Goal: Transaction & Acquisition: Book appointment/travel/reservation

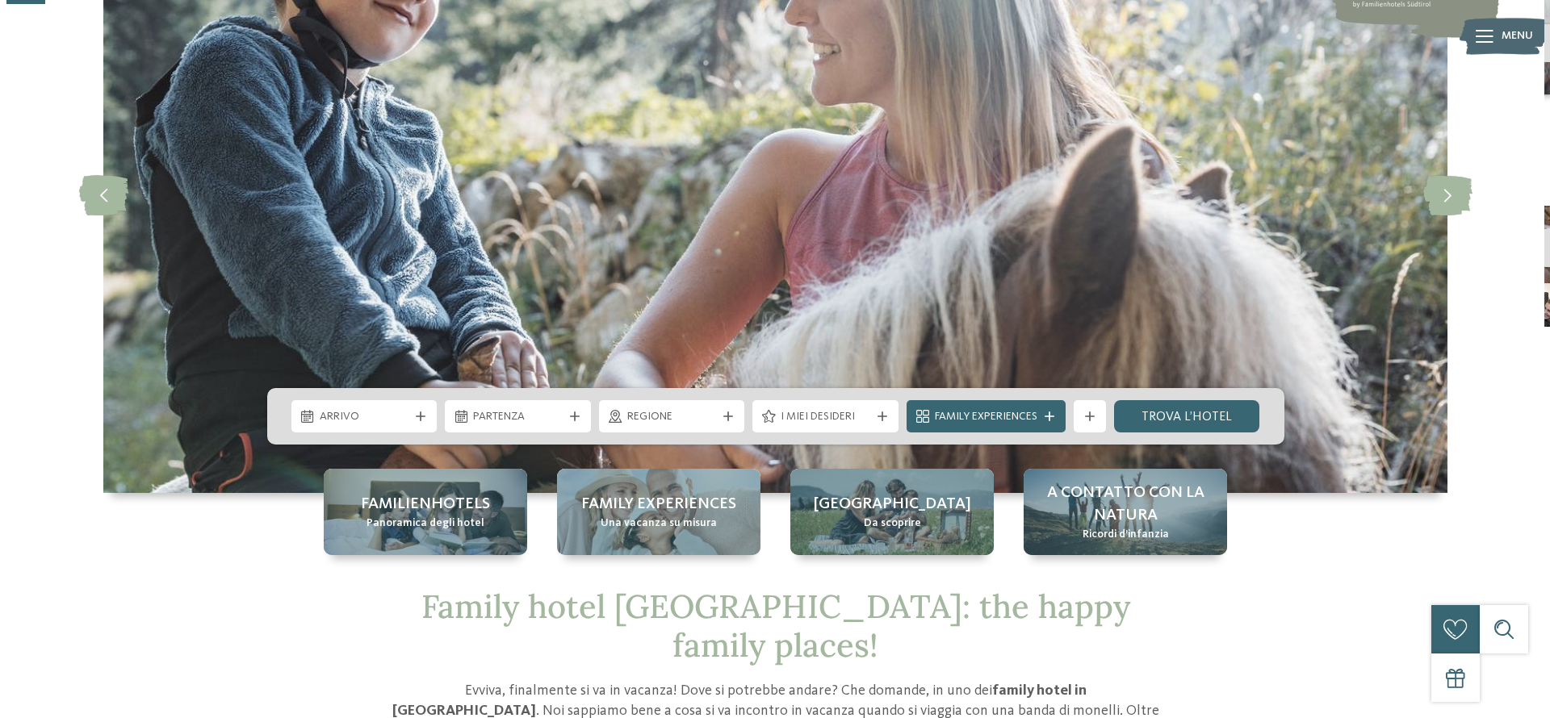
scroll to position [185, 0]
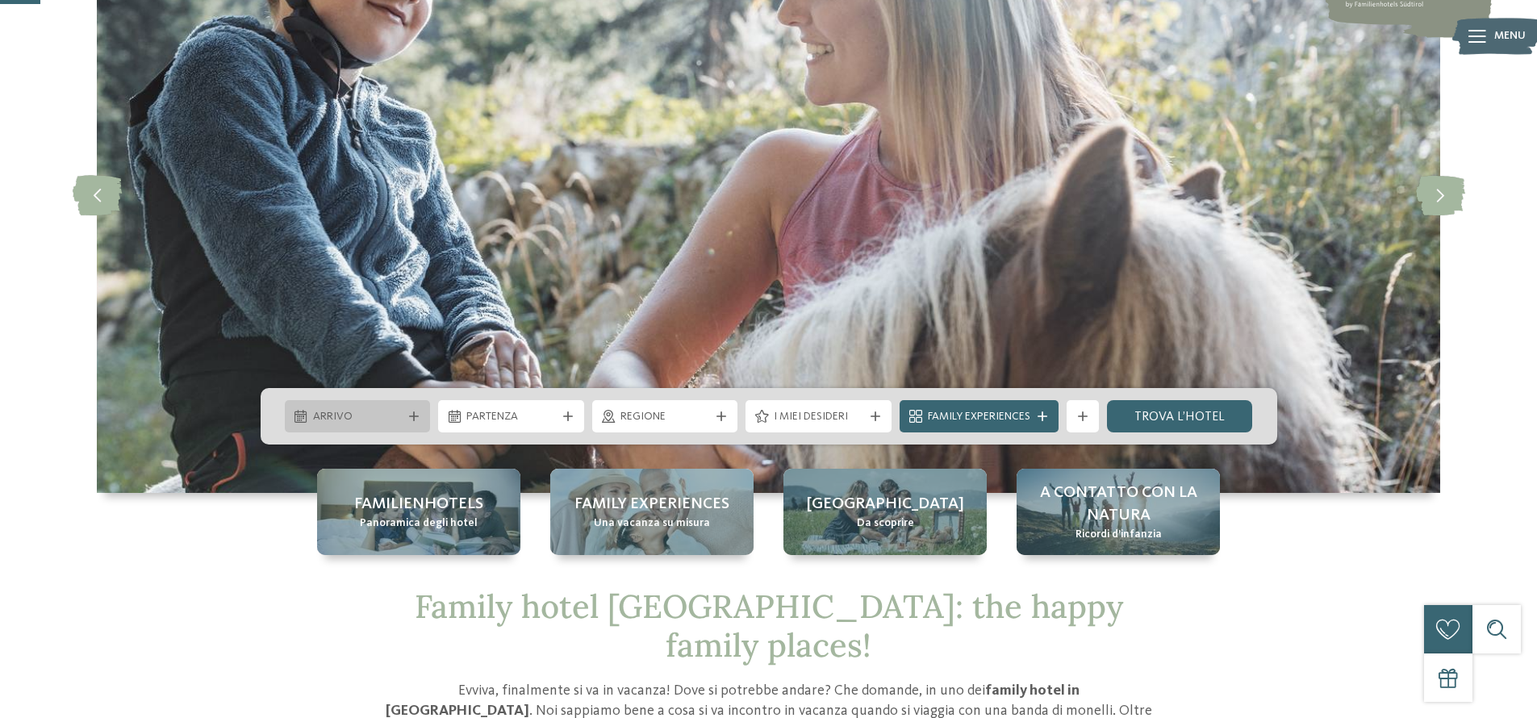
click at [387, 415] on span "Arrivo" at bounding box center [358, 417] width 90 height 16
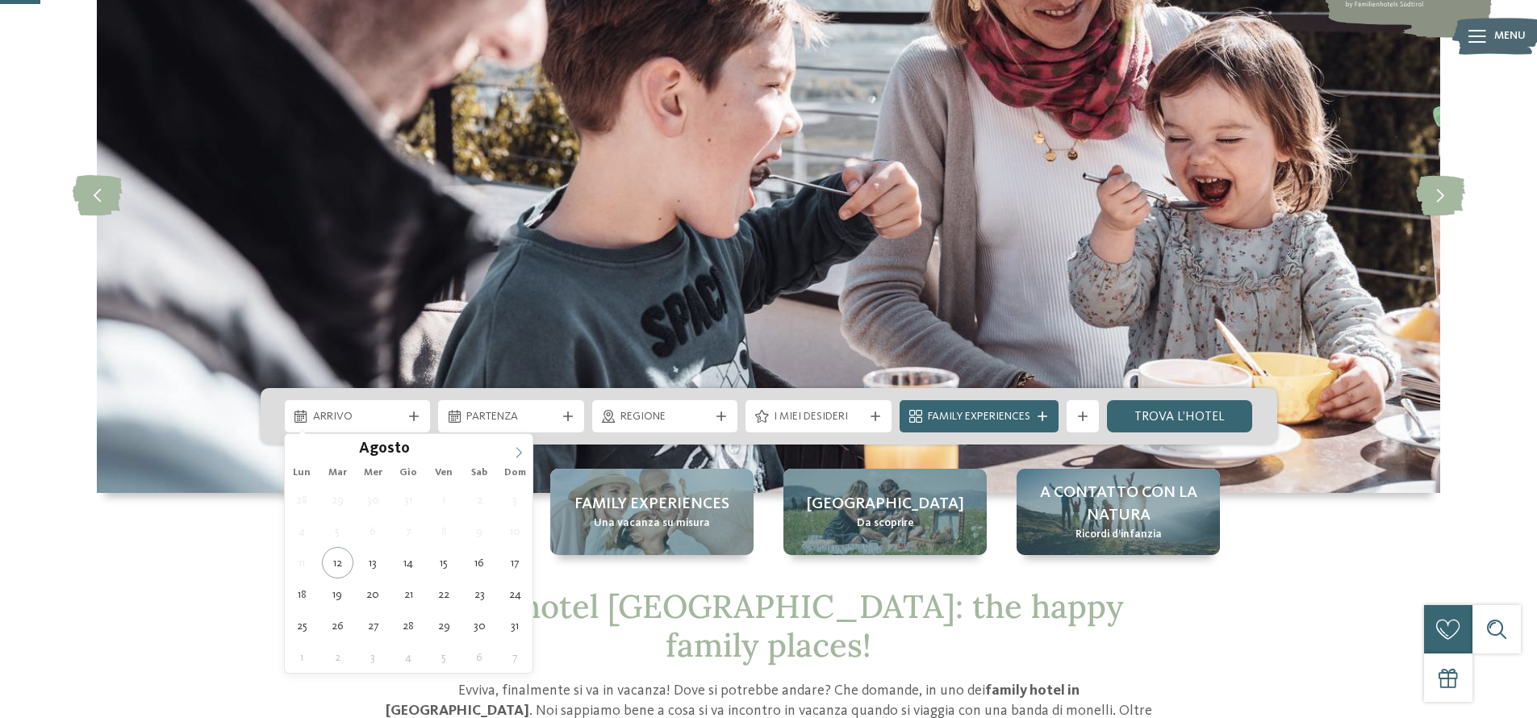
click at [516, 447] on icon at bounding box center [518, 452] width 11 height 11
type div "22.09.2025"
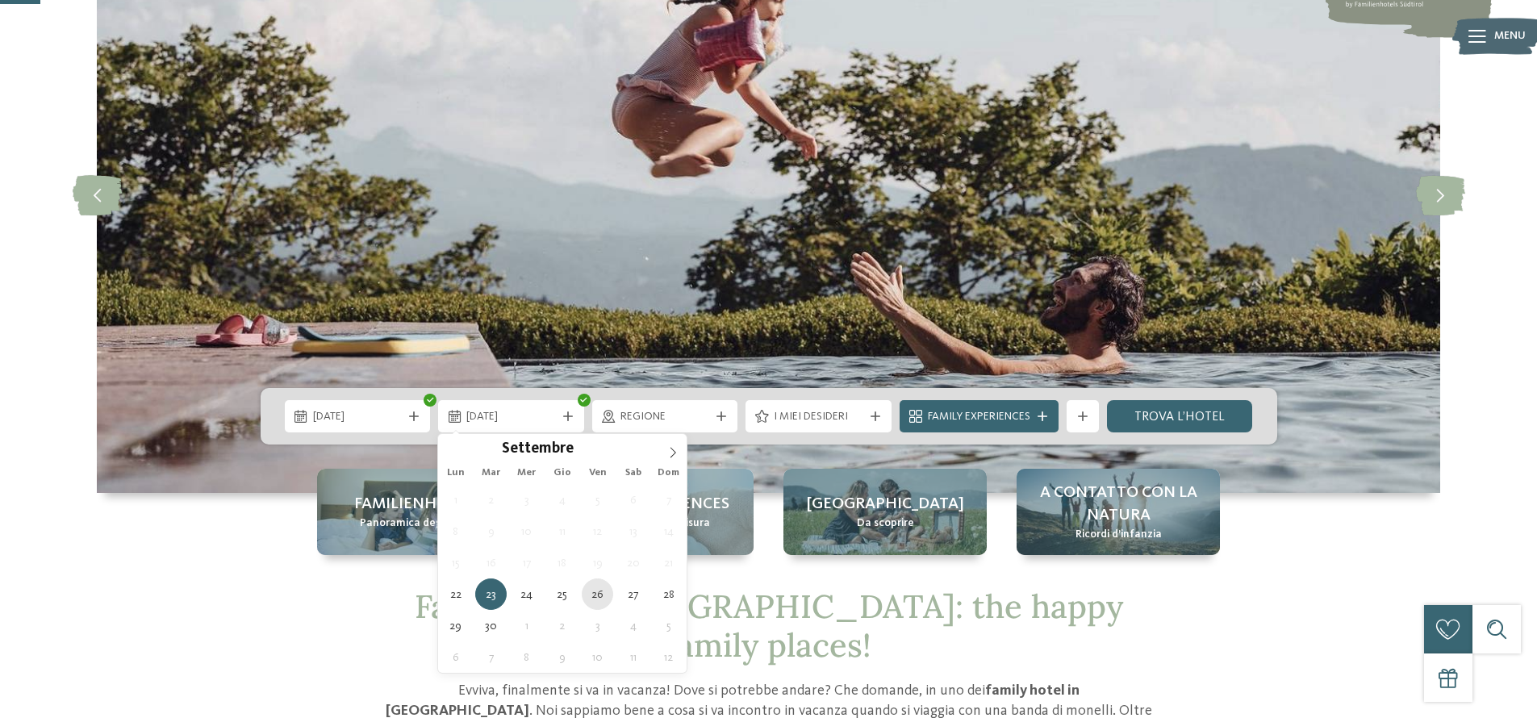
type div "[DATE]"
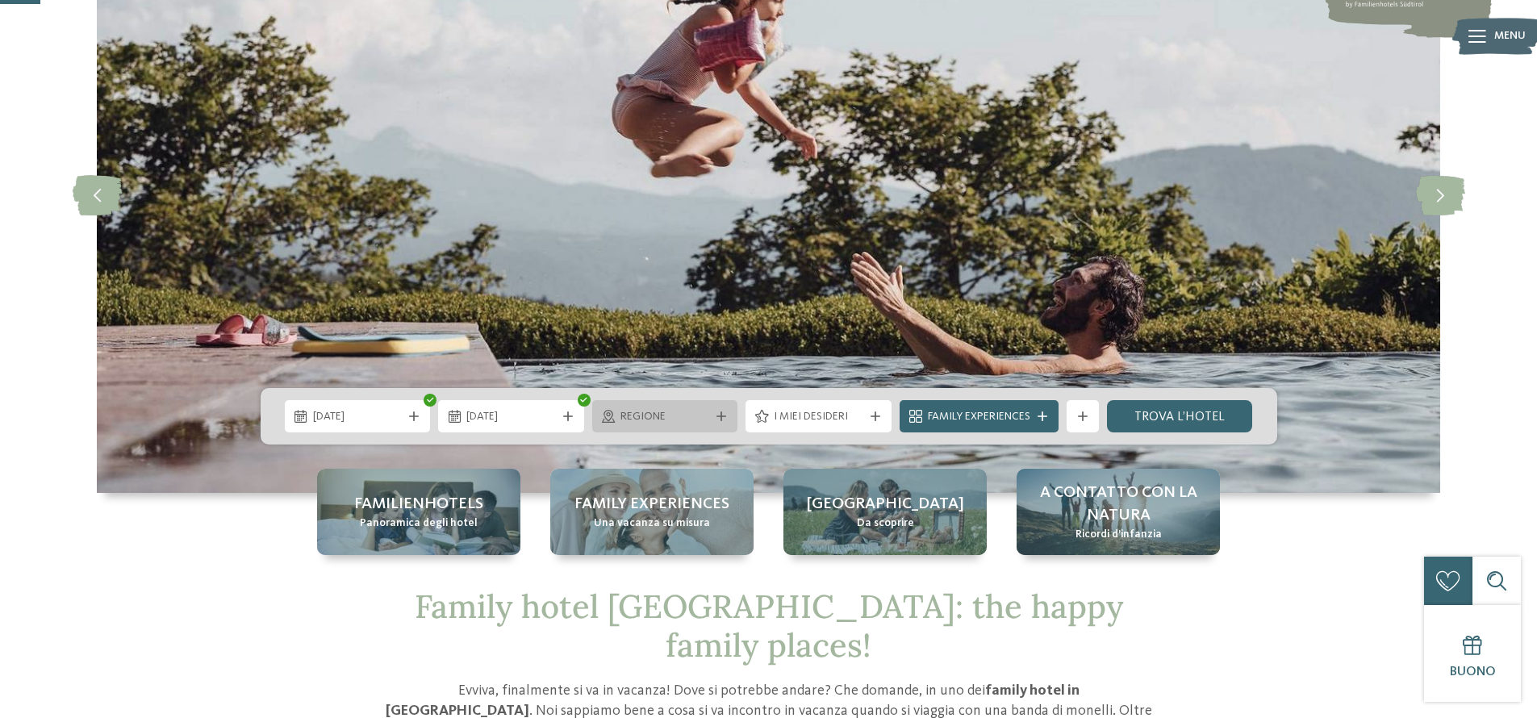
click at [634, 425] on div "Regione" at bounding box center [665, 416] width 146 height 32
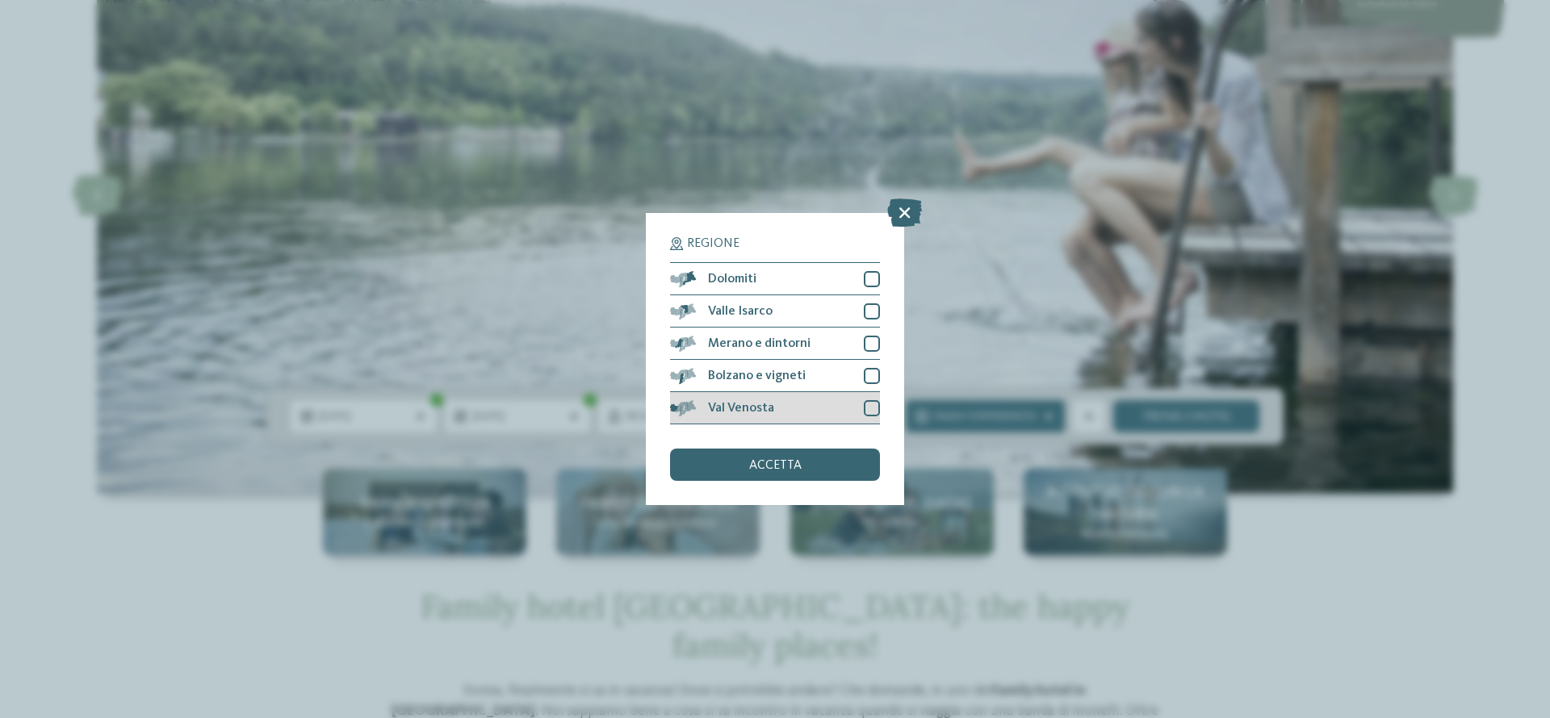
click at [868, 411] on div at bounding box center [872, 408] width 16 height 16
click at [869, 377] on div at bounding box center [872, 376] width 16 height 16
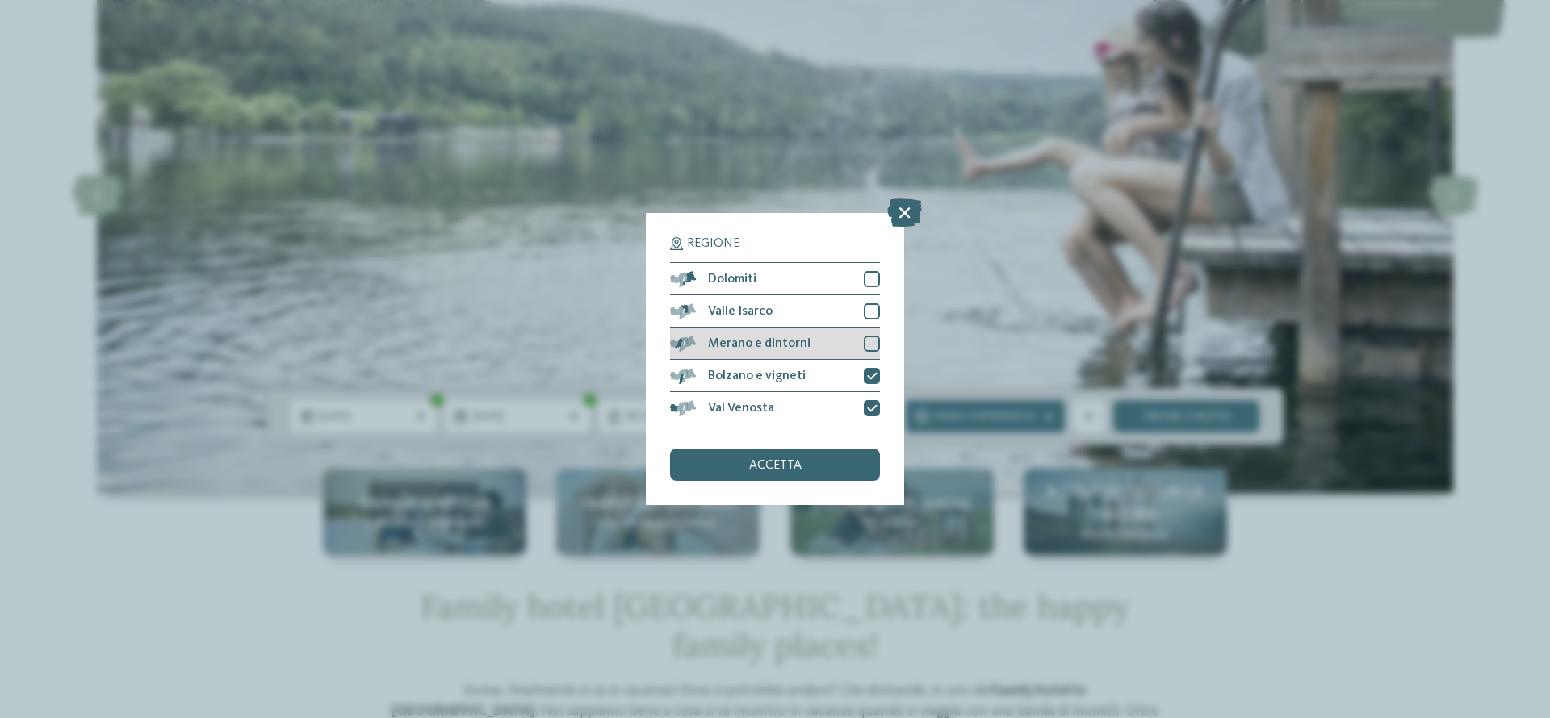
click at [871, 349] on div at bounding box center [872, 344] width 16 height 16
click at [872, 315] on div at bounding box center [872, 311] width 16 height 16
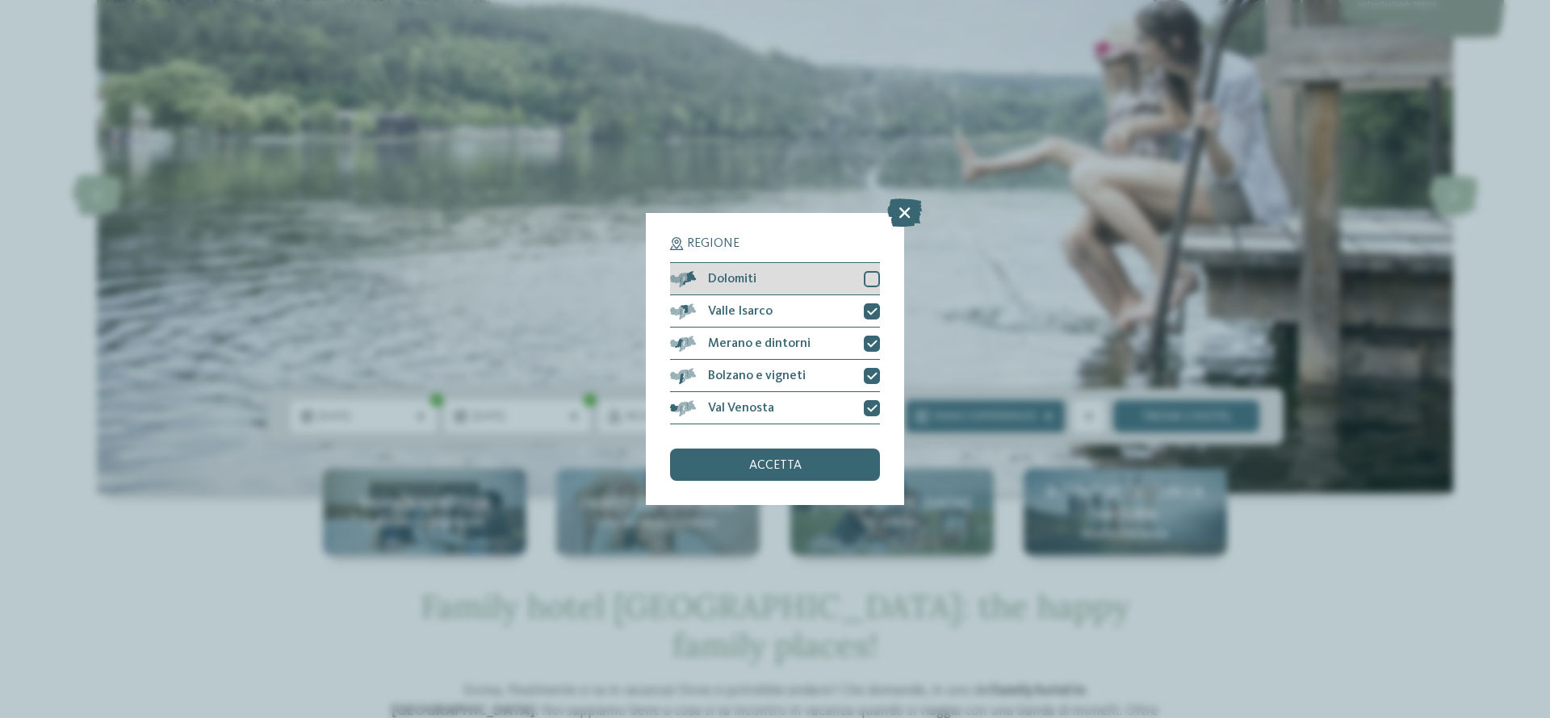
click at [865, 267] on div "Dolomiti" at bounding box center [775, 279] width 210 height 32
click at [801, 466] on div "accetta" at bounding box center [775, 465] width 210 height 32
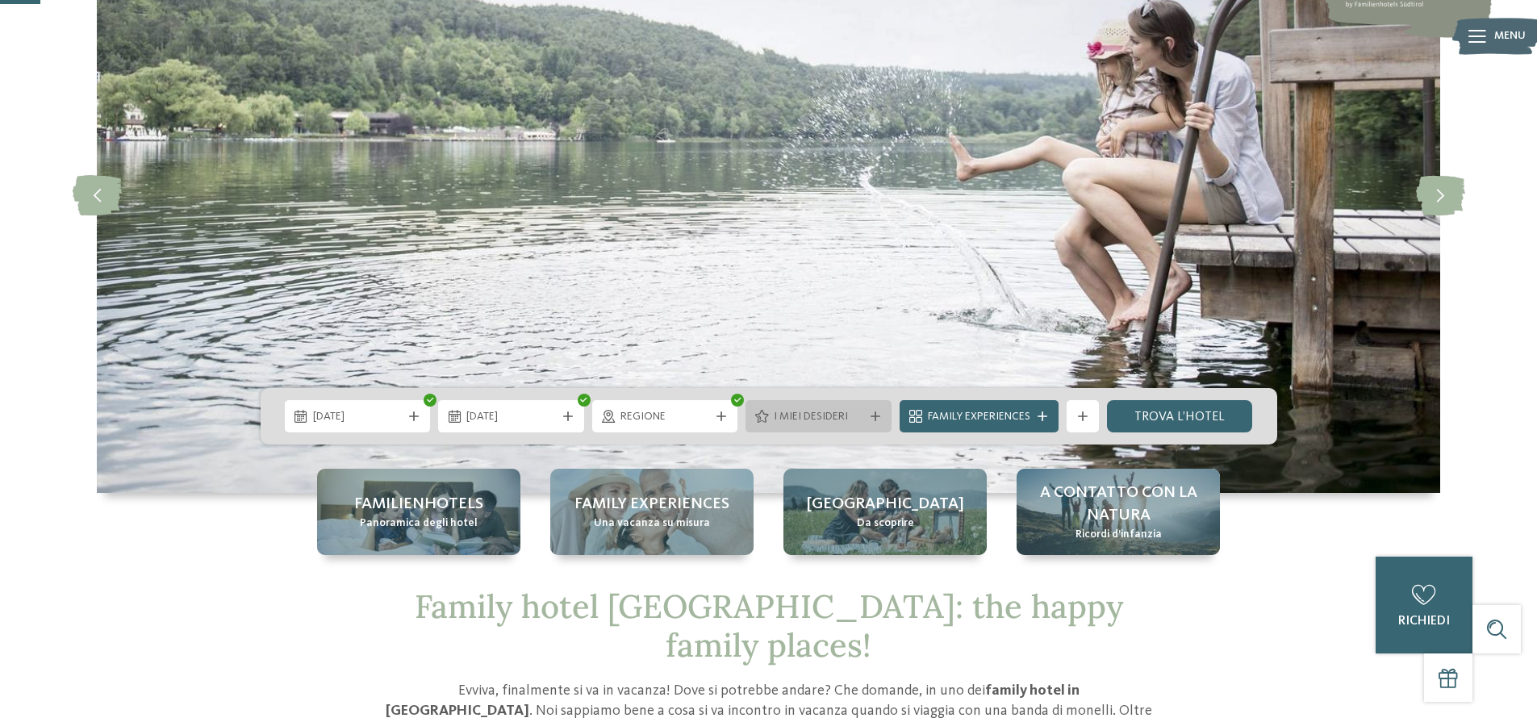
click at [843, 412] on span "I miei desideri" at bounding box center [819, 417] width 90 height 16
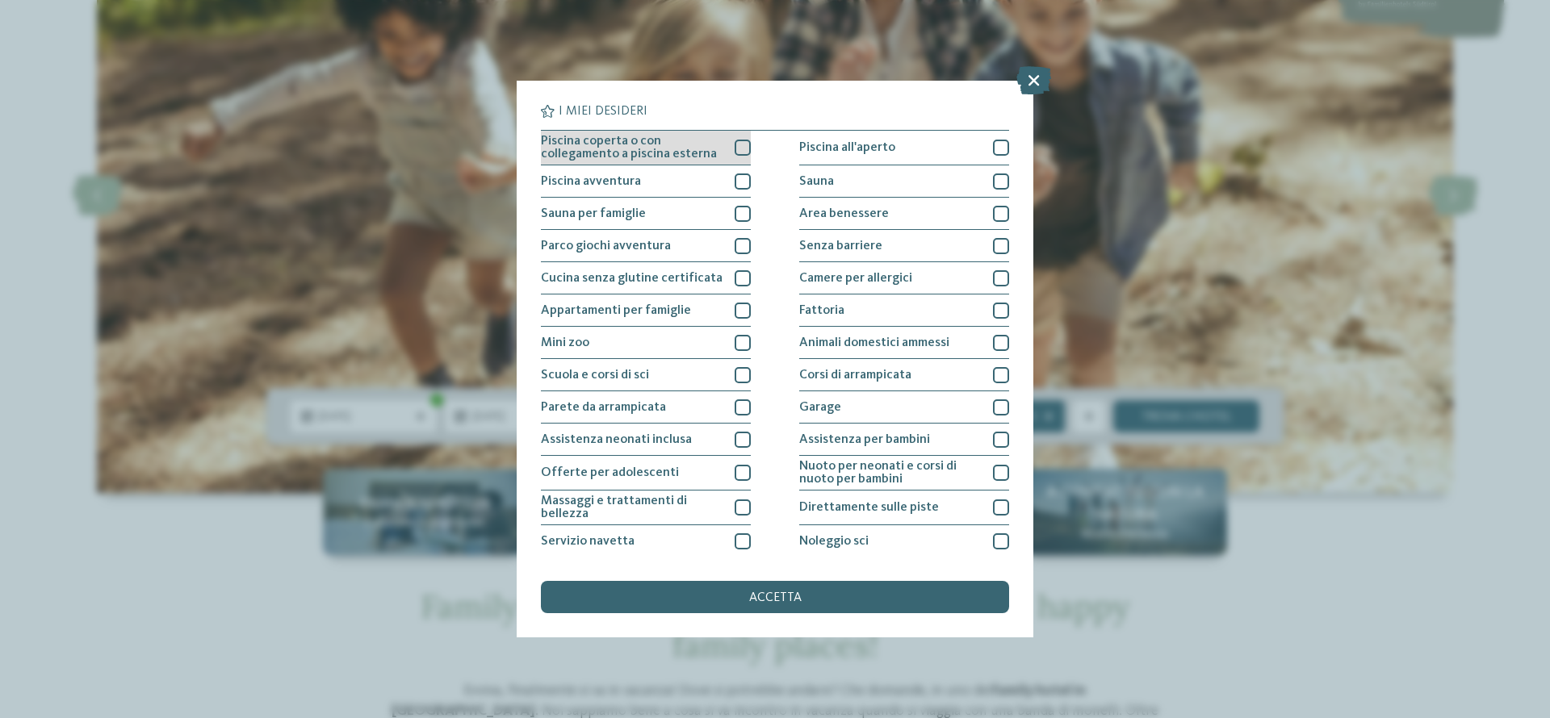
click at [717, 154] on div "Piscina coperta o con collegamento a piscina esterna" at bounding box center [646, 148] width 210 height 35
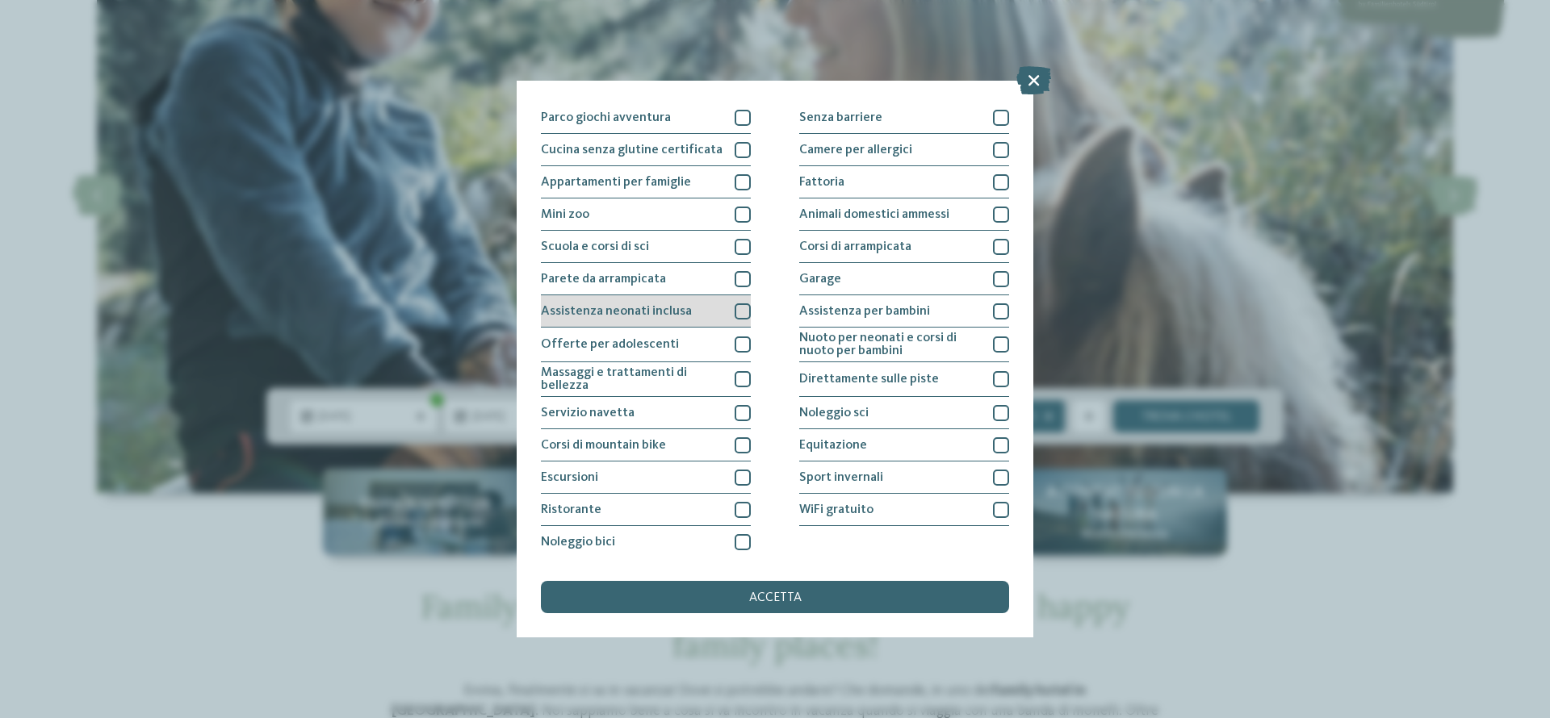
scroll to position [130, 0]
click at [680, 279] on div "Parete da arrampicata" at bounding box center [646, 277] width 210 height 32
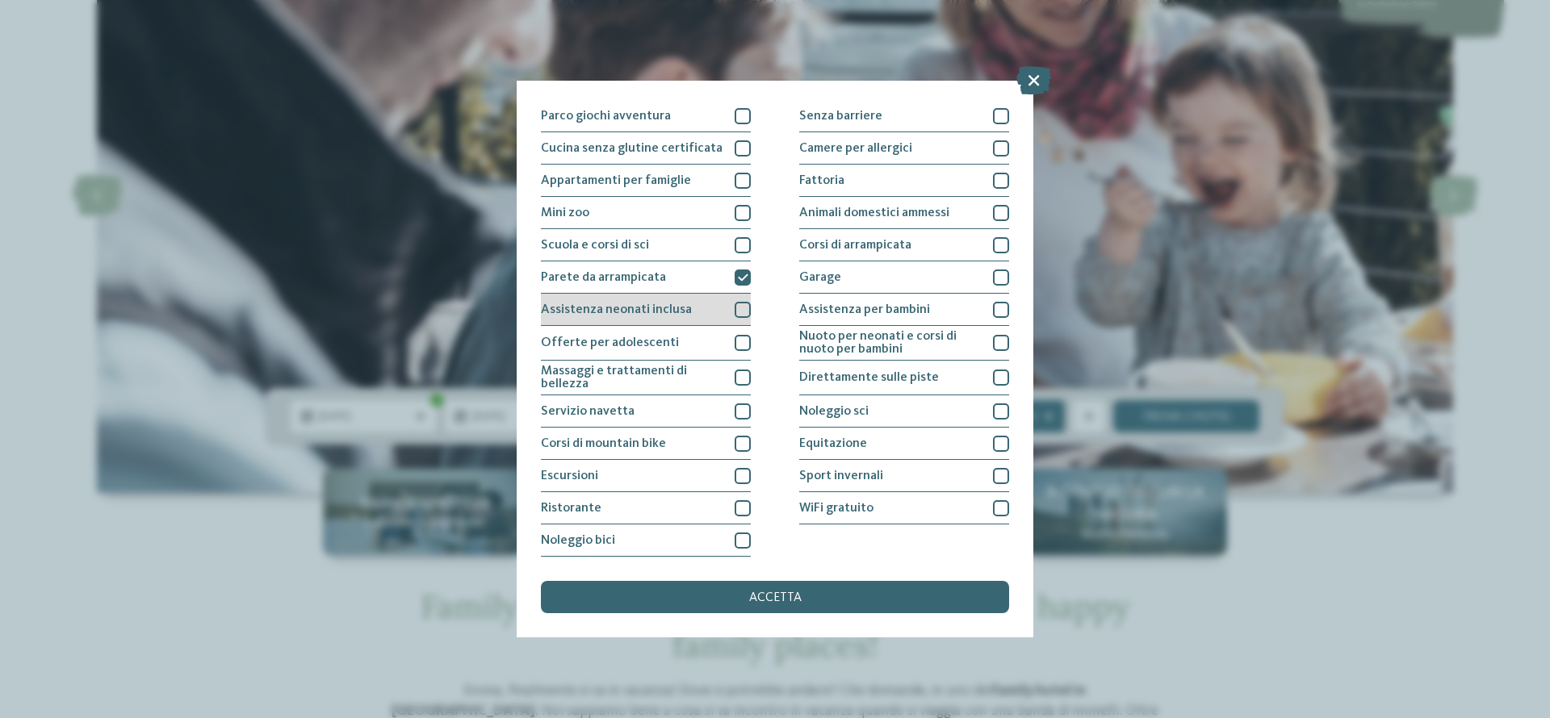
click at [686, 307] on div "Assistenza neonati inclusa" at bounding box center [646, 310] width 210 height 32
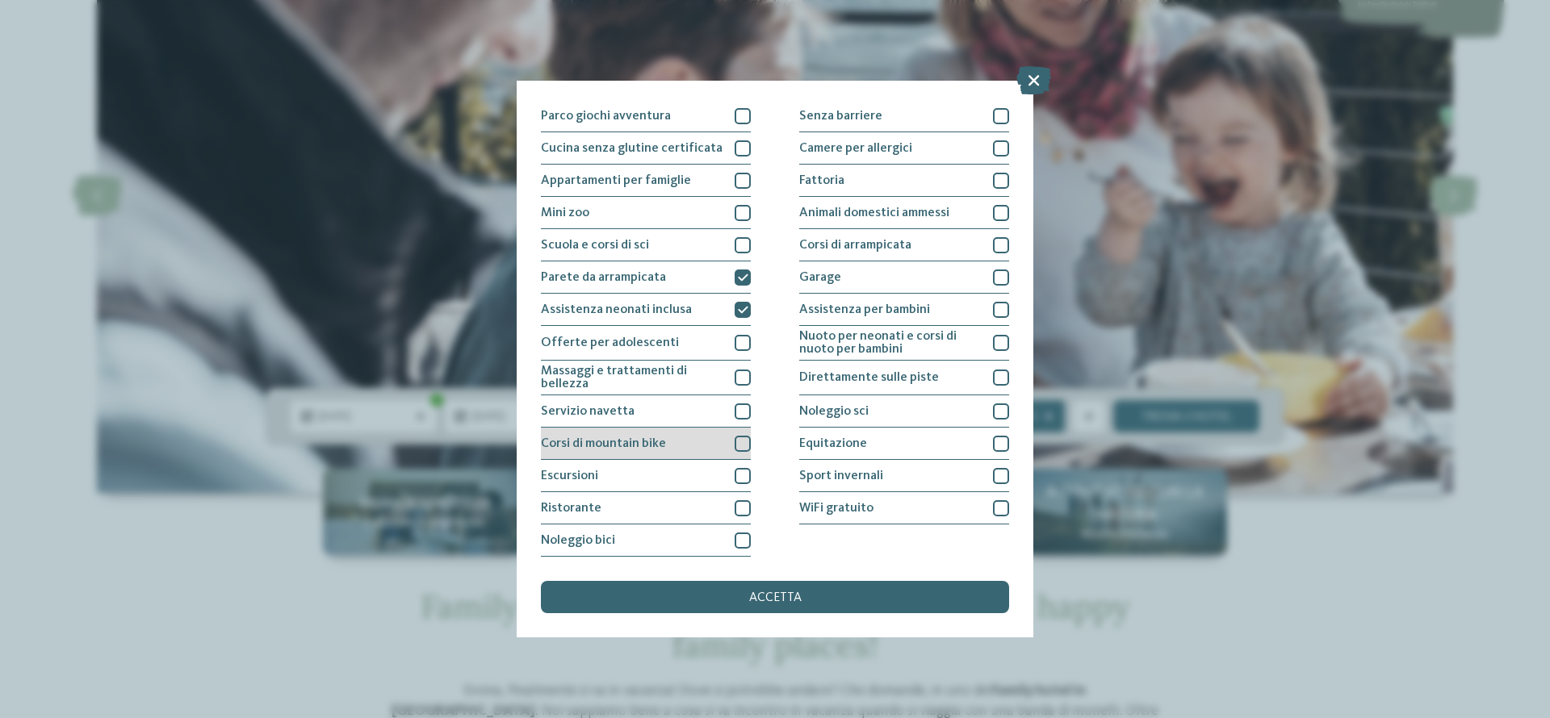
click at [687, 450] on div "Corsi di mountain bike" at bounding box center [646, 444] width 210 height 32
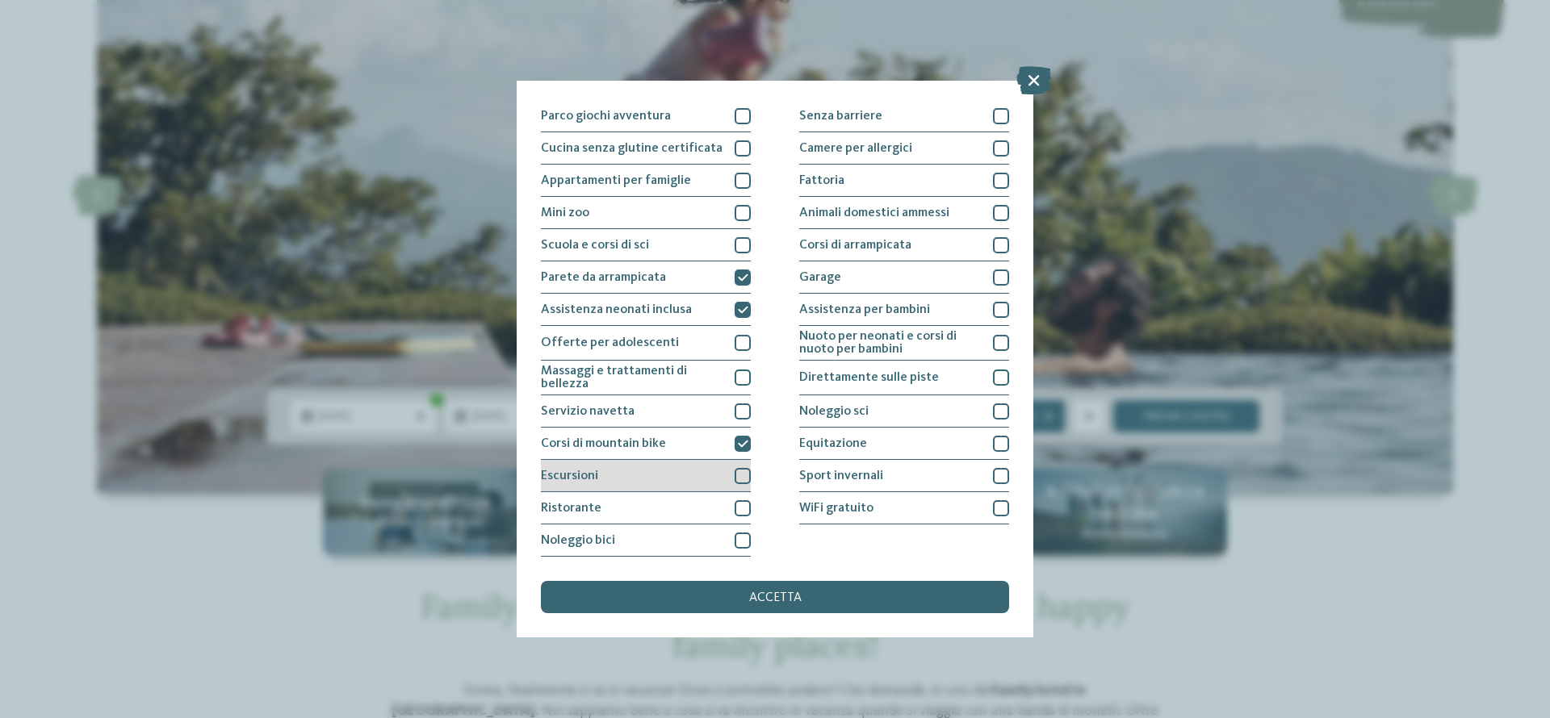
click at [670, 479] on div "Escursioni" at bounding box center [646, 476] width 210 height 32
click at [677, 508] on div "Ristorante" at bounding box center [646, 508] width 210 height 32
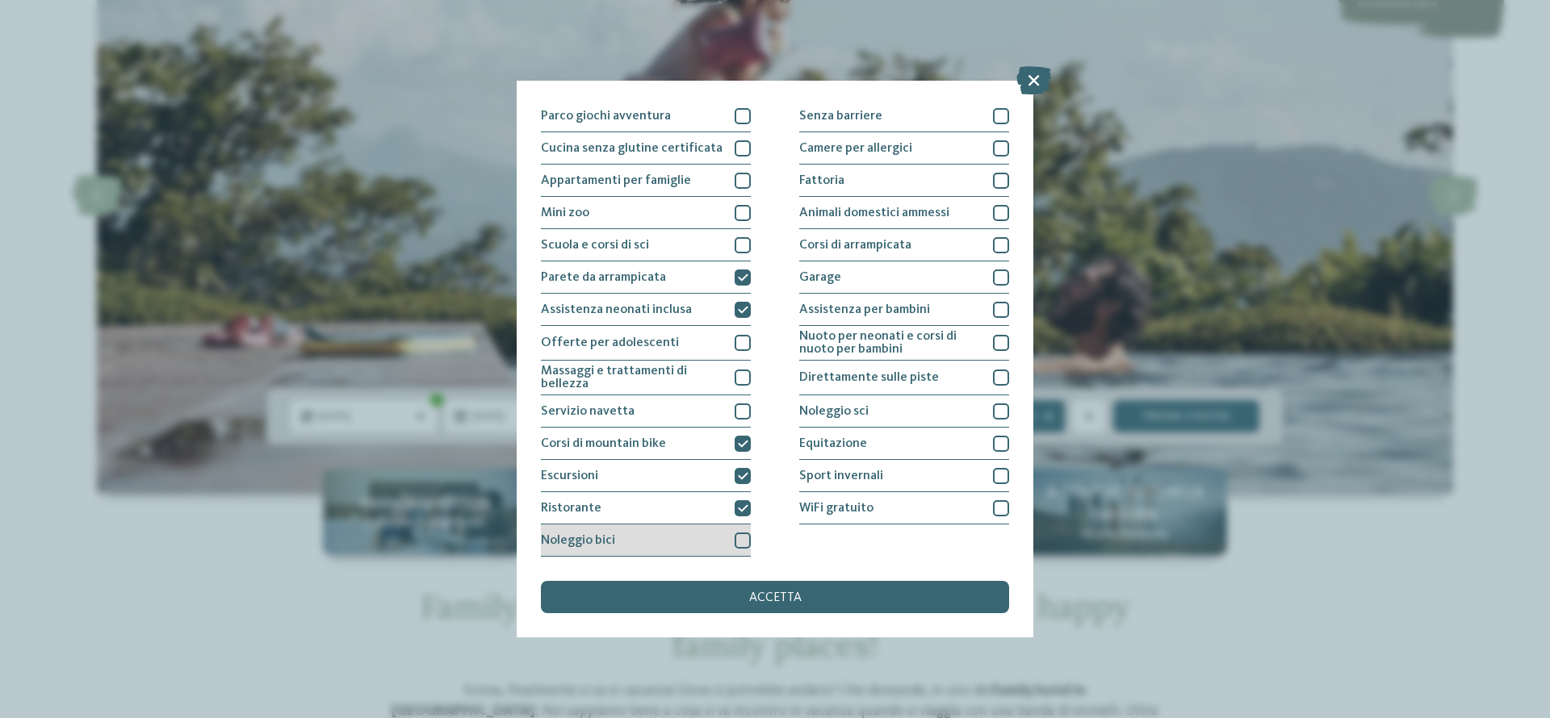
click at [709, 534] on div "Noleggio bici" at bounding box center [646, 541] width 210 height 32
click at [724, 535] on div "Noleggio bici" at bounding box center [646, 541] width 210 height 32
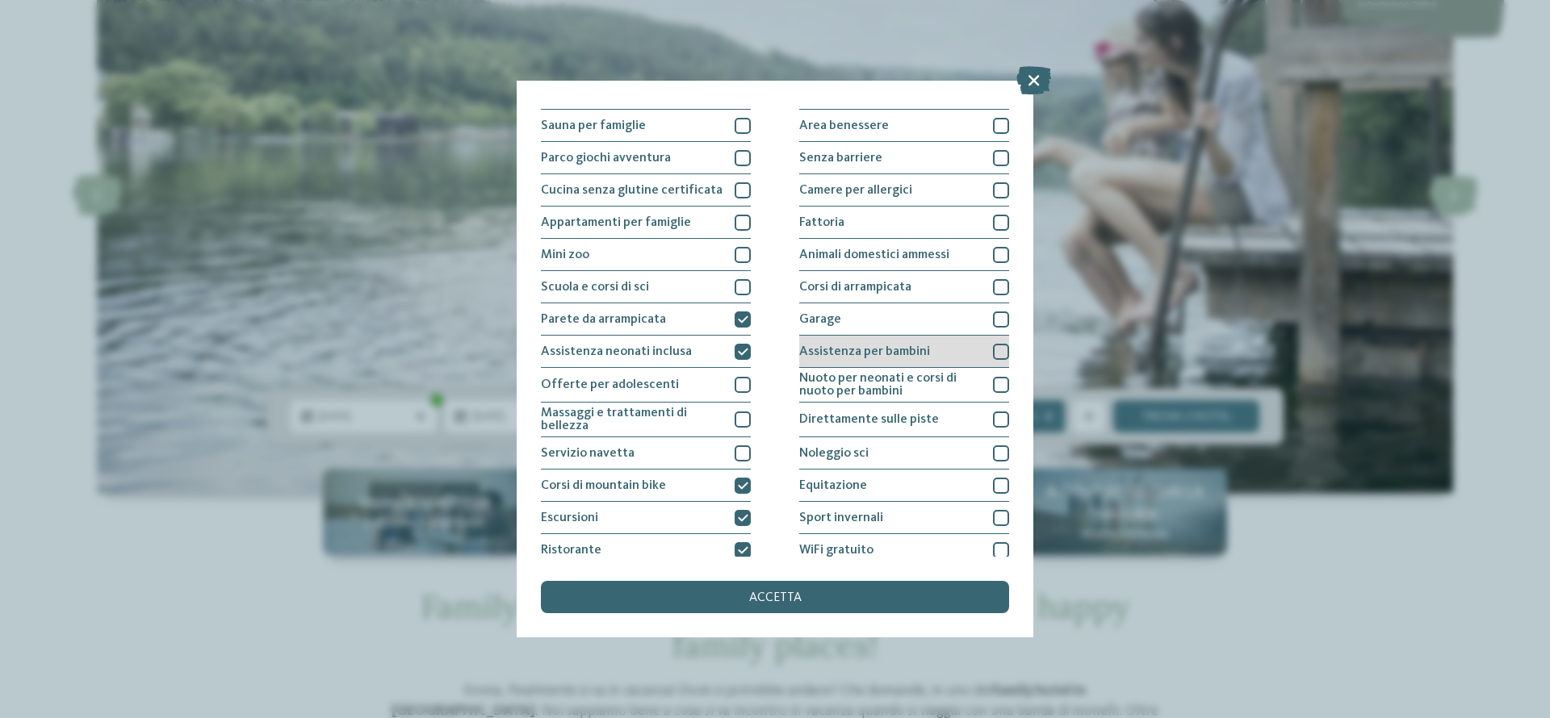
click at [890, 351] on span "Assistenza per bambini" at bounding box center [864, 351] width 131 height 13
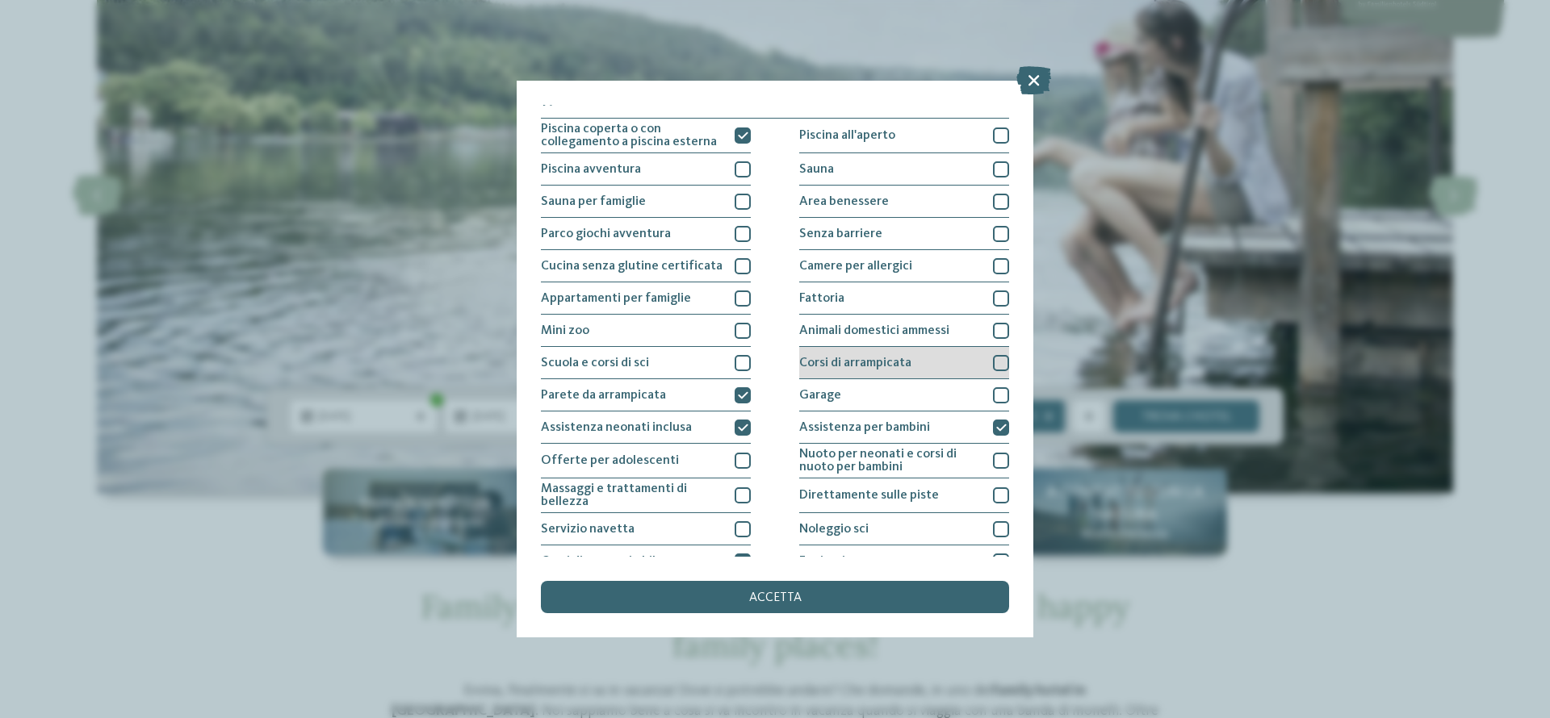
scroll to position [0, 0]
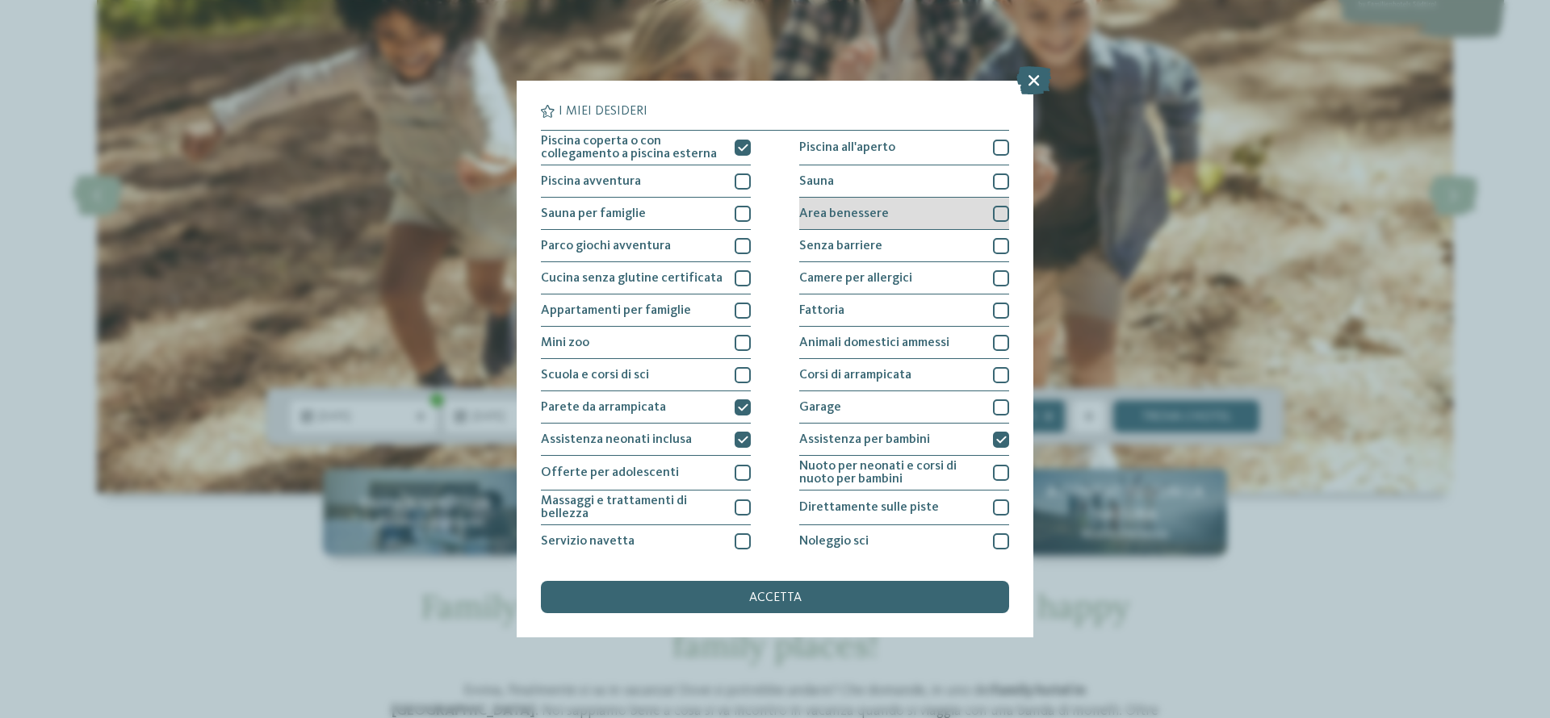
drag, startPoint x: 891, startPoint y: 213, endPoint x: 897, endPoint y: 197, distance: 17.4
click at [891, 213] on div "Area benessere" at bounding box center [904, 214] width 210 height 32
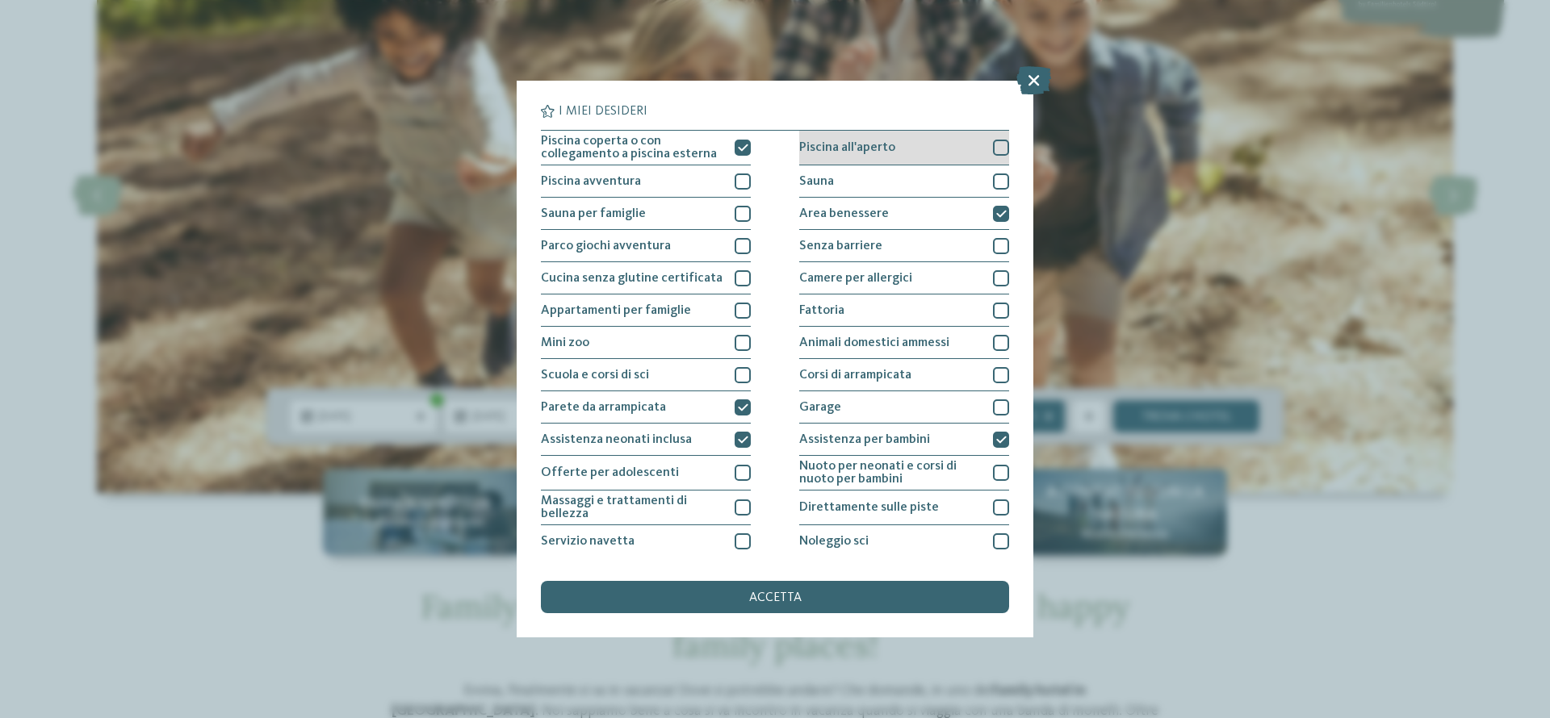
click at [903, 163] on div "Piscina all'aperto" at bounding box center [904, 148] width 210 height 35
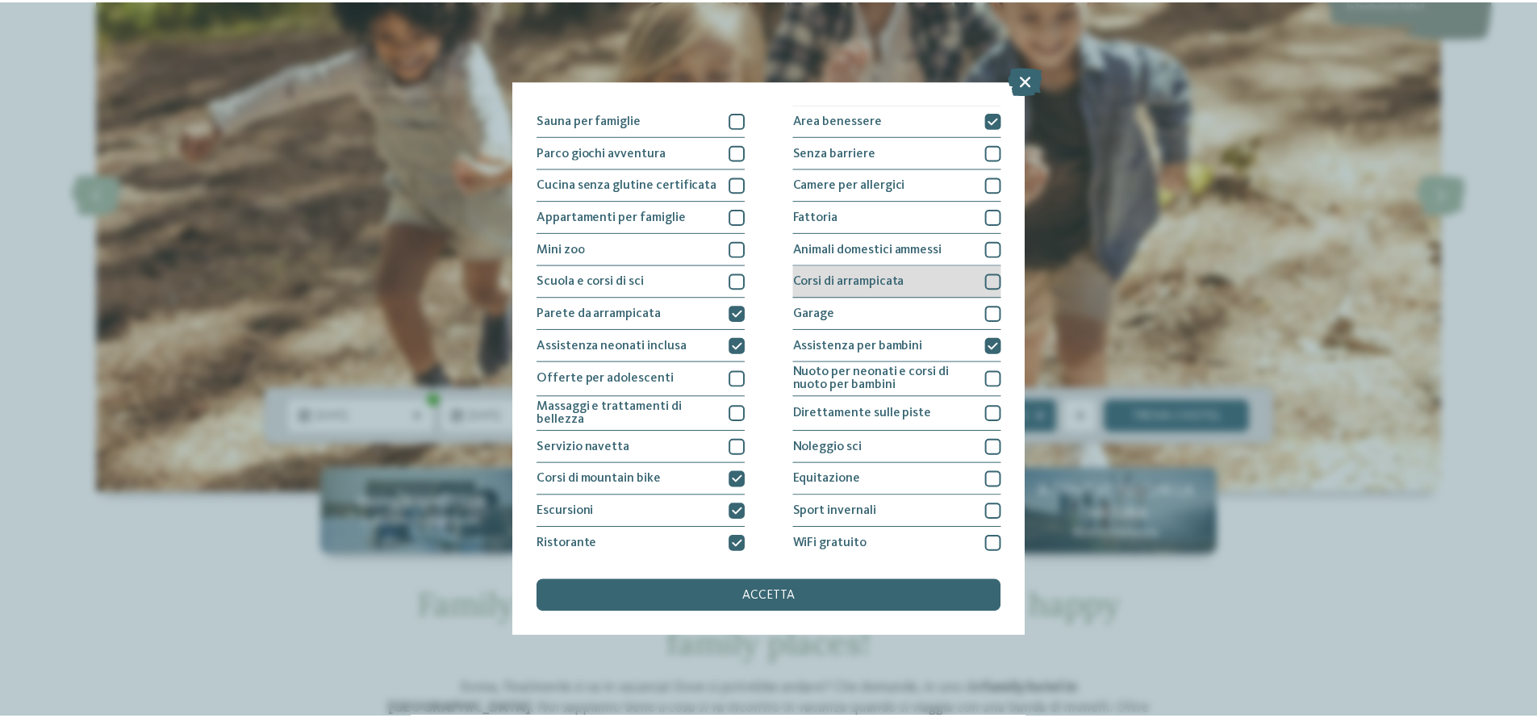
scroll to position [130, 0]
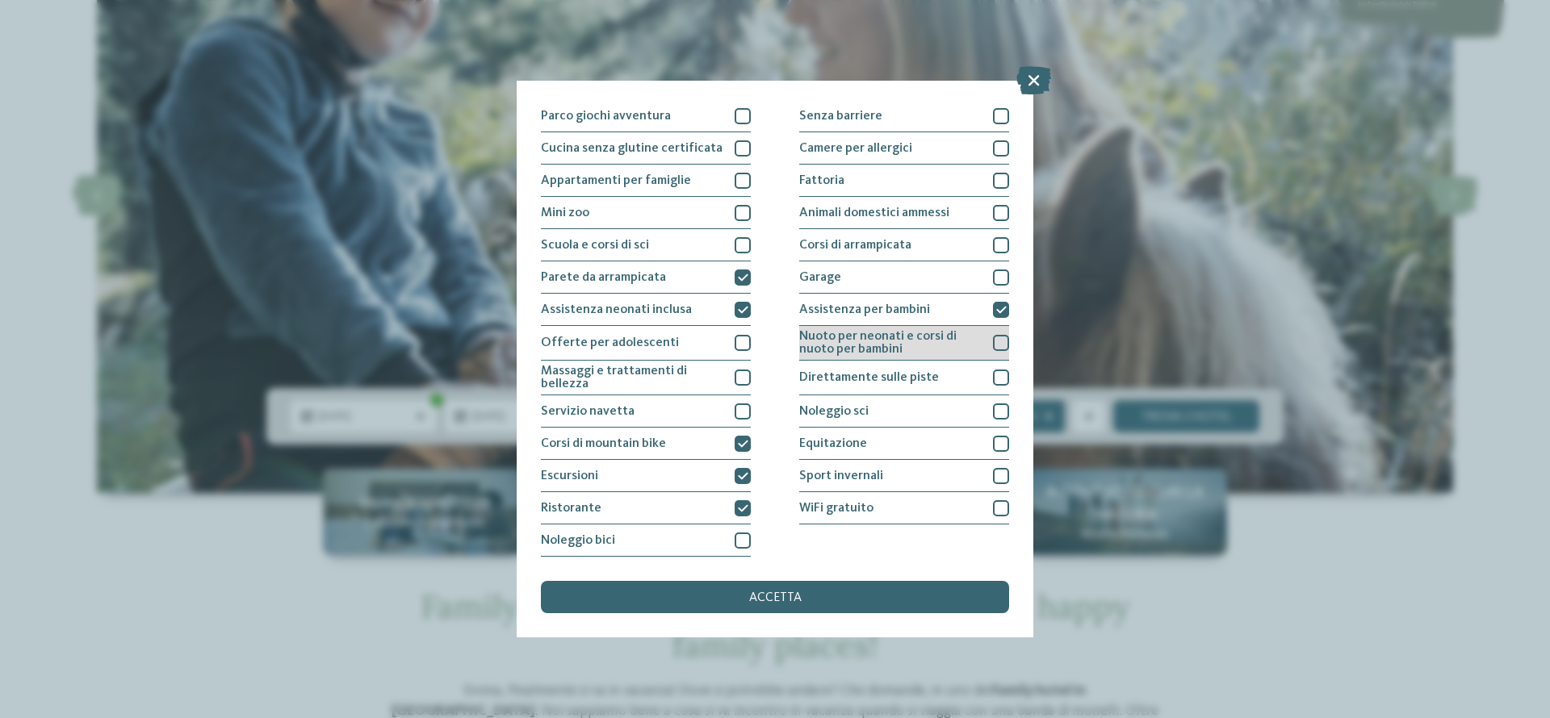
click at [938, 342] on span "Nuoto per neonati e corsi di nuoto per bambini" at bounding box center [890, 343] width 182 height 26
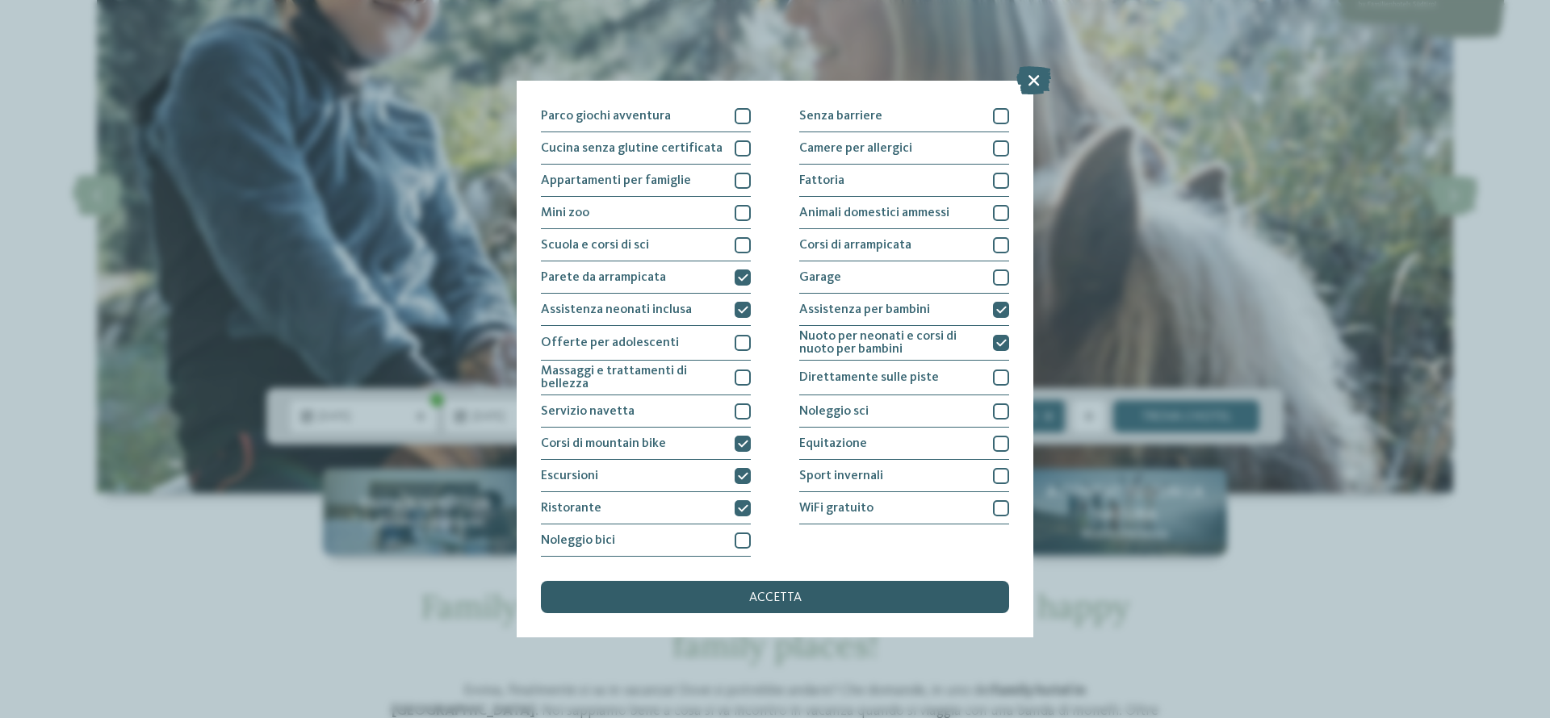
click at [859, 604] on div "accetta" at bounding box center [775, 597] width 468 height 32
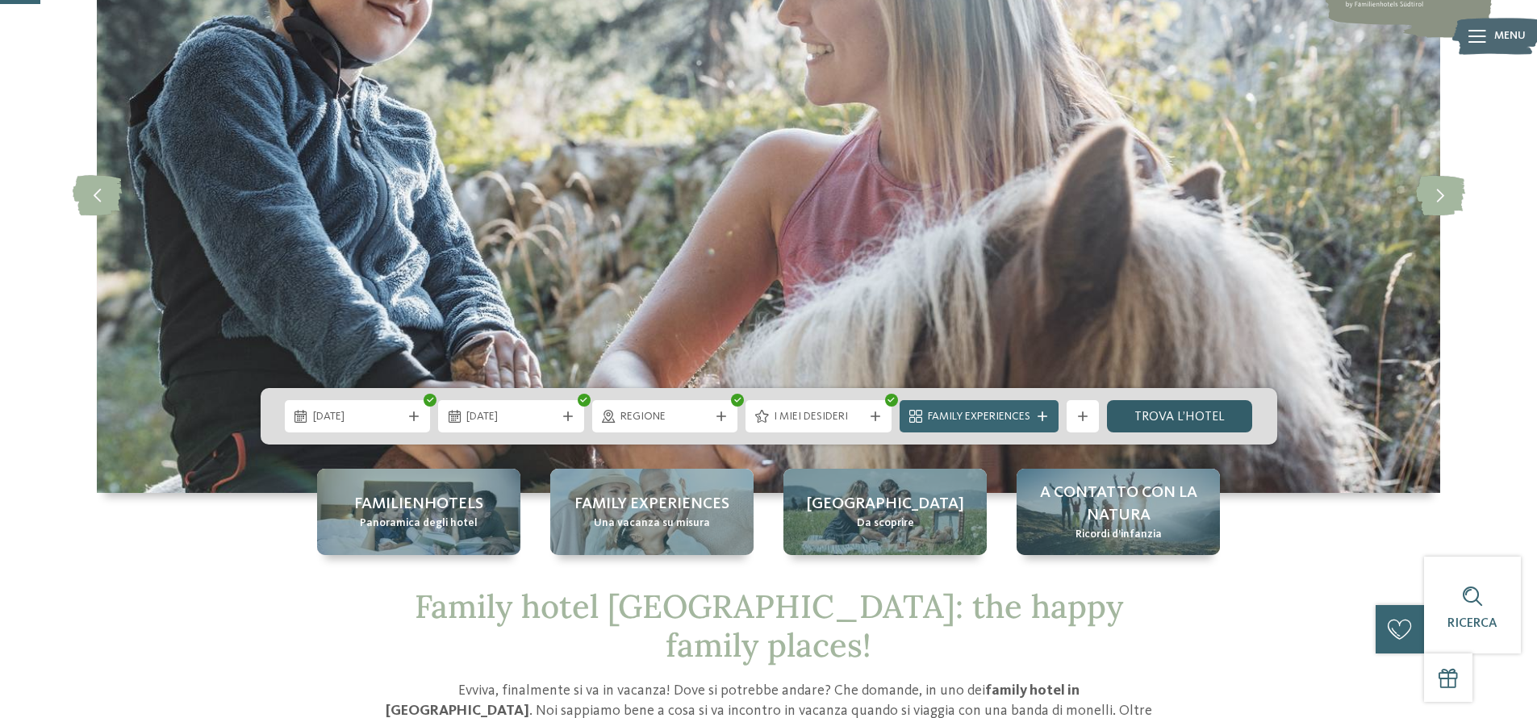
click at [1153, 422] on link "trova l’hotel" at bounding box center [1180, 416] width 146 height 32
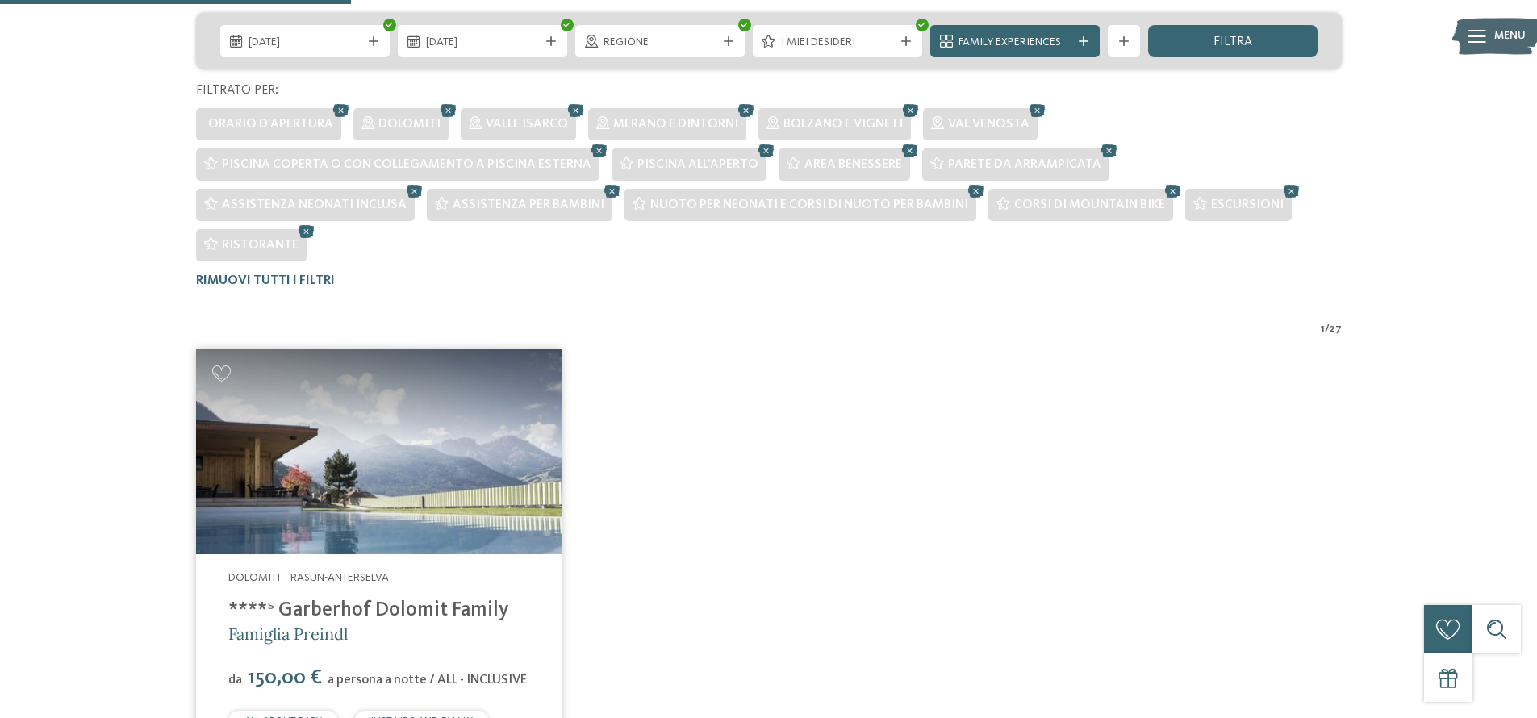
scroll to position [612, 0]
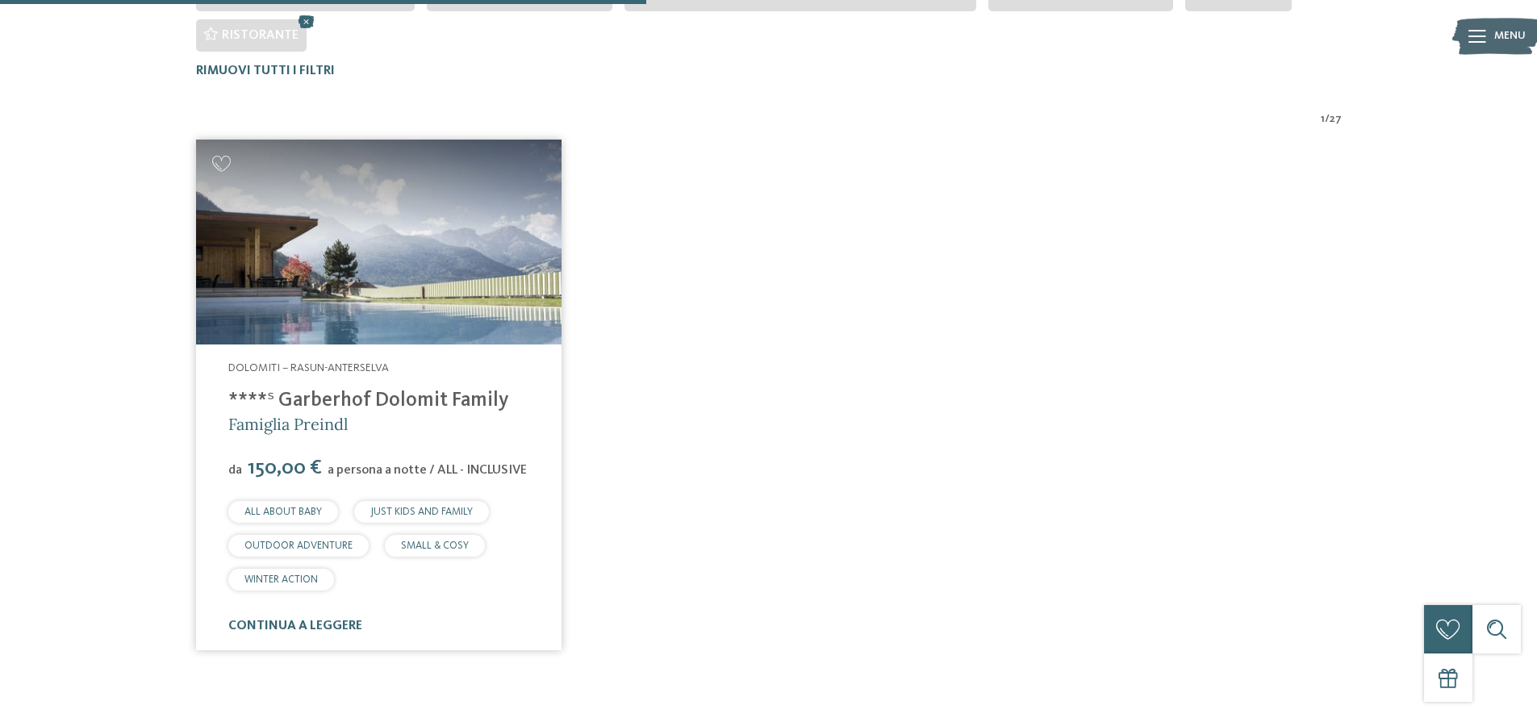
click at [387, 391] on link "****ˢ Garberhof Dolomit Family" at bounding box center [368, 401] width 280 height 20
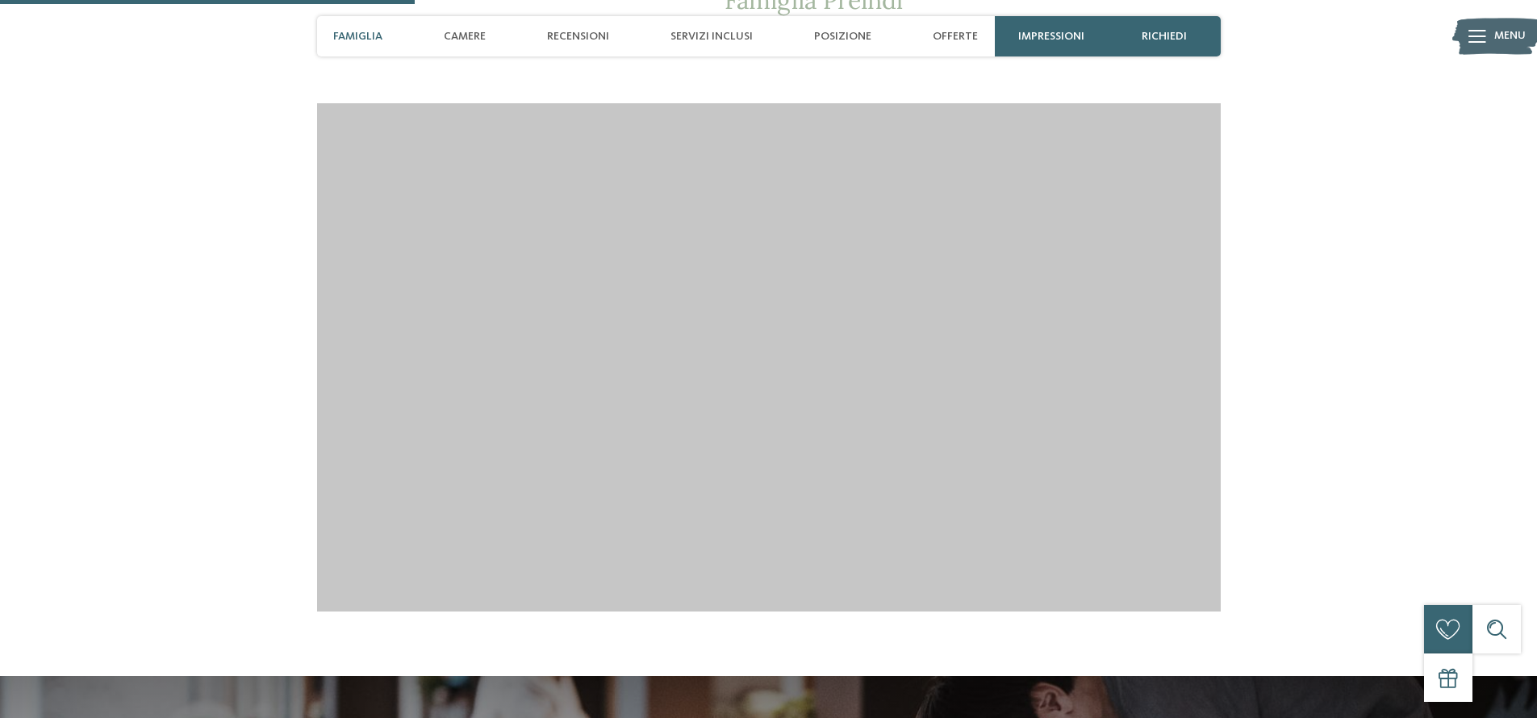
scroll to position [1655, 0]
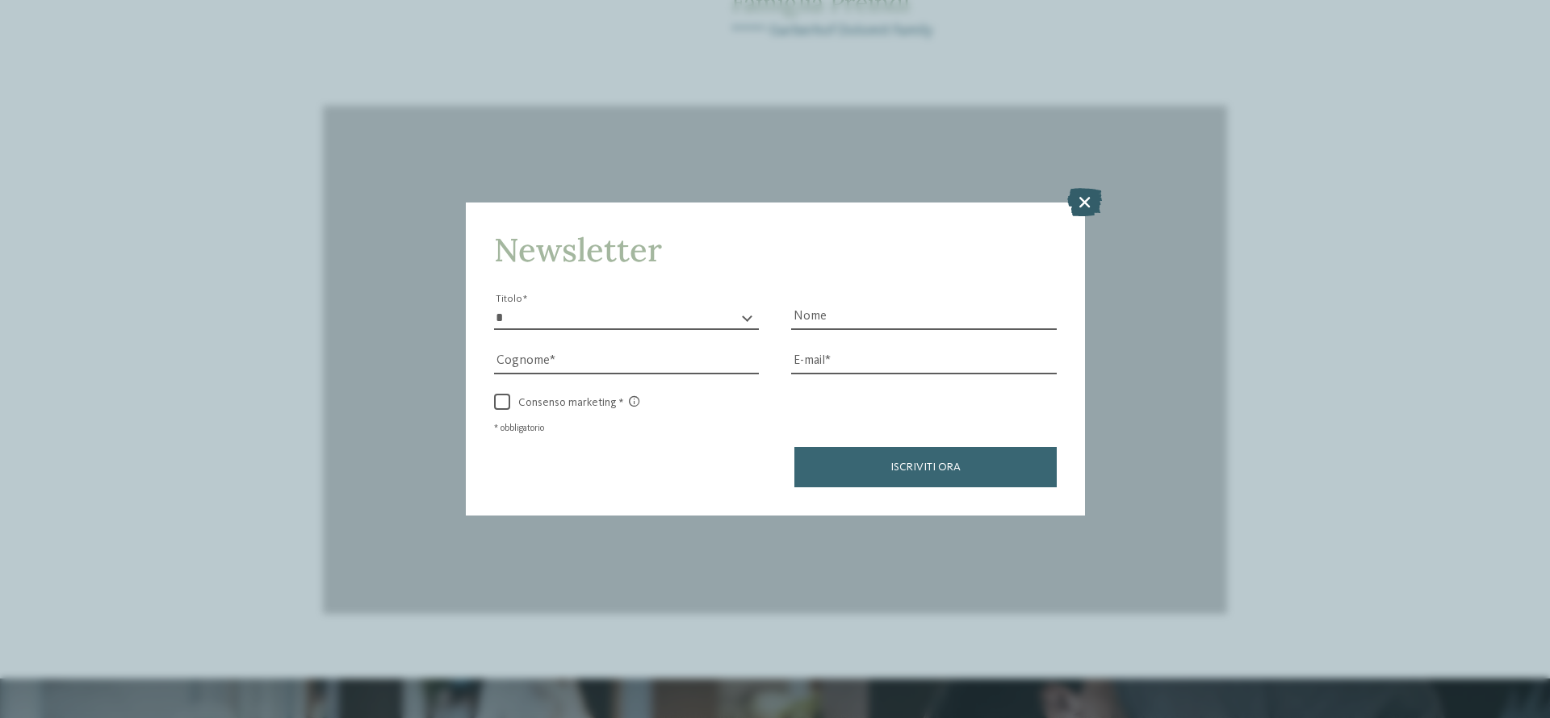
click at [1083, 206] on icon at bounding box center [1084, 201] width 35 height 28
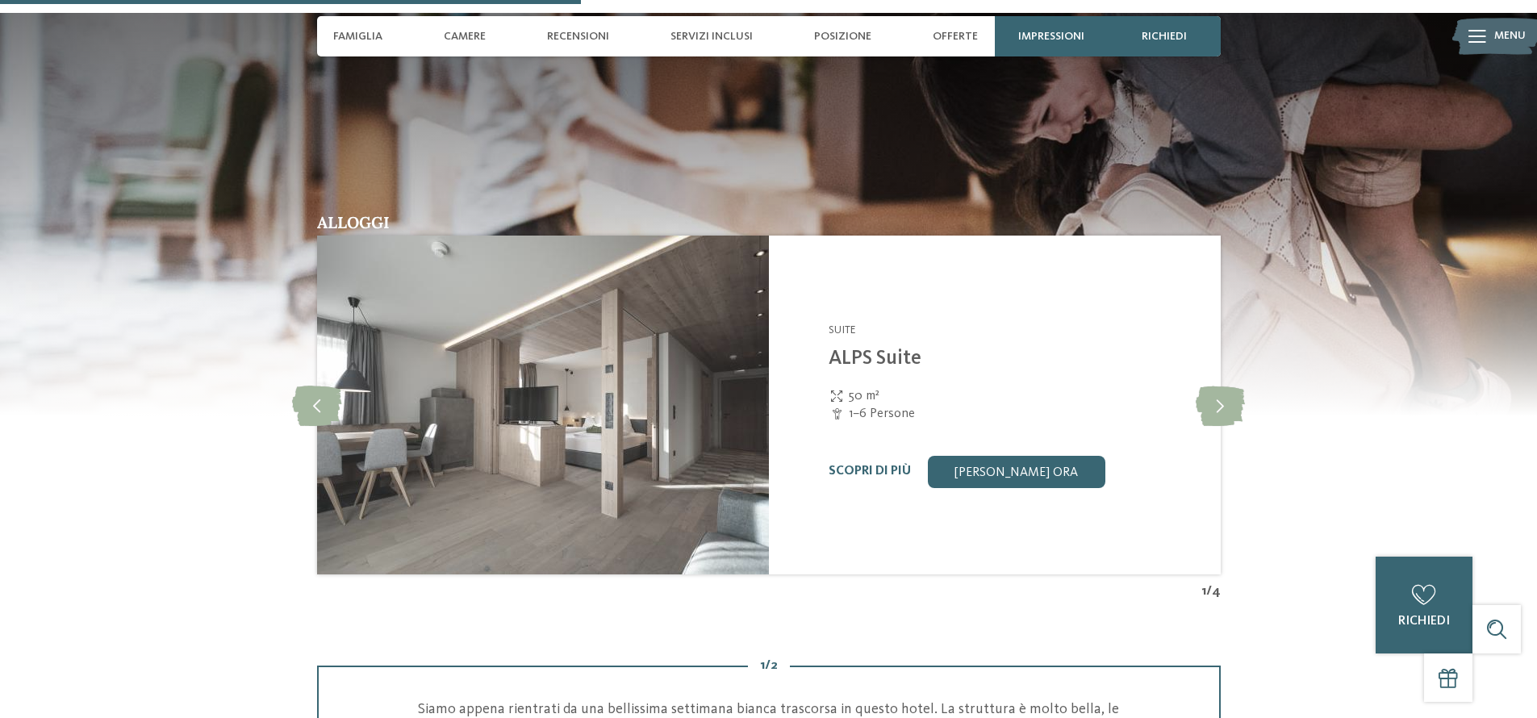
scroll to position [2316, 0]
click at [1216, 408] on icon at bounding box center [1220, 405] width 49 height 40
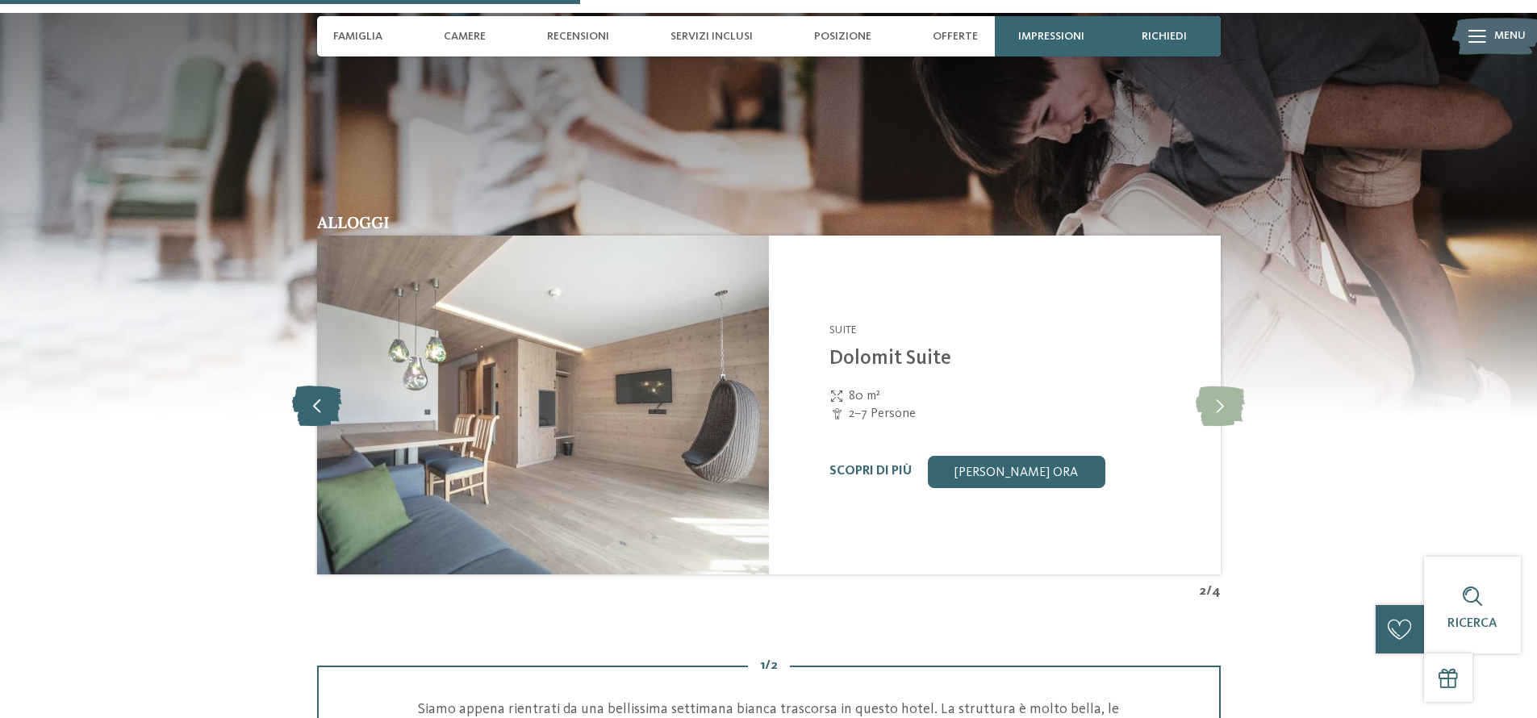
click at [319, 403] on icon at bounding box center [316, 405] width 49 height 40
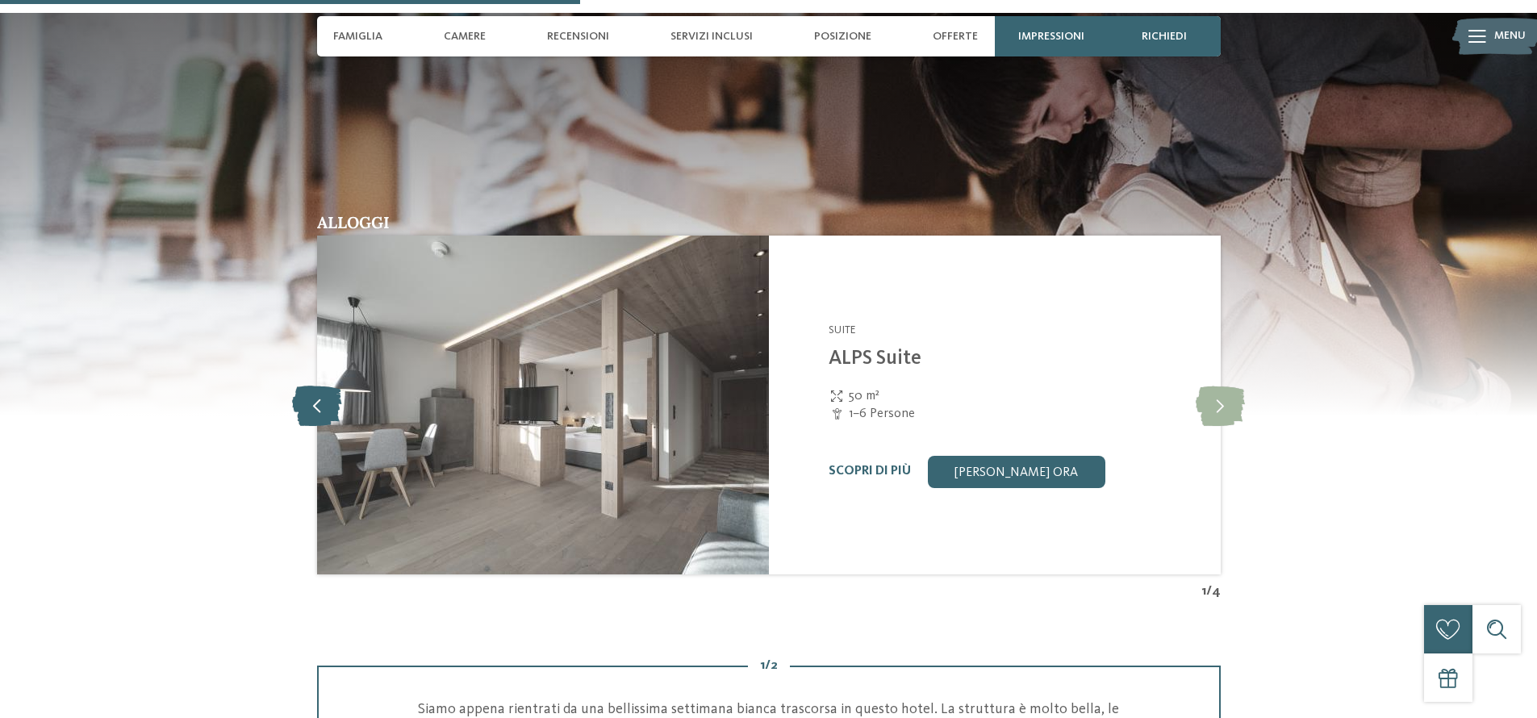
click at [319, 403] on icon at bounding box center [316, 405] width 49 height 40
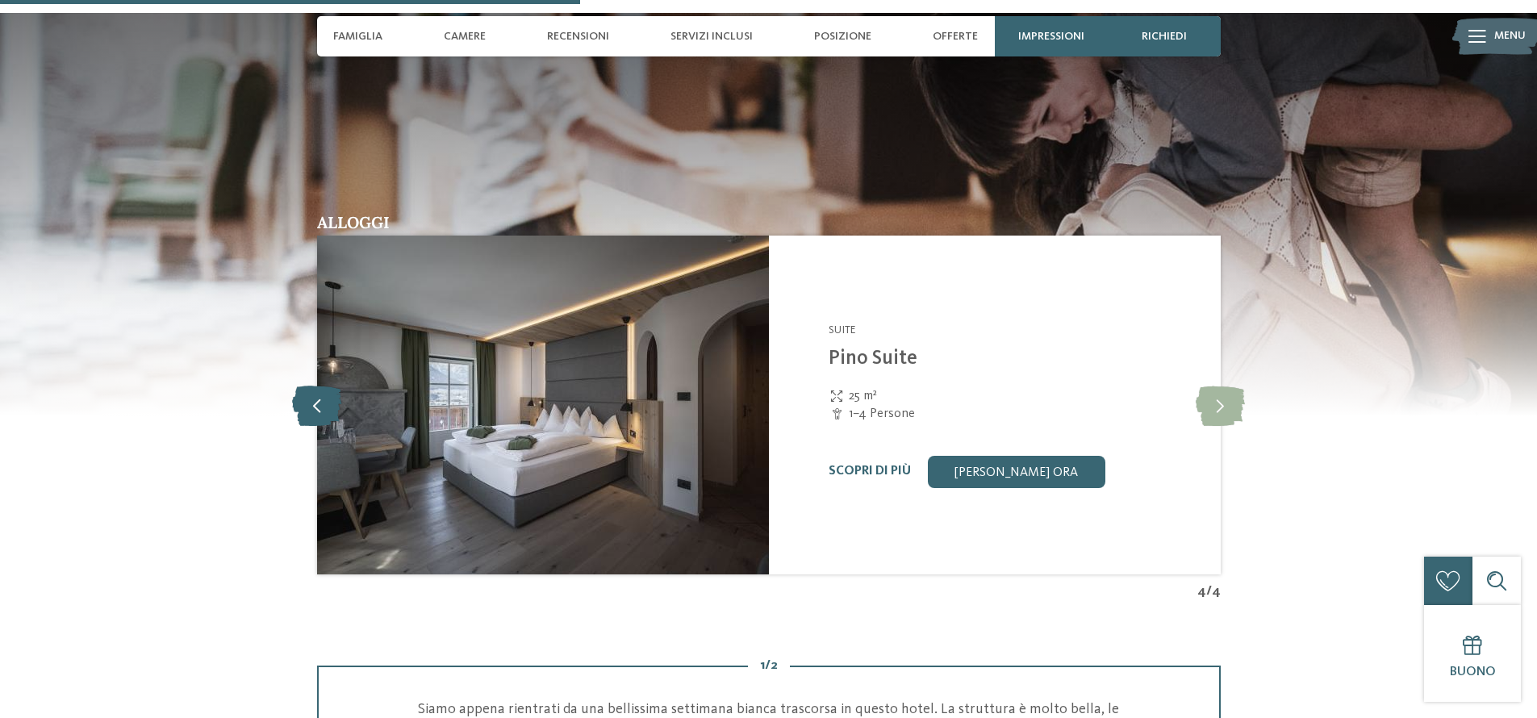
click at [316, 400] on icon at bounding box center [316, 405] width 49 height 40
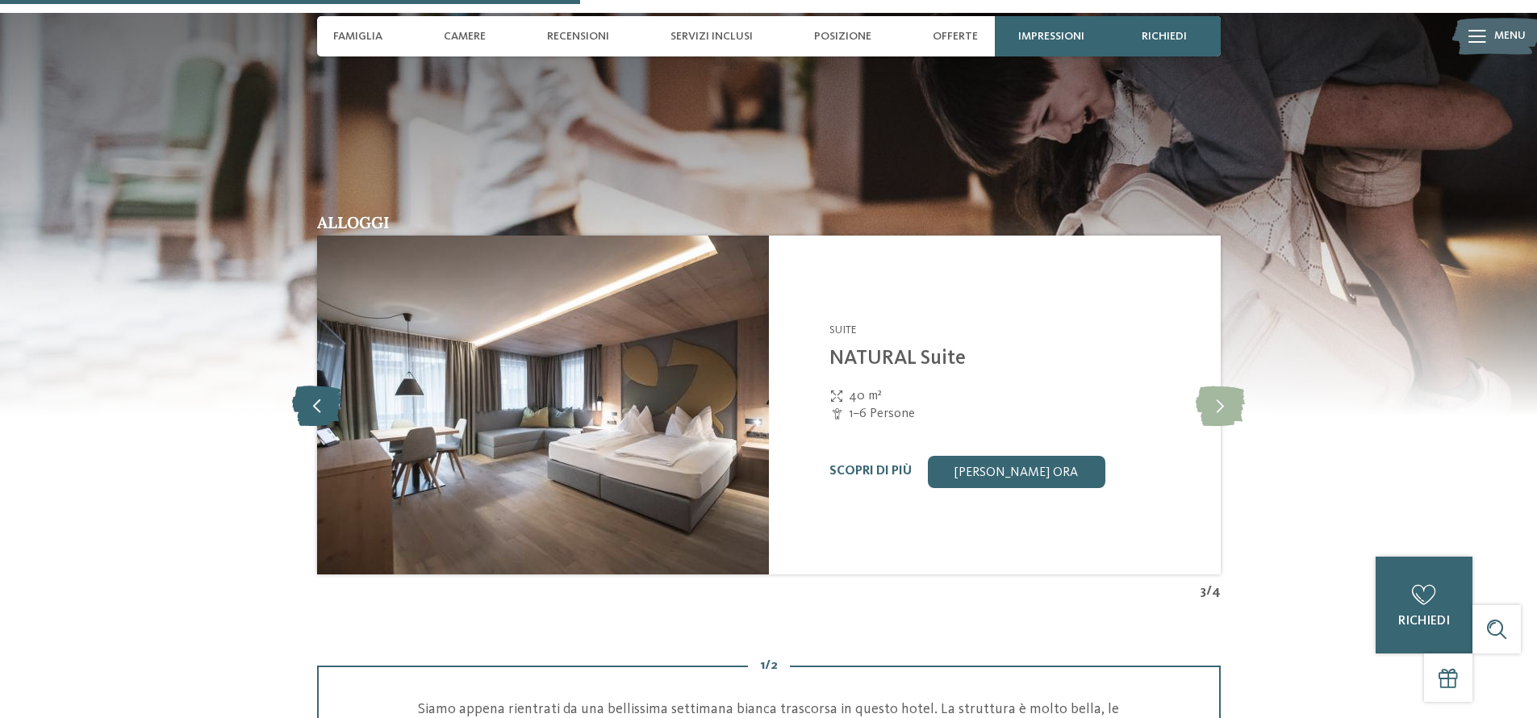
click at [316, 400] on icon at bounding box center [316, 405] width 49 height 40
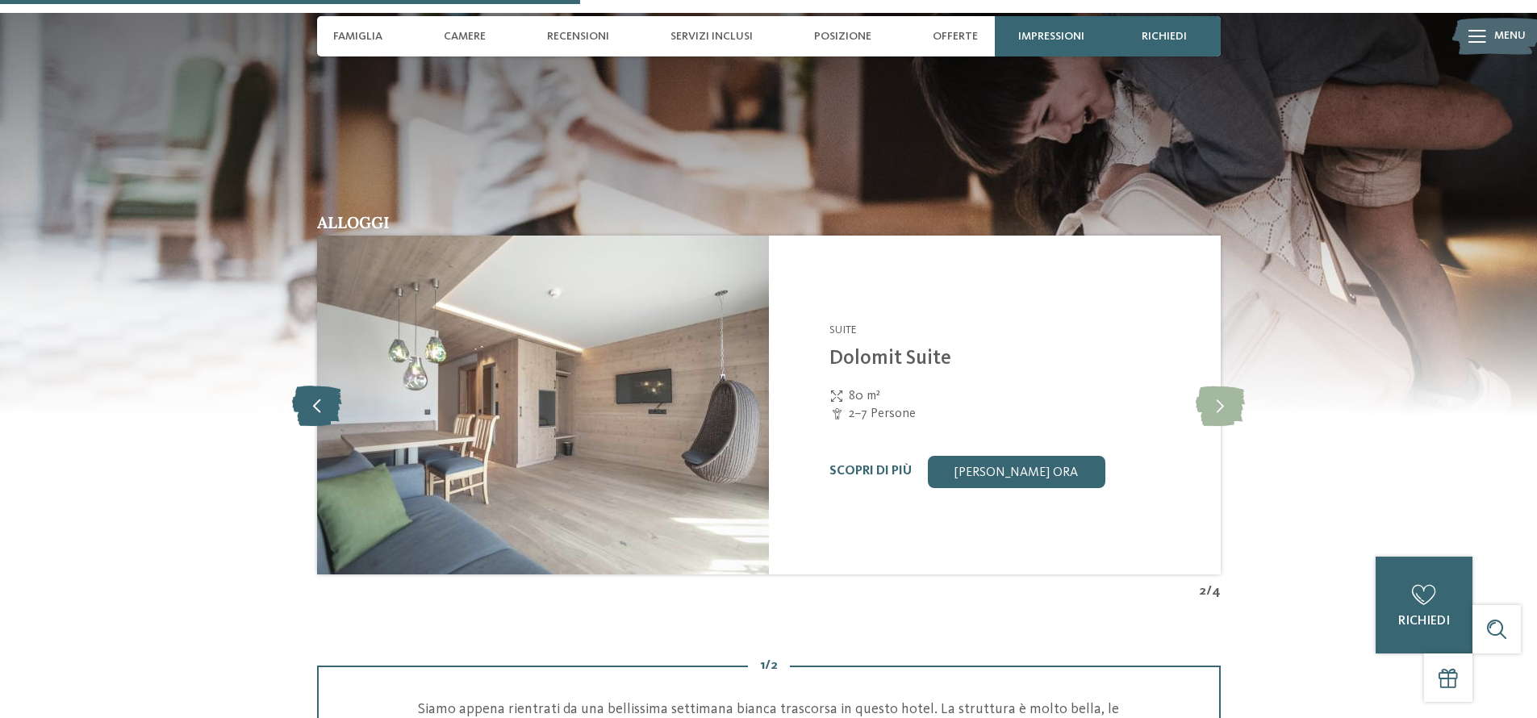
click at [316, 400] on icon at bounding box center [316, 405] width 49 height 40
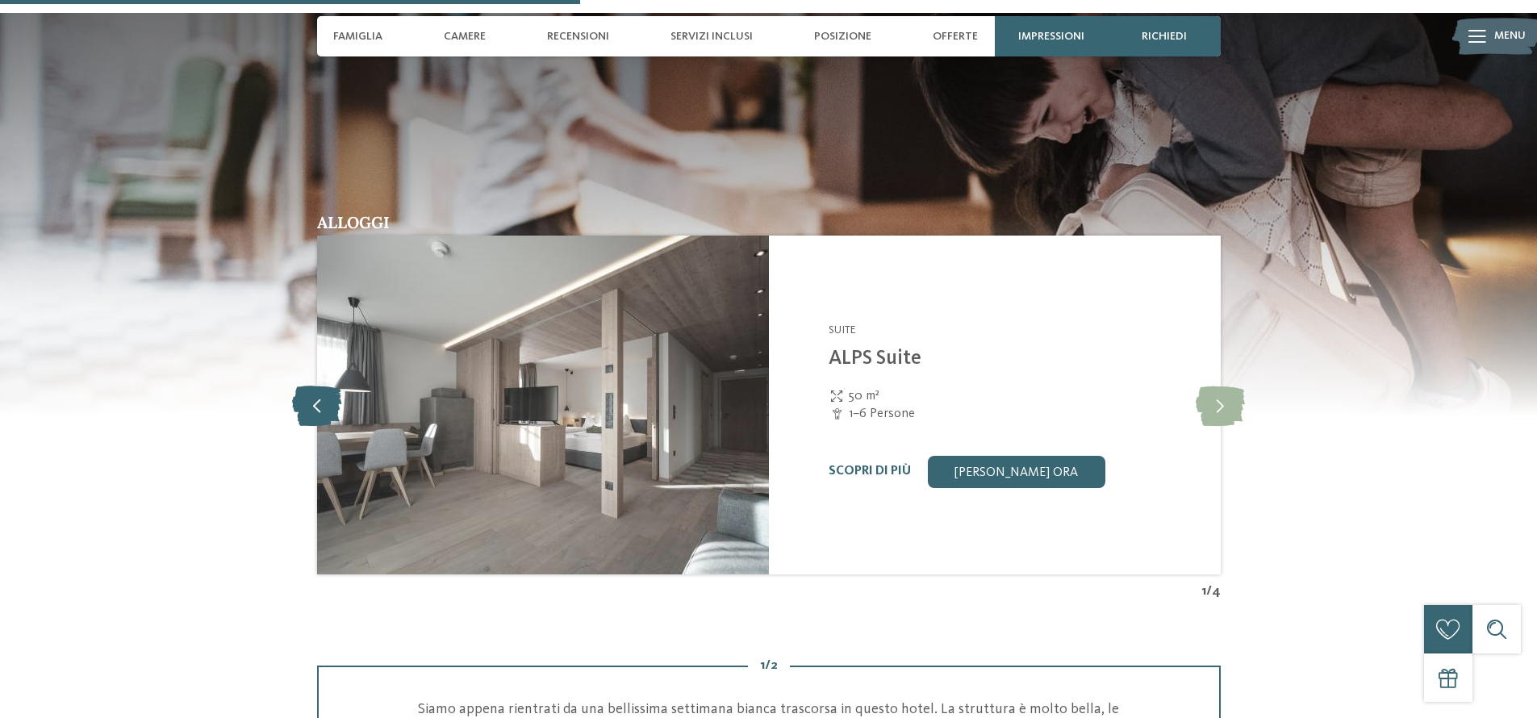
click at [316, 400] on icon at bounding box center [316, 405] width 49 height 40
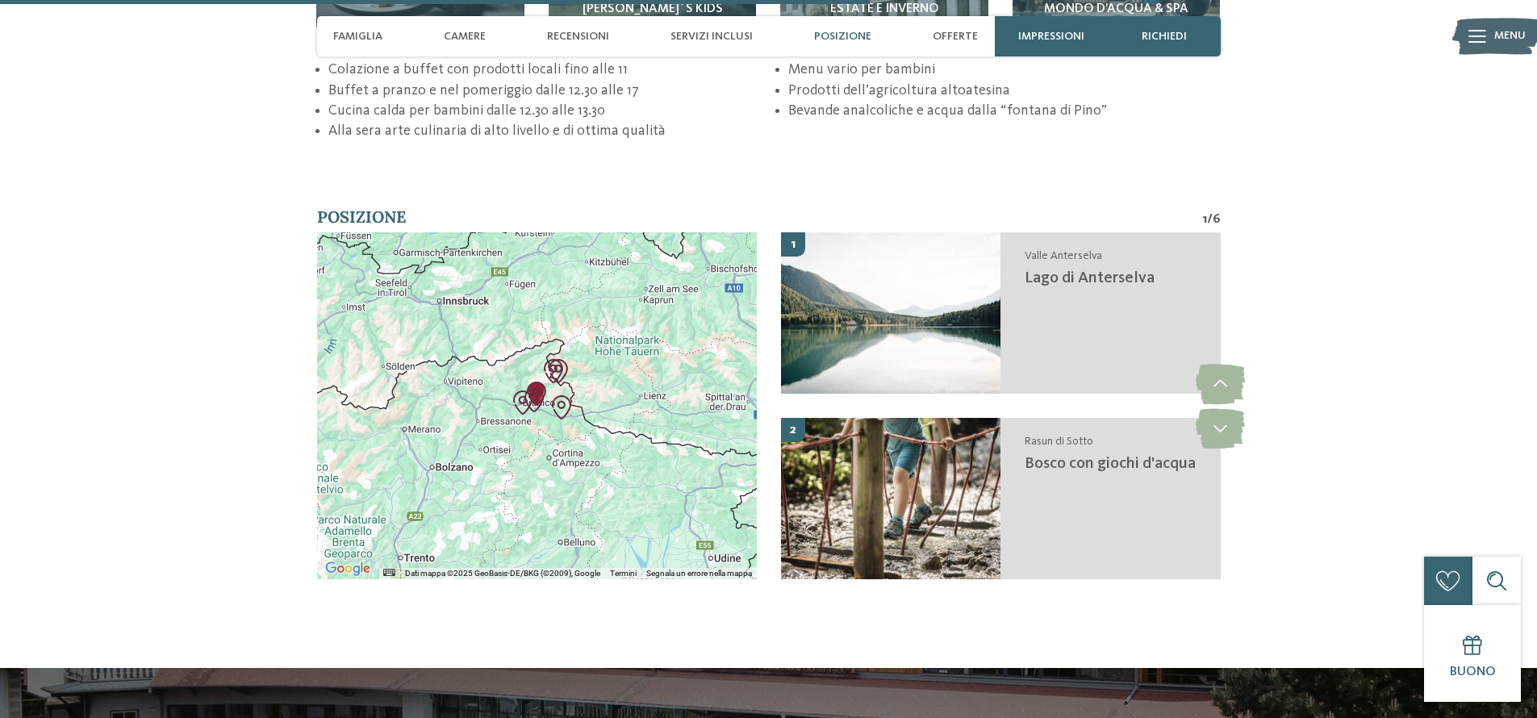
scroll to position [3474, 0]
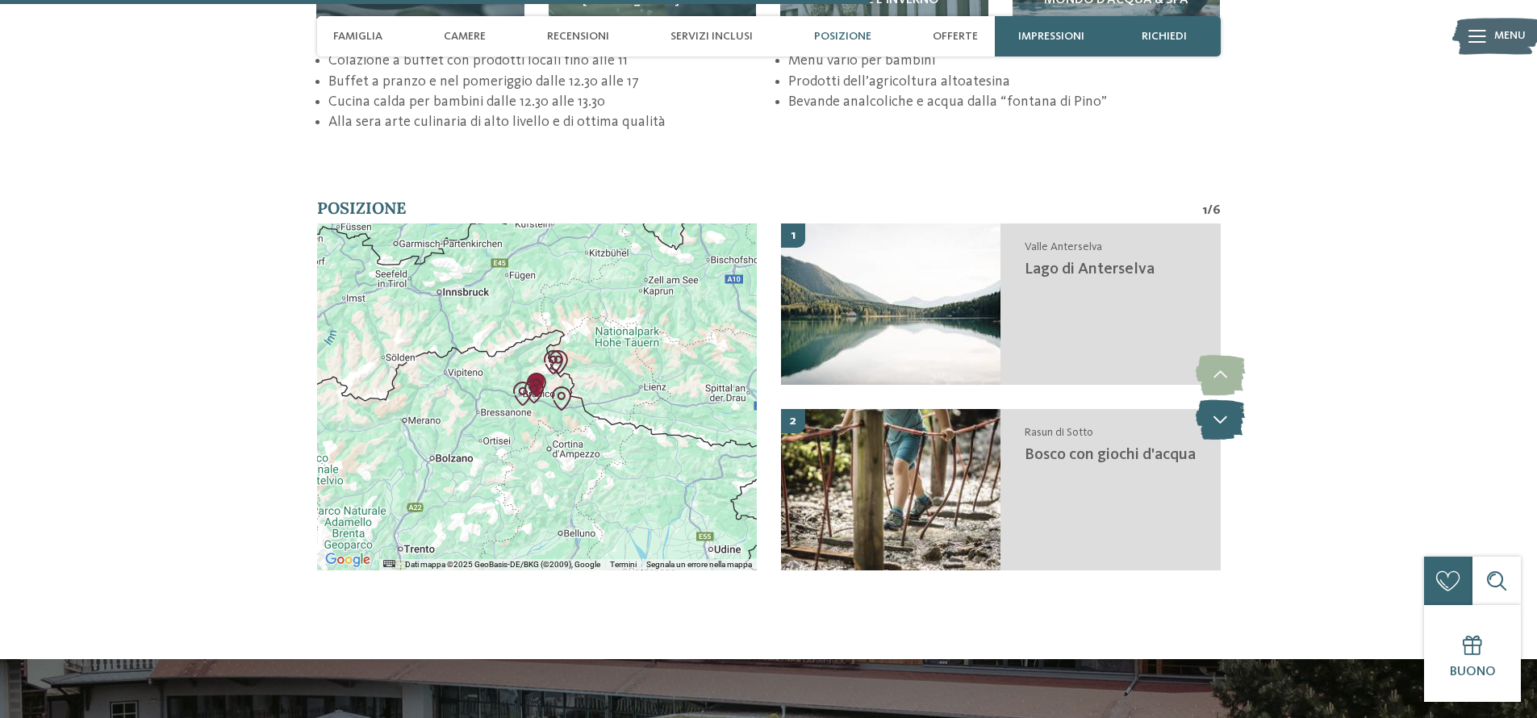
click at [1223, 412] on icon at bounding box center [1220, 419] width 49 height 40
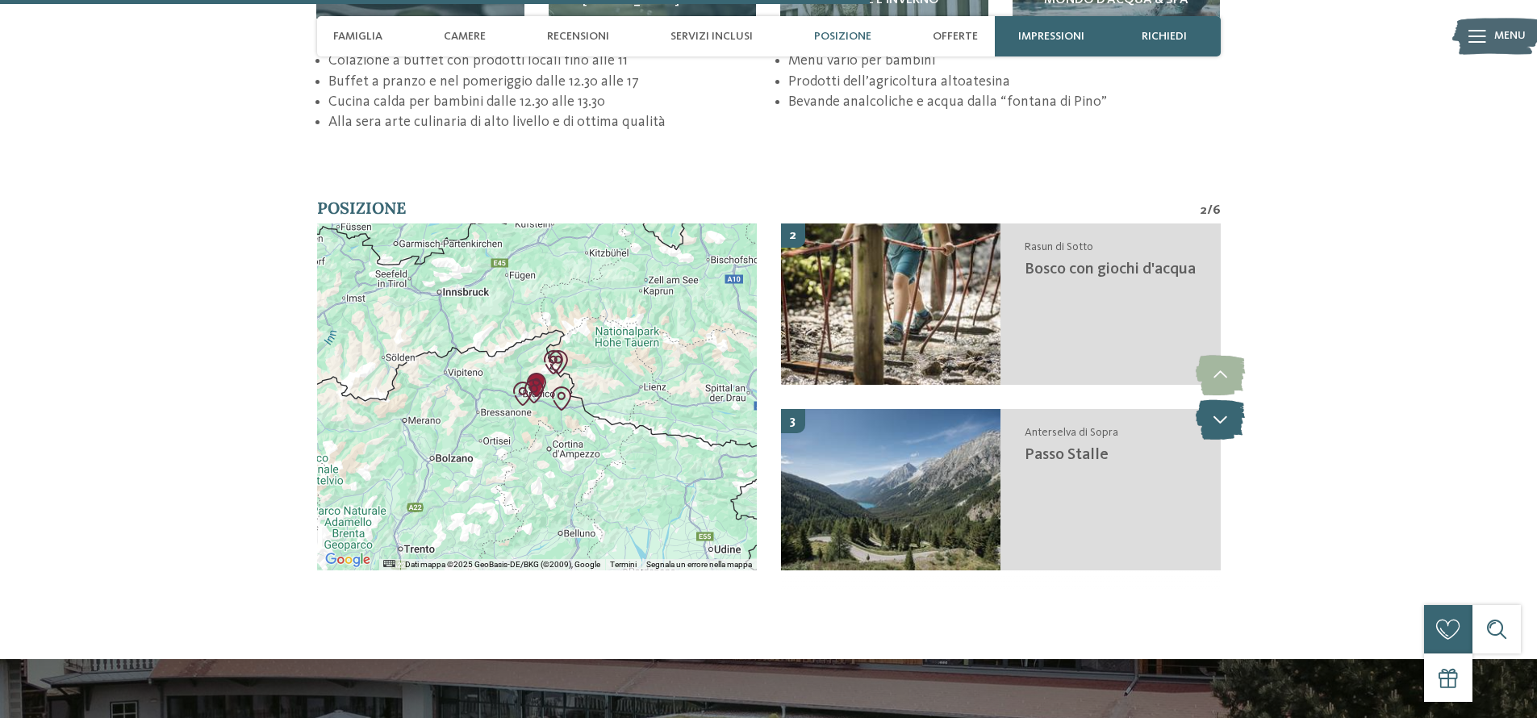
click at [1223, 412] on icon at bounding box center [1220, 419] width 49 height 40
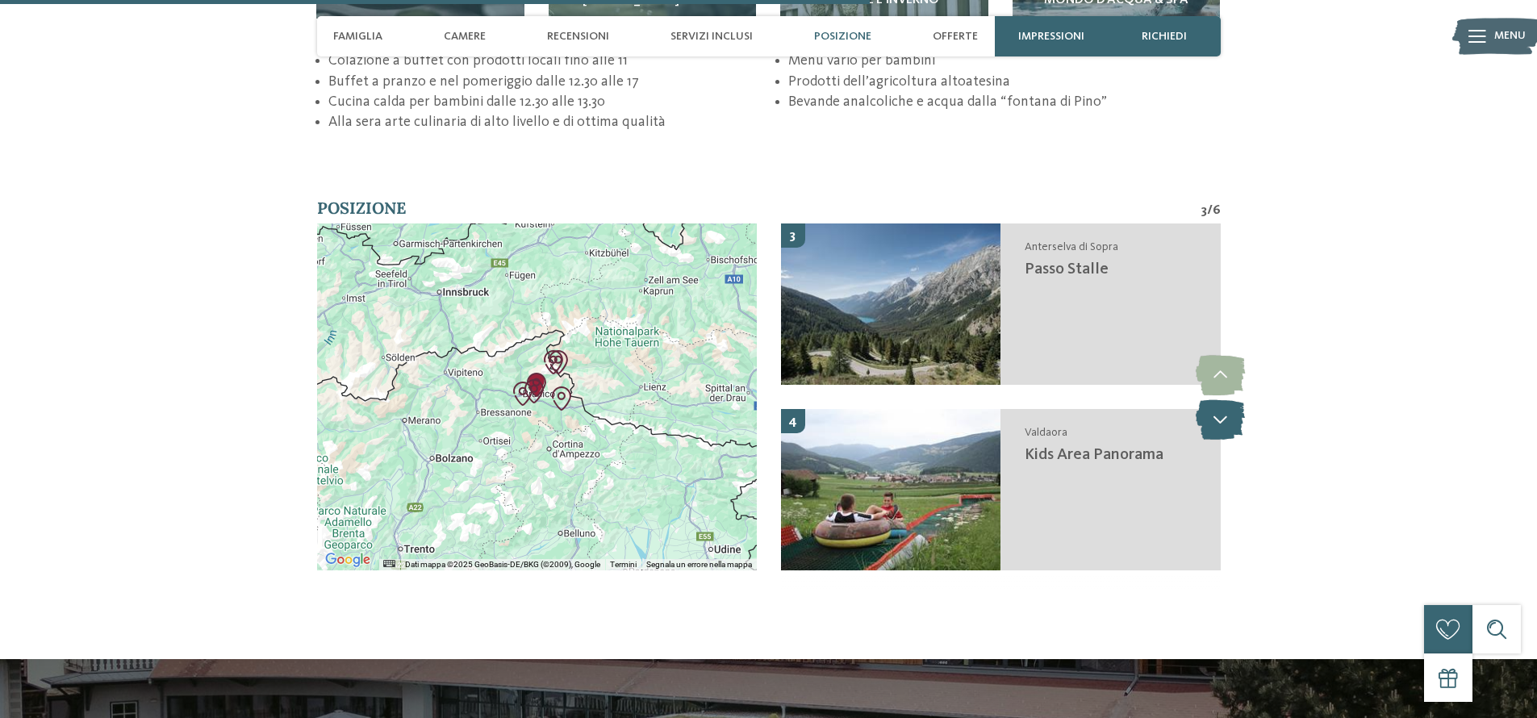
click at [1223, 412] on icon at bounding box center [1220, 419] width 49 height 40
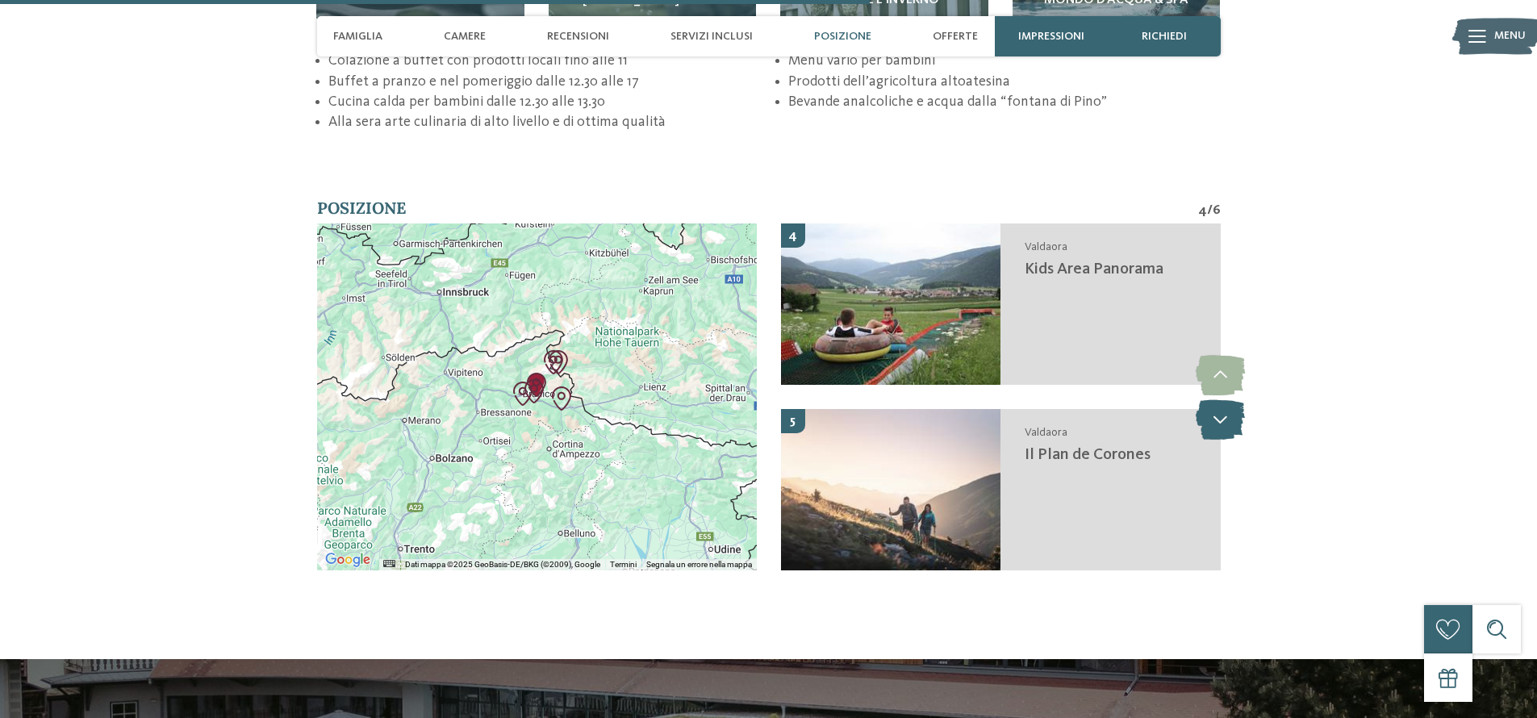
click at [1223, 412] on icon at bounding box center [1220, 419] width 49 height 40
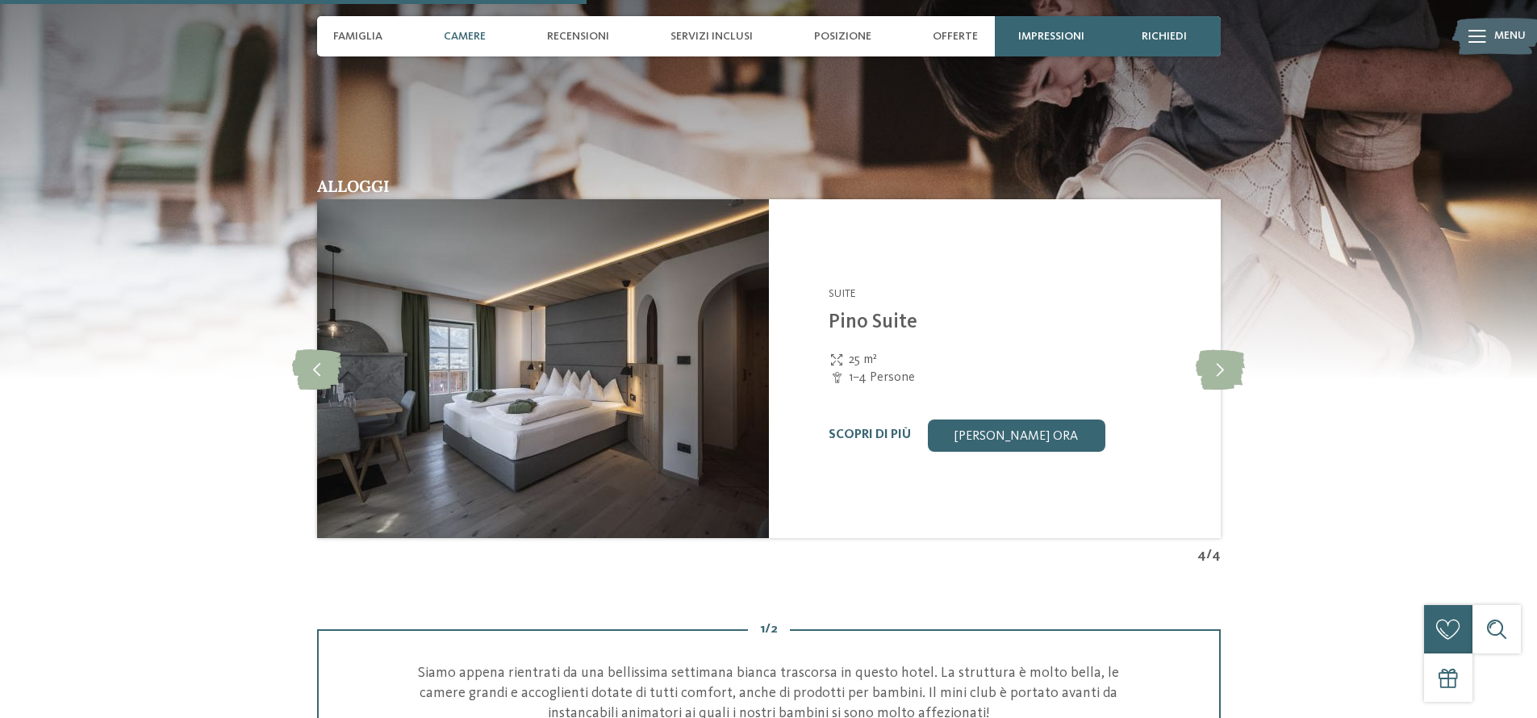
scroll to position [2343, 0]
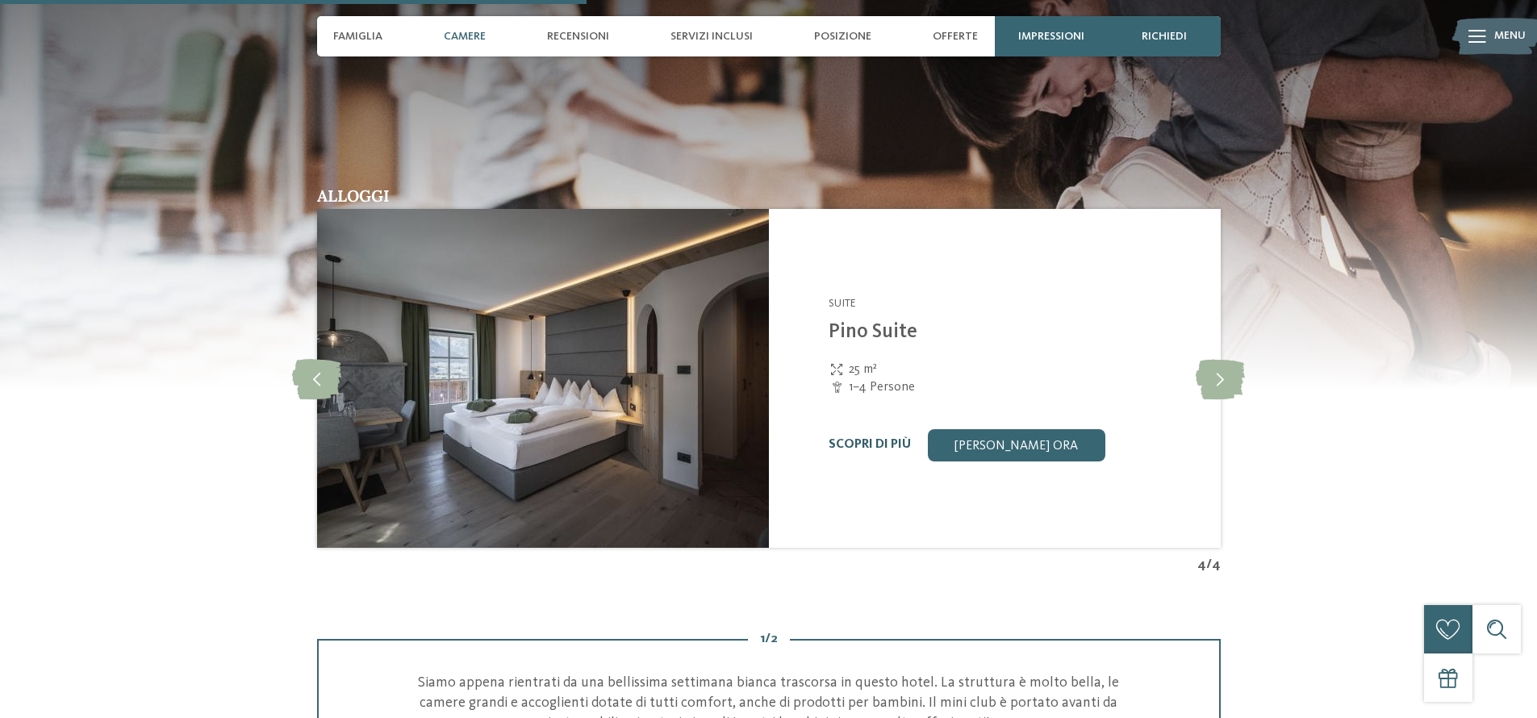
click at [857, 438] on link "Scopri di più" at bounding box center [870, 444] width 82 height 13
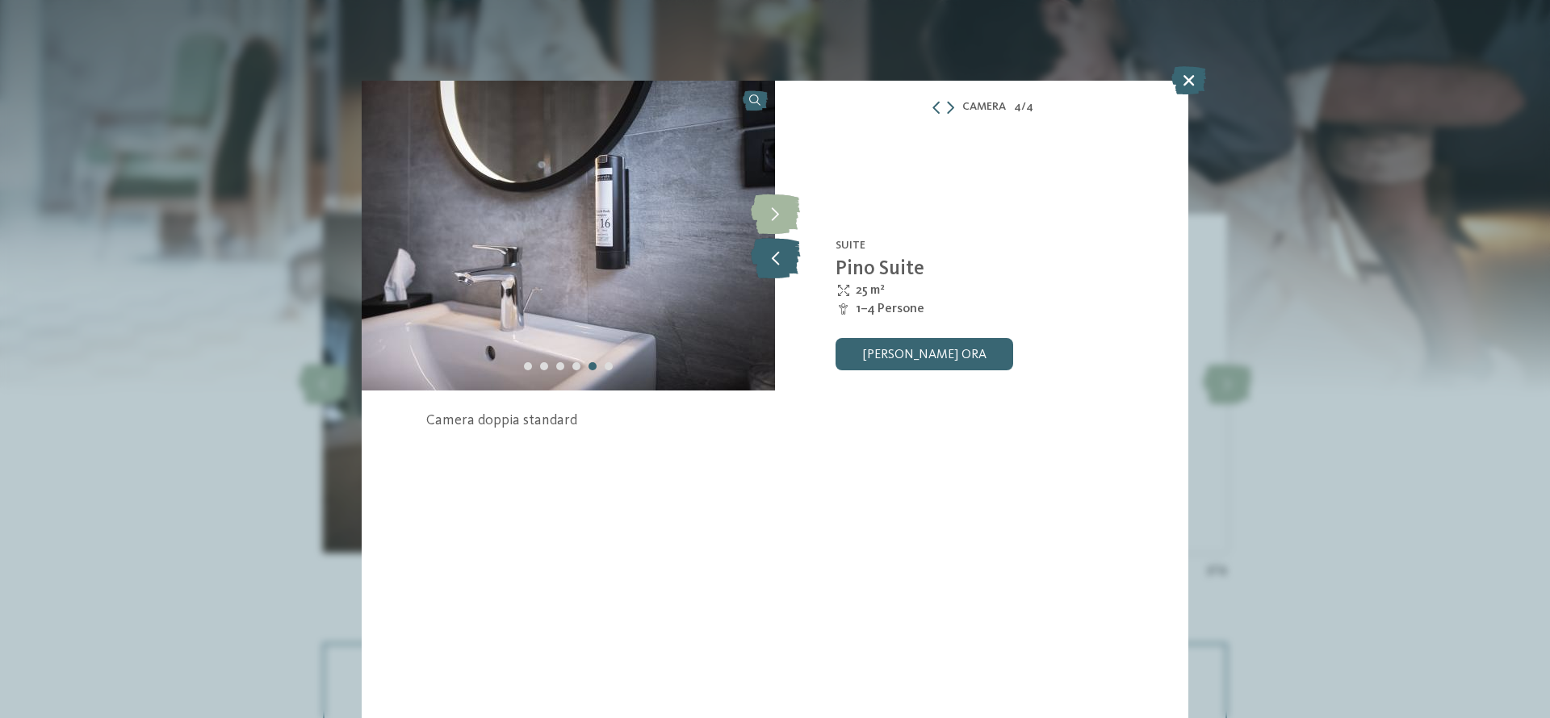
click at [766, 257] on icon at bounding box center [775, 258] width 49 height 40
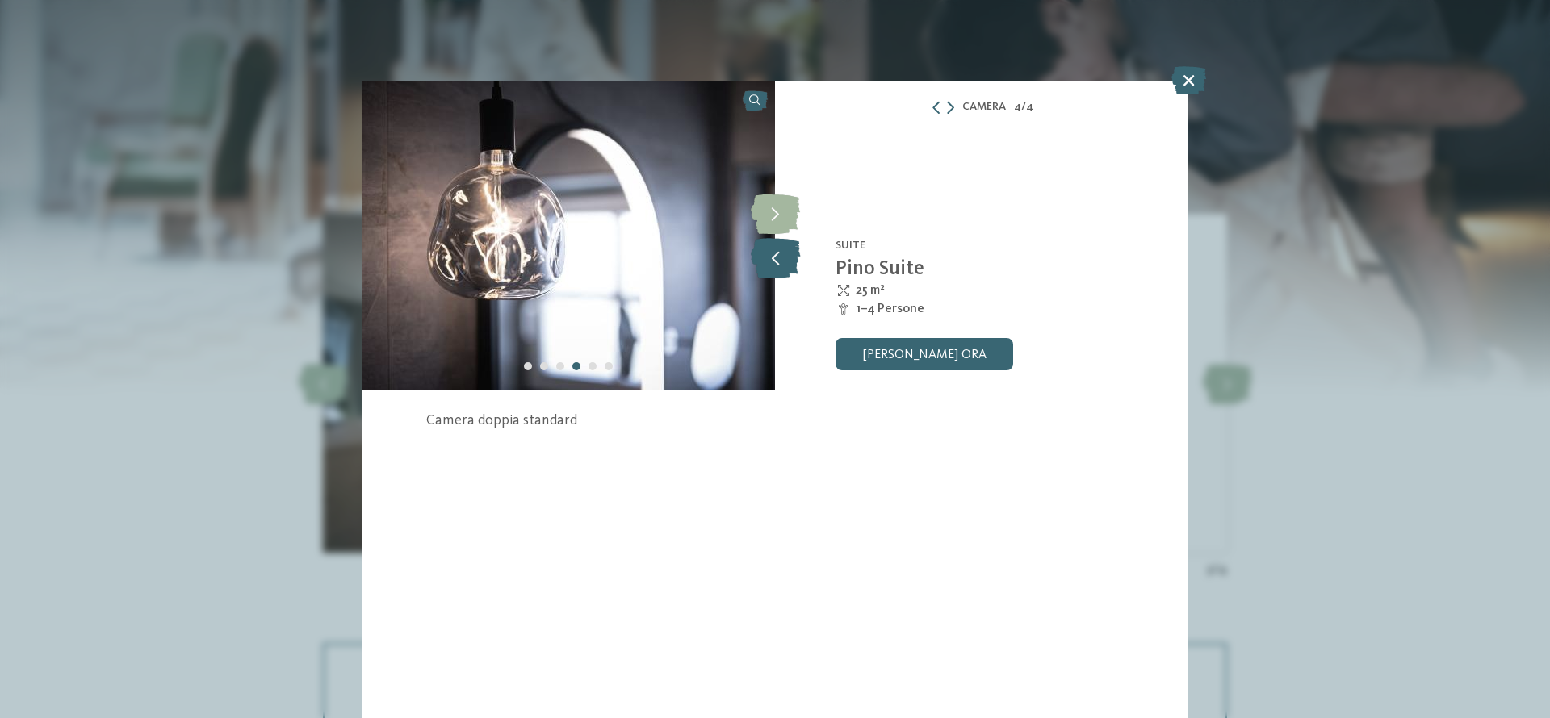
click at [766, 257] on icon at bounding box center [775, 258] width 49 height 40
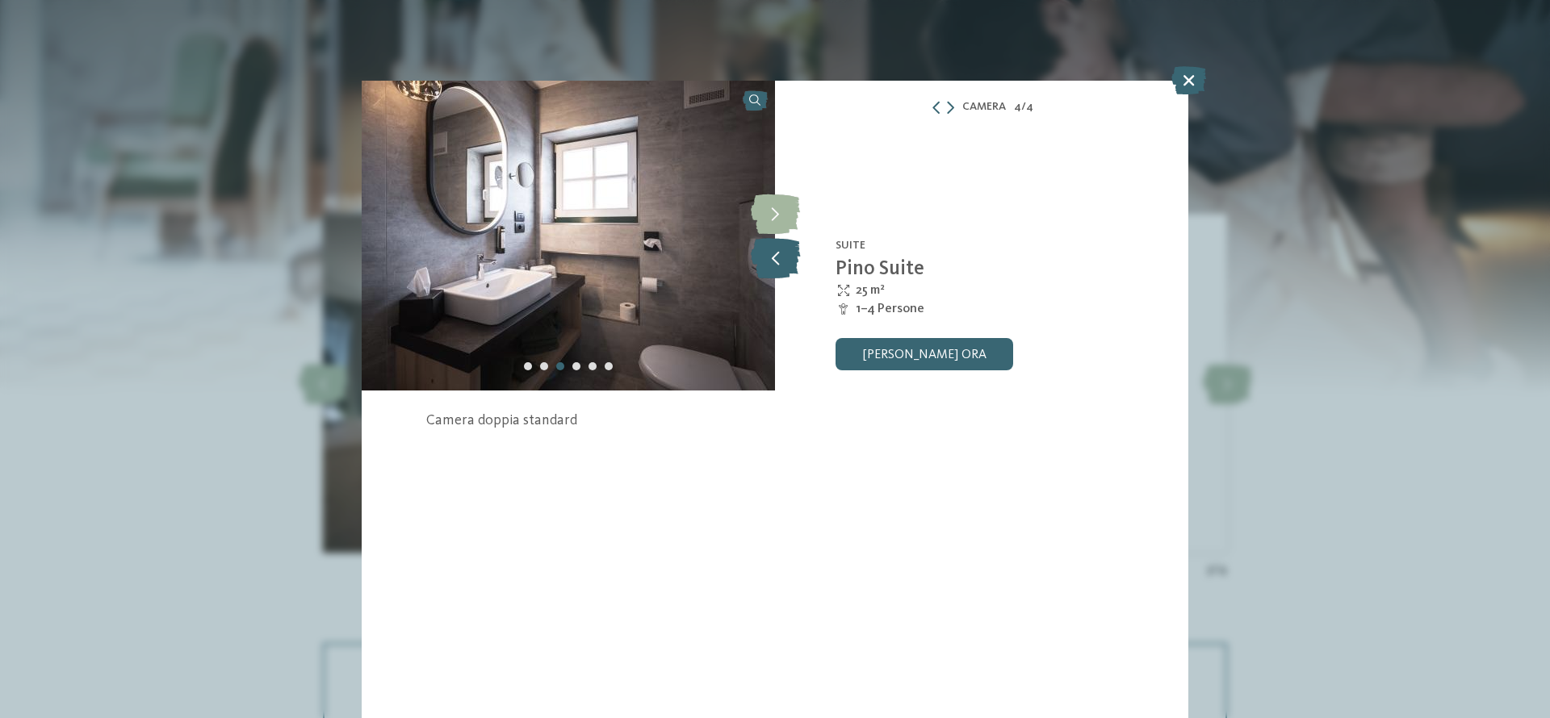
click at [766, 257] on icon at bounding box center [775, 258] width 49 height 40
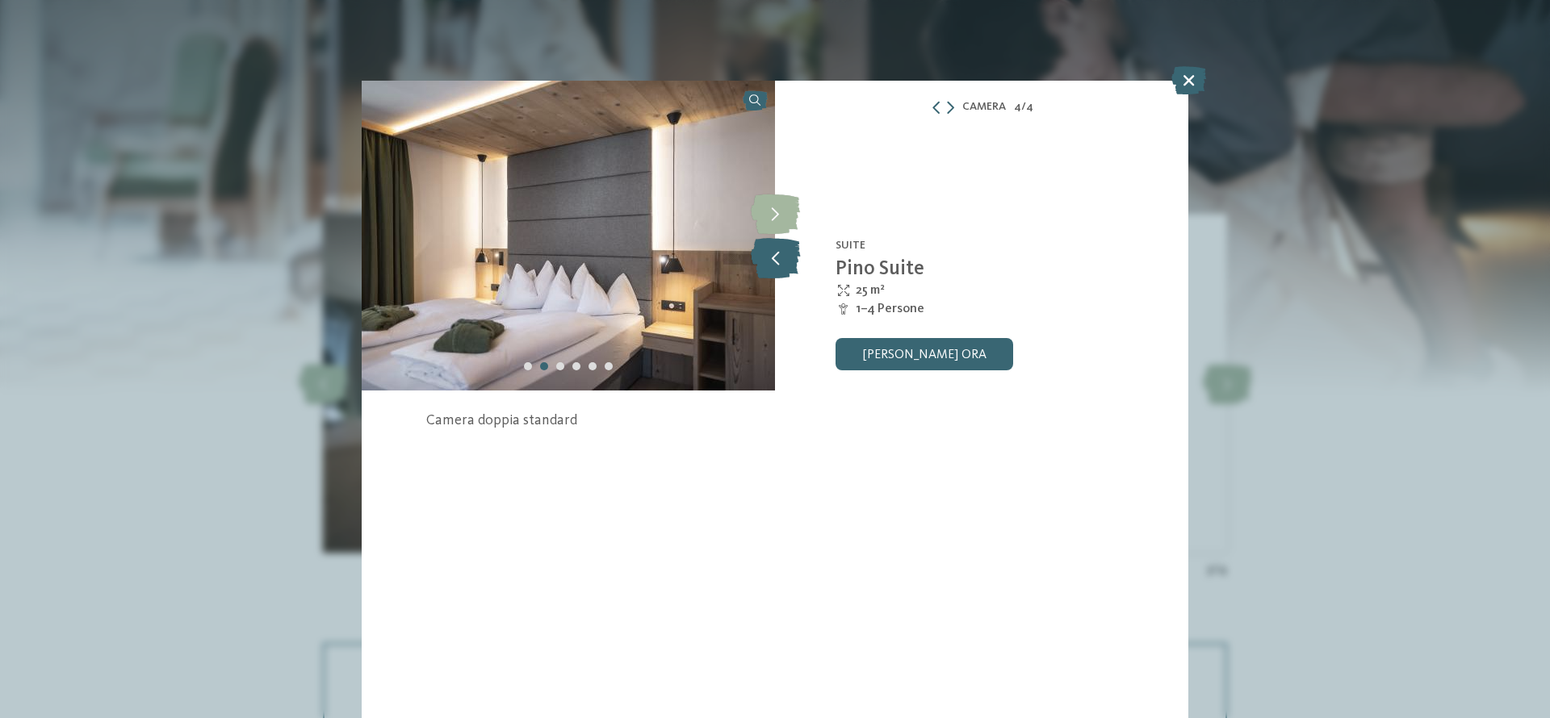
click at [766, 257] on icon at bounding box center [775, 258] width 49 height 40
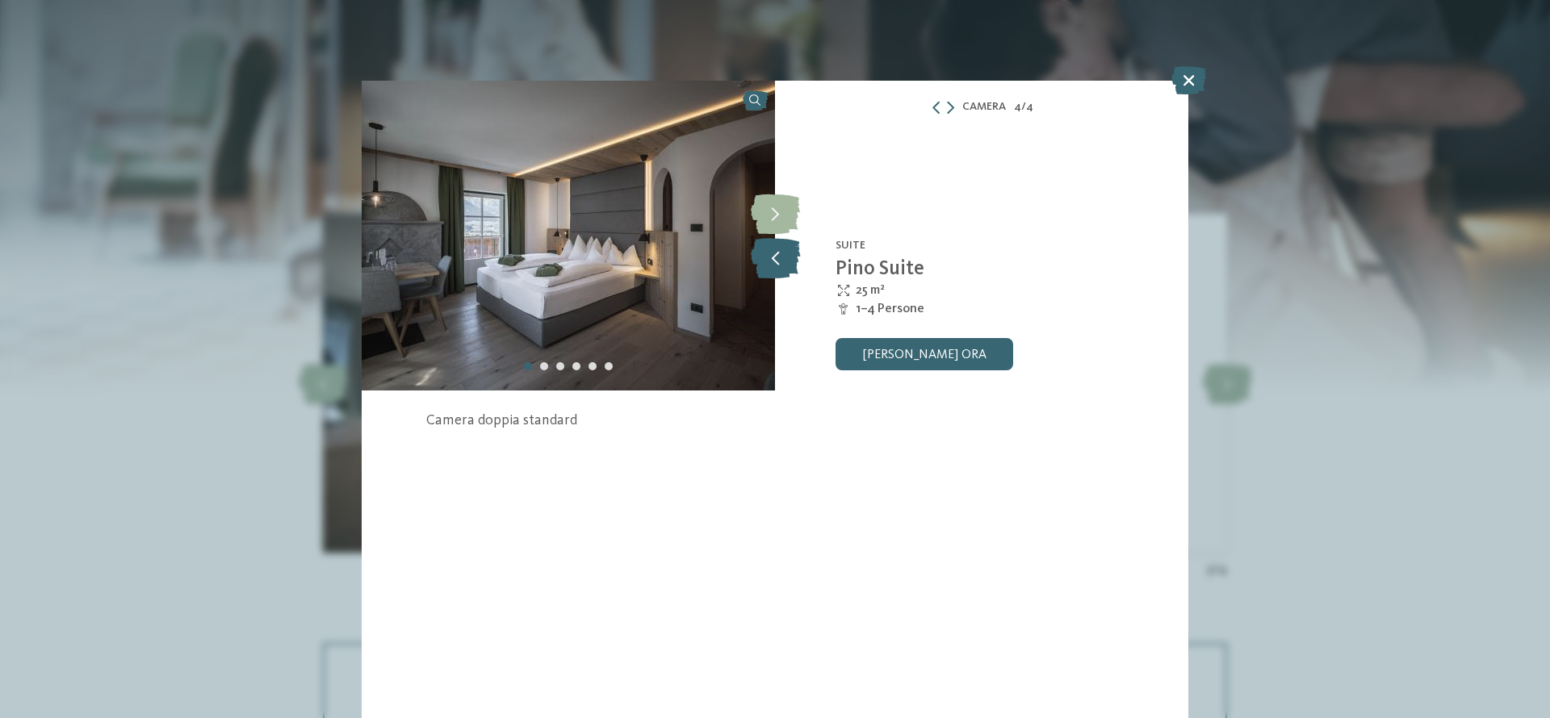
click at [766, 257] on icon at bounding box center [775, 258] width 49 height 40
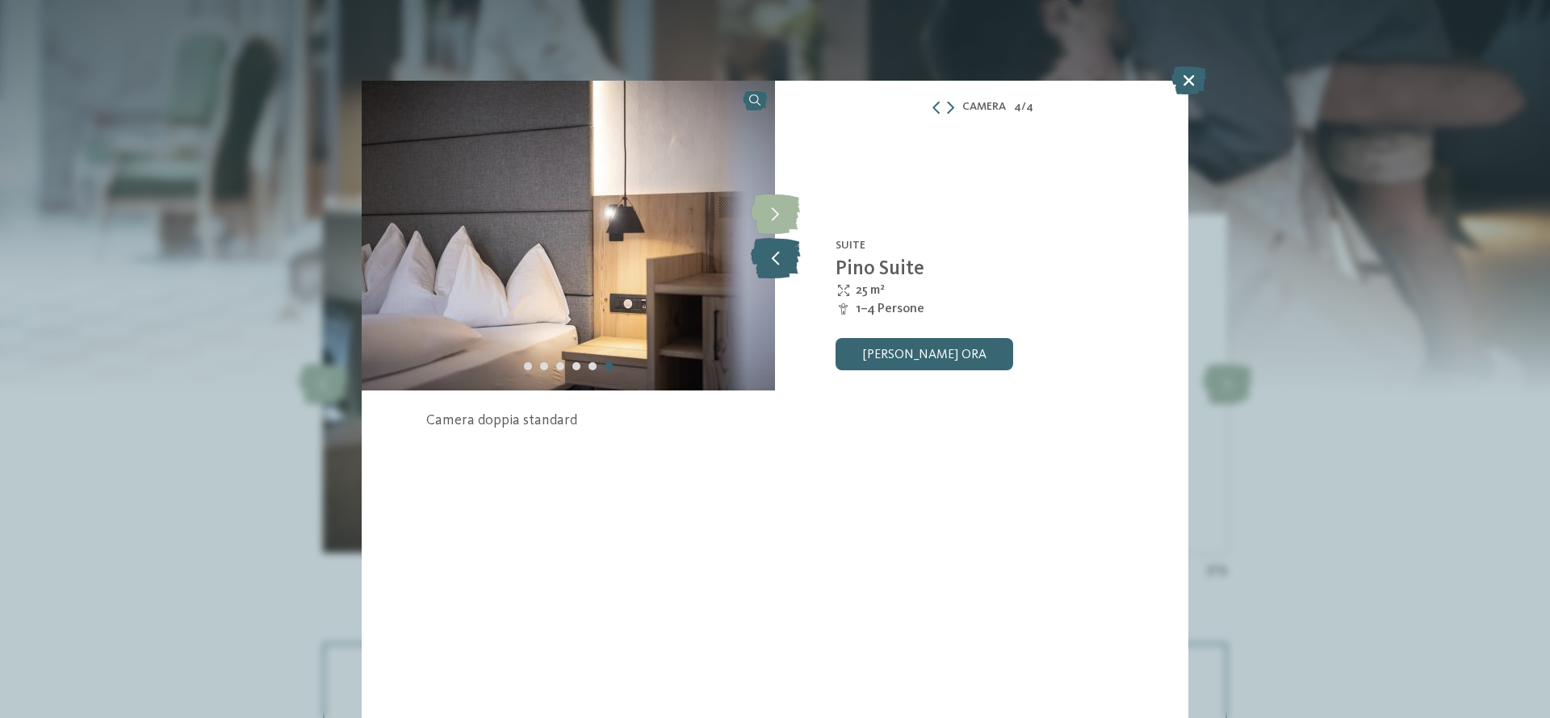
click at [766, 257] on icon at bounding box center [775, 258] width 49 height 40
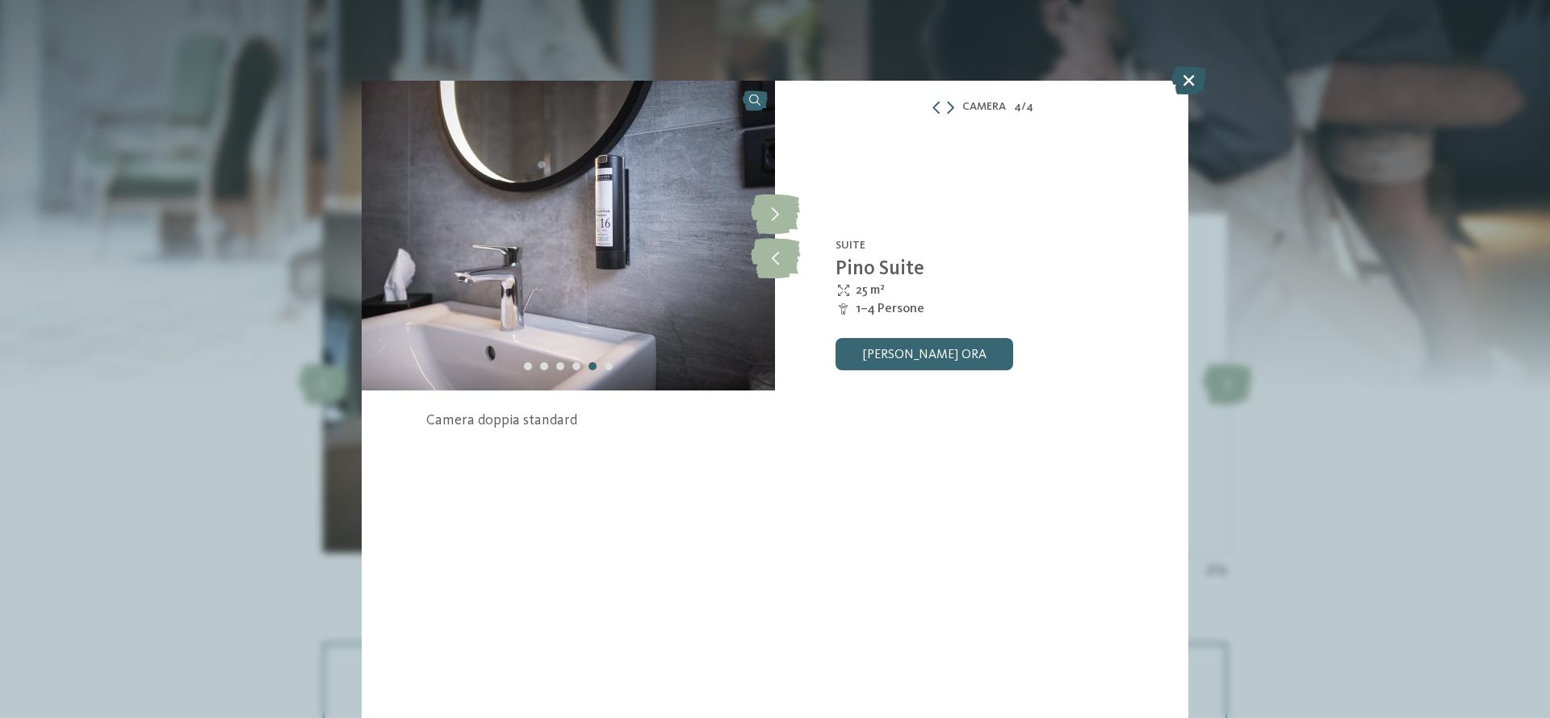
click at [1188, 78] on icon at bounding box center [1188, 80] width 35 height 28
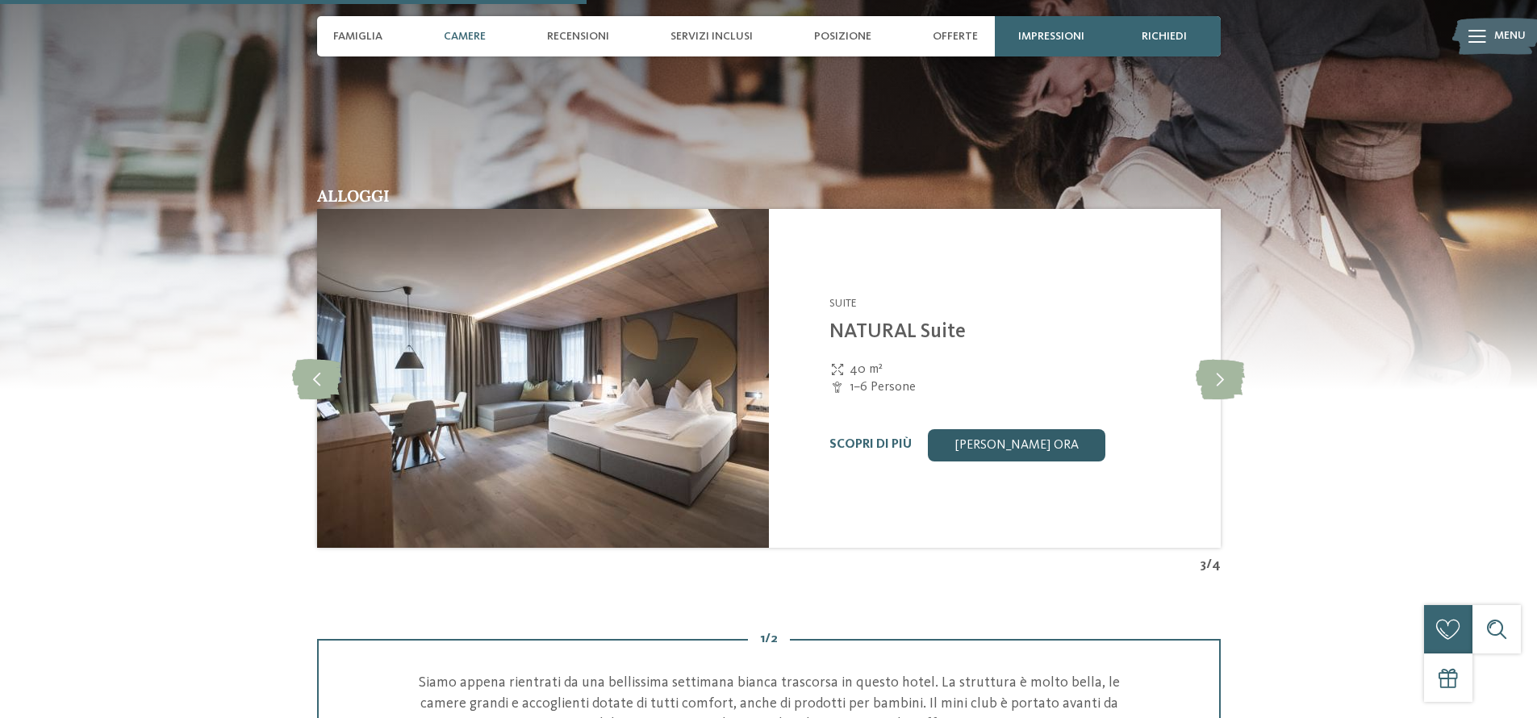
click at [1048, 442] on link "[PERSON_NAME] ora" at bounding box center [1017, 445] width 178 height 32
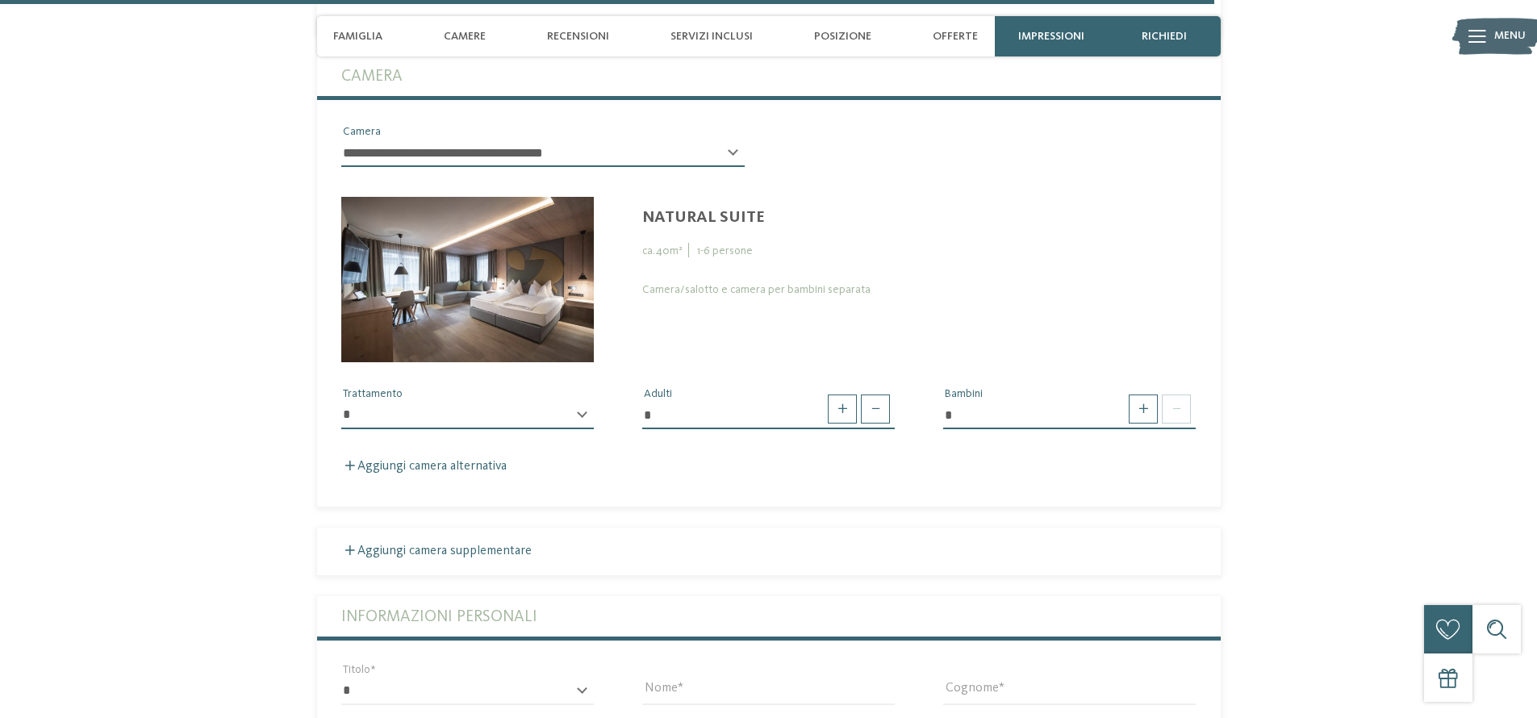
scroll to position [5029, 0]
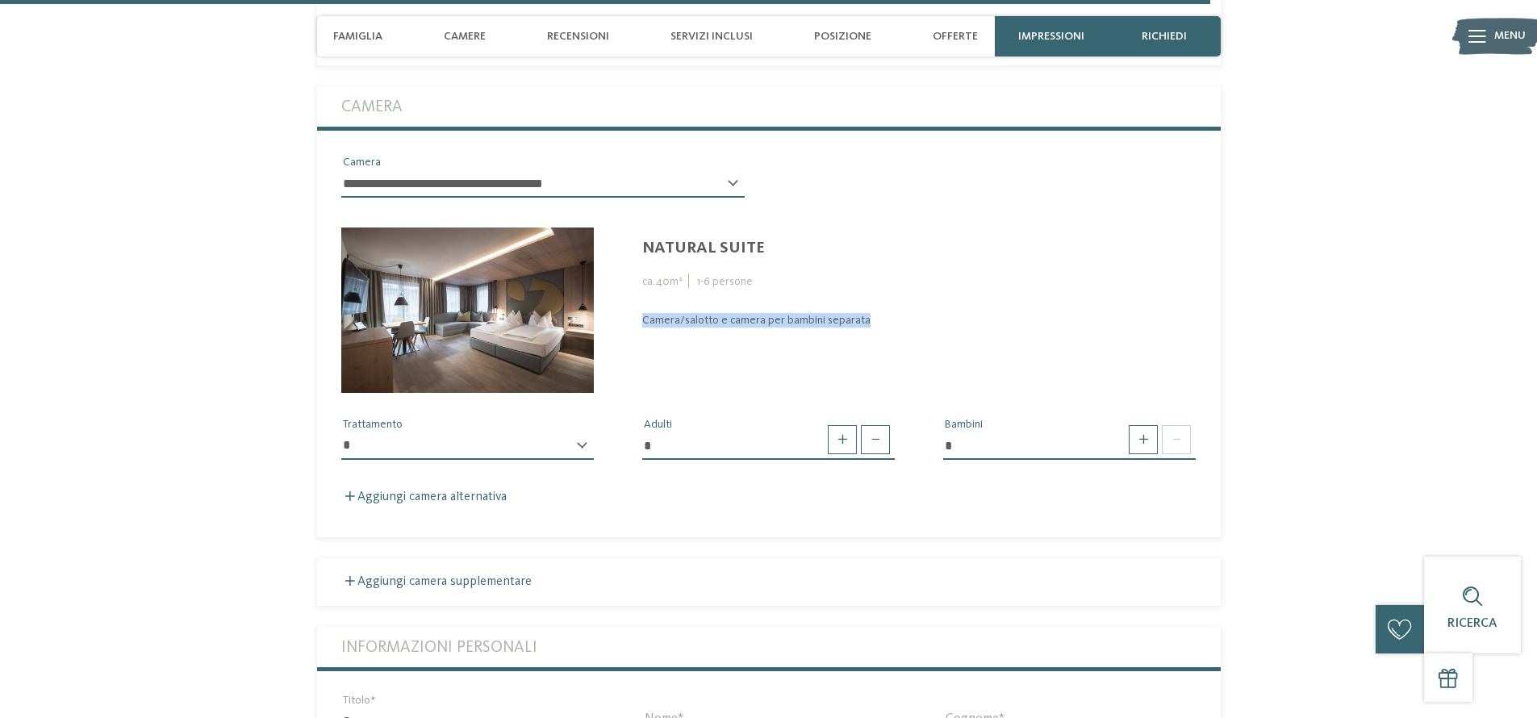
drag, startPoint x: 638, startPoint y: 318, endPoint x: 862, endPoint y: 316, distance: 224.4
click at [862, 317] on div "NATURAL Suite ca. 40 m² 1 - 6 persone Camera/salotto e camera per bambini separ…" at bounding box center [919, 270] width 603 height 116
click at [862, 316] on div "Camera/salotto e camera per bambini separata" at bounding box center [919, 320] width 554 height 15
click at [475, 444] on select "**********" at bounding box center [467, 446] width 253 height 27
select select "*"
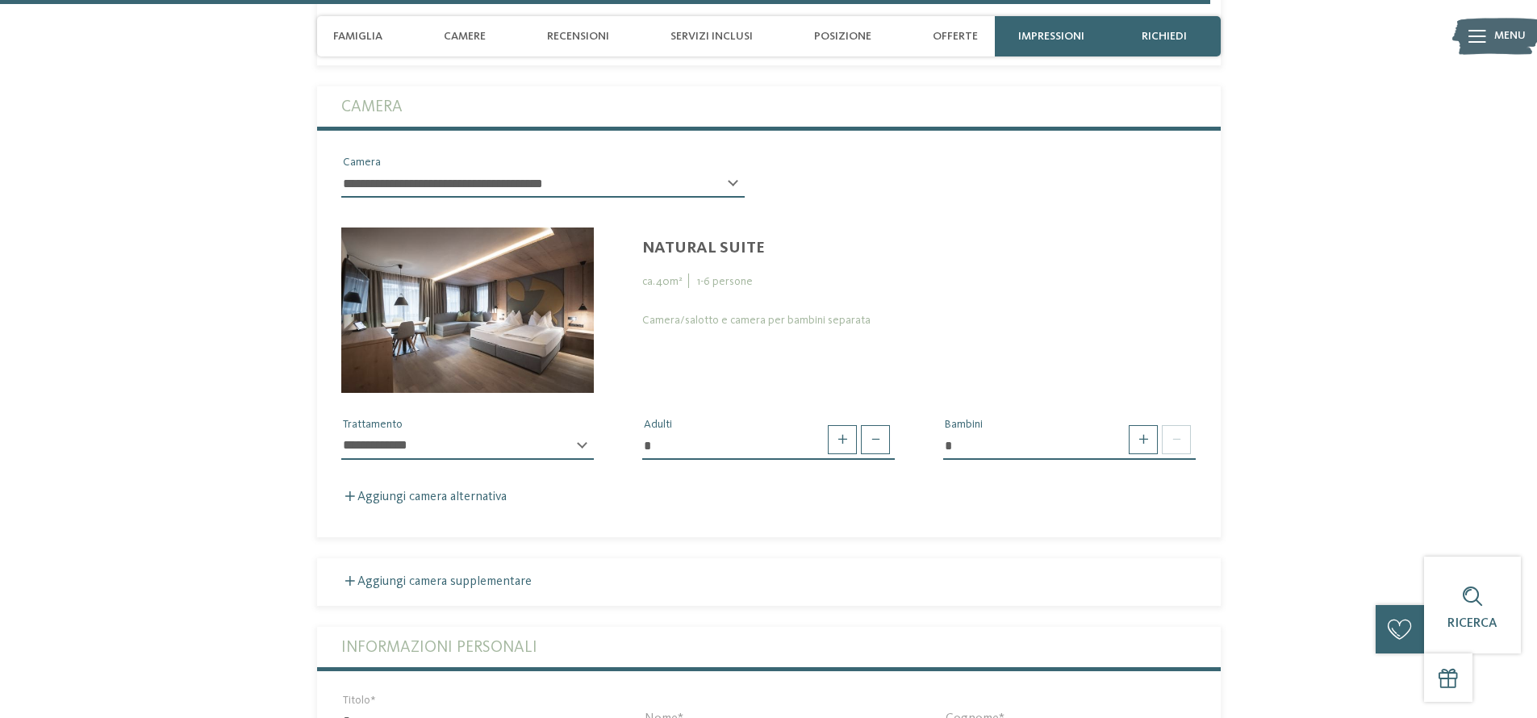
click at [341, 433] on select "**********" at bounding box center [467, 446] width 253 height 27
click at [868, 437] on span at bounding box center [875, 439] width 29 height 29
type input "*"
click at [1144, 441] on span at bounding box center [1143, 439] width 29 height 29
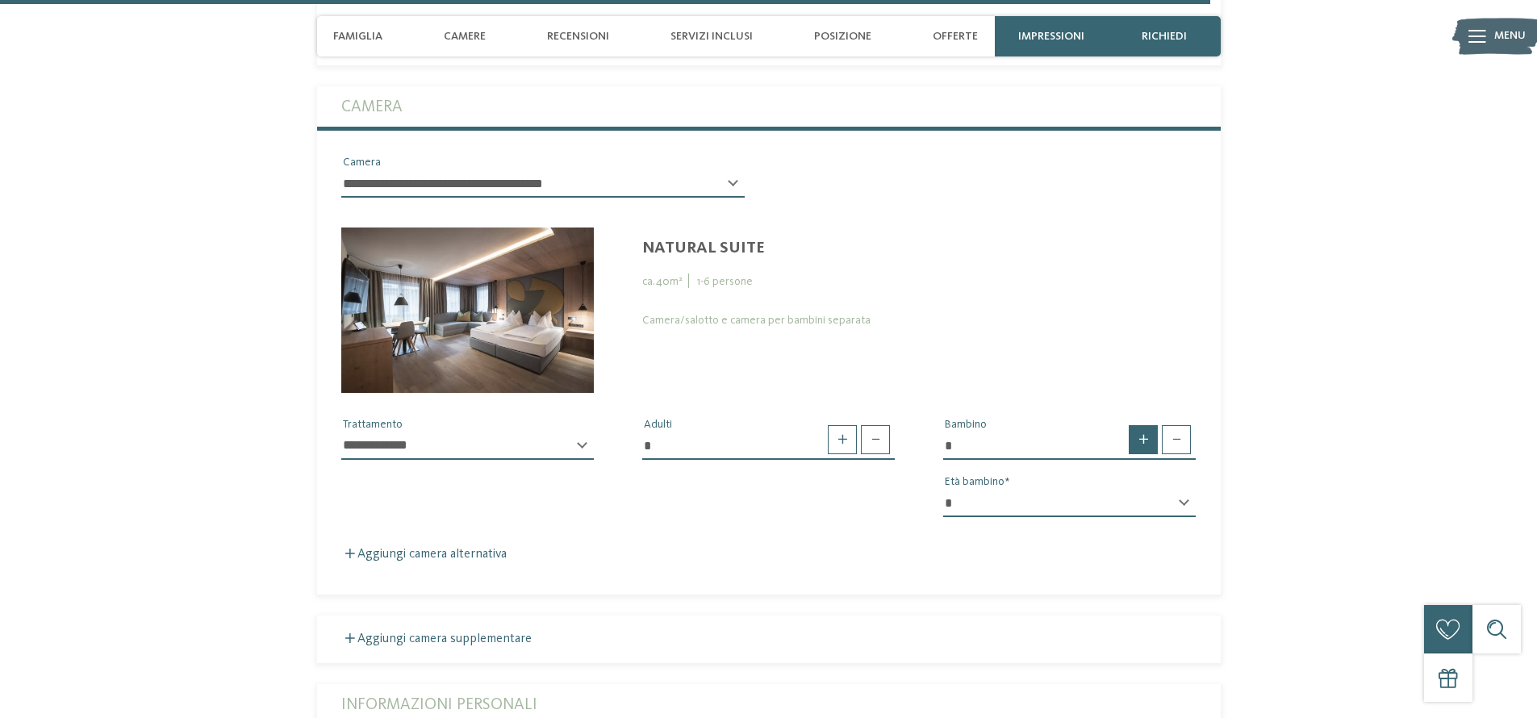
click at [1145, 442] on span at bounding box center [1143, 439] width 29 height 29
type input "*"
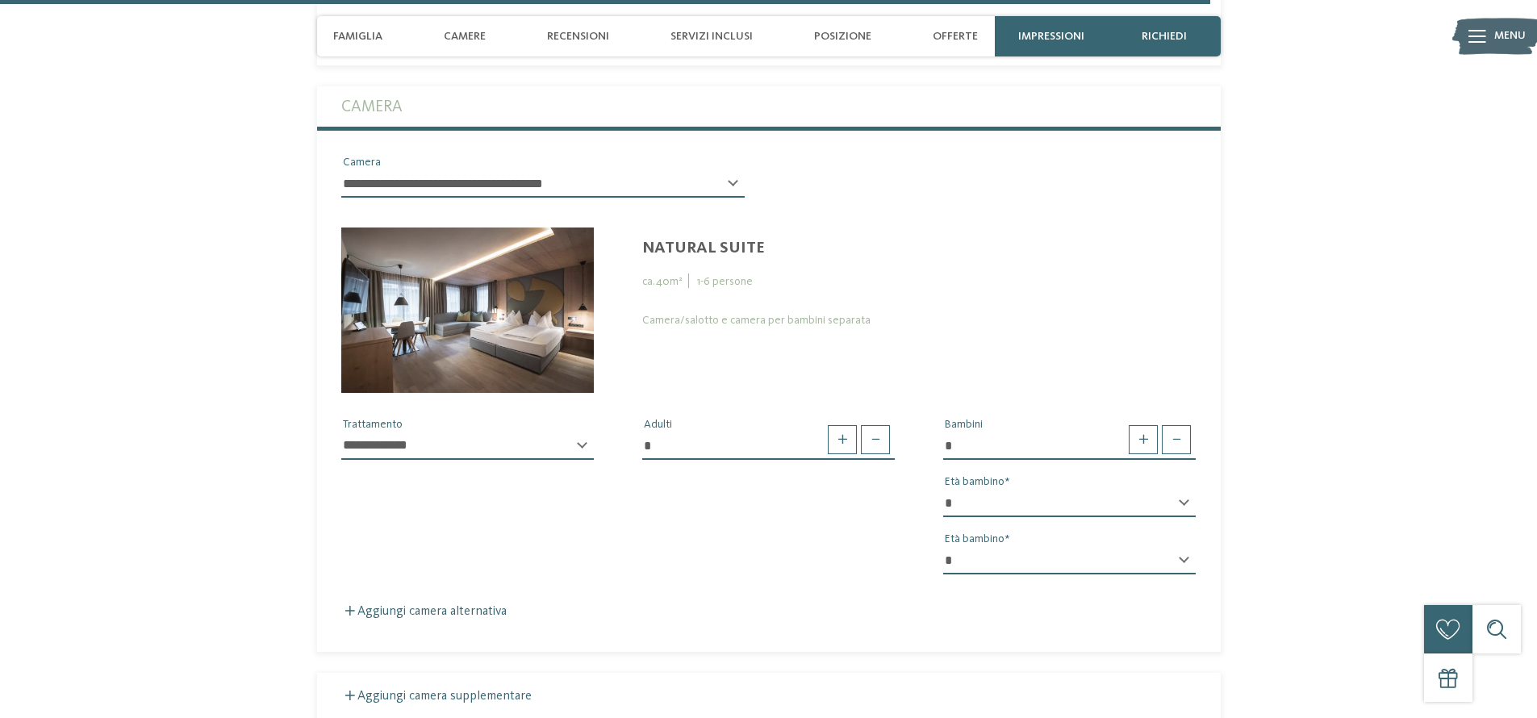
click at [1127, 504] on select "* * * * * * * * * * * ** ** ** ** ** ** ** **" at bounding box center [1069, 503] width 253 height 27
select select "*"
click at [943, 490] on select "* * * * * * * * * * * ** ** ** ** ** ** ** **" at bounding box center [1069, 503] width 253 height 27
click at [1081, 561] on select "* * * * * * * * * * * ** ** ** ** ** ** ** **" at bounding box center [1069, 560] width 253 height 27
select select "*"
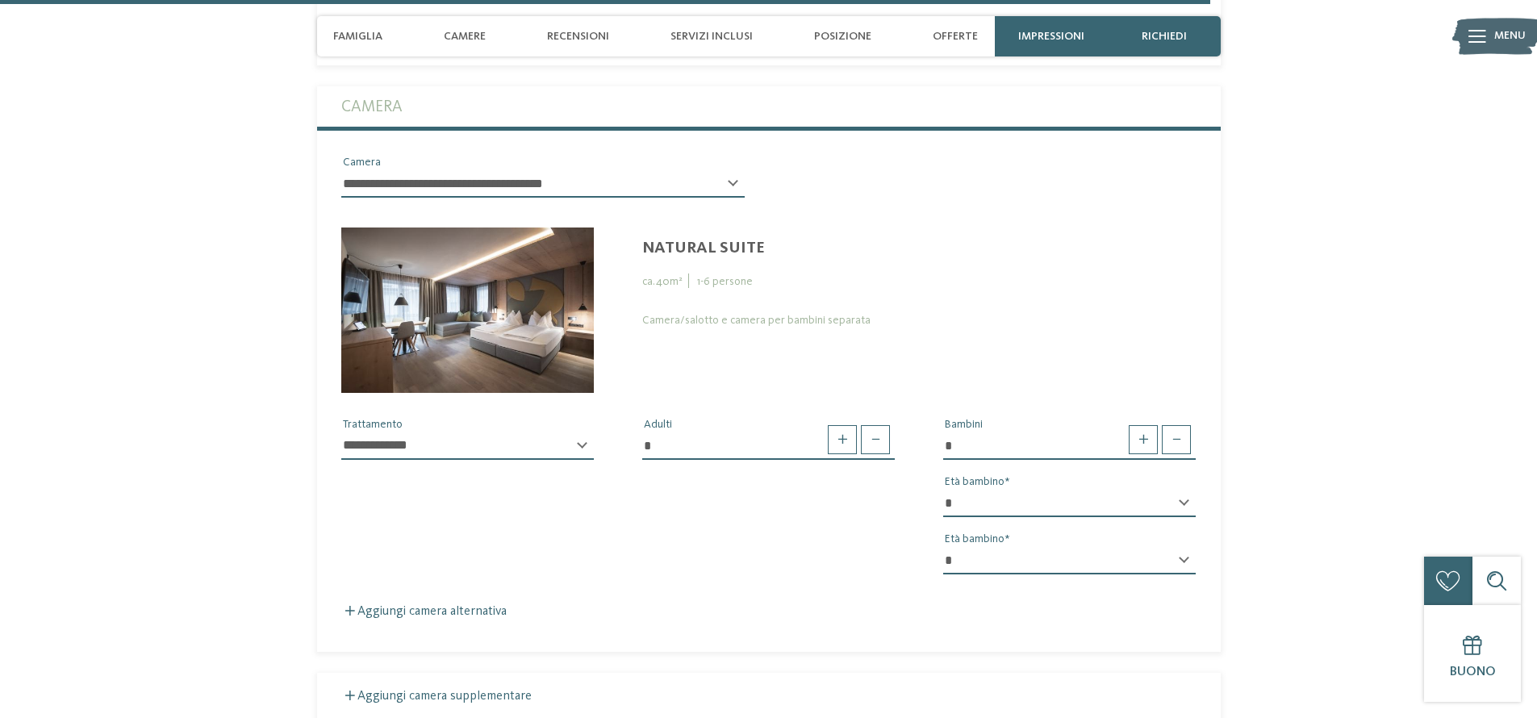
click at [943, 547] on select "* * * * * * * * * * * ** ** ** ** ** ** ** **" at bounding box center [1069, 560] width 253 height 27
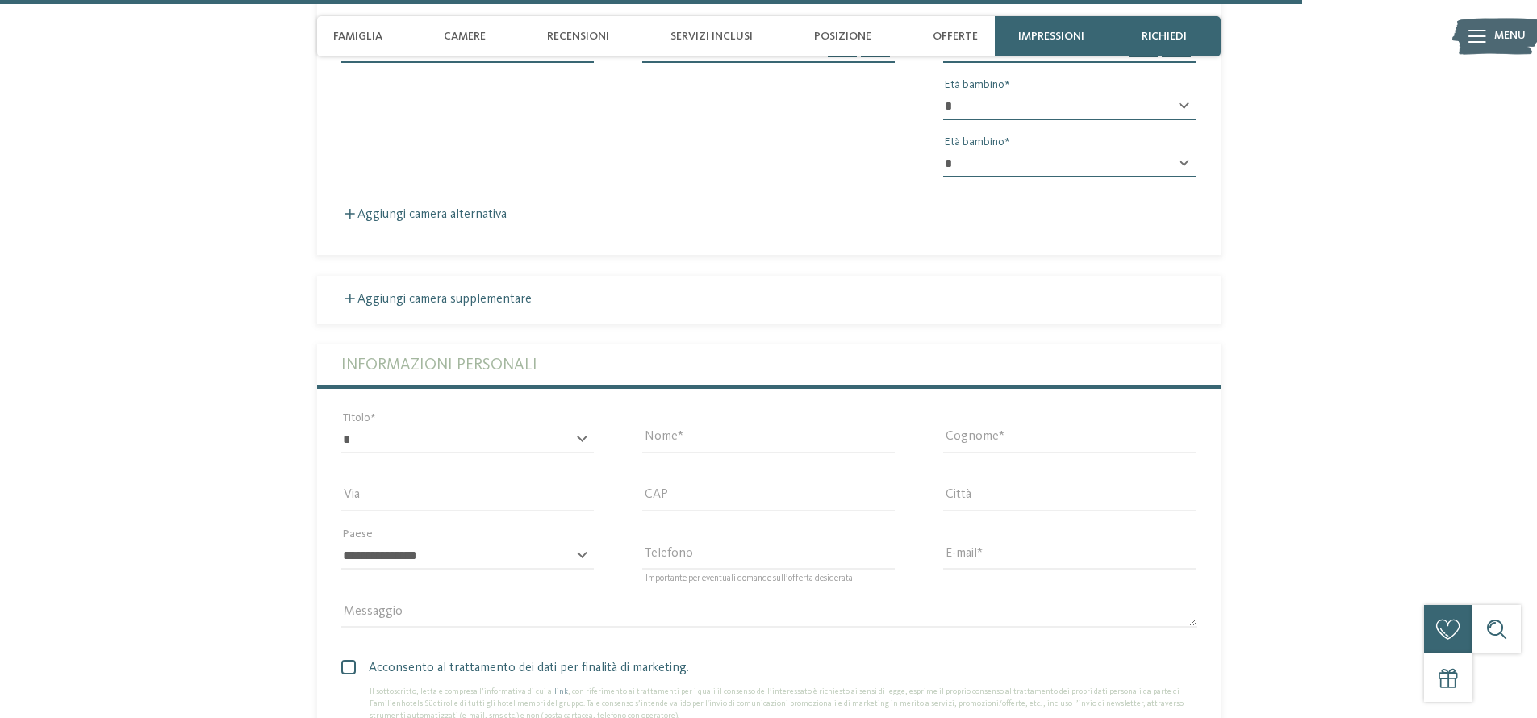
scroll to position [5600, 0]
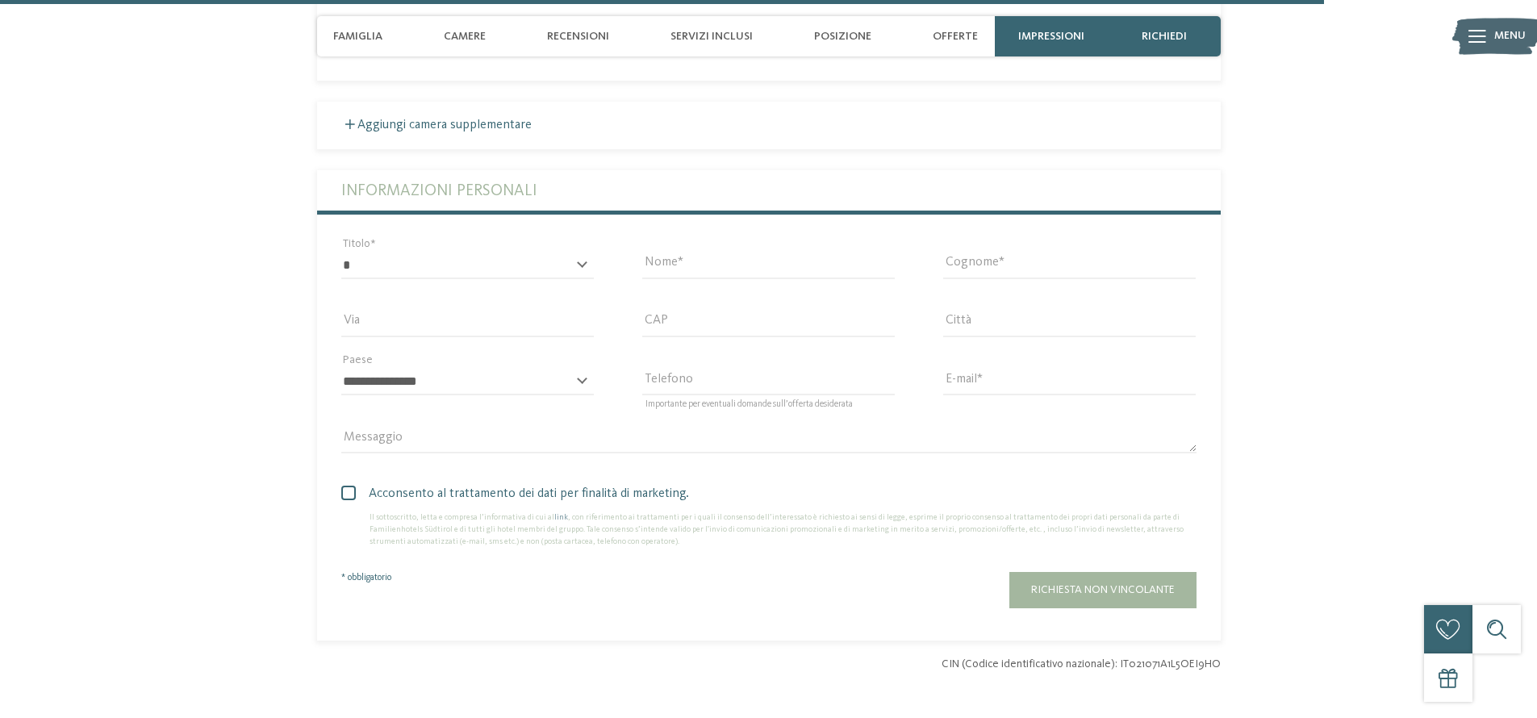
click at [482, 275] on div "* ****** ******* ******** ****** Titolo" at bounding box center [467, 273] width 253 height 42
click at [483, 257] on select "* ****** ******* ******** ******" at bounding box center [467, 265] width 253 height 27
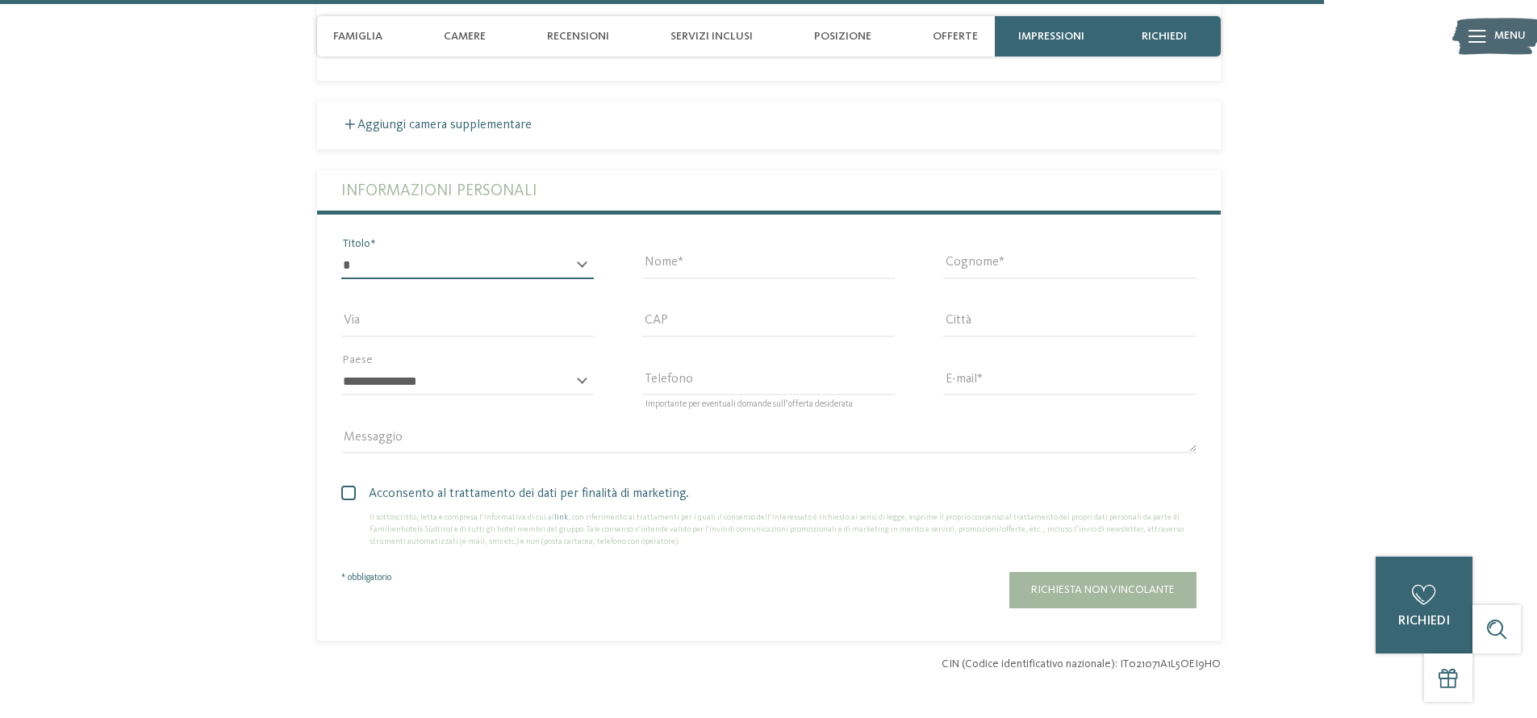
select select "*"
click at [341, 252] on select "* ****** ******* ******** ******" at bounding box center [467, 265] width 253 height 27
click at [816, 252] on input "Nome" at bounding box center [768, 265] width 253 height 27
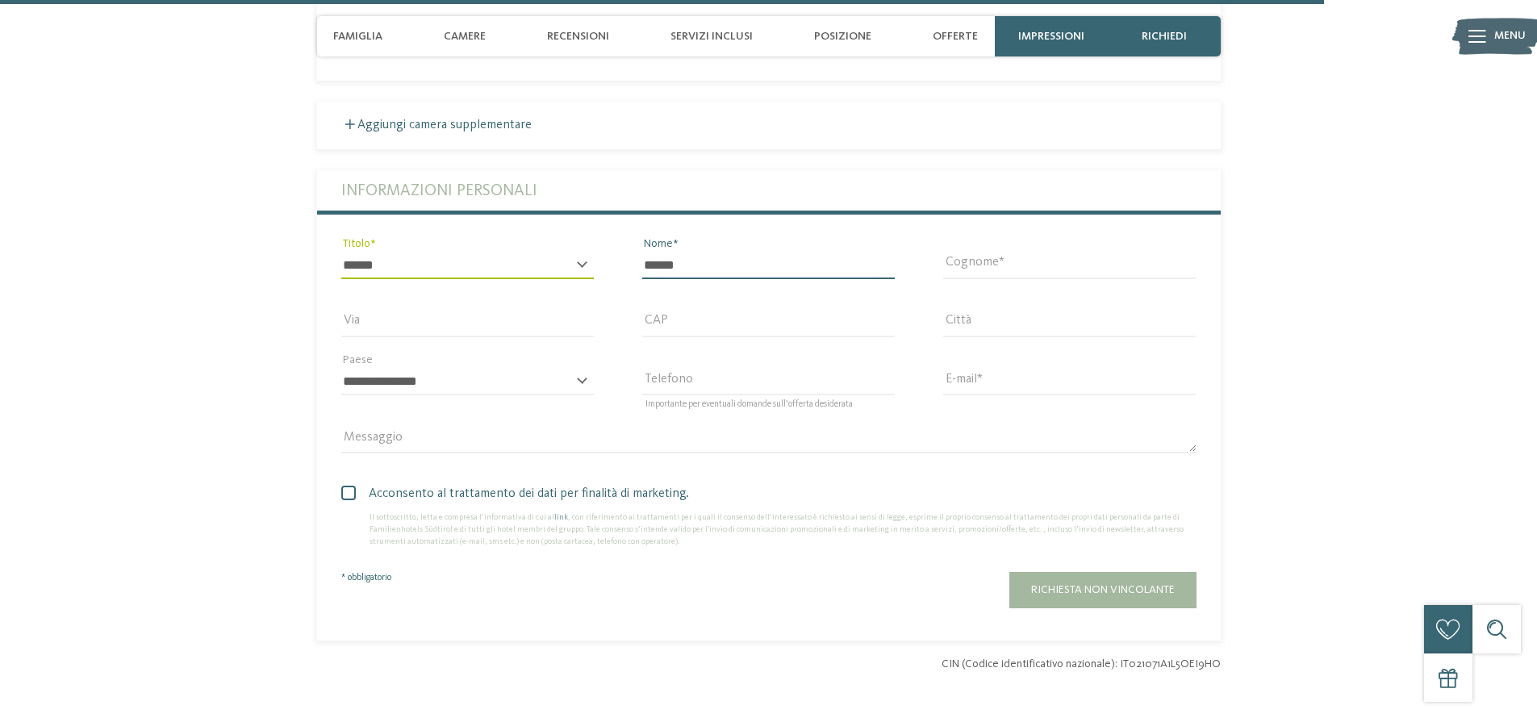
type input "******"
type input "********"
click at [372, 324] on input "Via" at bounding box center [467, 323] width 253 height 27
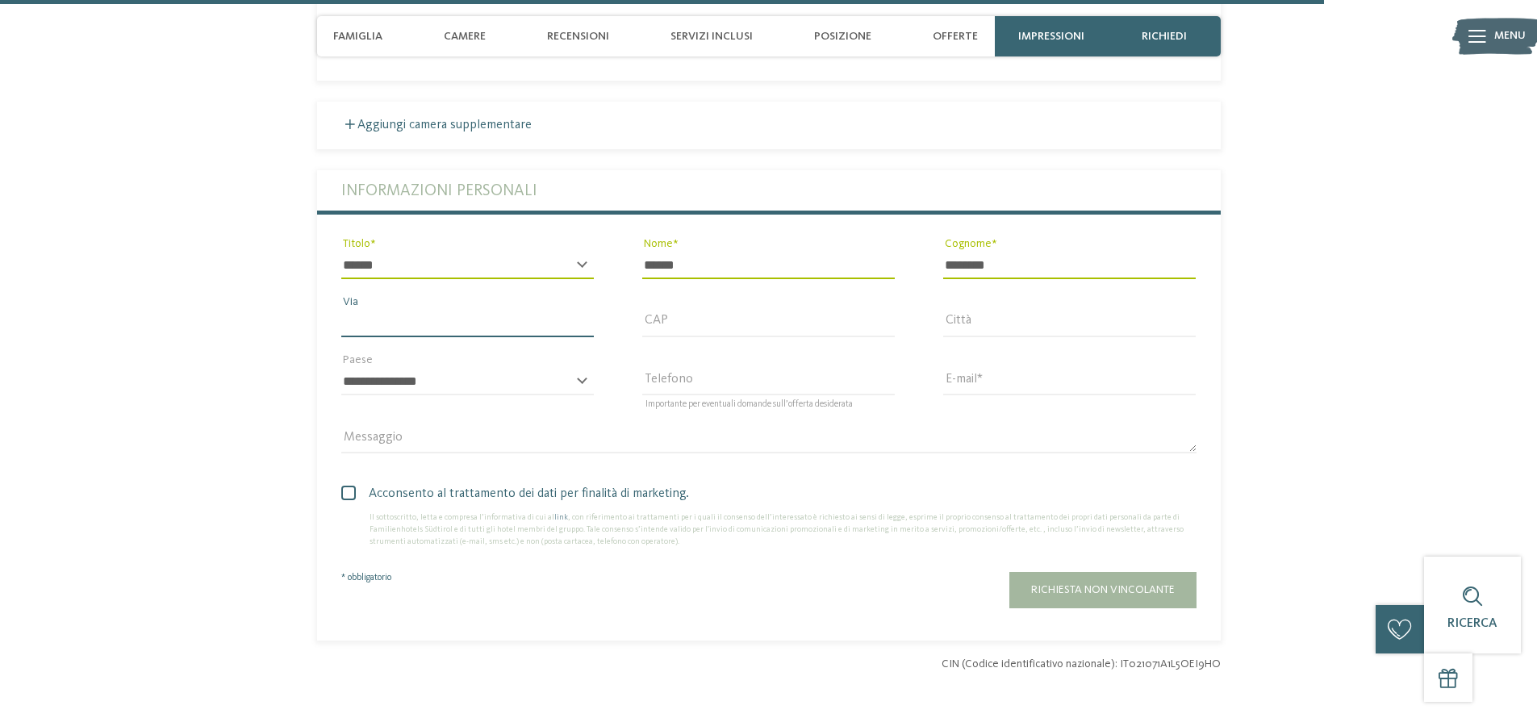
type input "**********"
type input "*****"
type input "****"
select select "**"
type input "**********"
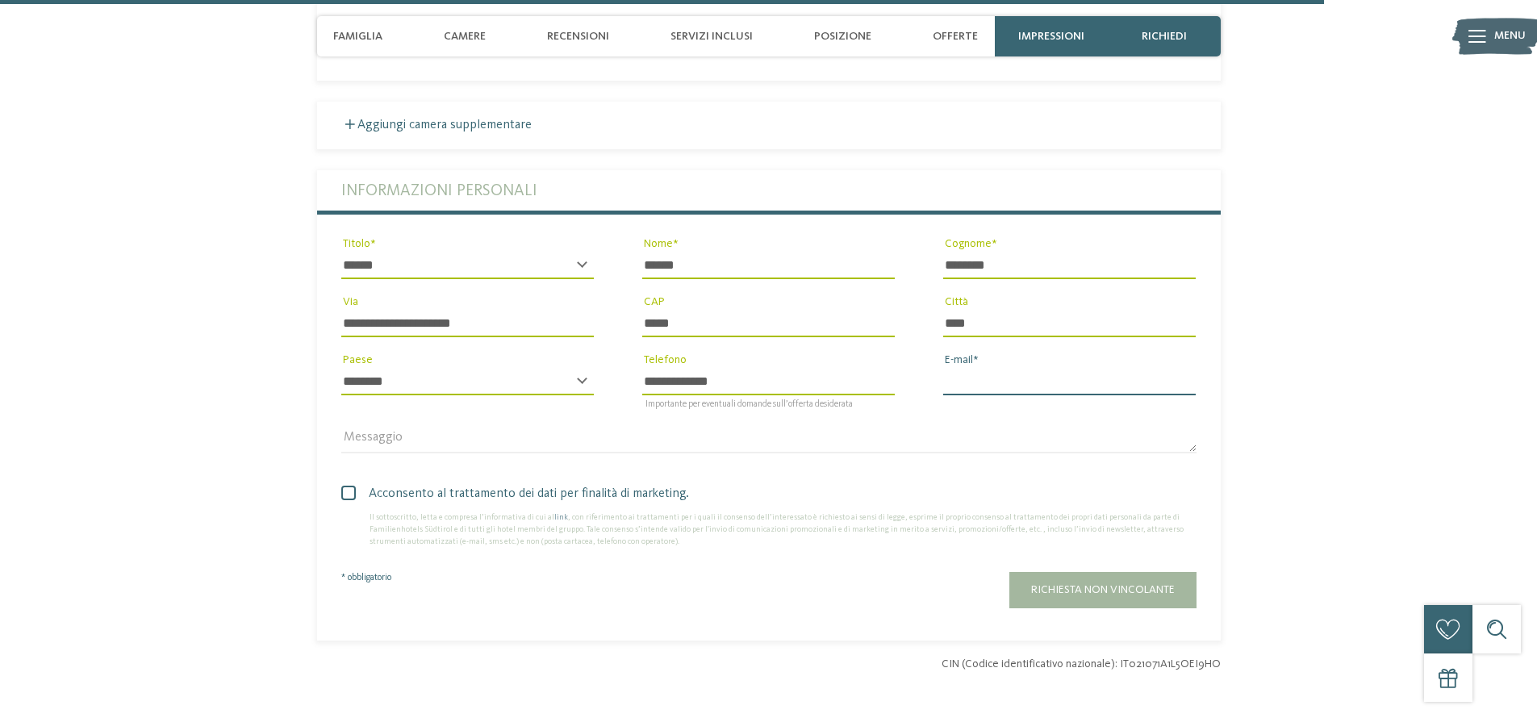
click at [1023, 374] on input "E-mail" at bounding box center [1069, 381] width 253 height 27
type input "*"
type input "**********"
click at [428, 484] on span "Acconsento al trattamento dei dati per finalità di marketing." at bounding box center [774, 493] width 843 height 19
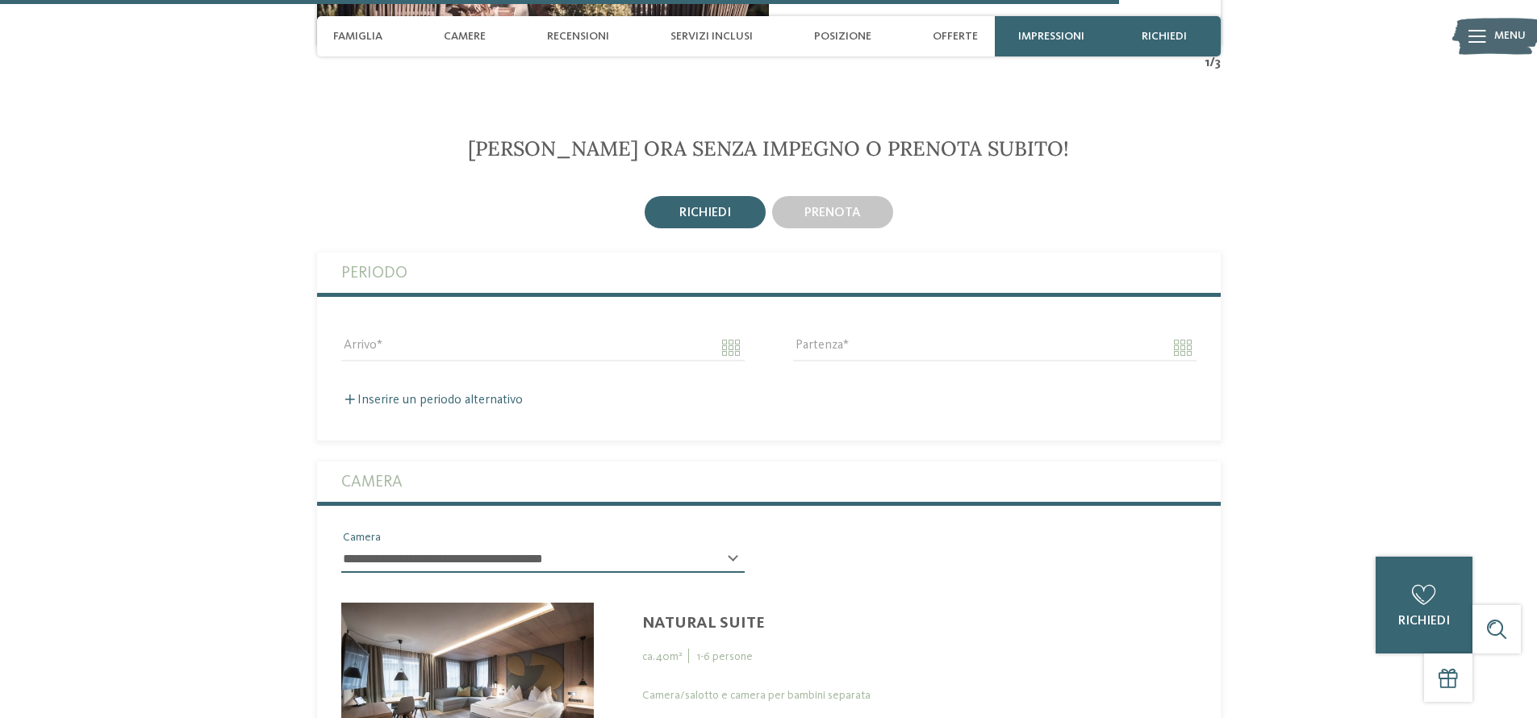
scroll to position [4622, 0]
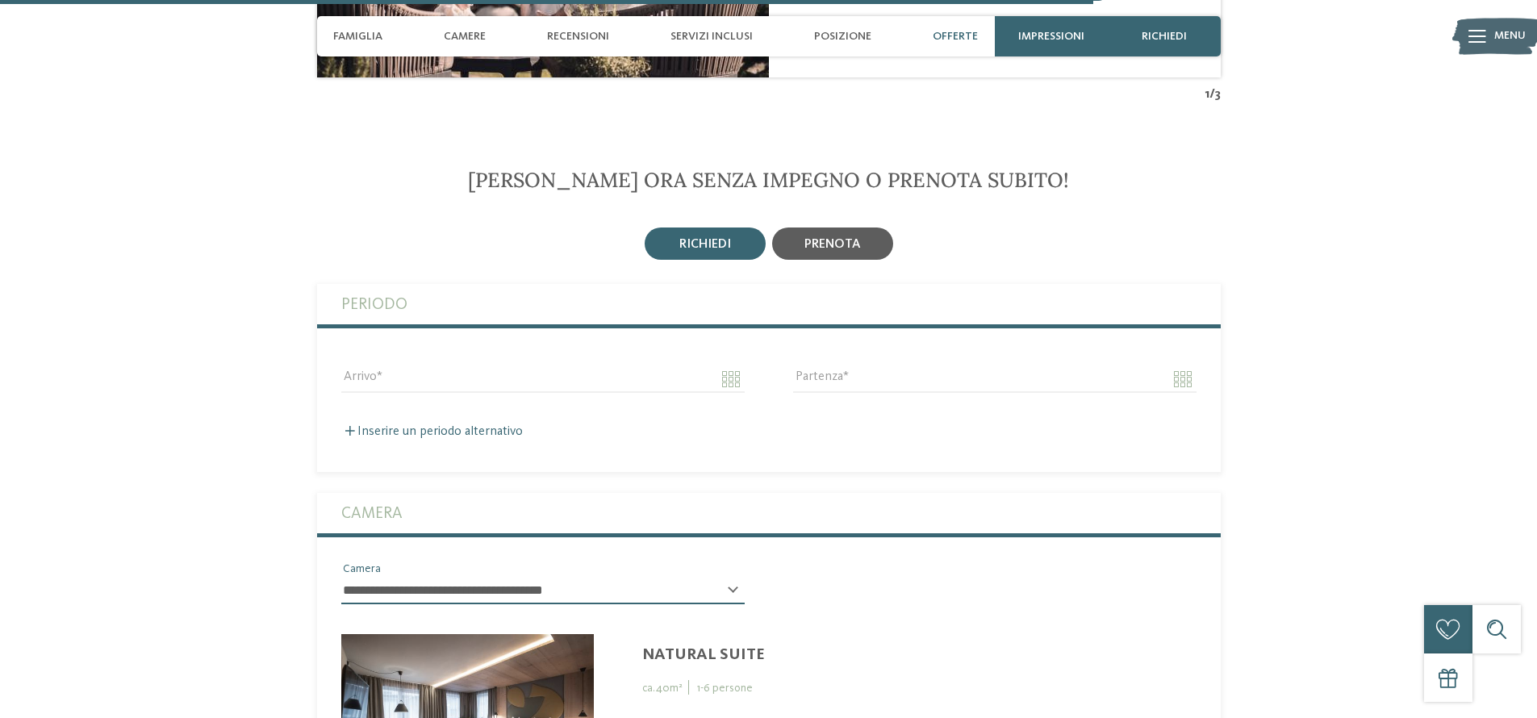
click at [851, 238] on span "prenota" at bounding box center [833, 244] width 56 height 13
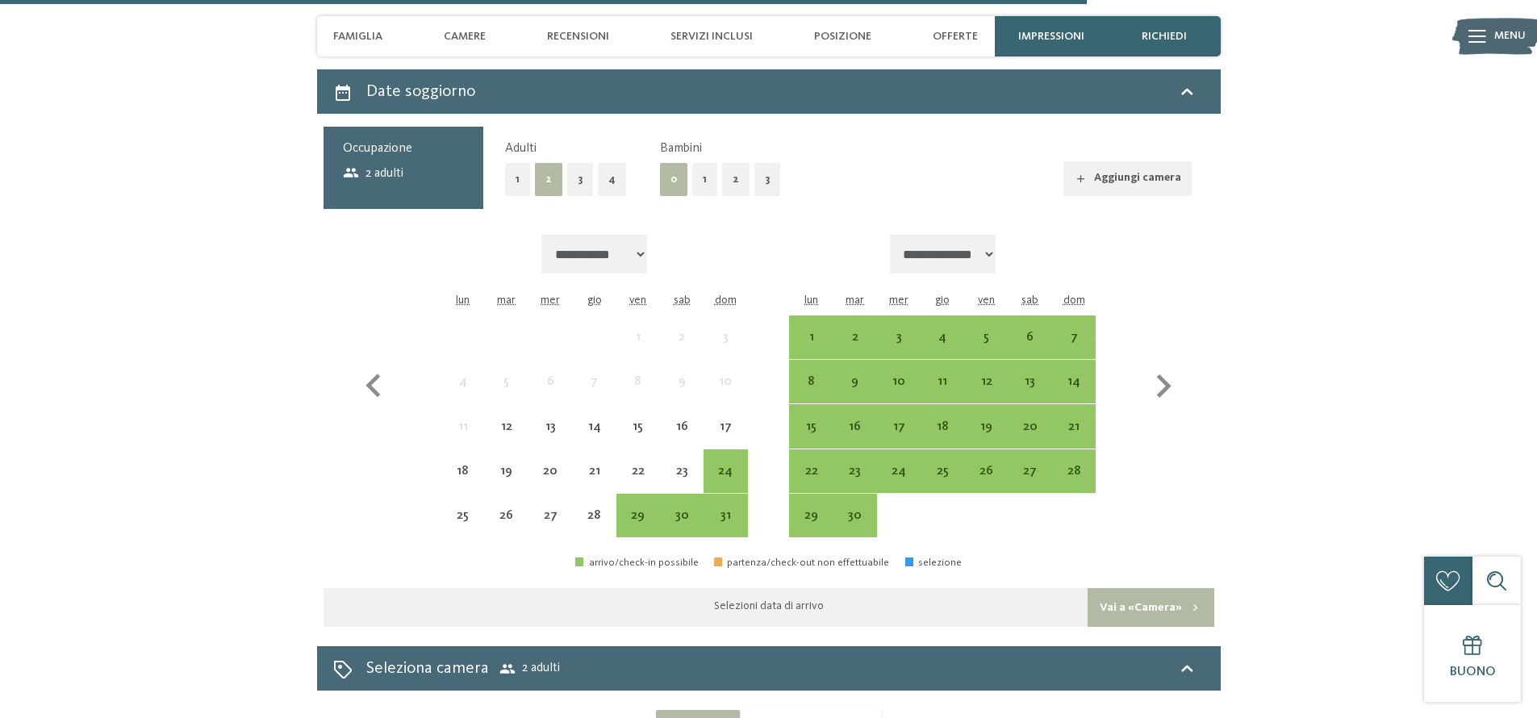
scroll to position [4814, 0]
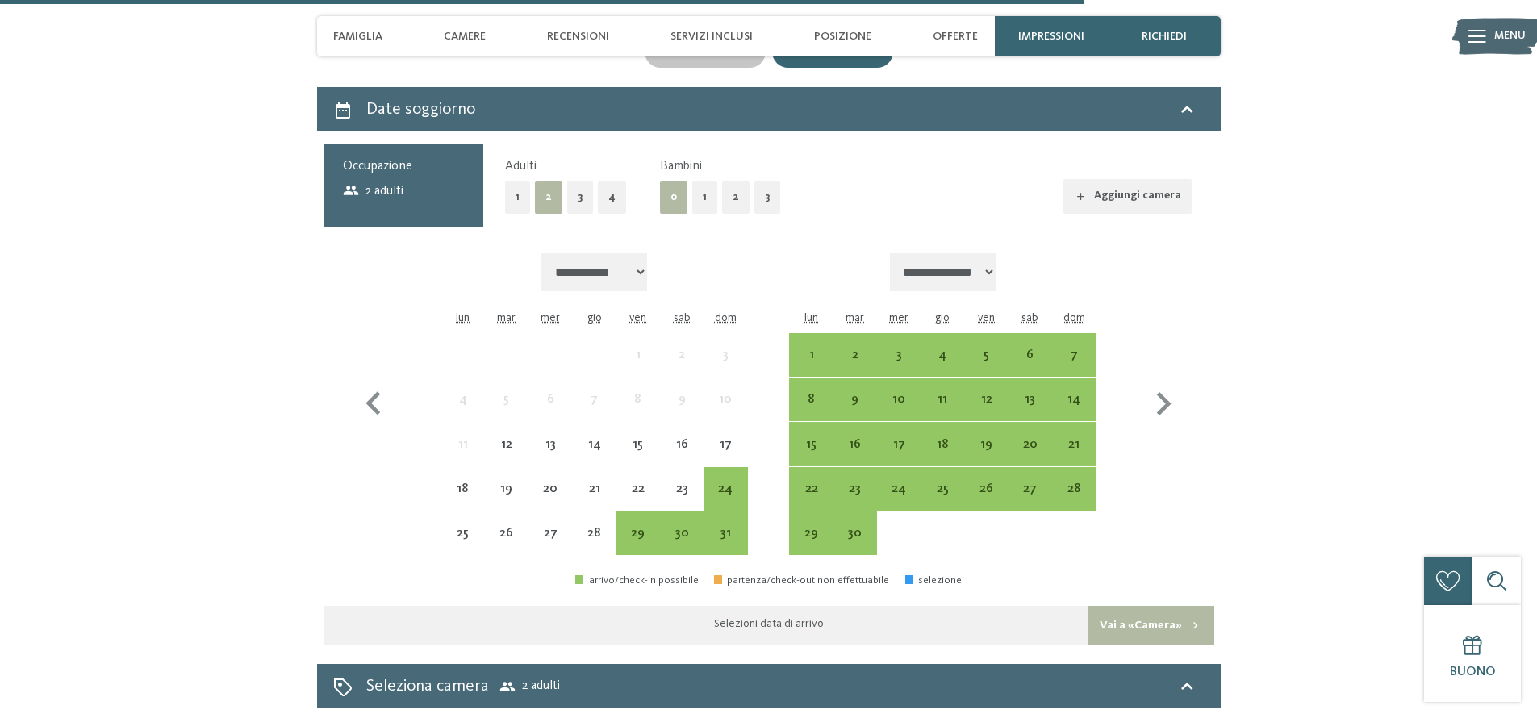
click at [729, 205] on button "2" at bounding box center [735, 197] width 27 height 33
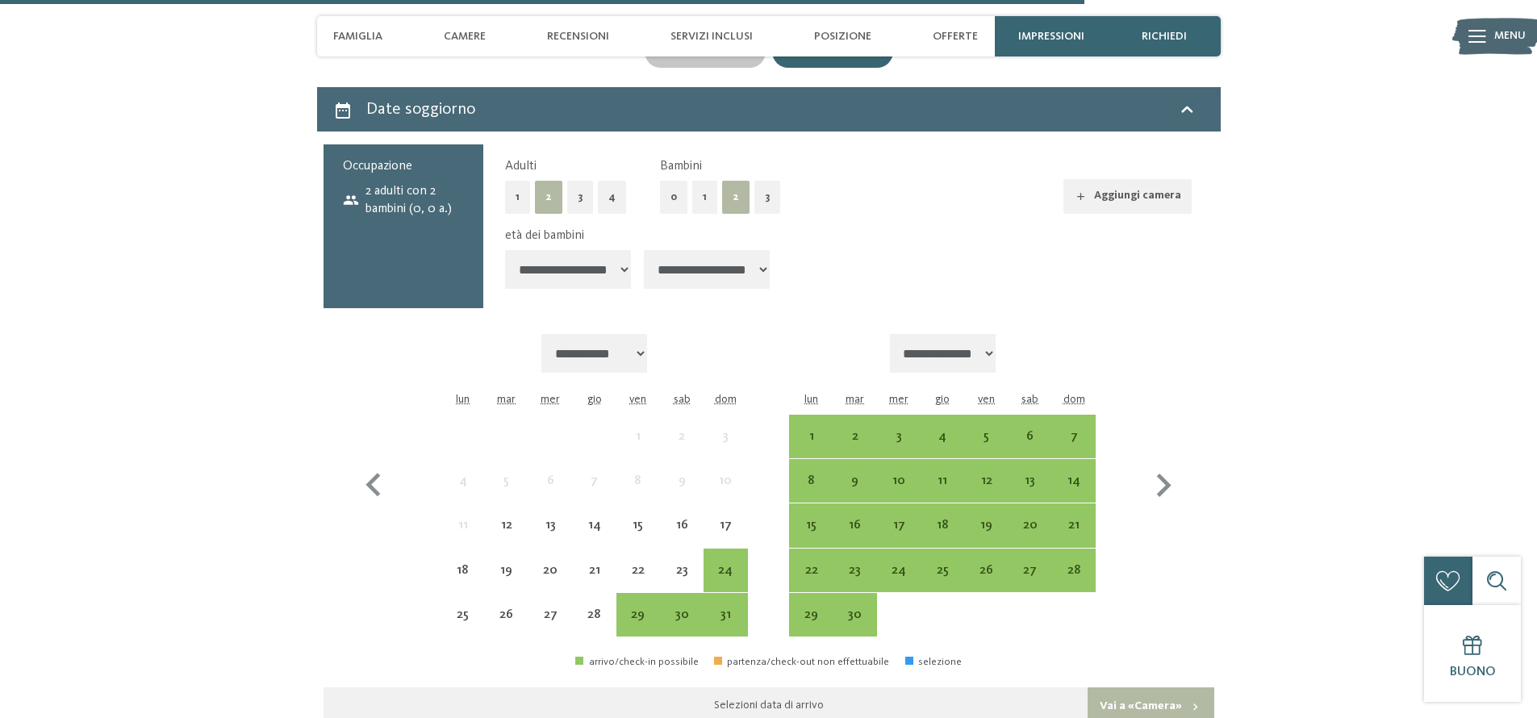
click at [602, 263] on select "**********" at bounding box center [568, 269] width 126 height 39
select select "*"
click at [505, 250] on select "**********" at bounding box center [568, 269] width 126 height 39
click at [706, 275] on select "**********" at bounding box center [707, 269] width 126 height 39
select select "*"
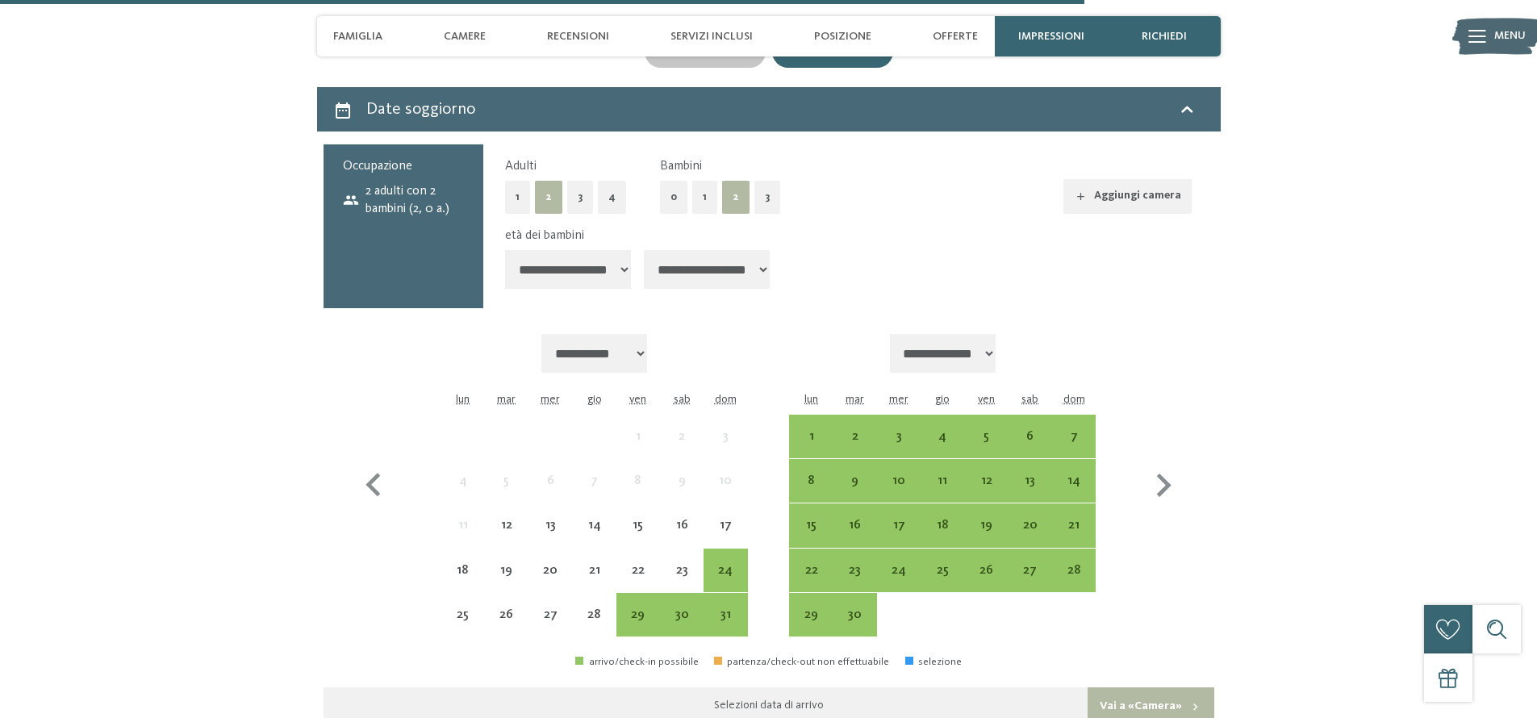
click at [646, 250] on select "**********" at bounding box center [707, 269] width 126 height 39
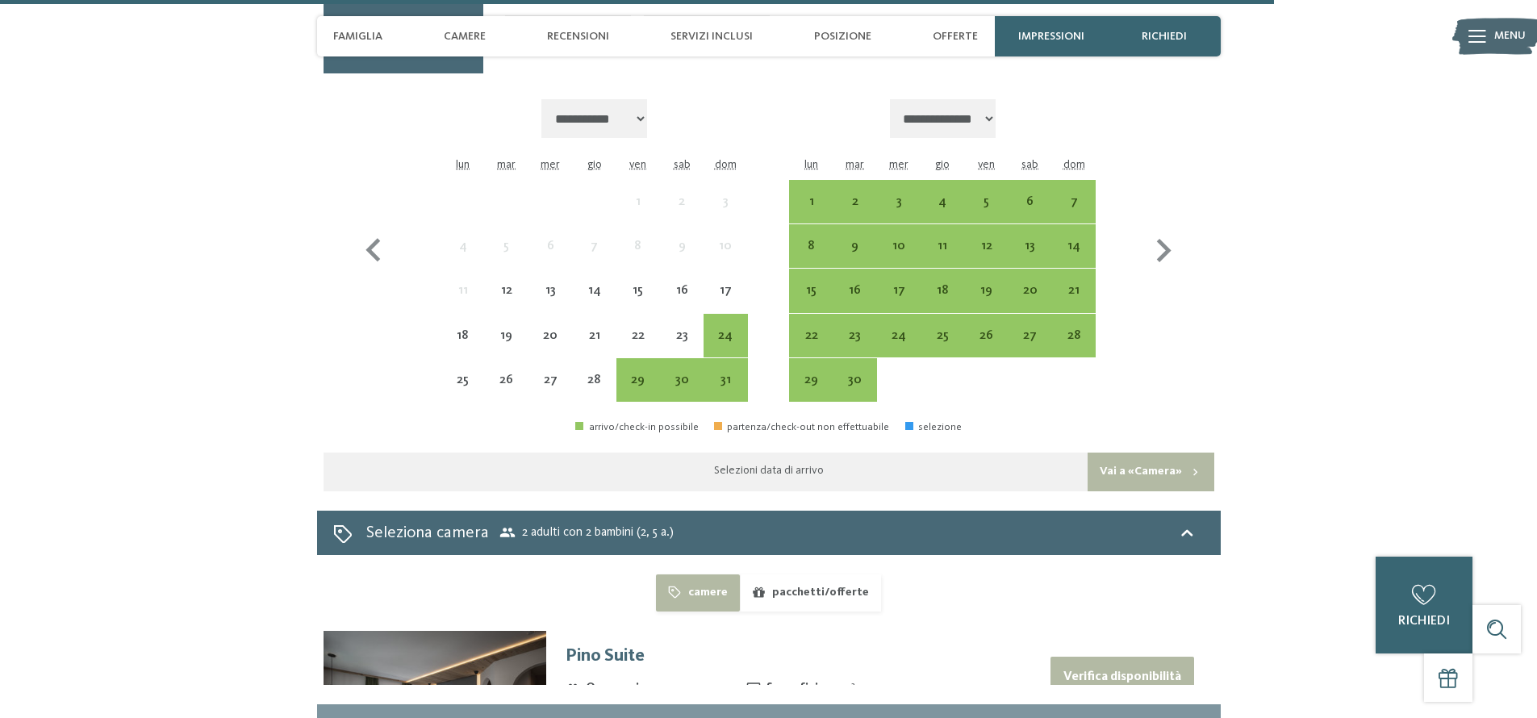
scroll to position [5053, 0]
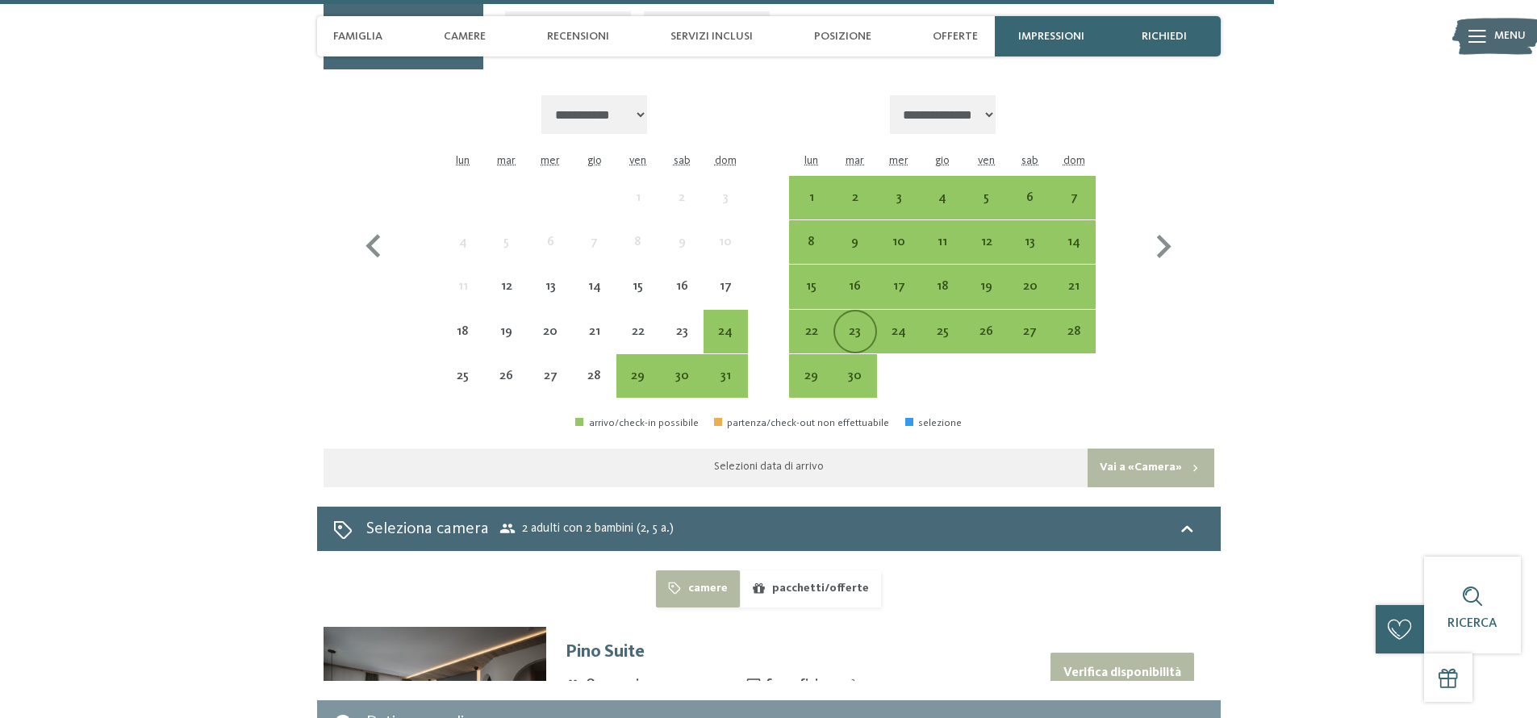
click at [868, 333] on div "23" at bounding box center [855, 345] width 40 height 40
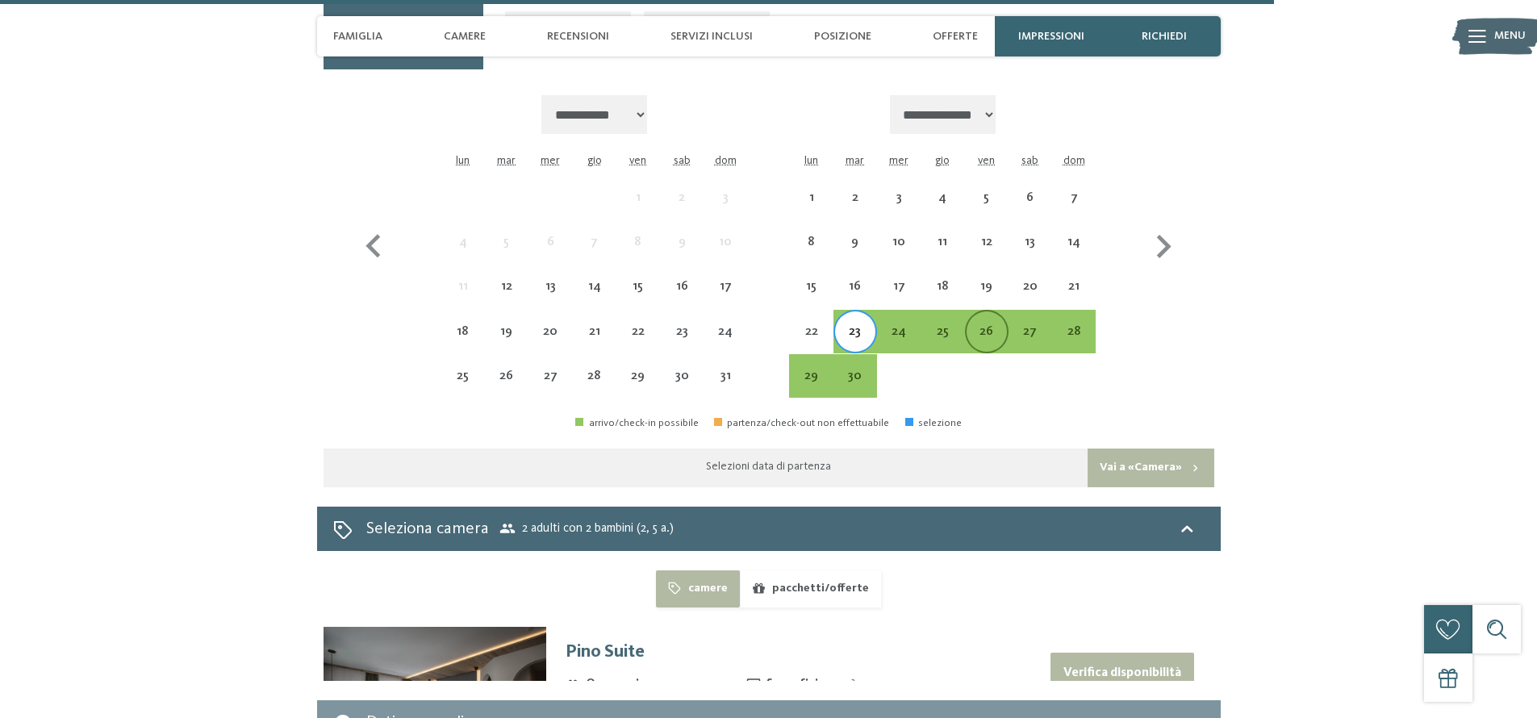
click at [989, 335] on div "26" at bounding box center [987, 345] width 40 height 40
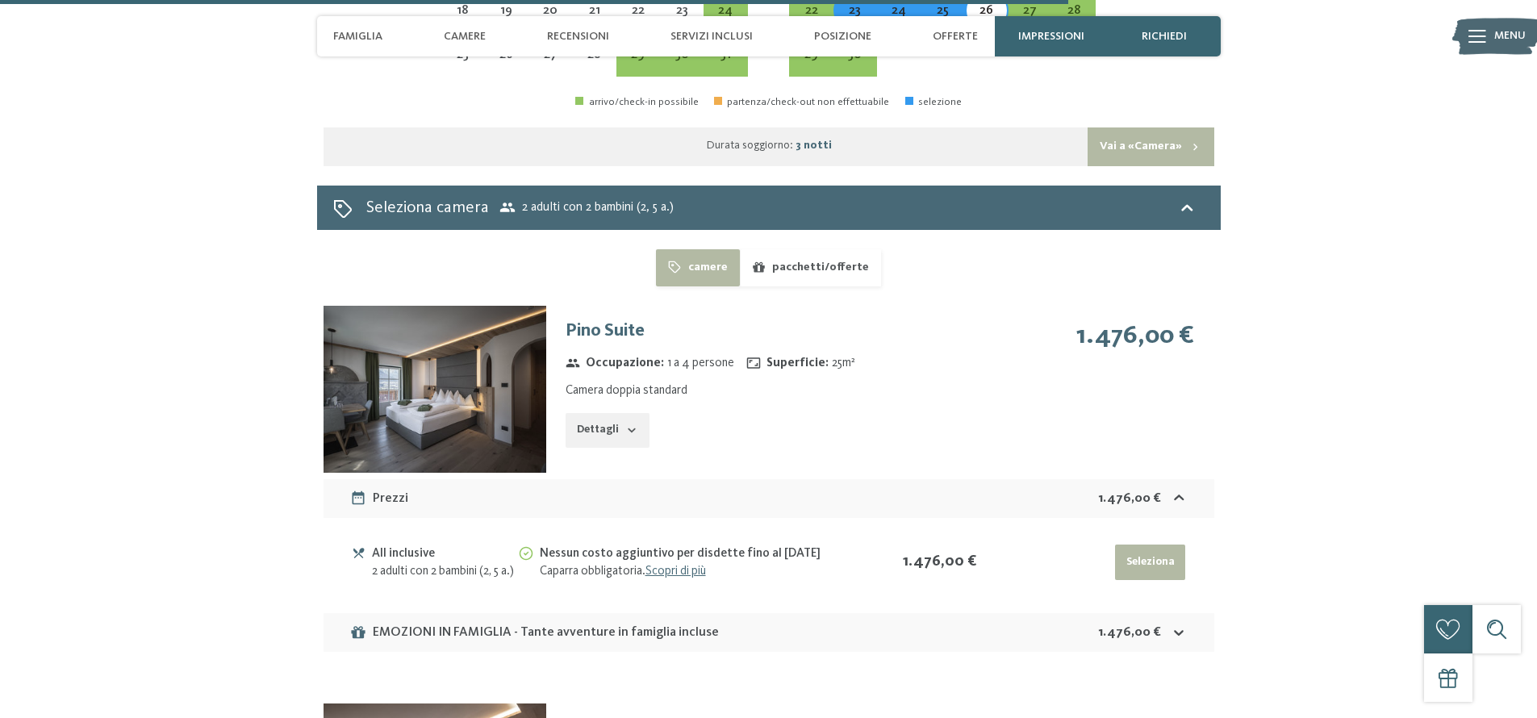
scroll to position [5221, 0]
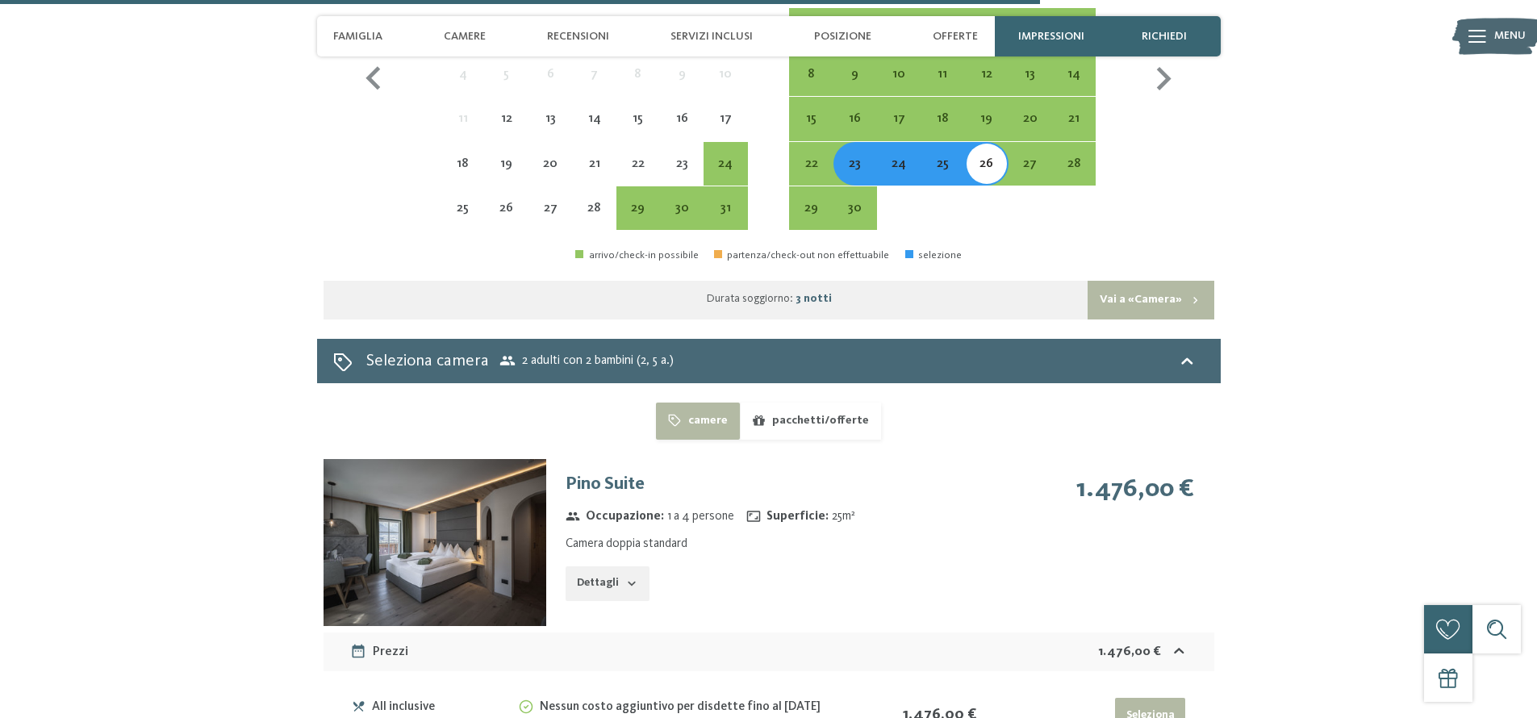
click at [889, 161] on div "24" at bounding box center [899, 177] width 40 height 40
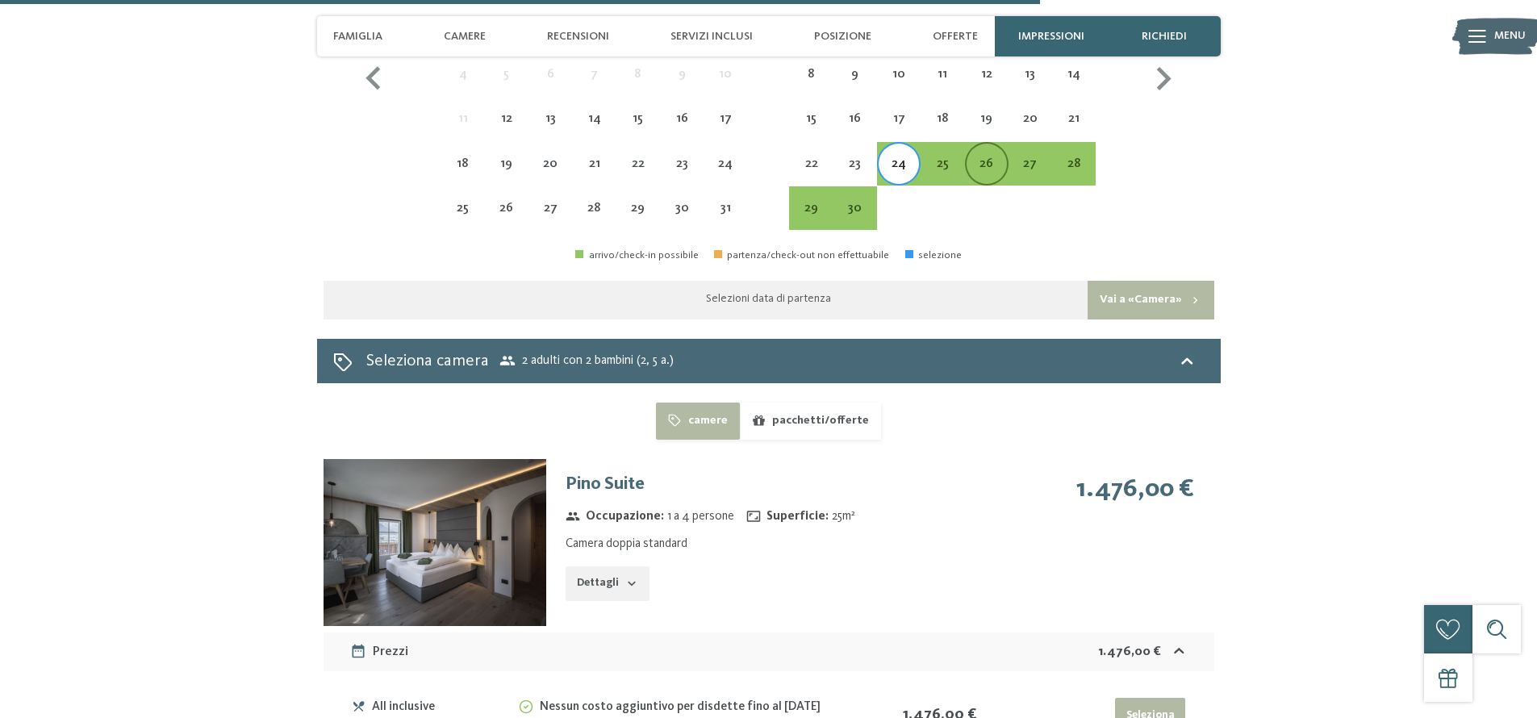
click at [981, 175] on div "26" at bounding box center [987, 177] width 40 height 40
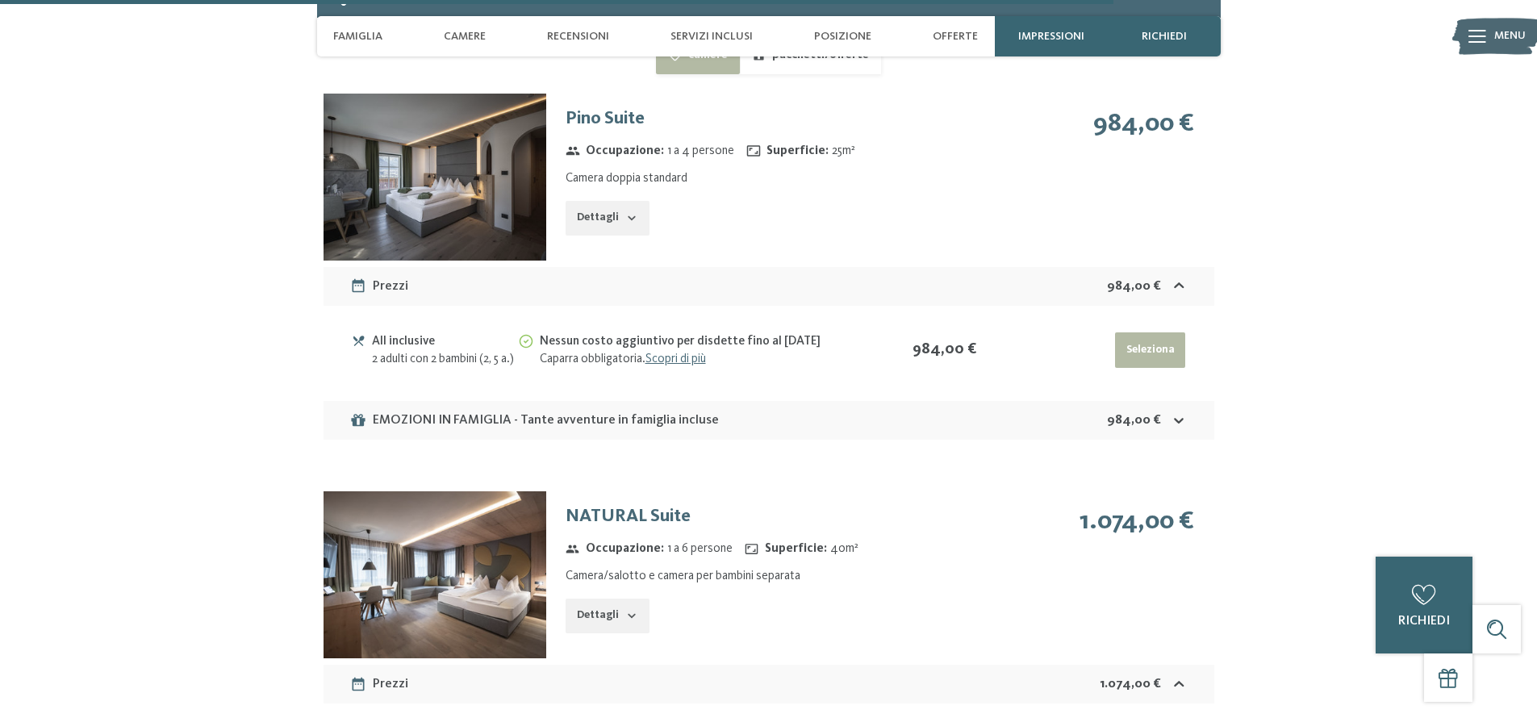
scroll to position [5588, 0]
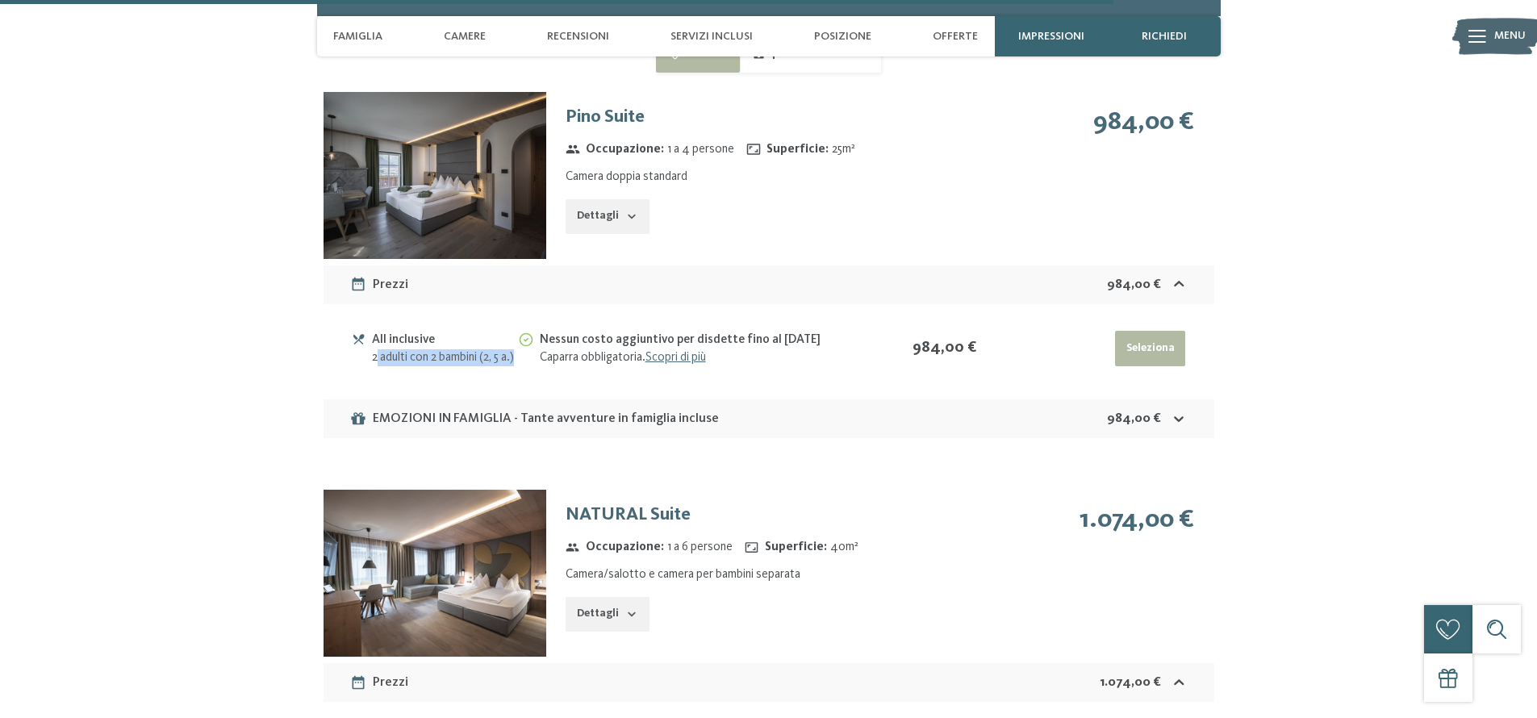
drag, startPoint x: 376, startPoint y: 353, endPoint x: 416, endPoint y: 376, distance: 45.5
click at [416, 366] on div "2 adulti con 2 bambini (2, 5 a.)" at bounding box center [444, 357] width 145 height 17
click at [413, 366] on div "2 adulti con 2 bambini (2, 5 a.)" at bounding box center [444, 357] width 145 height 17
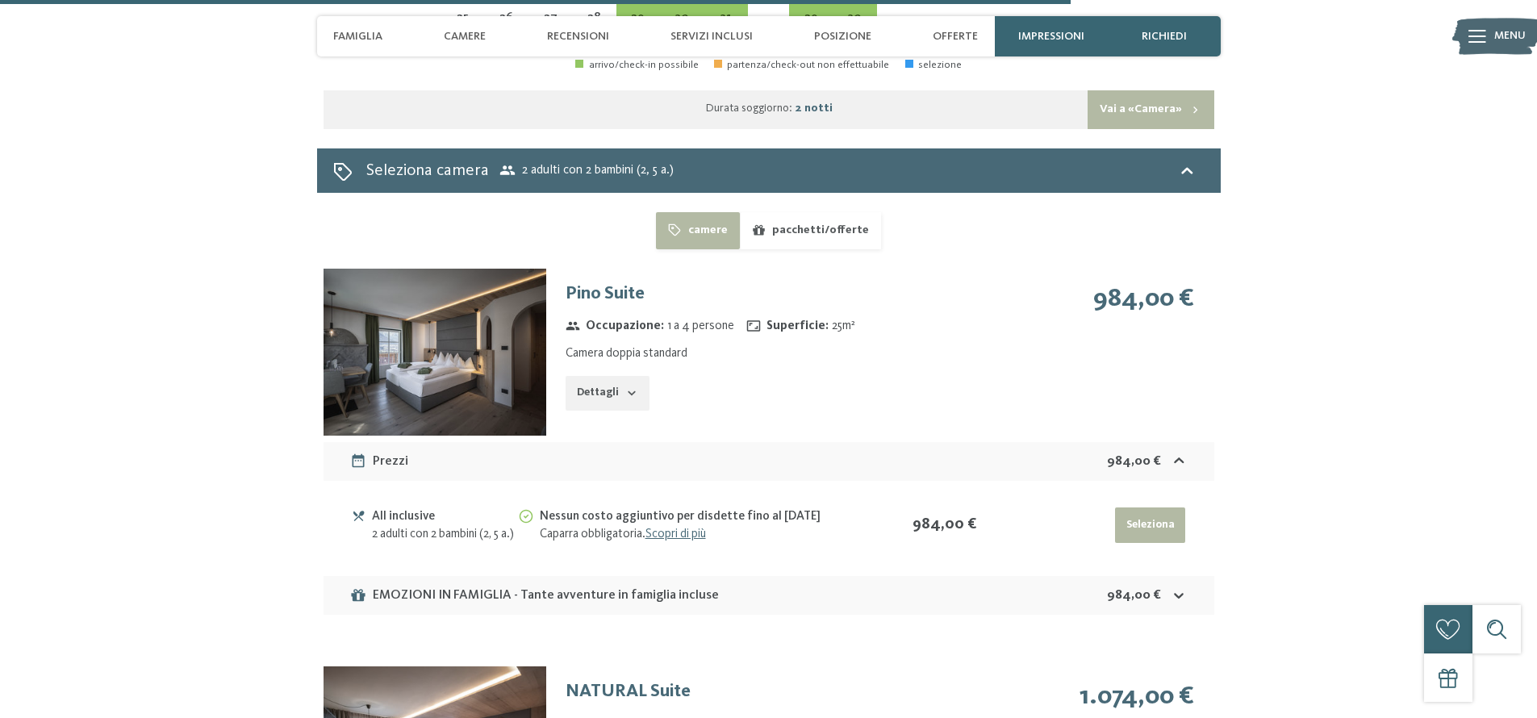
scroll to position [5339, 0]
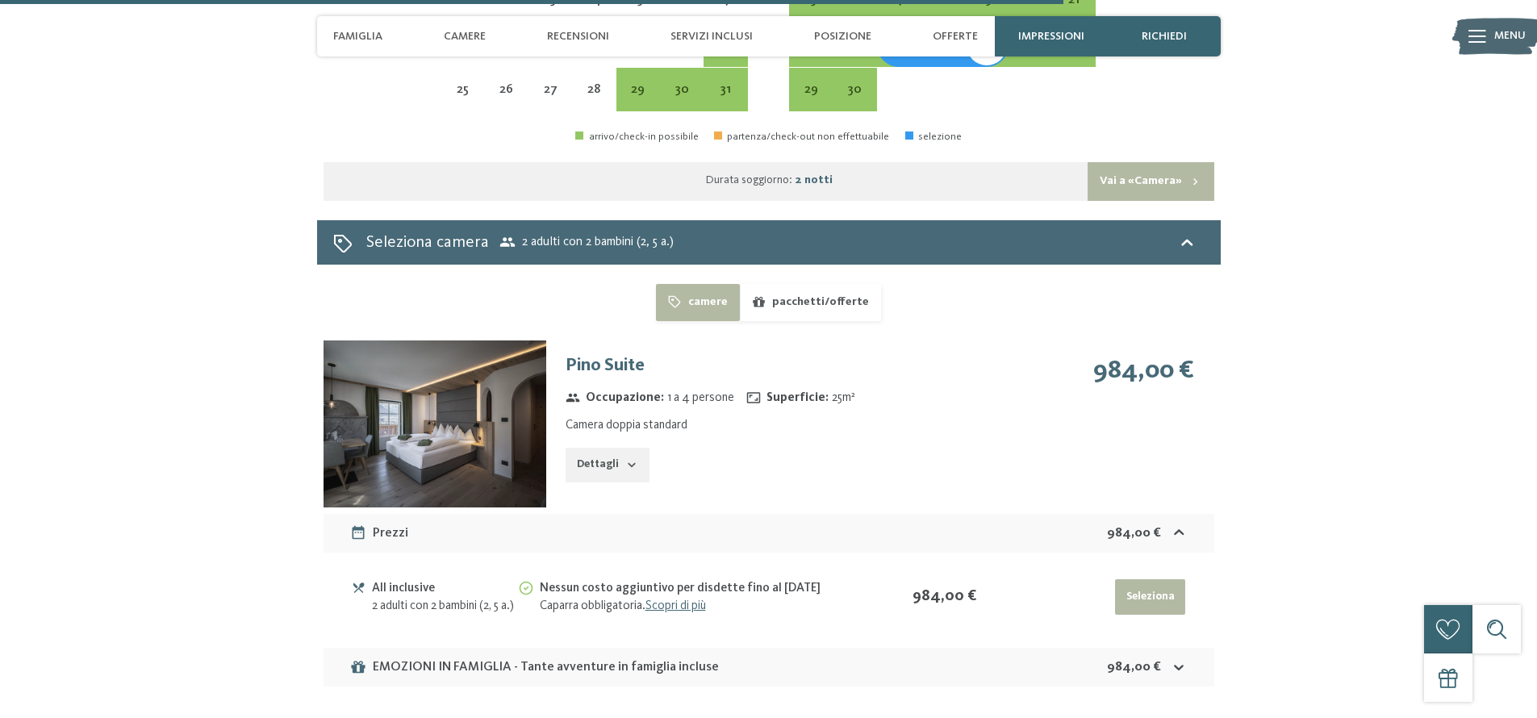
click at [802, 303] on button "pacchetti/offerte" at bounding box center [810, 302] width 141 height 37
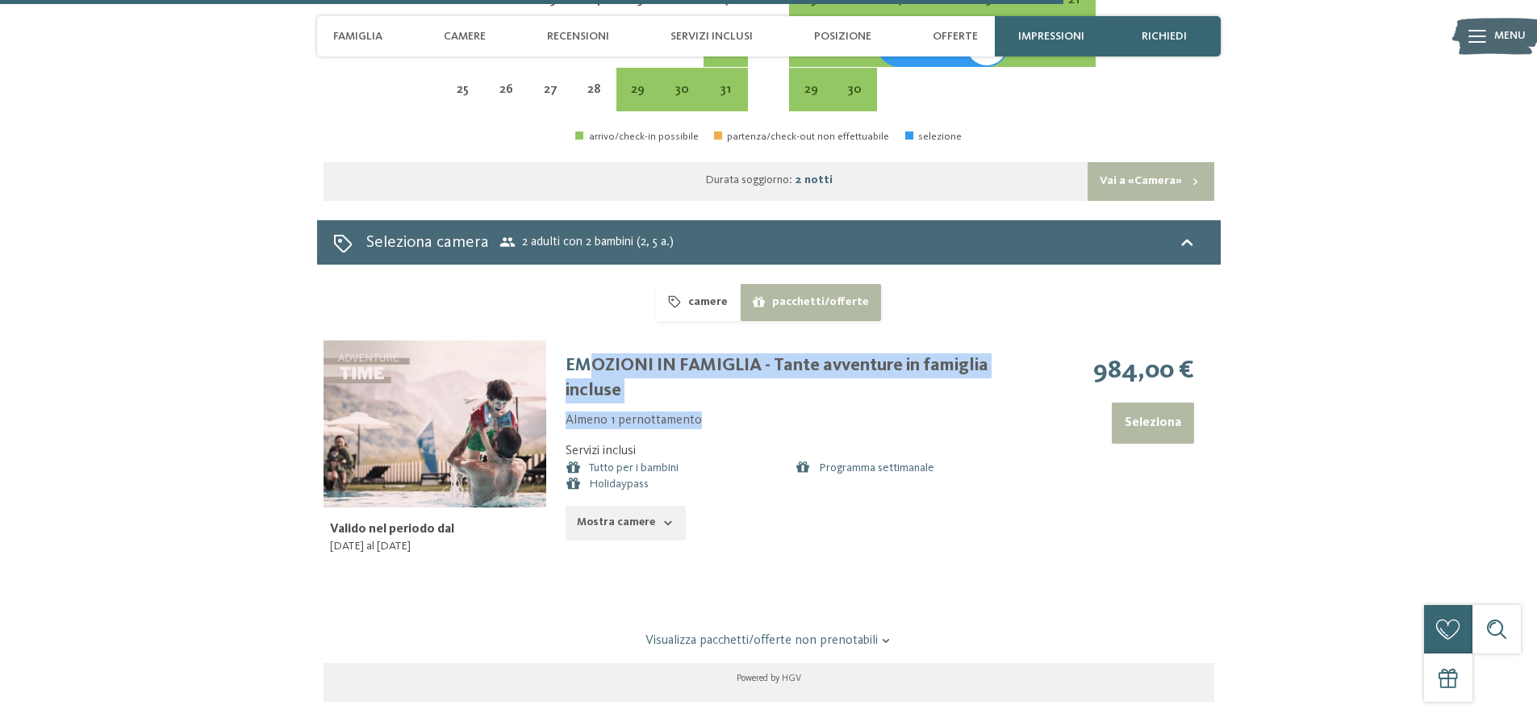
drag, startPoint x: 596, startPoint y: 362, endPoint x: 724, endPoint y: 420, distance: 140.9
click at [724, 420] on div "EMOZIONI IN FAMIGLIA - Tante avventure in famiglia incluse Almeno 1 pernottamen…" at bounding box center [780, 447] width 468 height 213
click at [724, 420] on li "Almeno 1 pernottamento" at bounding box center [790, 421] width 448 height 18
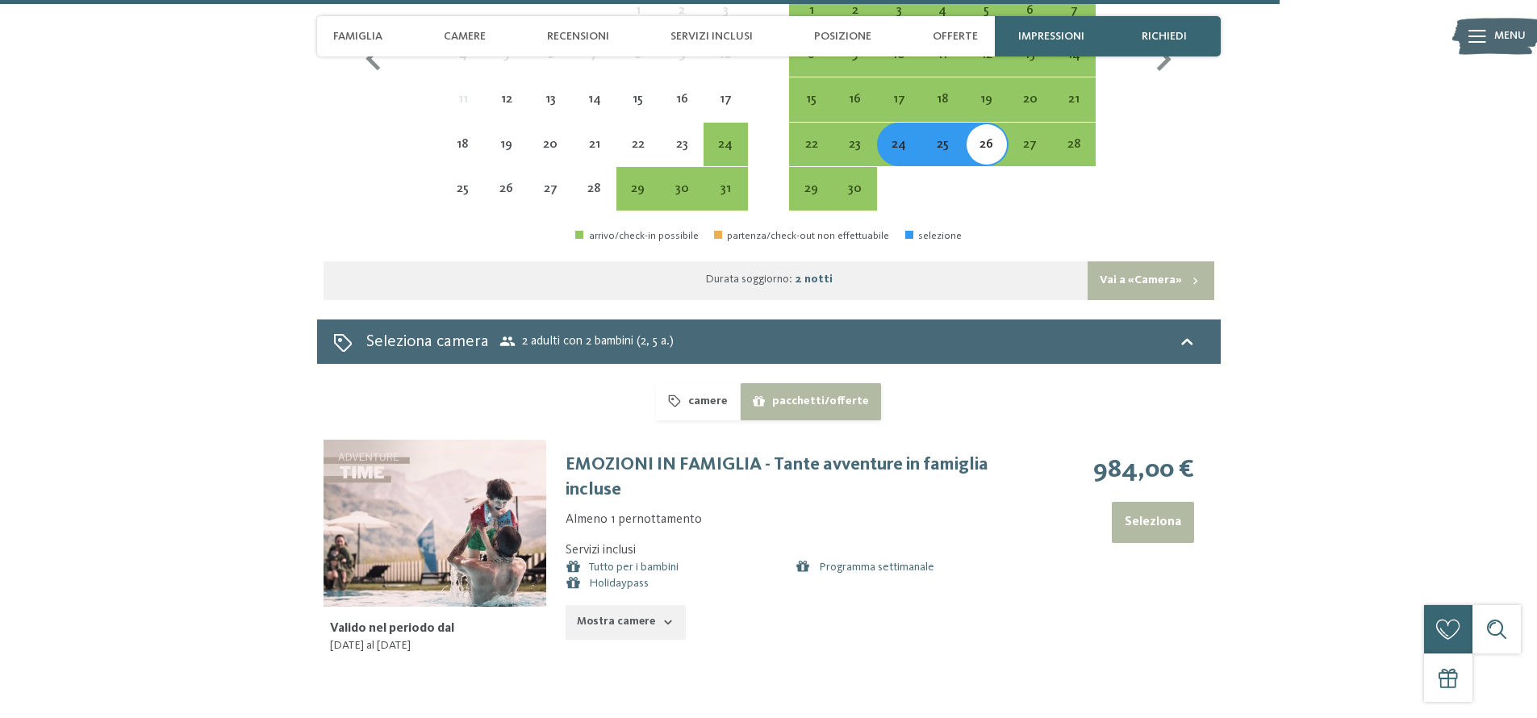
scroll to position [5234, 0]
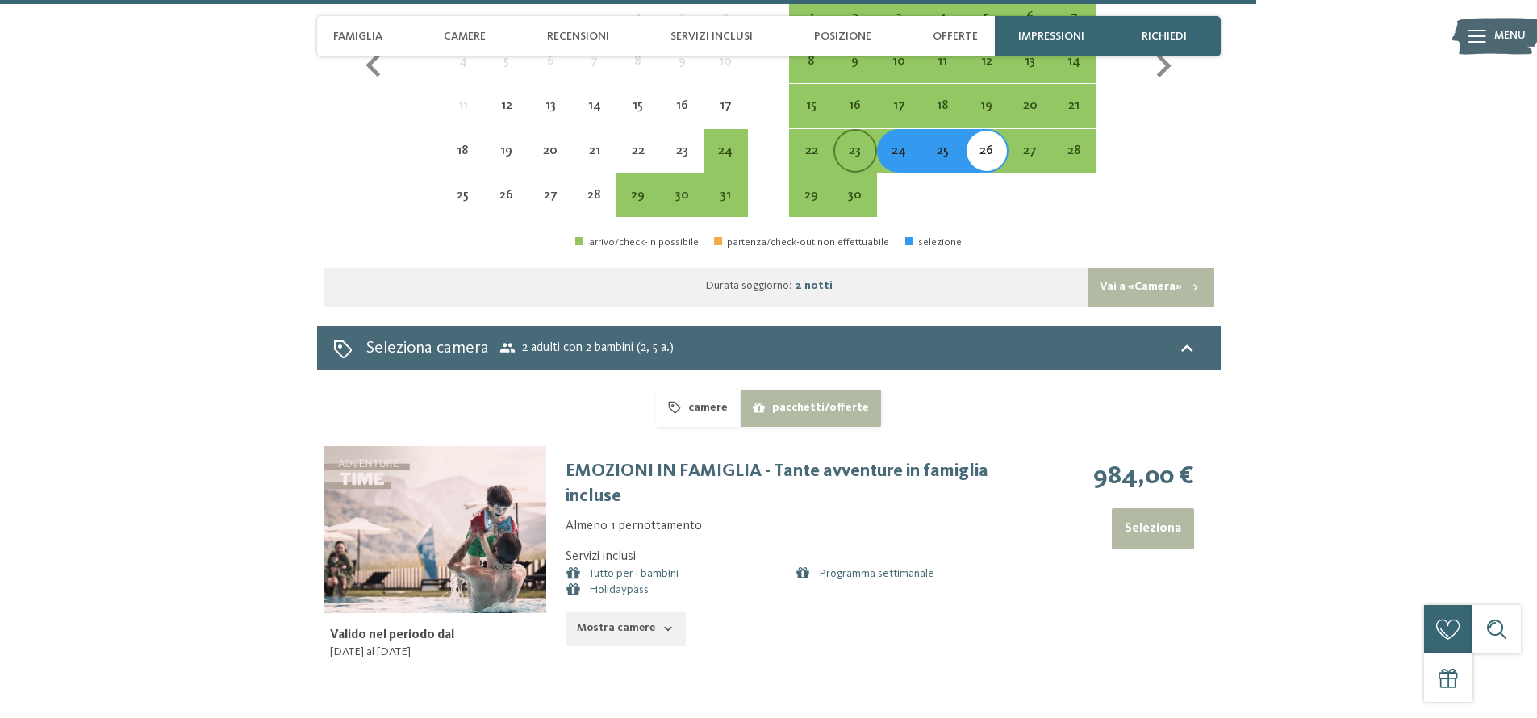
click at [855, 136] on div "23" at bounding box center [855, 151] width 40 height 40
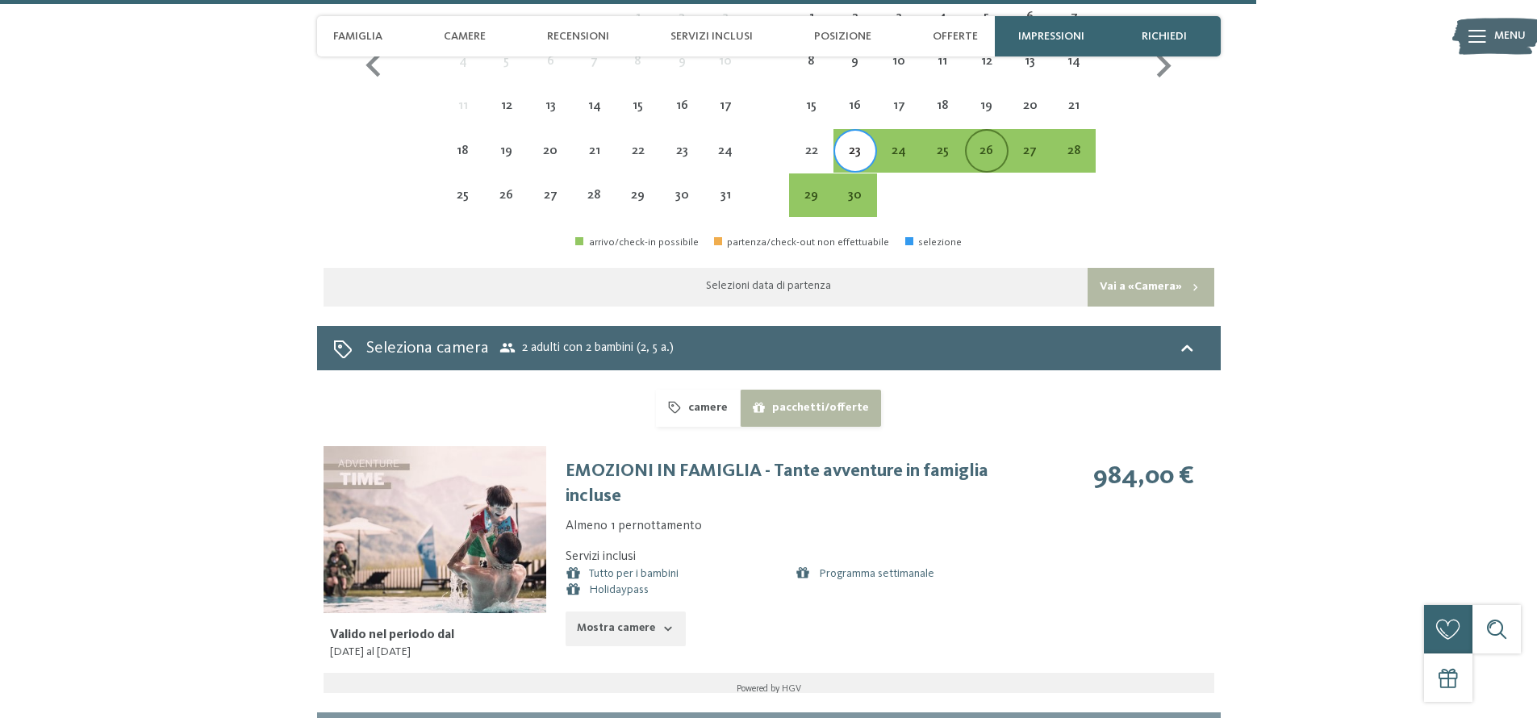
click at [978, 153] on div "26" at bounding box center [987, 164] width 40 height 40
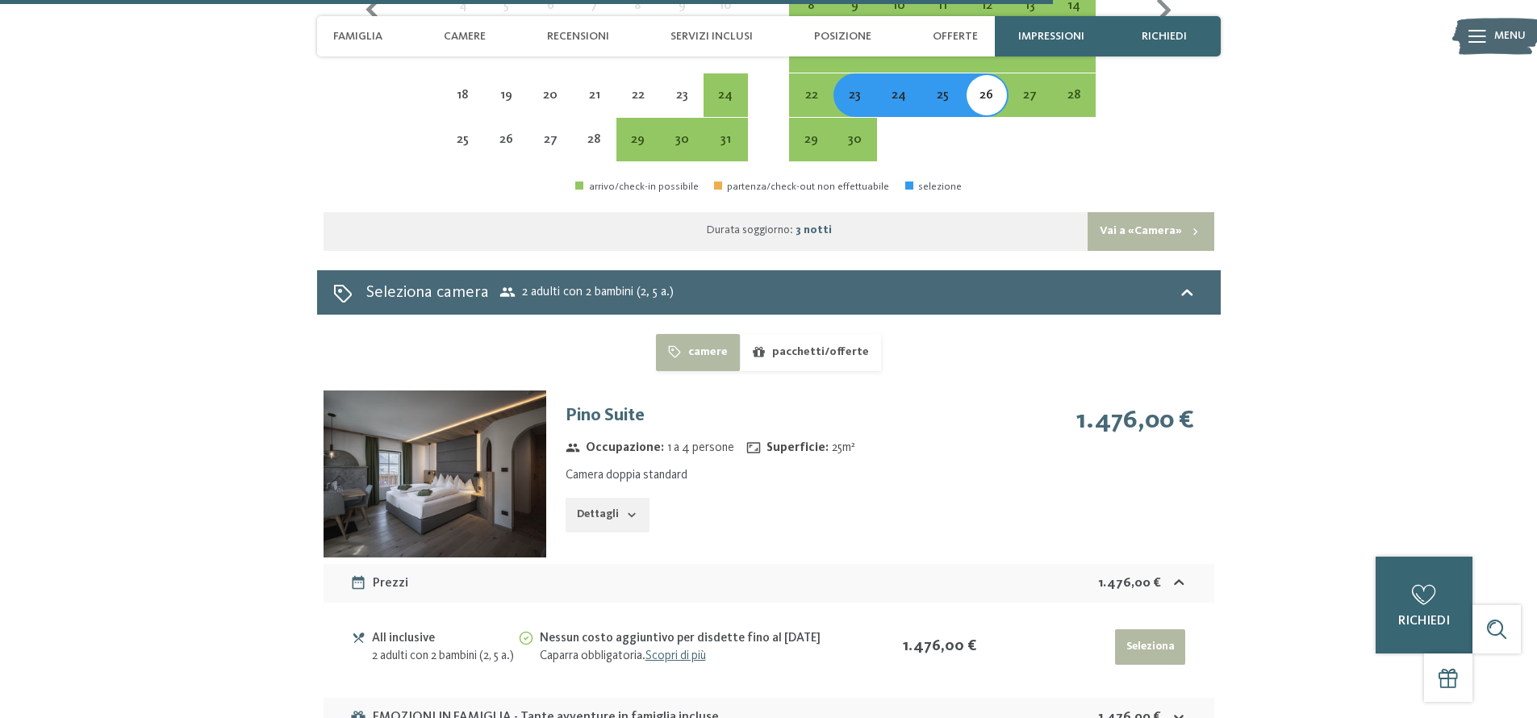
scroll to position [5298, 0]
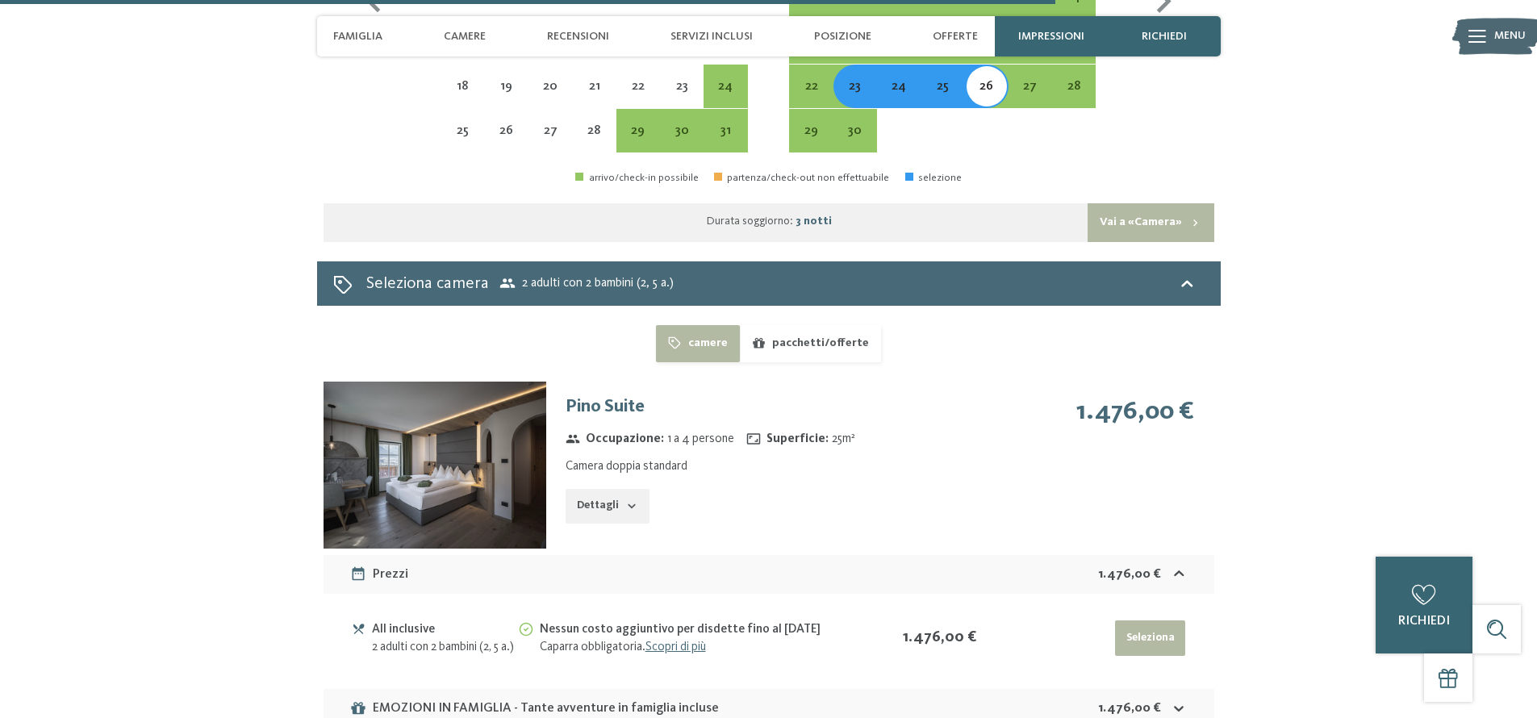
click at [839, 344] on button "pacchetti/offerte" at bounding box center [810, 343] width 141 height 37
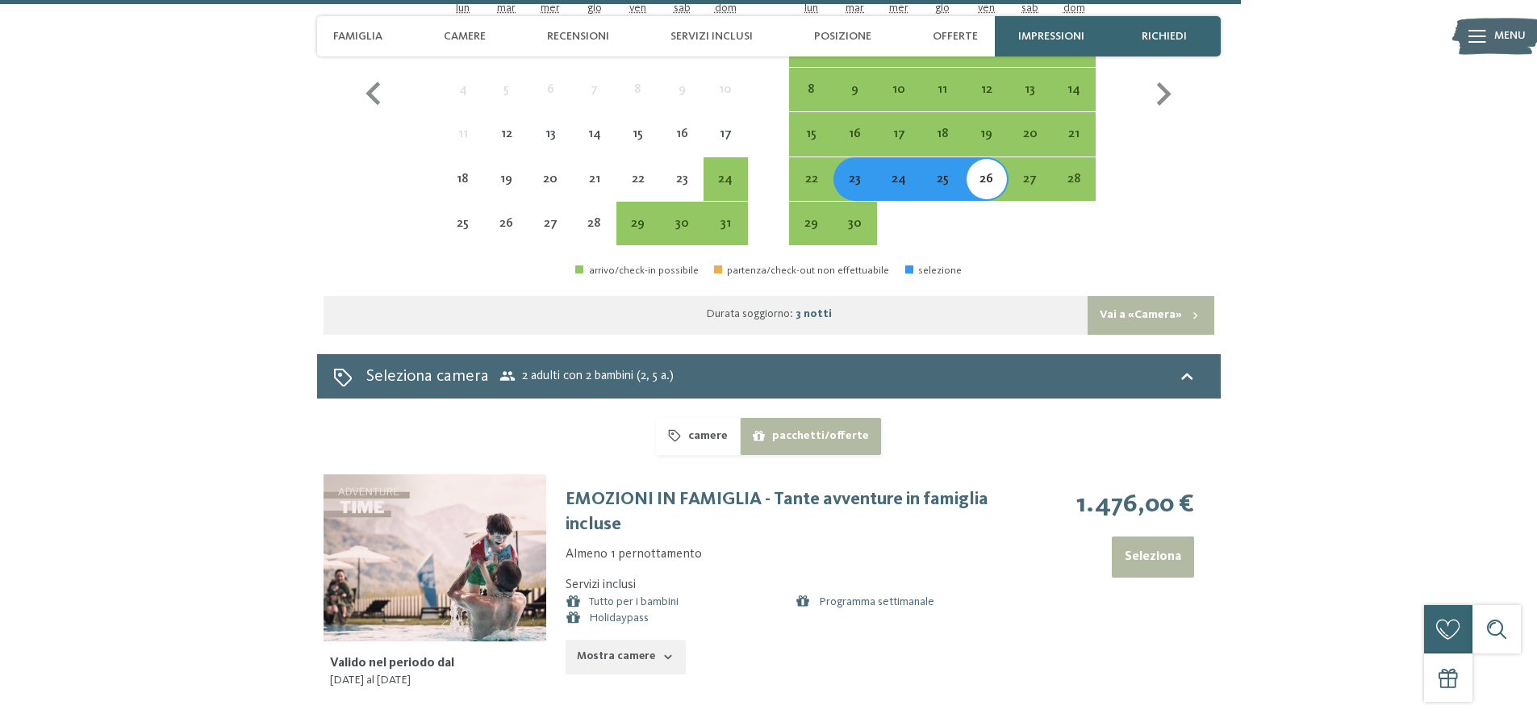
scroll to position [5168, 0]
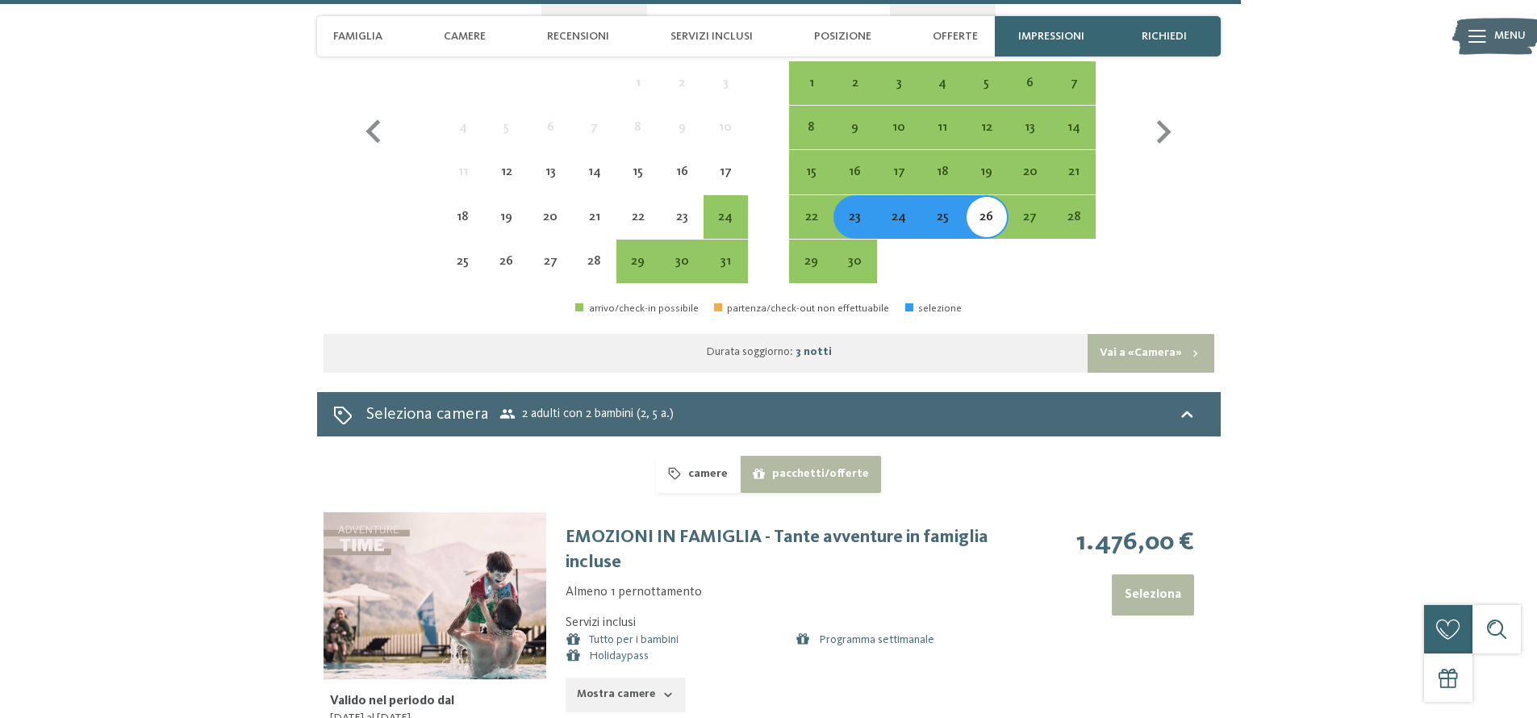
click at [898, 224] on div "24" at bounding box center [899, 231] width 40 height 40
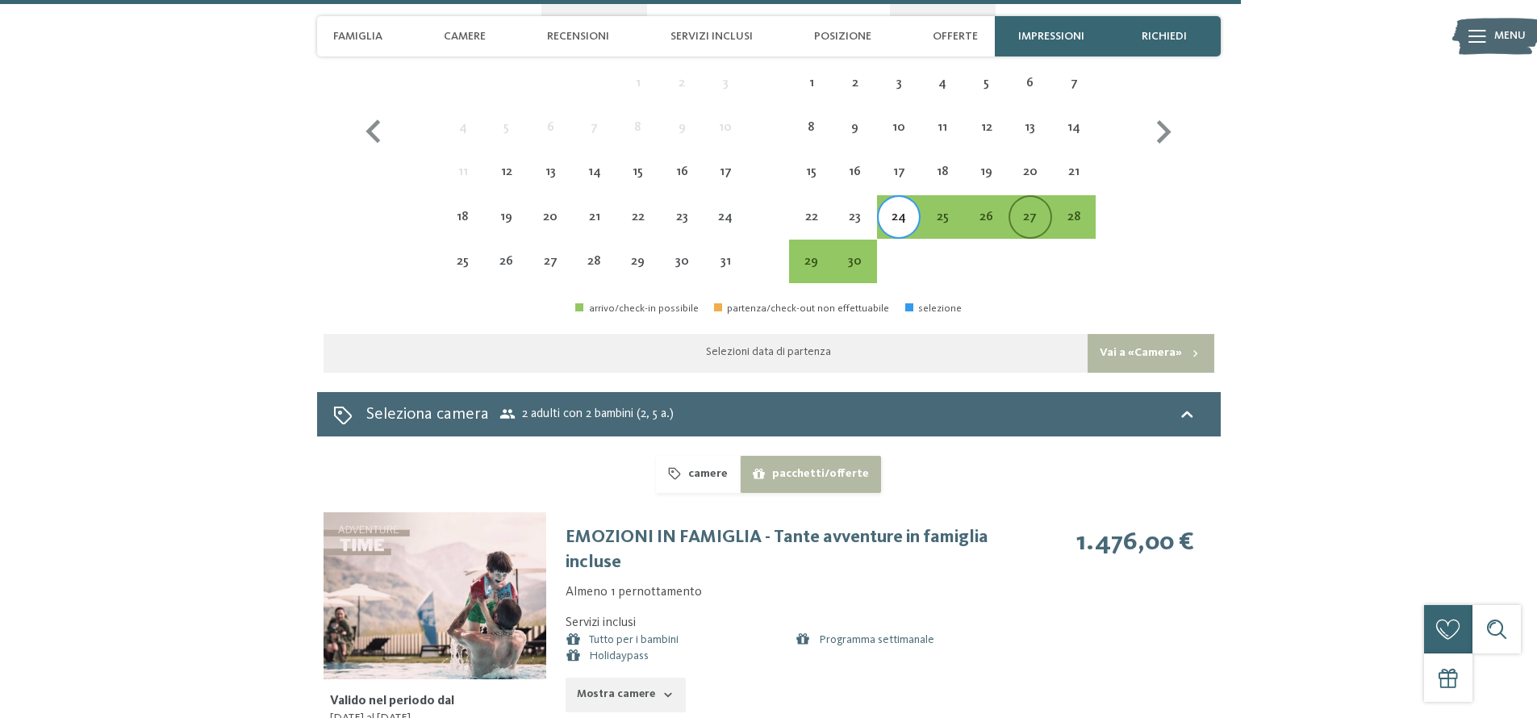
click at [1015, 220] on div "27" at bounding box center [1030, 231] width 40 height 40
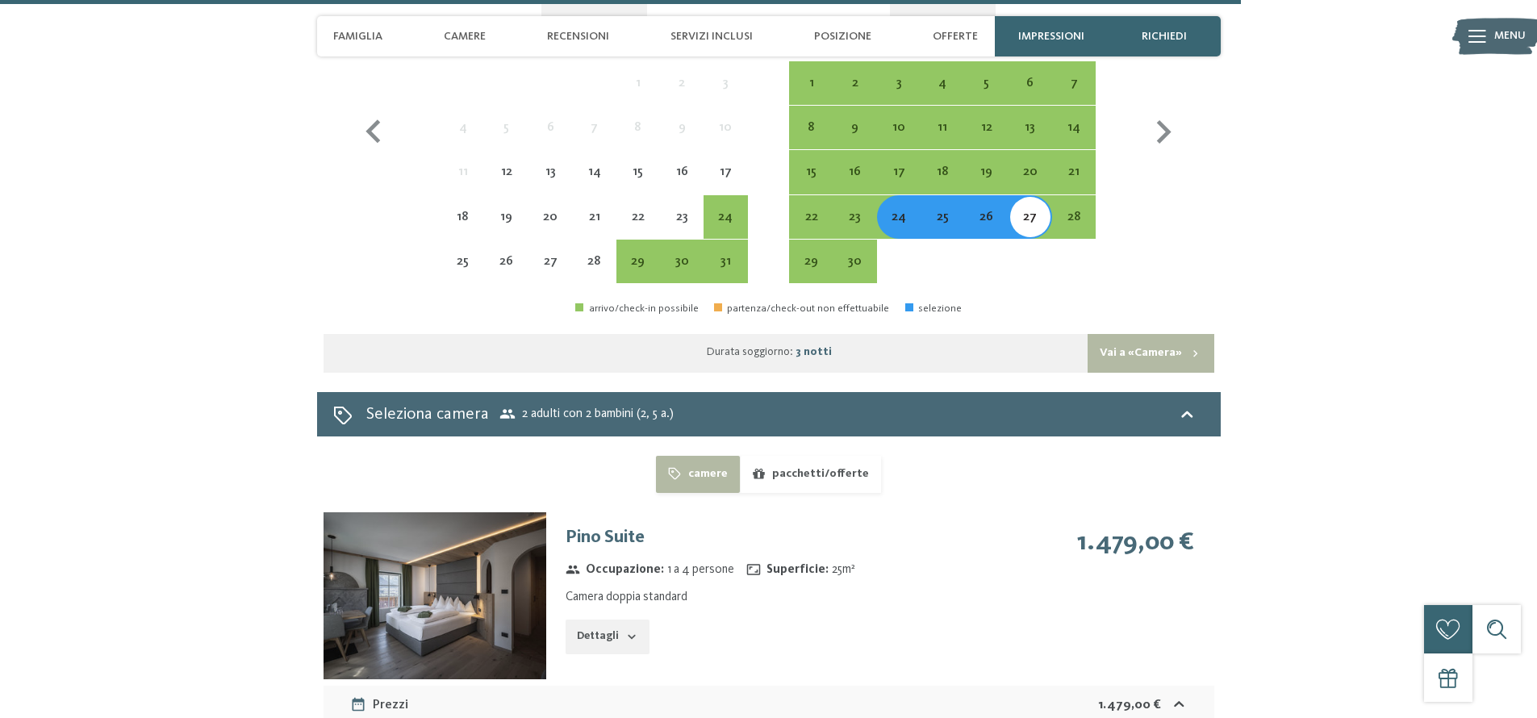
click at [894, 224] on div "24" at bounding box center [899, 231] width 40 height 40
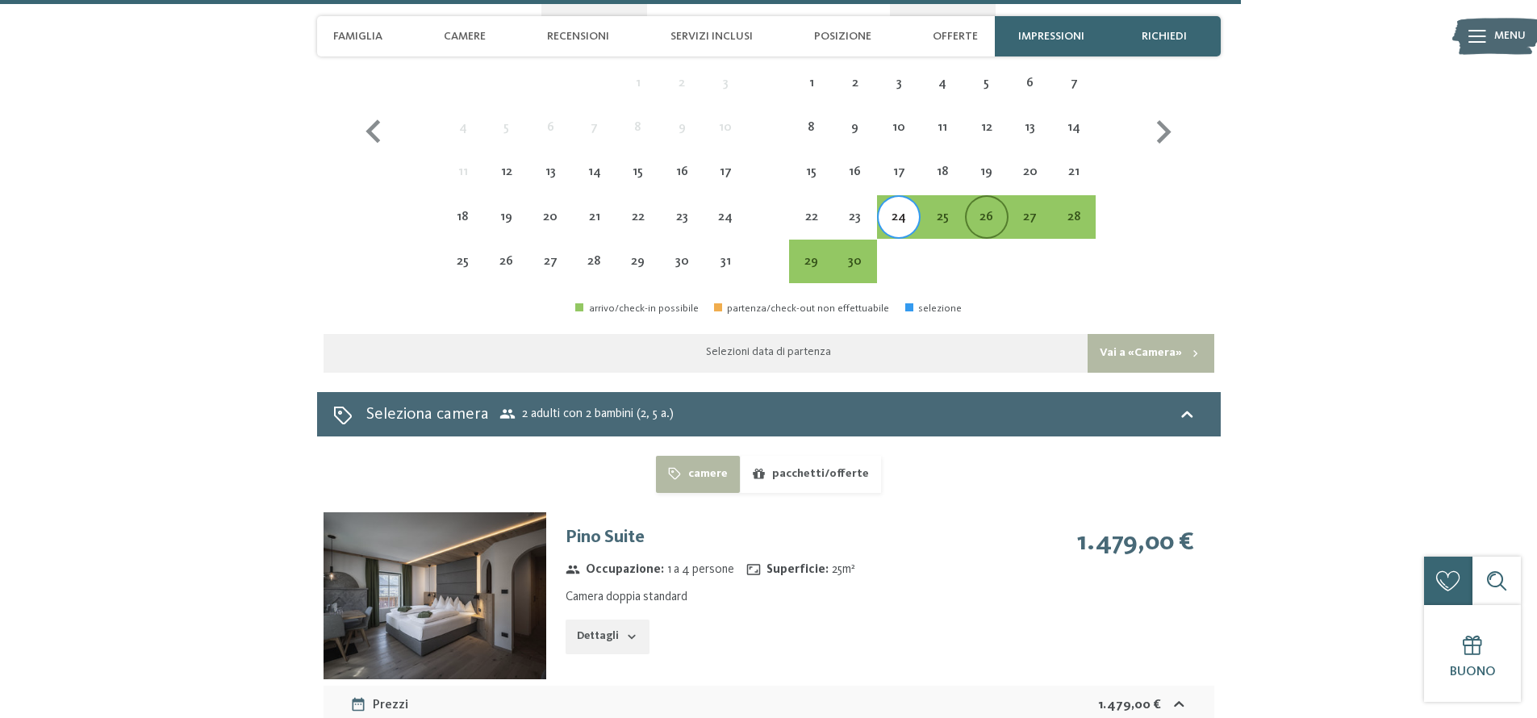
click at [988, 225] on div "26" at bounding box center [987, 231] width 40 height 40
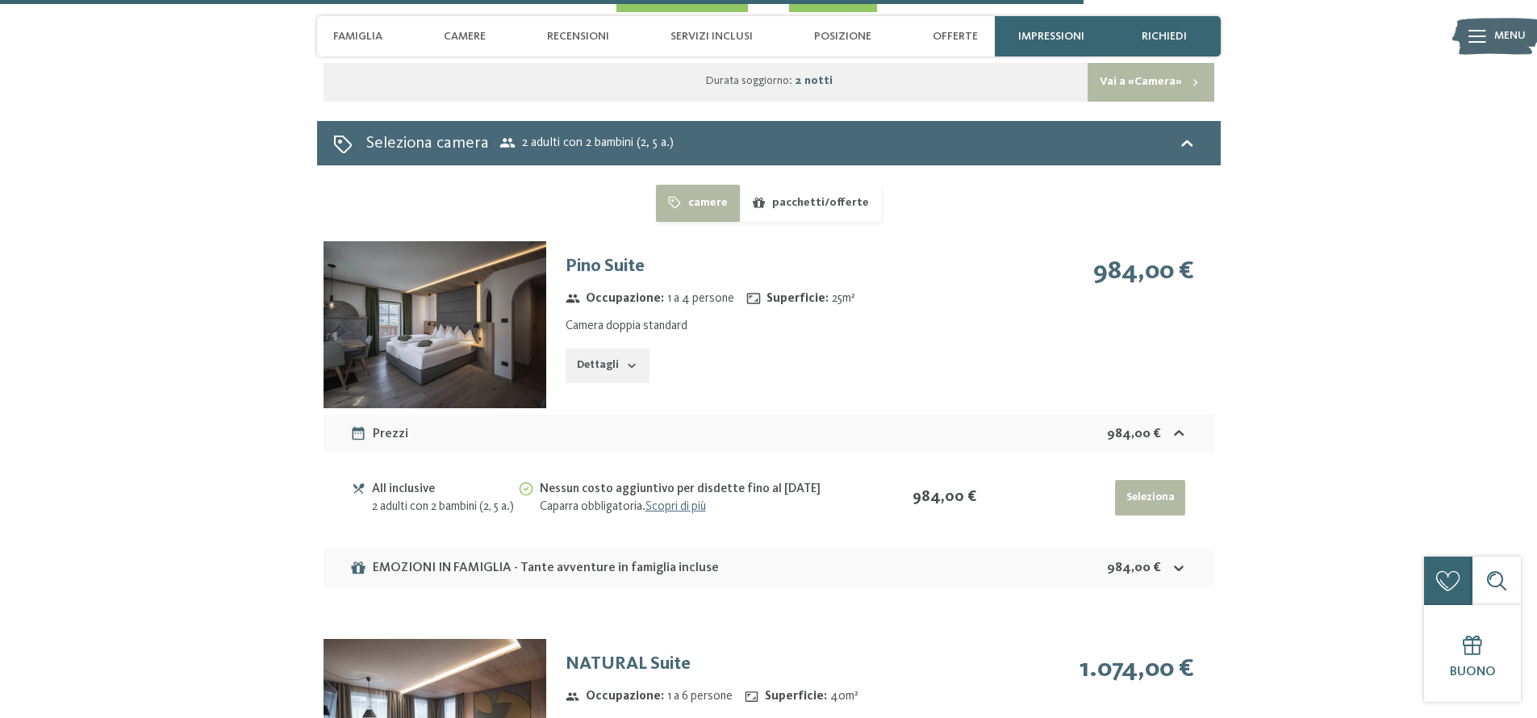
scroll to position [5441, 0]
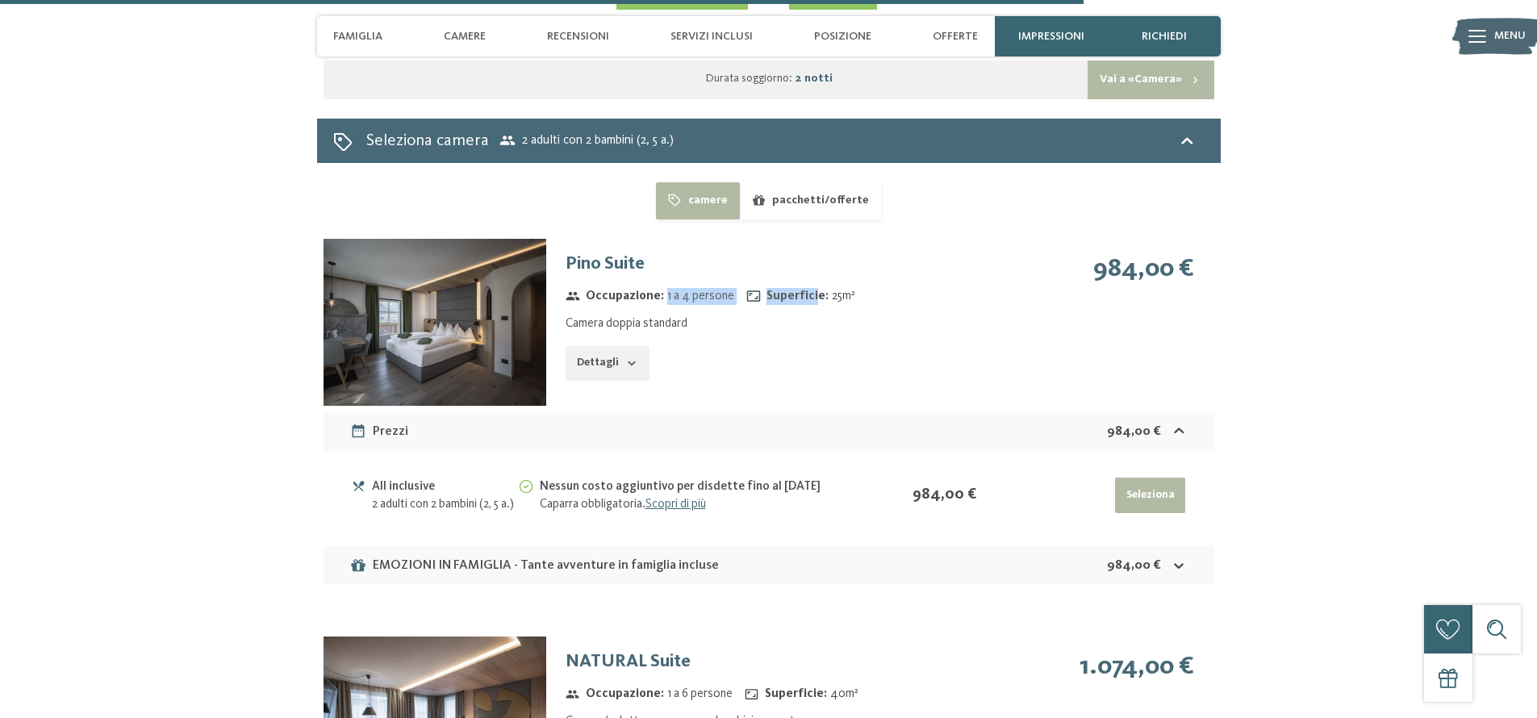
drag, startPoint x: 663, startPoint y: 295, endPoint x: 810, endPoint y: 297, distance: 146.9
click at [810, 297] on div "Occupazione : 1 a 4 persone Superficie : 25 m²" at bounding box center [783, 298] width 448 height 23
click at [810, 297] on strong "Superficie :" at bounding box center [788, 296] width 82 height 17
click at [809, 203] on button "pacchetti/offerte" at bounding box center [810, 200] width 141 height 37
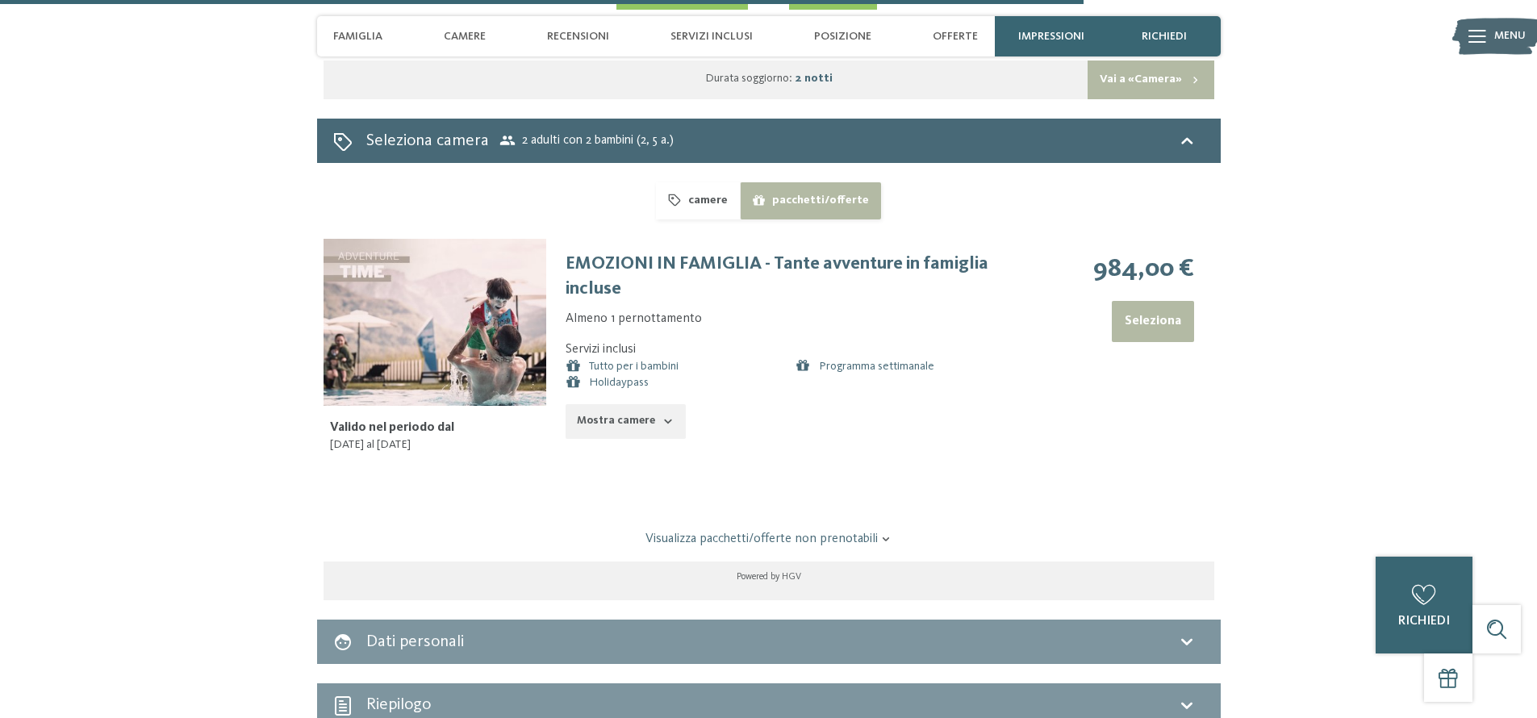
click at [682, 199] on icon "button" at bounding box center [675, 201] width 14 height 14
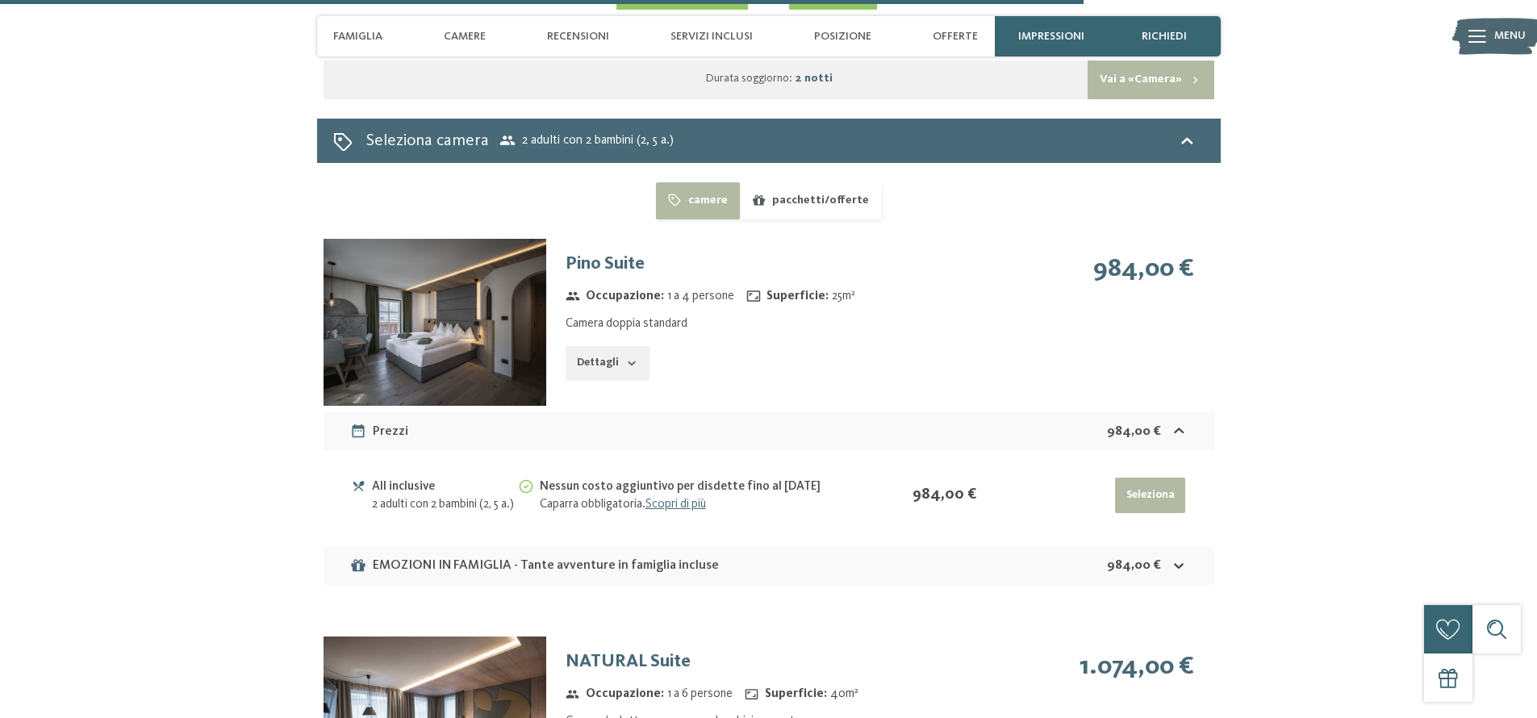
click at [832, 207] on button "pacchetti/offerte" at bounding box center [810, 200] width 141 height 37
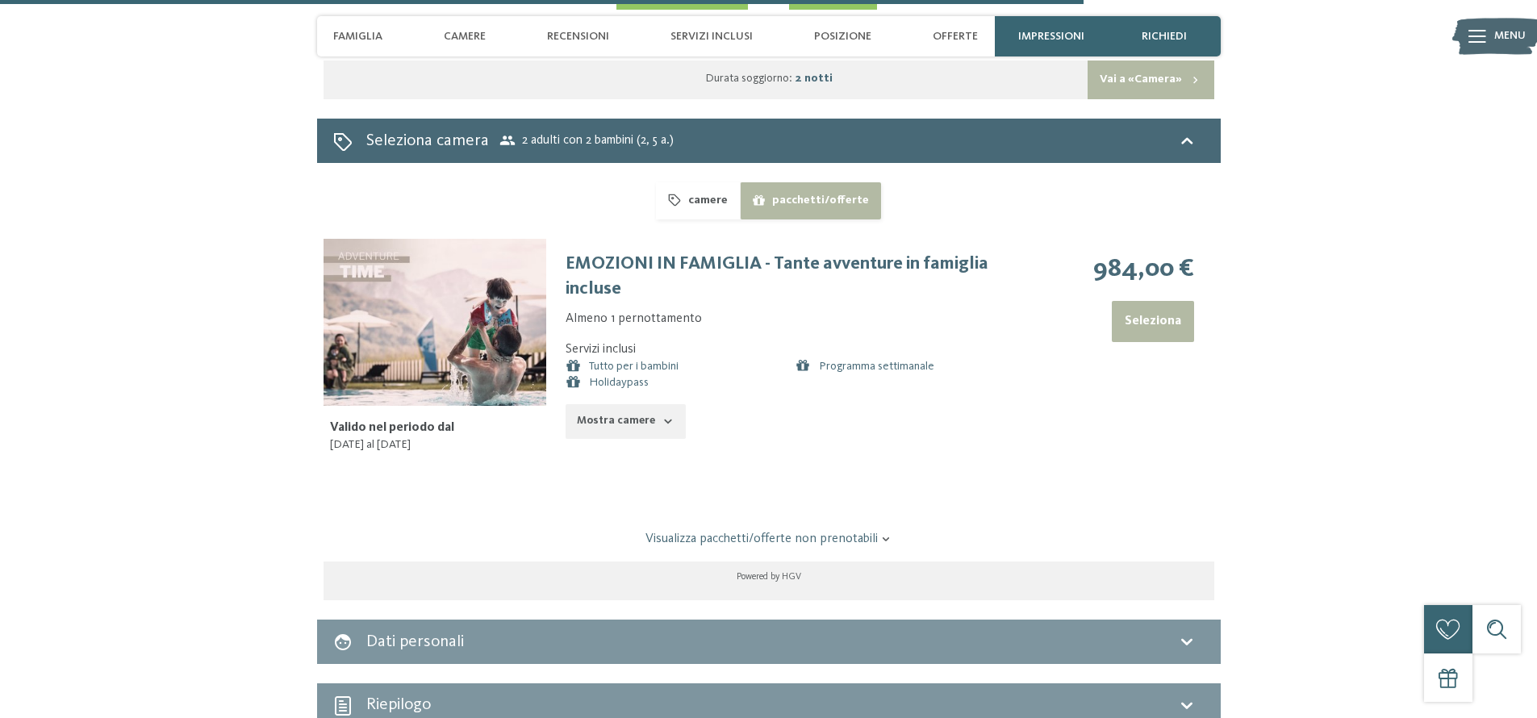
click at [667, 428] on button "Mostra camere" at bounding box center [625, 422] width 119 height 36
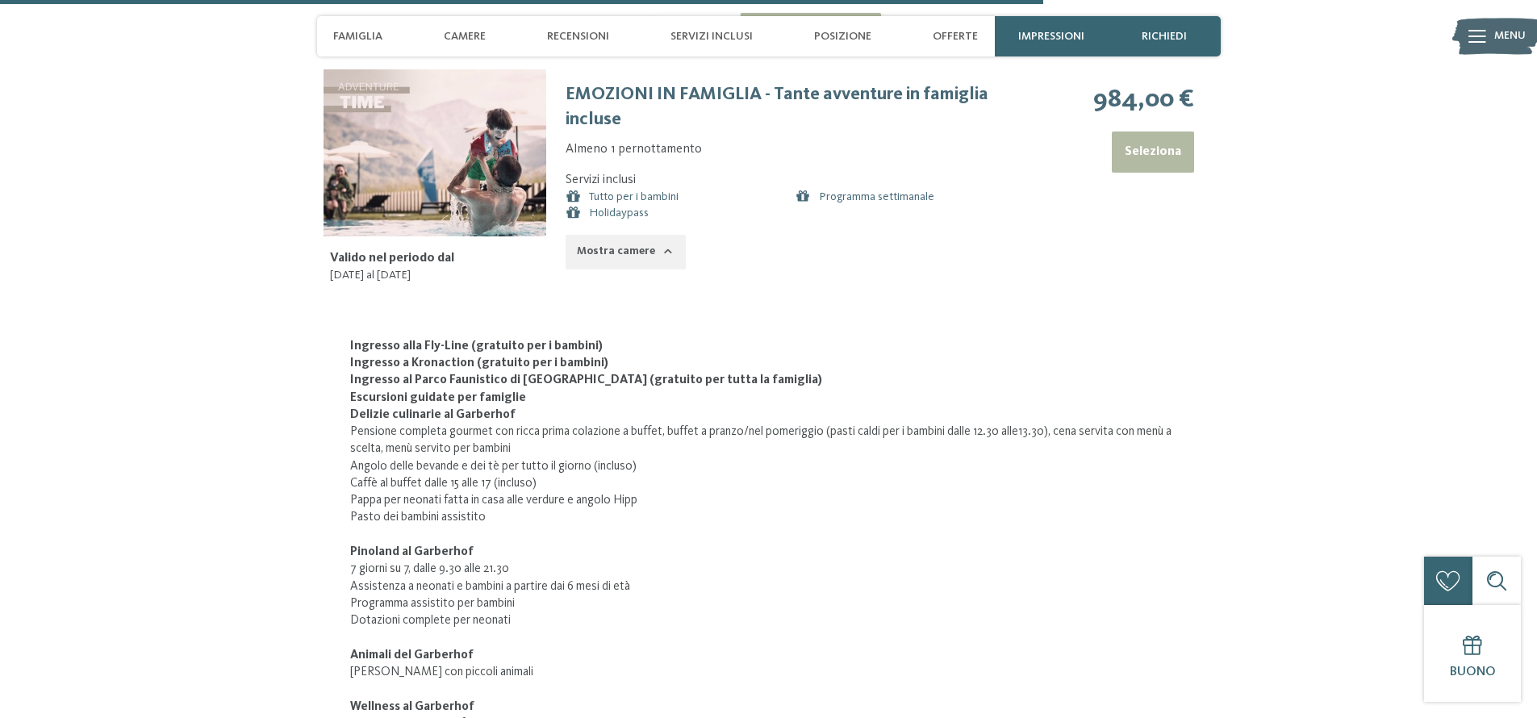
scroll to position [5620, 0]
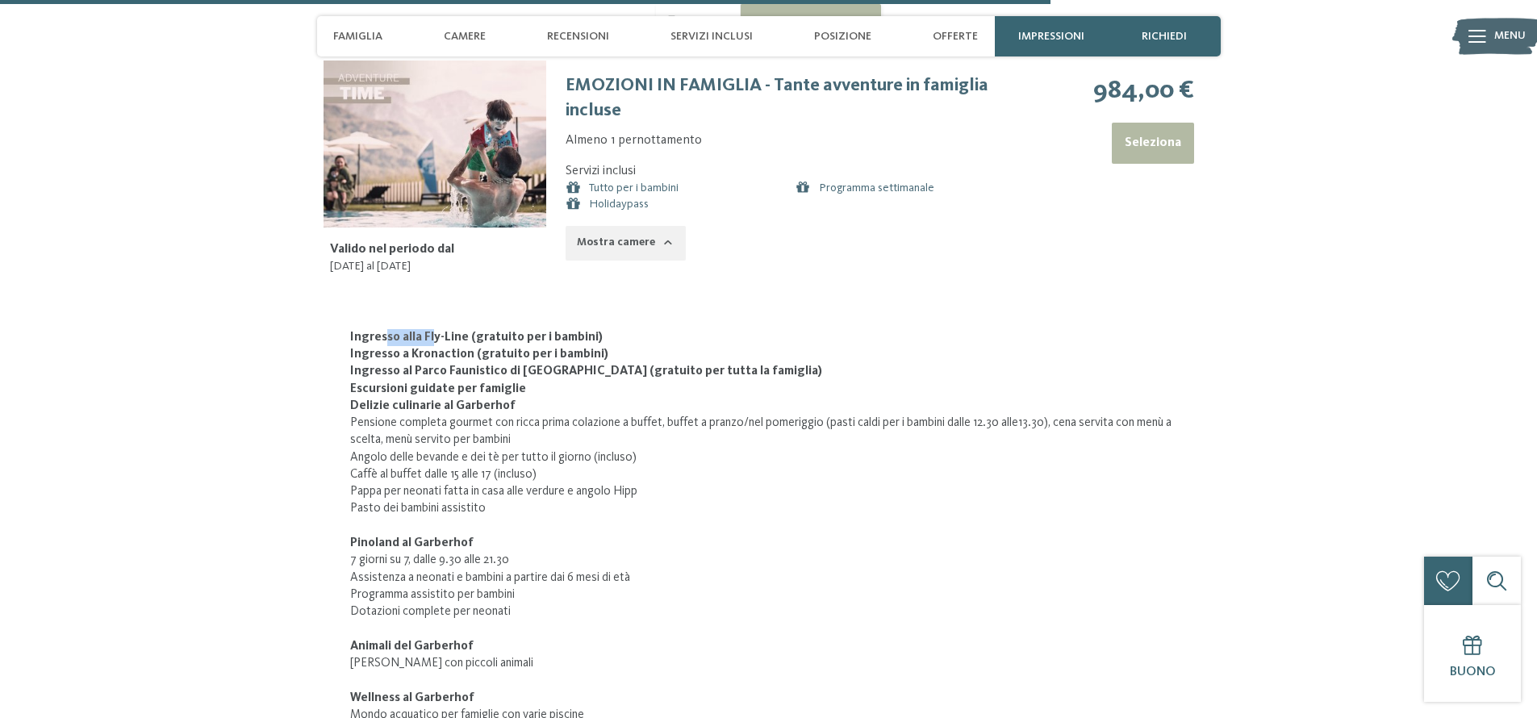
drag, startPoint x: 383, startPoint y: 338, endPoint x: 429, endPoint y: 337, distance: 46.0
click at [430, 337] on strong "Ingresso alla Fly-Line (gratuito per i bambini)" at bounding box center [476, 337] width 253 height 13
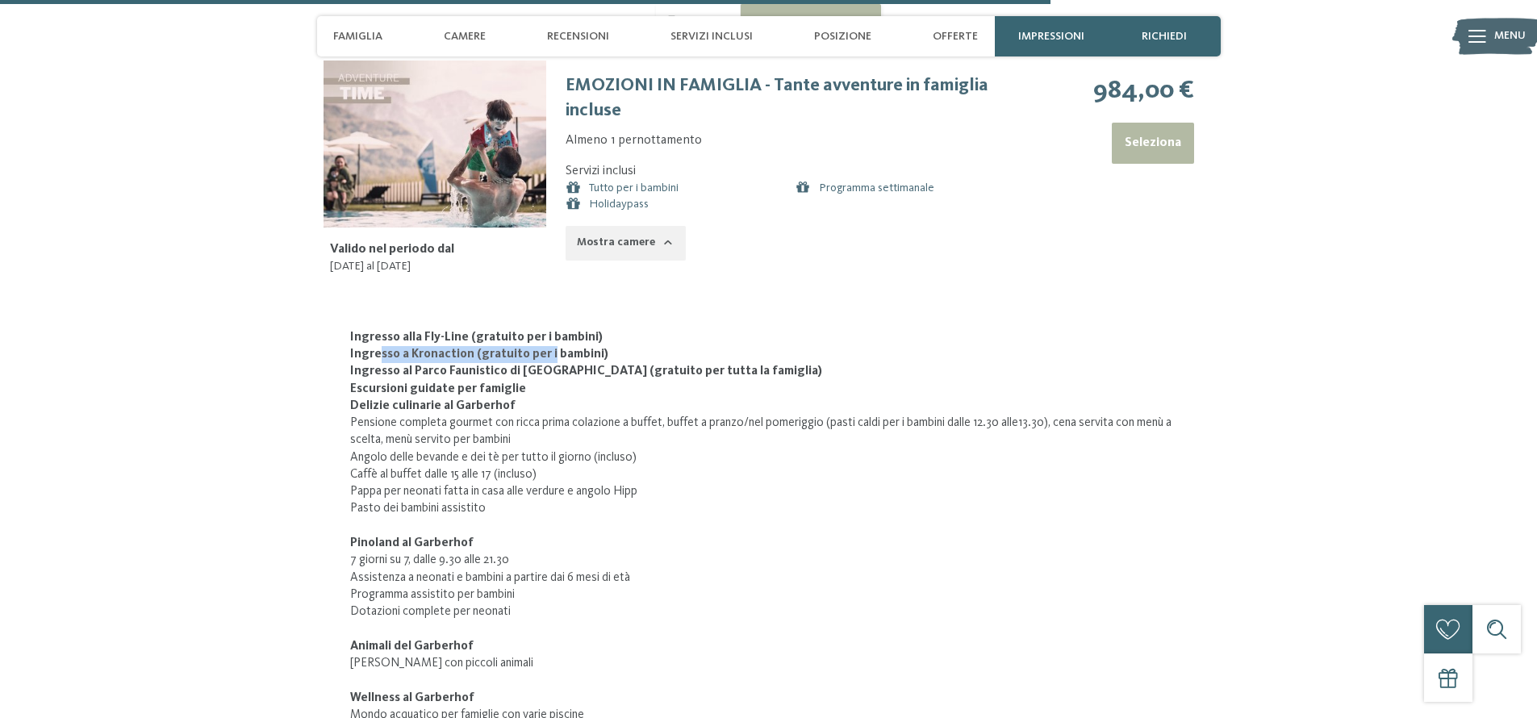
drag, startPoint x: 377, startPoint y: 352, endPoint x: 542, endPoint y: 359, distance: 164.8
click at [542, 359] on strong "Ingresso a Kronaction (gratuito per i bambini)" at bounding box center [479, 354] width 258 height 13
drag, startPoint x: 479, startPoint y: 370, endPoint x: 453, endPoint y: 371, distance: 26.6
click at [478, 370] on strong "Ingresso al Parco Faunistico di Dobbiaco (gratuito per tutta la famiglia)" at bounding box center [586, 371] width 472 height 13
drag, startPoint x: 393, startPoint y: 369, endPoint x: 586, endPoint y: 374, distance: 193.0
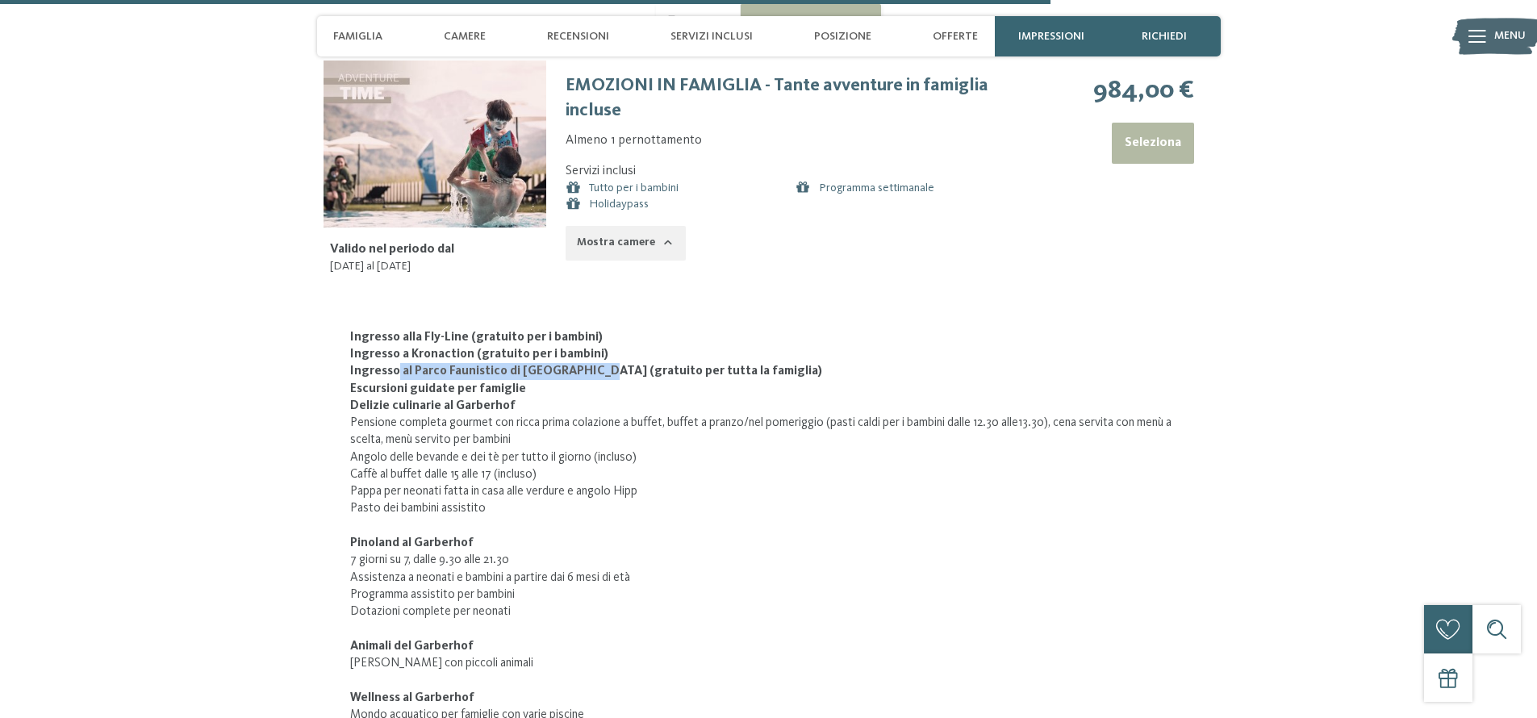
click at [586, 374] on strong "Ingresso al Parco Faunistico di Dobbiaco (gratuito per tutta la famiglia)" at bounding box center [586, 371] width 472 height 13
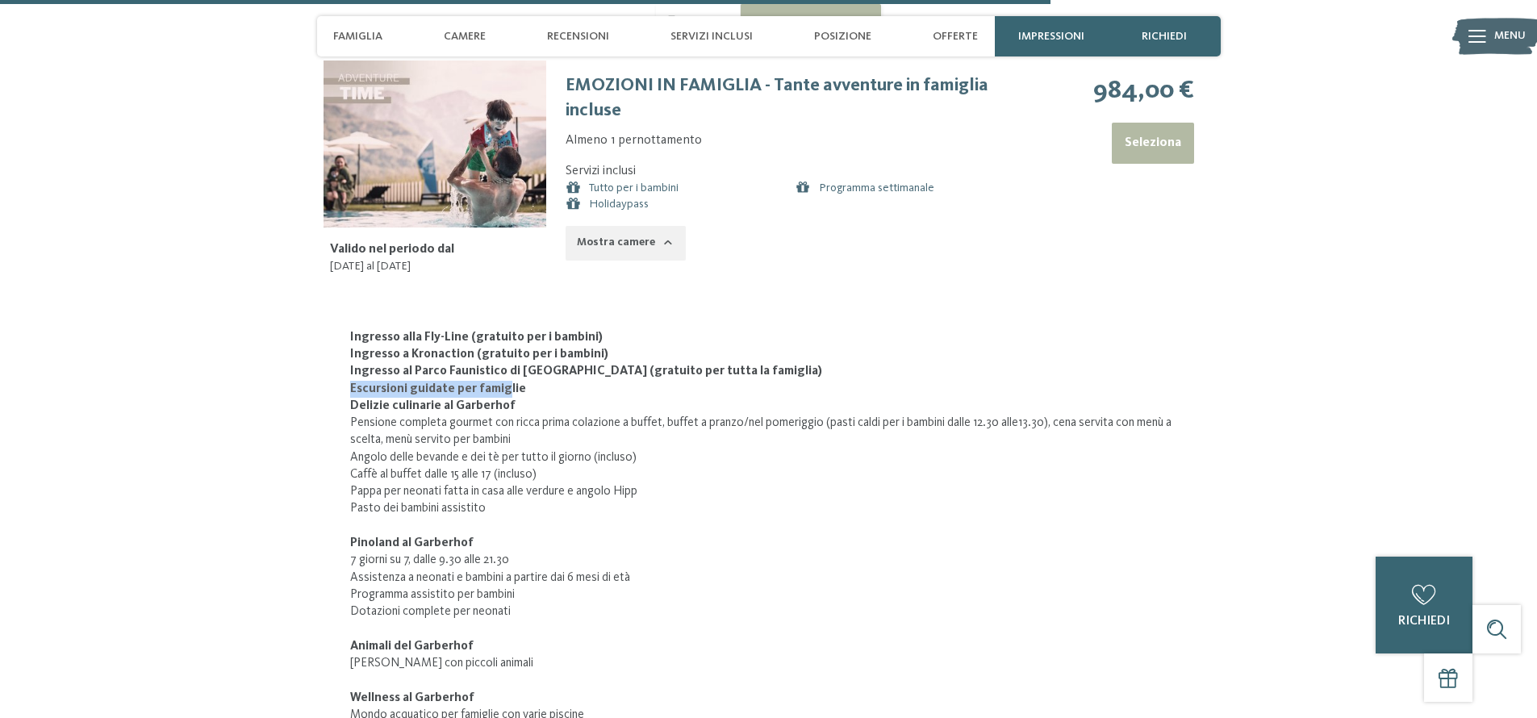
drag, startPoint x: 352, startPoint y: 384, endPoint x: 504, endPoint y: 391, distance: 152.7
click at [504, 391] on strong "Escursioni guidate per famiglie" at bounding box center [438, 389] width 176 height 13
drag, startPoint x: 366, startPoint y: 404, endPoint x: 500, endPoint y: 412, distance: 134.2
click at [499, 408] on strong "Delizie culinarie al Garberhof" at bounding box center [432, 405] width 165 height 13
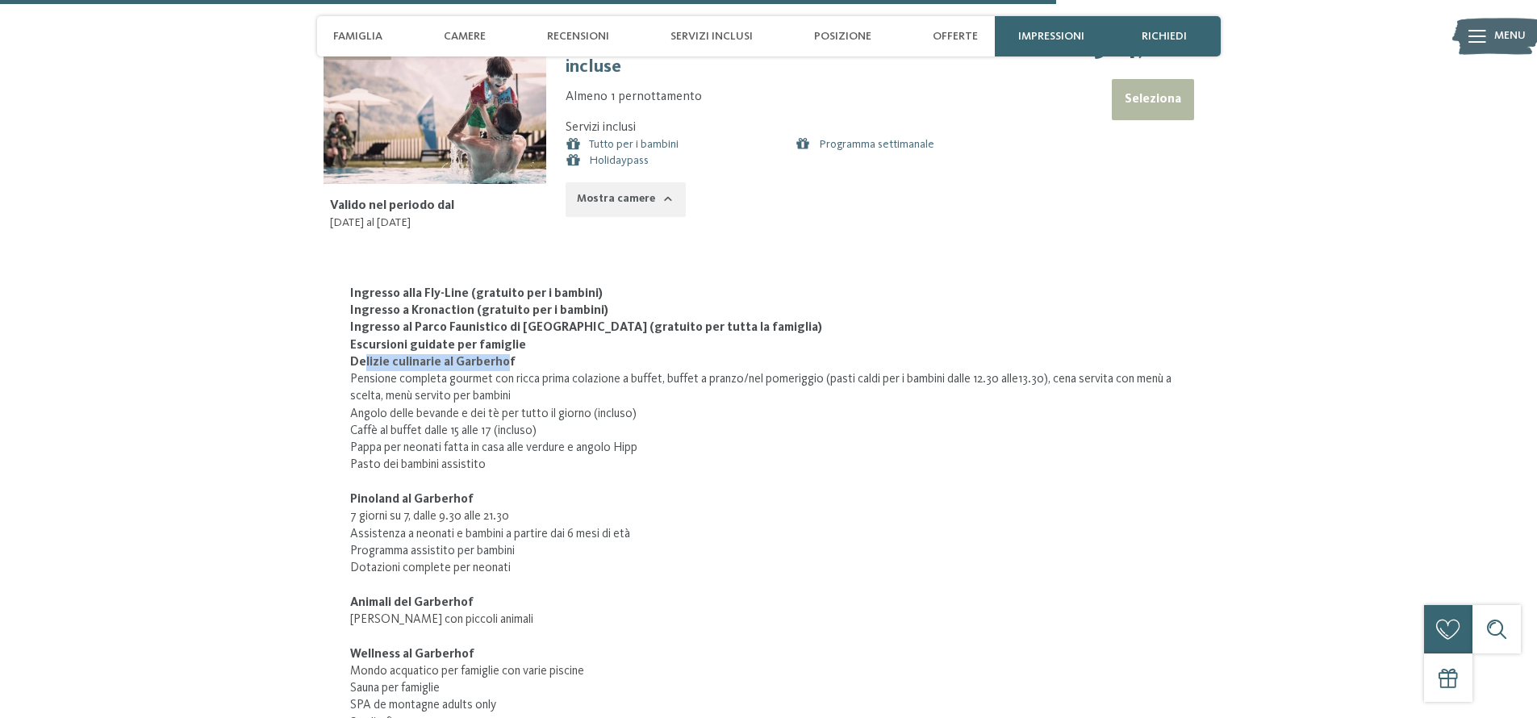
scroll to position [5684, 0]
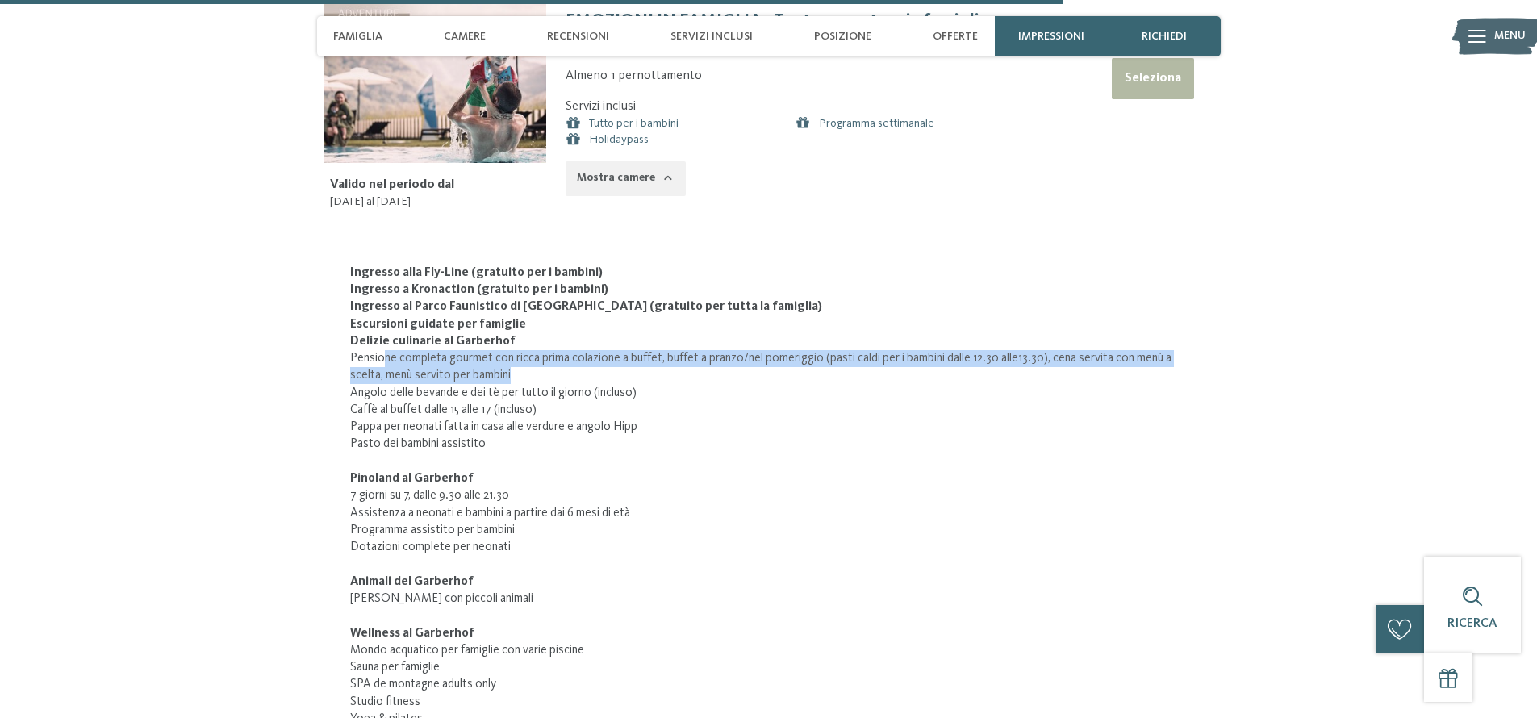
drag, startPoint x: 383, startPoint y: 361, endPoint x: 626, endPoint y: 367, distance: 243.8
click at [626, 367] on li "Pensione completa gourmet con ricca prima colazione a buffet, buffet a pranzo/n…" at bounding box center [769, 367] width 838 height 35
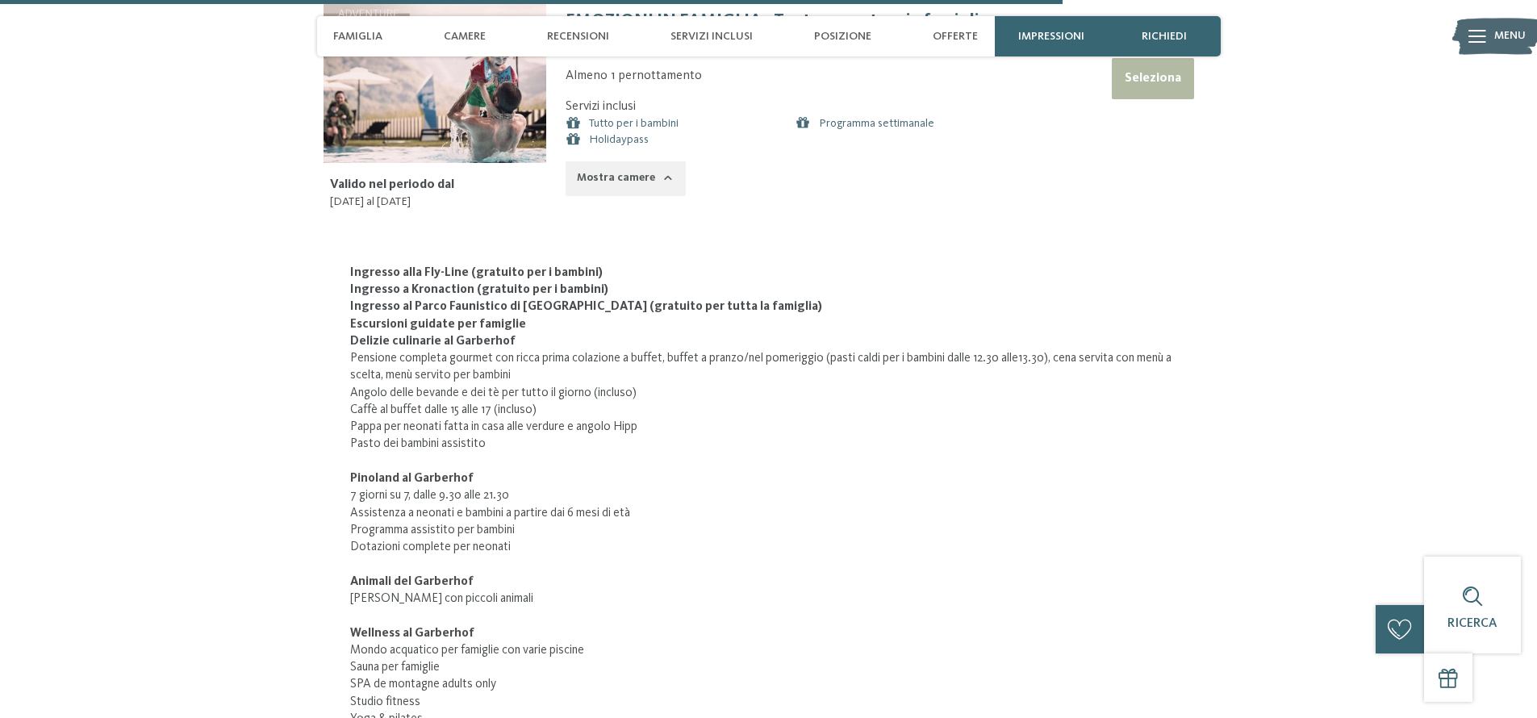
click at [622, 370] on li "Pensione completa gourmet con ricca prima colazione a buffet, buffet a pranzo/n…" at bounding box center [769, 367] width 838 height 35
drag, startPoint x: 398, startPoint y: 389, endPoint x: 454, endPoint y: 409, distance: 59.2
click at [454, 409] on ul "Pensione completa gourmet con ricca prima colazione a buffet, buffet a pranzo/n…" at bounding box center [769, 401] width 838 height 103
click at [485, 415] on li "Caffè al buffet dalle 15 alle 17 (incluso)" at bounding box center [769, 410] width 838 height 17
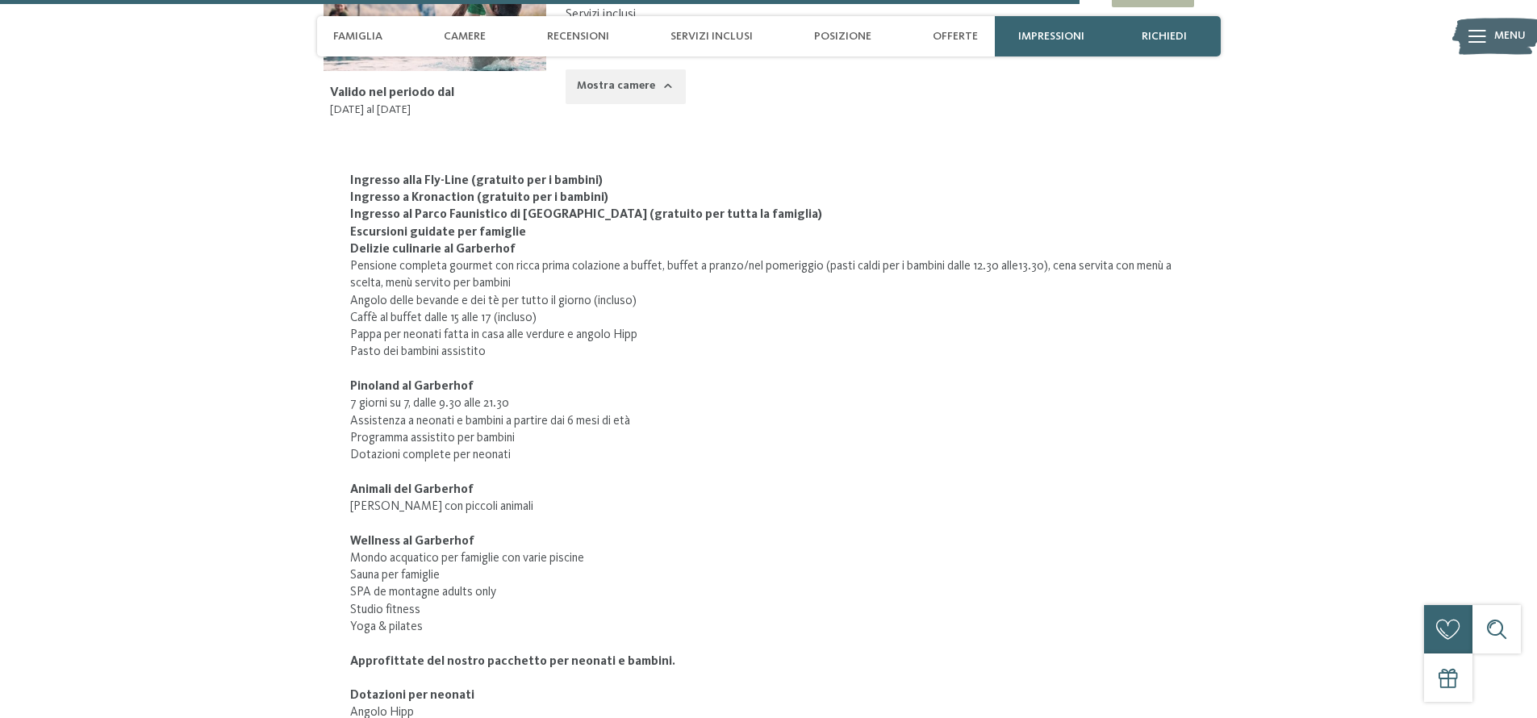
scroll to position [5778, 0]
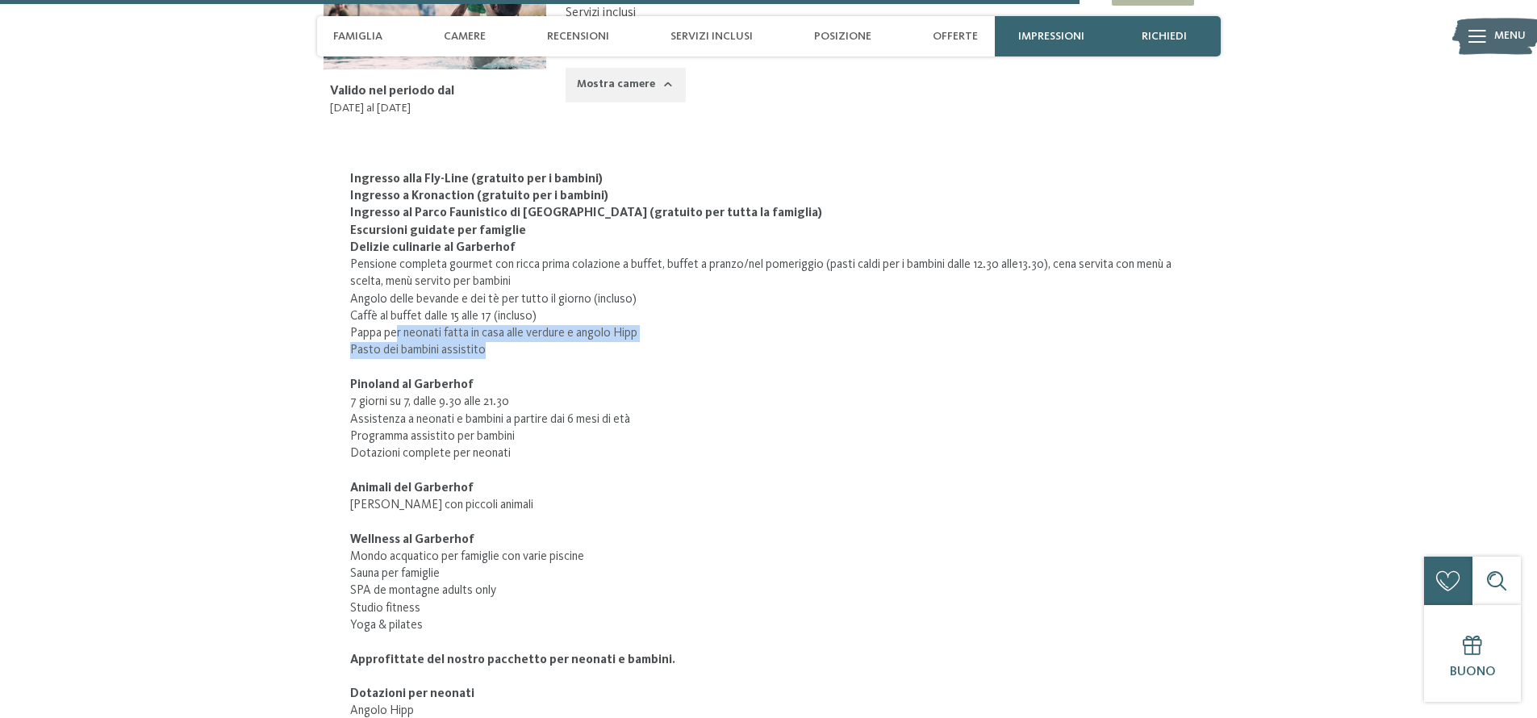
drag, startPoint x: 395, startPoint y: 333, endPoint x: 557, endPoint y: 341, distance: 161.6
click at [557, 341] on ul "Pensione completa gourmet con ricca prima colazione a buffet, buffet a pranzo/n…" at bounding box center [769, 308] width 838 height 103
click at [550, 347] on li "Pasto dei bambini assistito" at bounding box center [769, 350] width 838 height 17
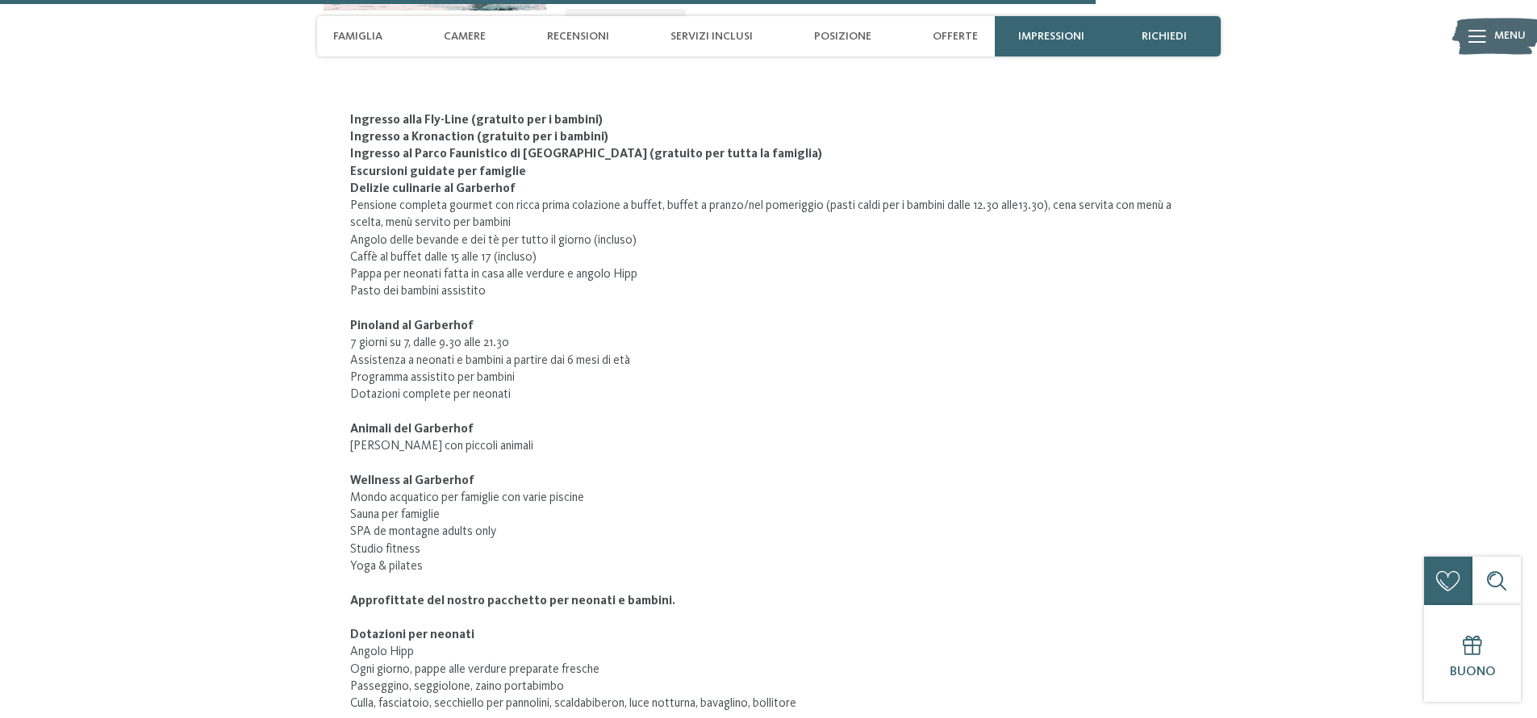
scroll to position [5929, 0]
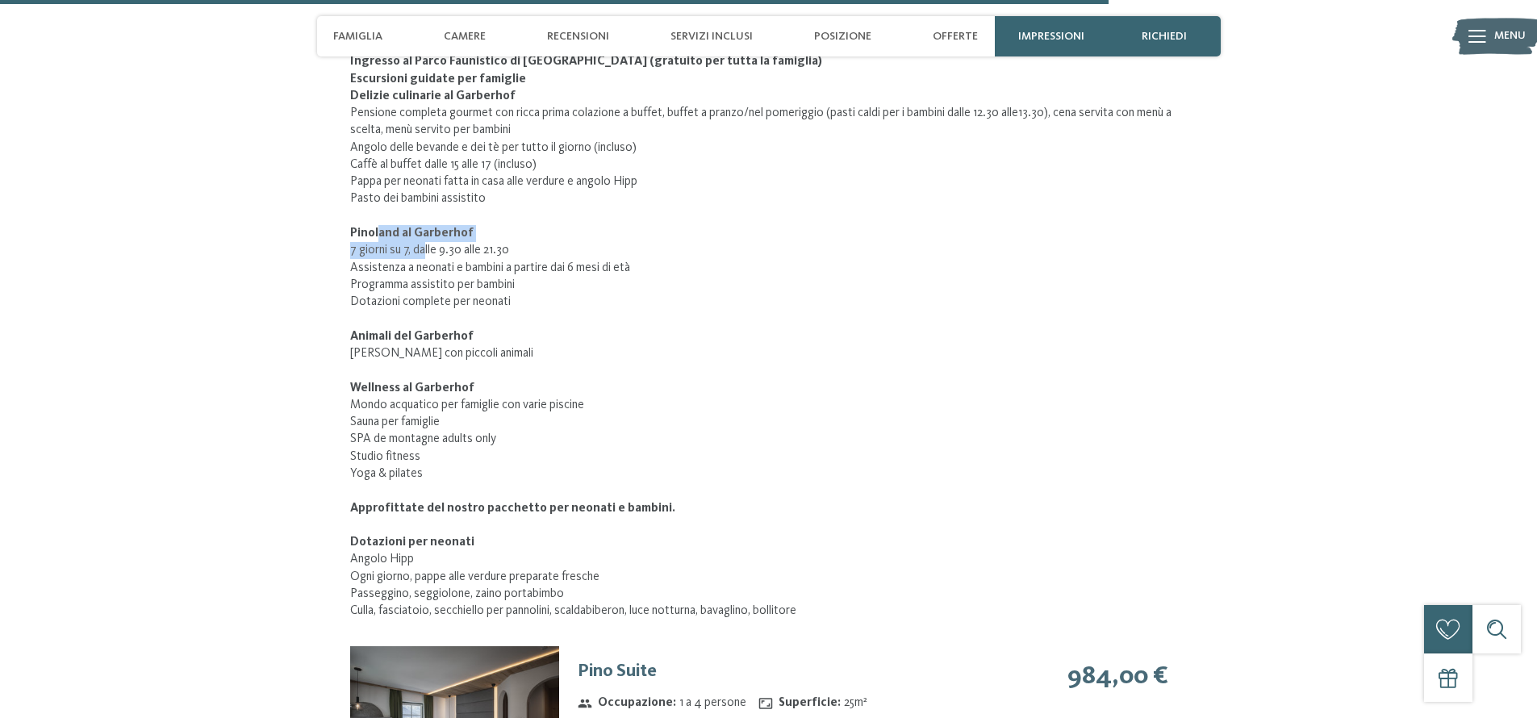
drag, startPoint x: 377, startPoint y: 232, endPoint x: 429, endPoint y: 256, distance: 57.0
click at [428, 256] on div "Ingresso alla Fly-Line (gratuito per i bambini) Ingresso a Kronaction (gratuito…" at bounding box center [769, 311] width 838 height 618
click at [429, 256] on li "7 giorni su 7, dalle 9.30 alle 21.30" at bounding box center [769, 250] width 838 height 17
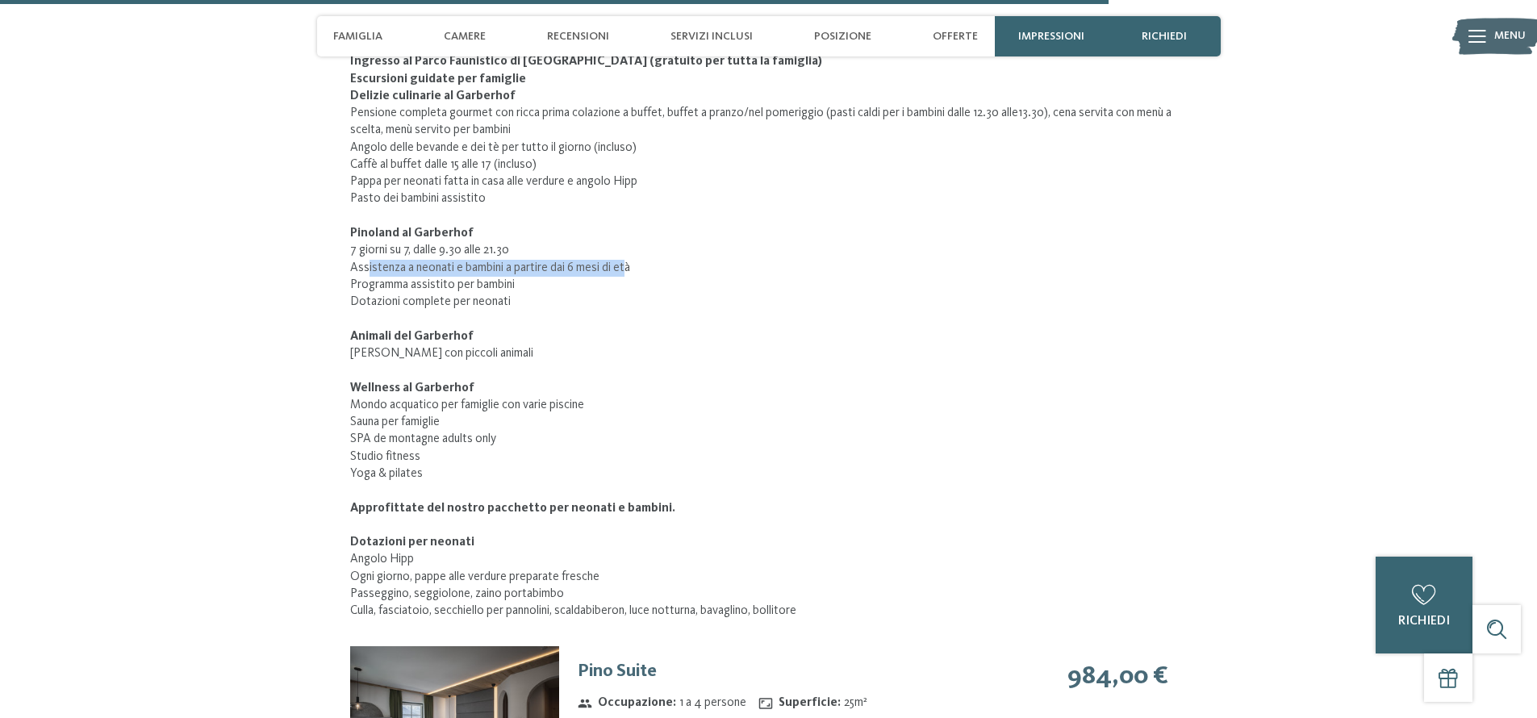
drag, startPoint x: 366, startPoint y: 266, endPoint x: 634, endPoint y: 265, distance: 268.8
click at [634, 265] on li "Assistenza a neonati e bambini a partire dai 6 mesi di età" at bounding box center [769, 268] width 838 height 17
drag, startPoint x: 634, startPoint y: 265, endPoint x: 511, endPoint y: 280, distance: 124.4
click at [633, 266] on li "Assistenza a neonati e bambini a partire dai 6 mesi di età" at bounding box center [769, 268] width 838 height 17
drag, startPoint x: 376, startPoint y: 287, endPoint x: 500, endPoint y: 285, distance: 123.5
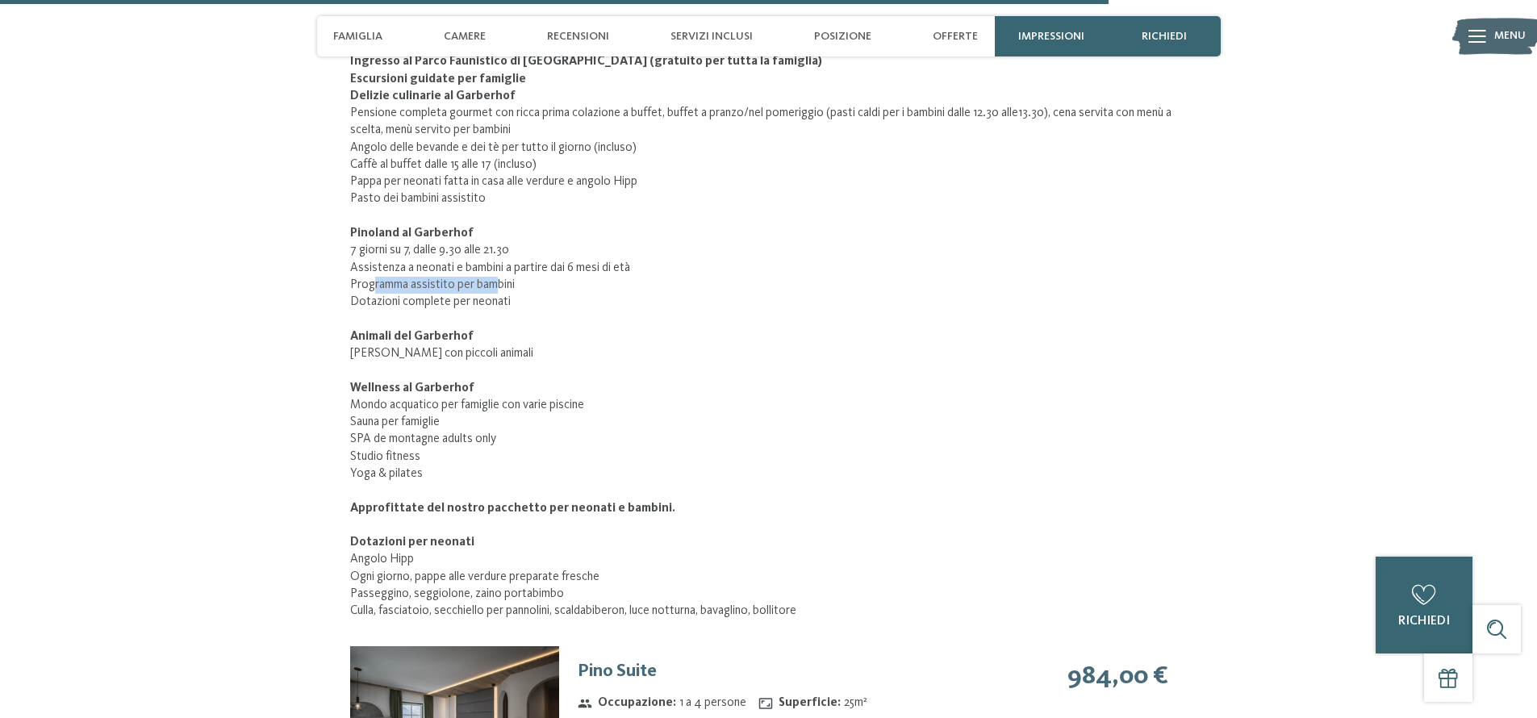
click at [500, 285] on li "Programma assistito per bambini" at bounding box center [769, 285] width 838 height 17
drag, startPoint x: 353, startPoint y: 296, endPoint x: 504, endPoint y: 301, distance: 151.8
click at [500, 301] on li "Dotazioni complete per neonati" at bounding box center [769, 302] width 838 height 17
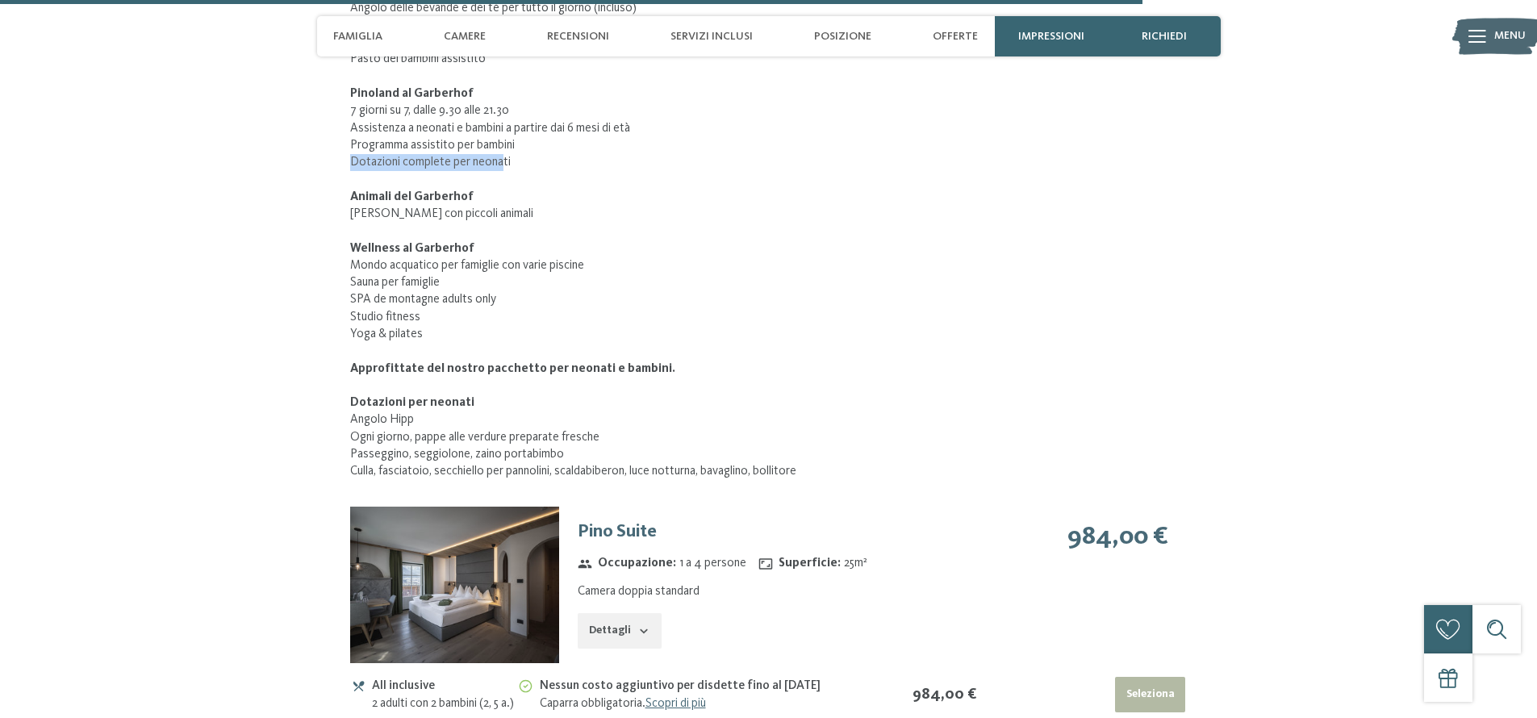
scroll to position [6113, 0]
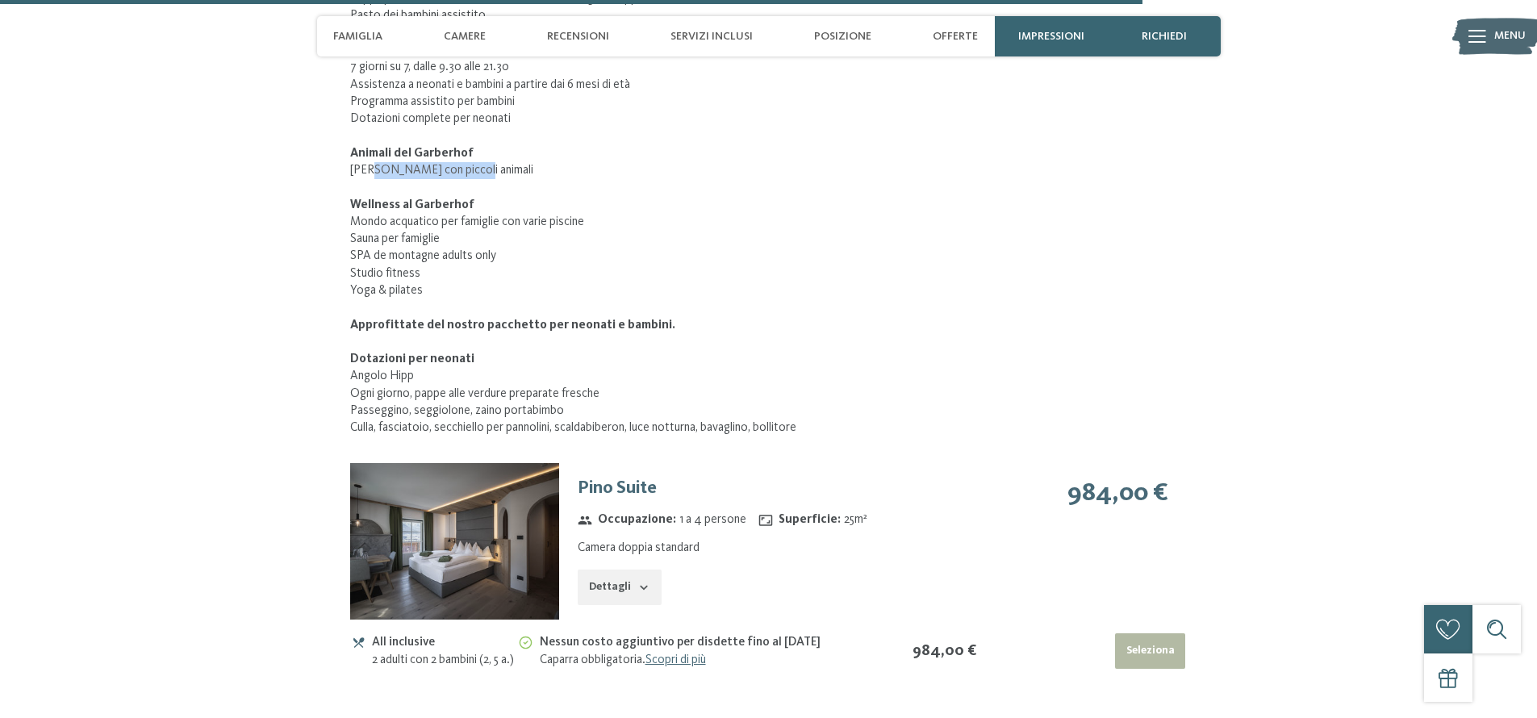
drag, startPoint x: 376, startPoint y: 169, endPoint x: 480, endPoint y: 174, distance: 104.2
click at [478, 174] on li "Maso annesso con piccoli animali" at bounding box center [769, 170] width 838 height 17
click at [487, 174] on li "Maso annesso con piccoli animali" at bounding box center [769, 170] width 838 height 17
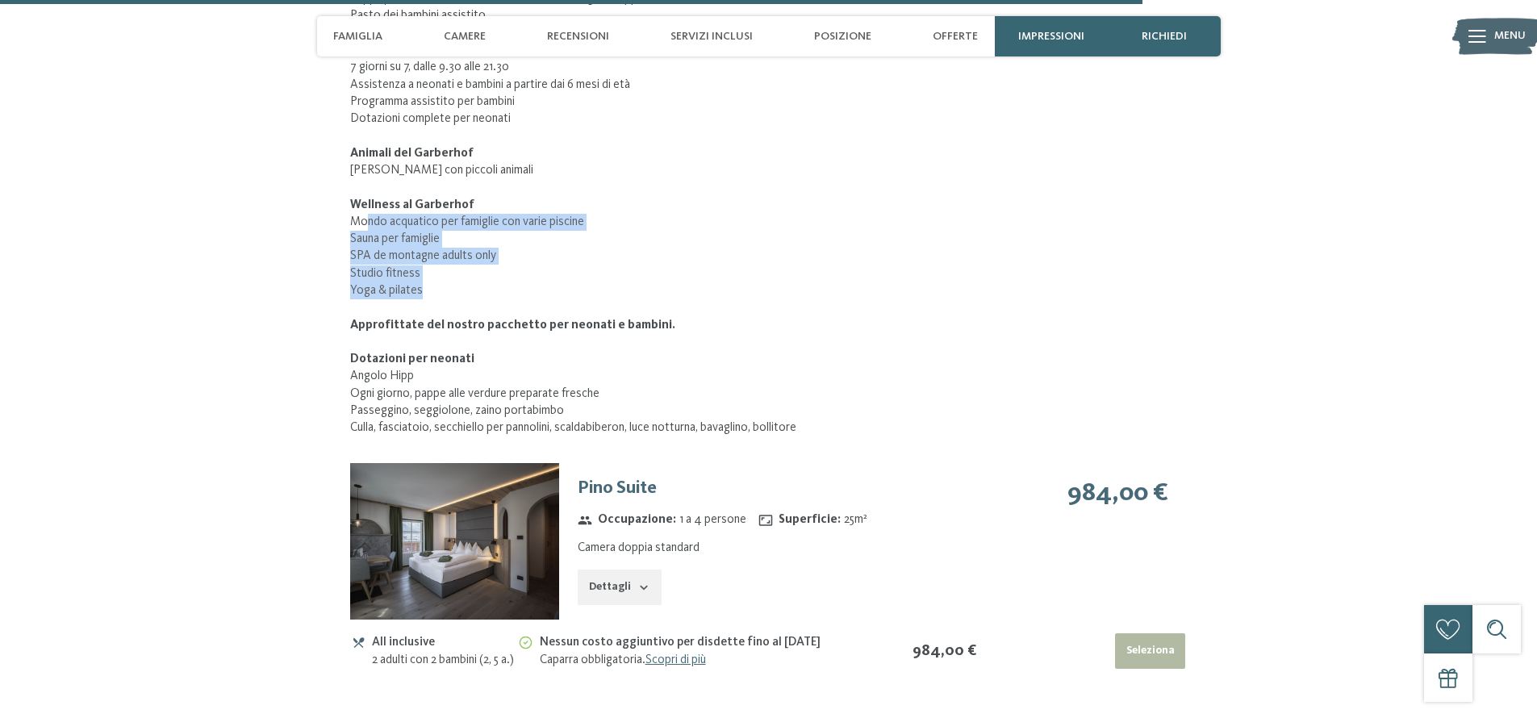
drag, startPoint x: 363, startPoint y: 215, endPoint x: 458, endPoint y: 282, distance: 116.4
click at [458, 282] on ul "Mondo acquatico per famiglie con varie piscine Sauna per famiglie SPA de montag…" at bounding box center [769, 257] width 838 height 86
click at [458, 282] on li "Yoga & pilates" at bounding box center [769, 290] width 838 height 17
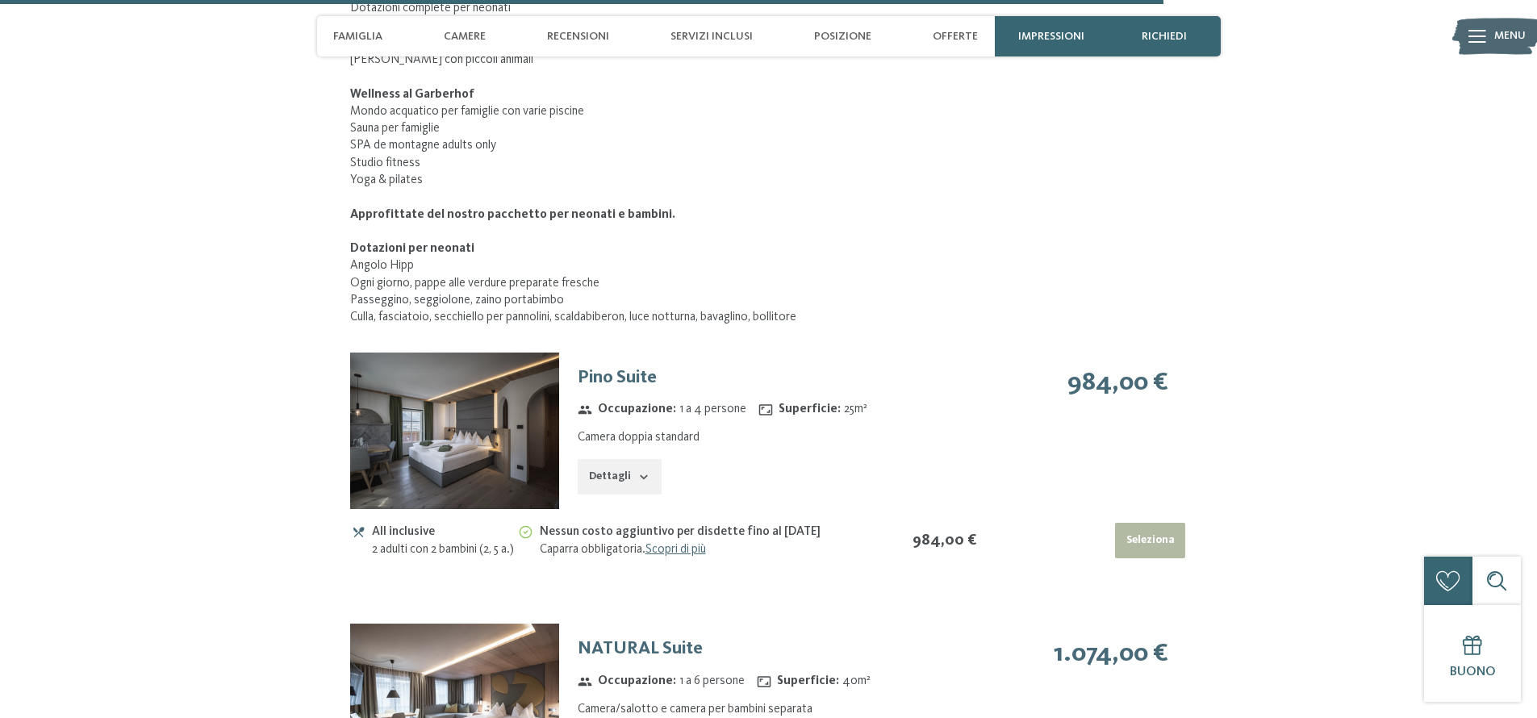
scroll to position [6224, 0]
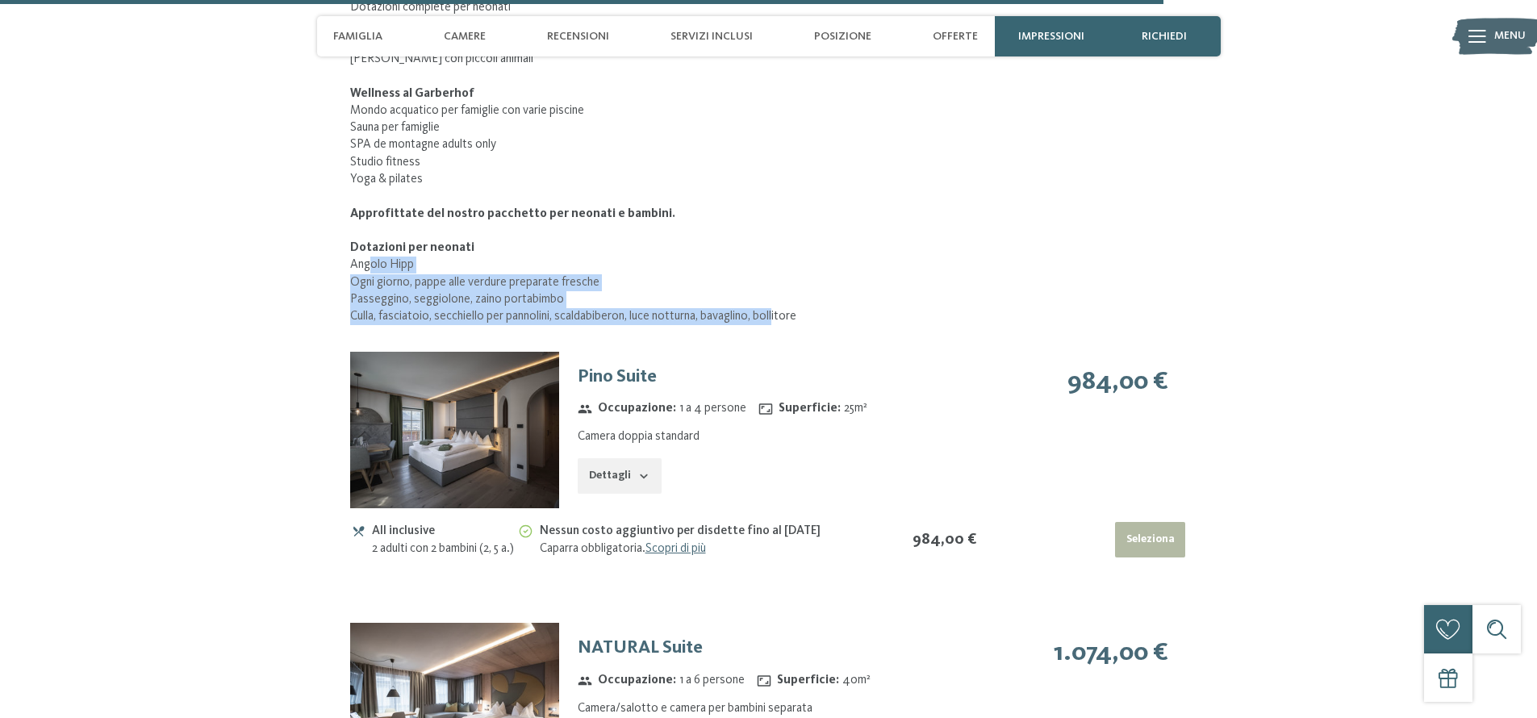
drag, startPoint x: 371, startPoint y: 265, endPoint x: 784, endPoint y: 317, distance: 416.5
click at [784, 317] on ul "Angolo Hipp Ogni giorno, pappe alle verdure preparate fresche Passeggino, seggi…" at bounding box center [769, 291] width 838 height 69
click at [784, 317] on li "Culla, fasciatoio, secchiello per pannolini, scaldabiberon, luce notturna, bava…" at bounding box center [769, 316] width 838 height 17
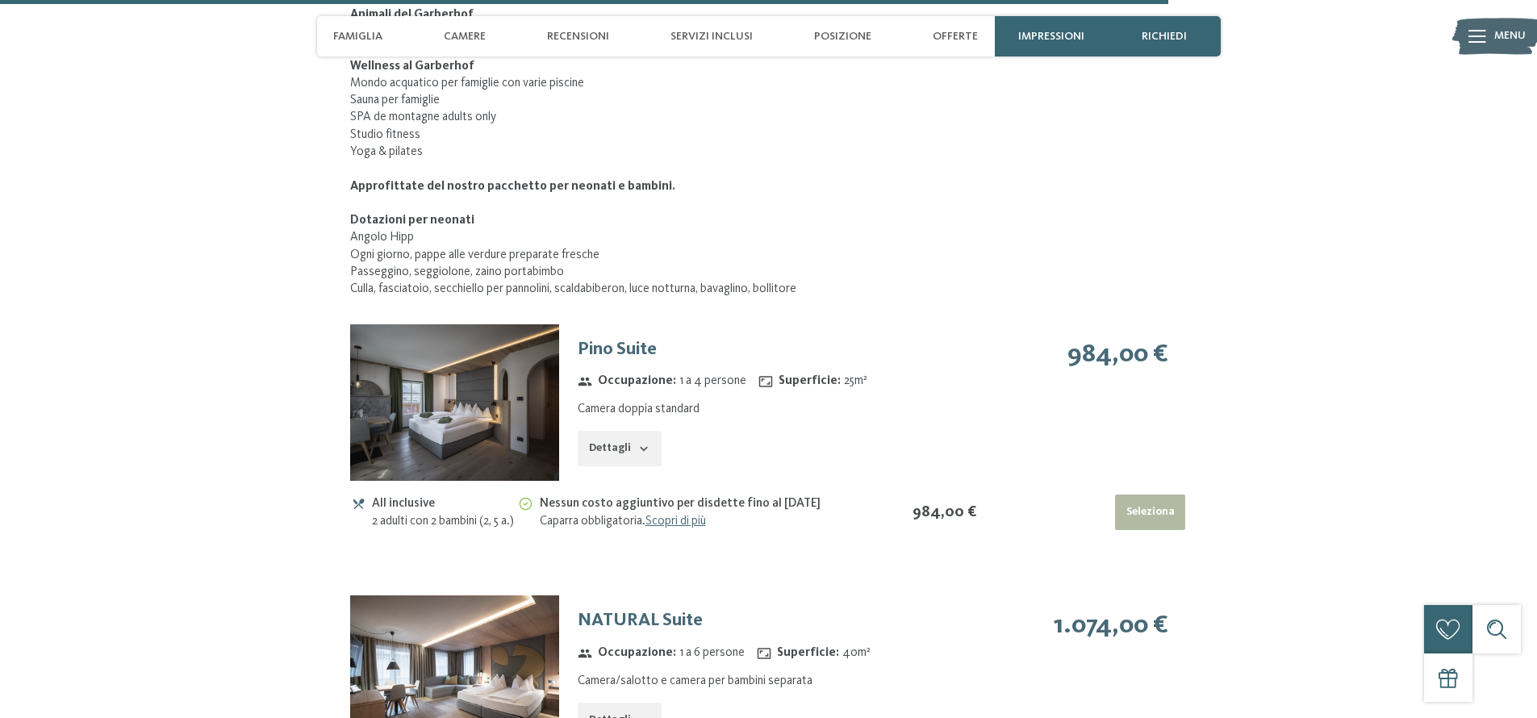
scroll to position [6251, 0]
click at [640, 443] on icon "button" at bounding box center [644, 449] width 13 height 13
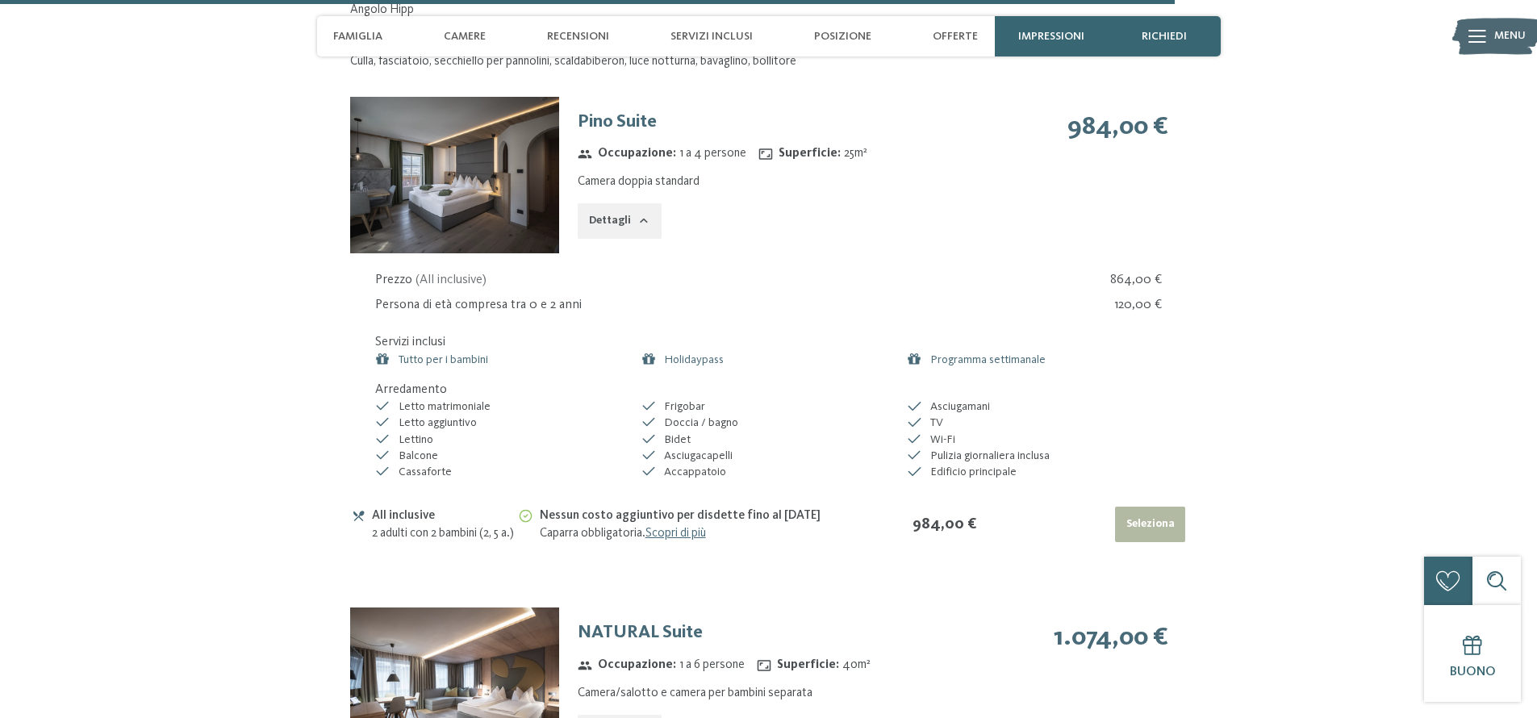
scroll to position [6480, 0]
click at [1002, 354] on link "Programma settimanale" at bounding box center [988, 358] width 115 height 11
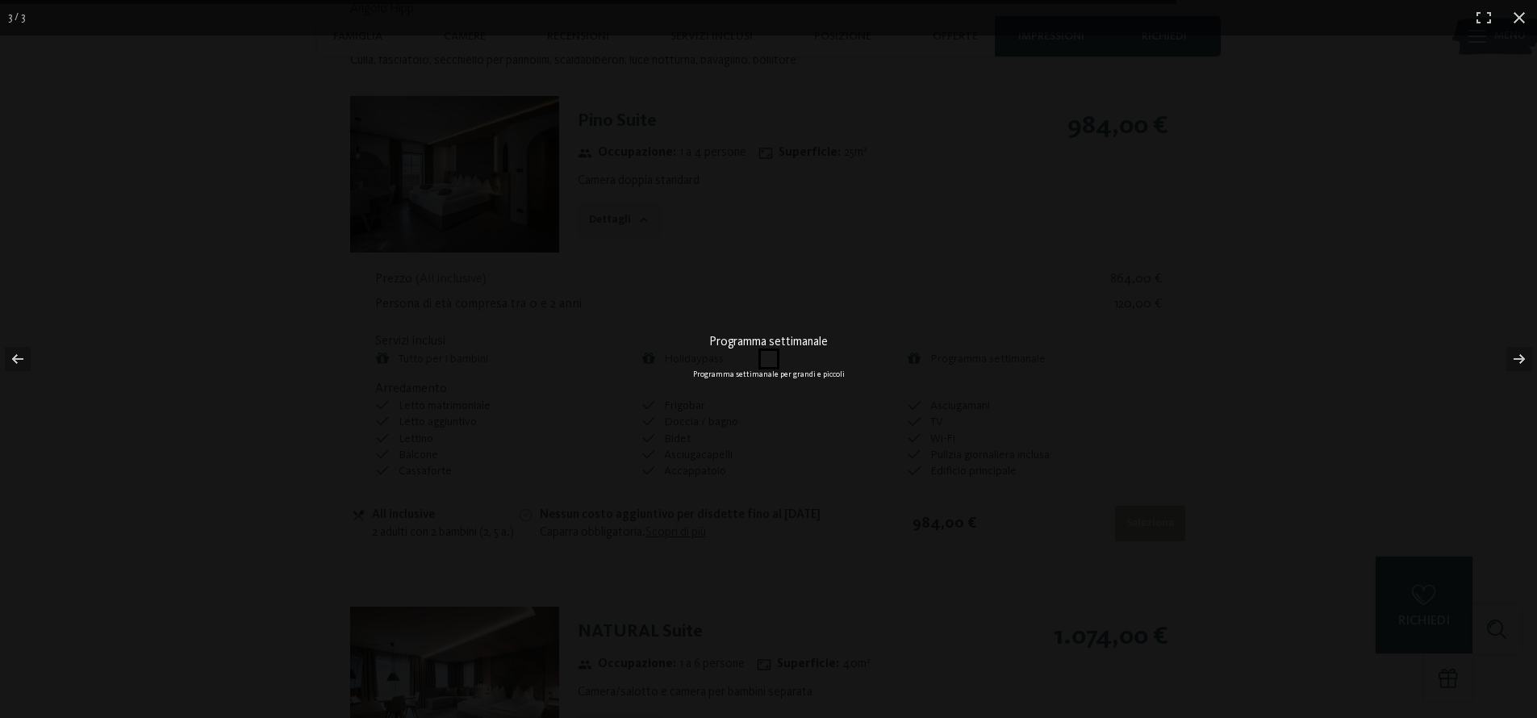
click at [866, 444] on div "Programma settimanale Programma settimanale per grandi e piccoli" at bounding box center [769, 359] width 646 height 718
click at [1509, 360] on button "button" at bounding box center [1509, 359] width 56 height 81
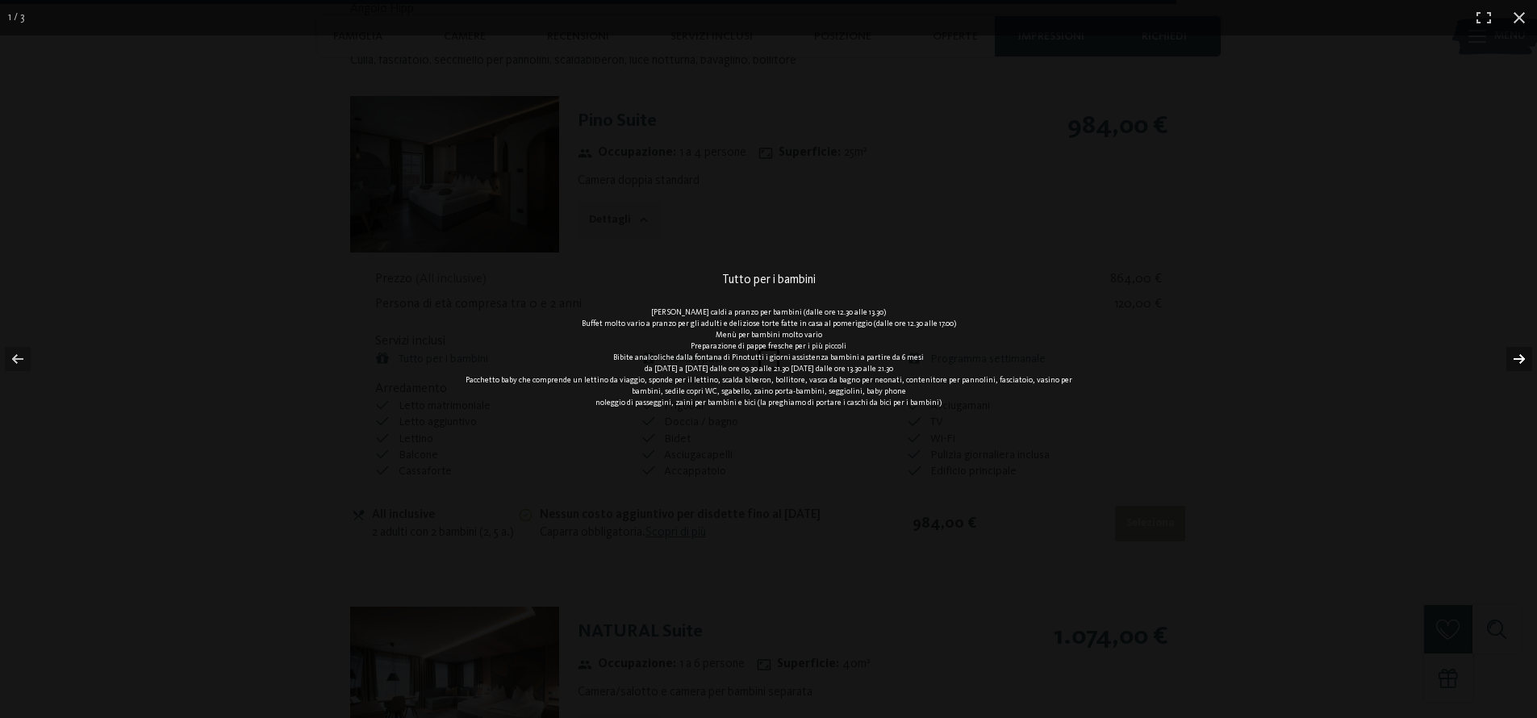
click at [1524, 357] on button "button" at bounding box center [1509, 359] width 56 height 81
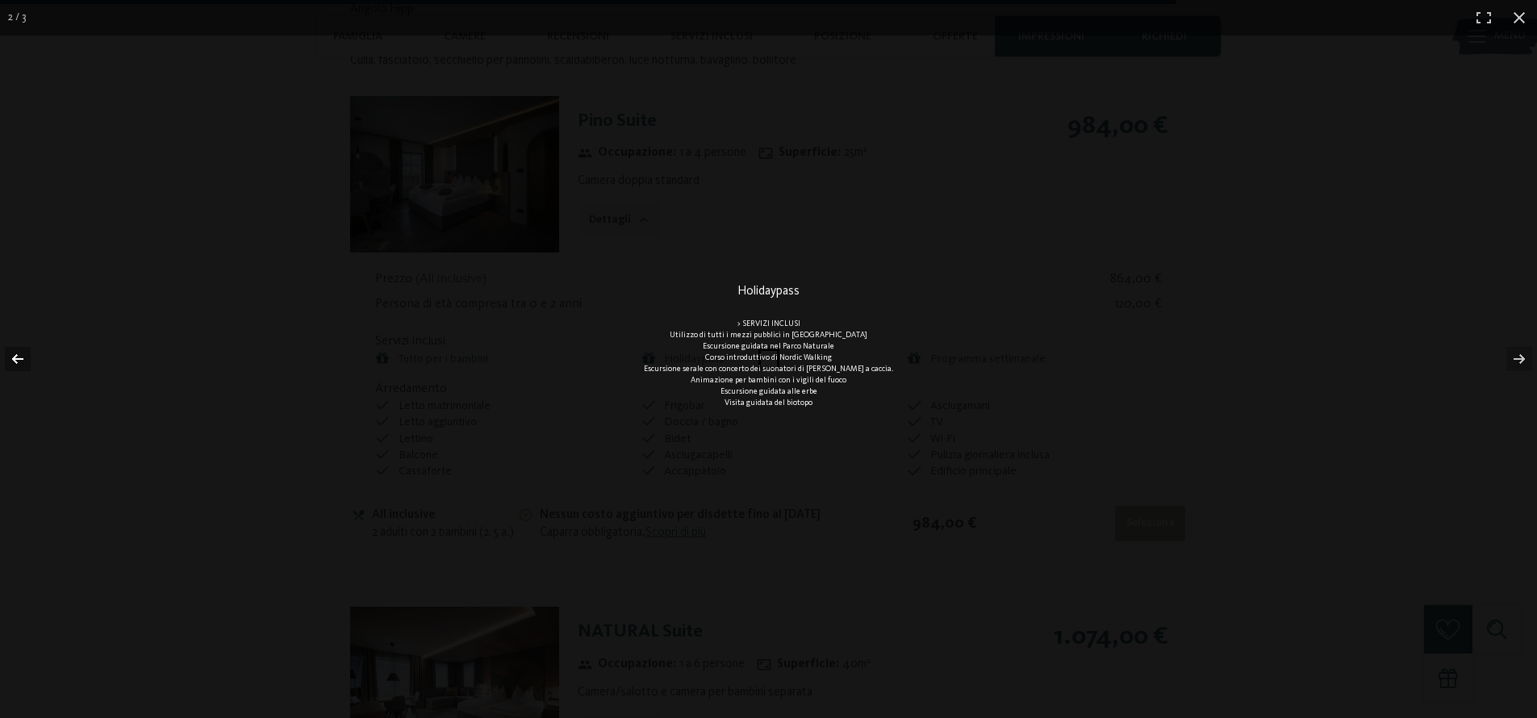
click at [24, 366] on button "button" at bounding box center [28, 359] width 56 height 81
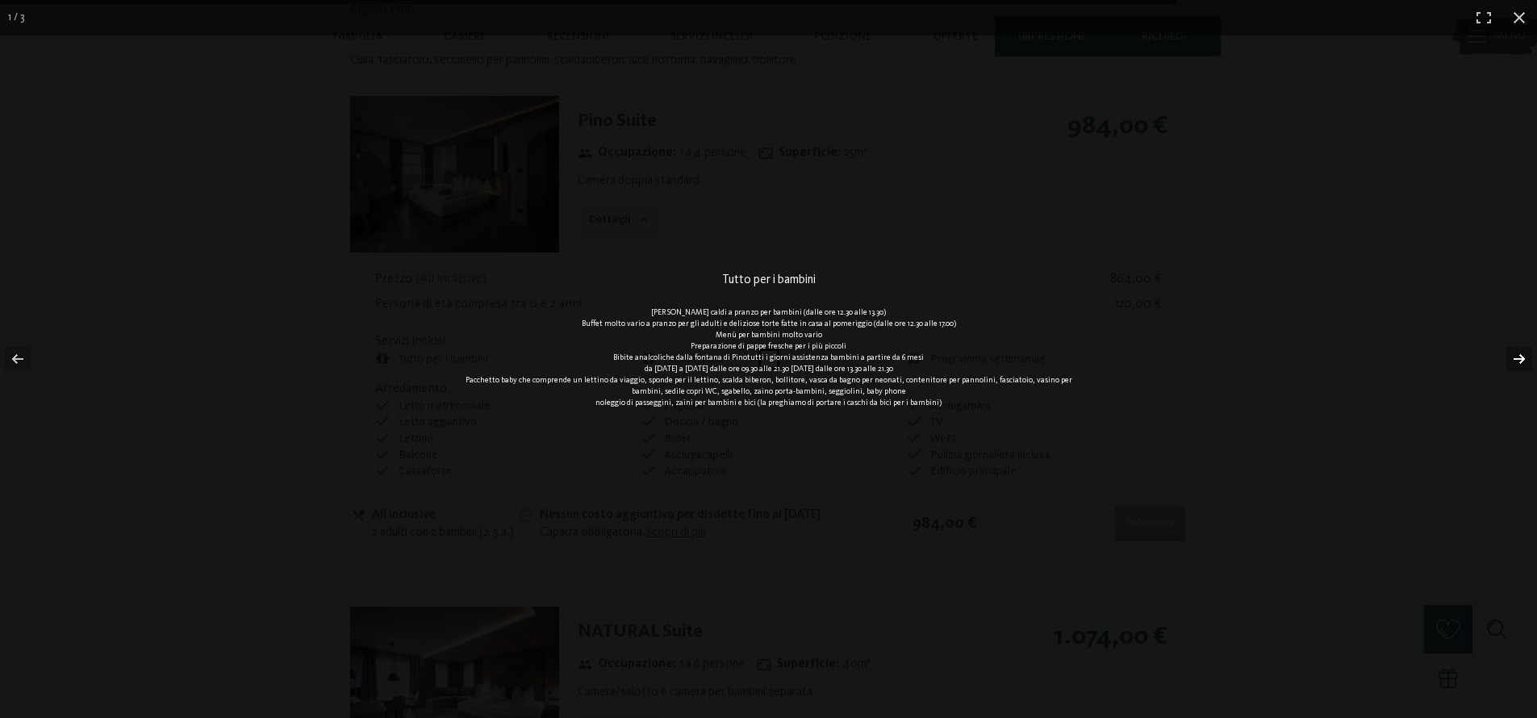
click at [1521, 356] on button "button" at bounding box center [1509, 359] width 56 height 81
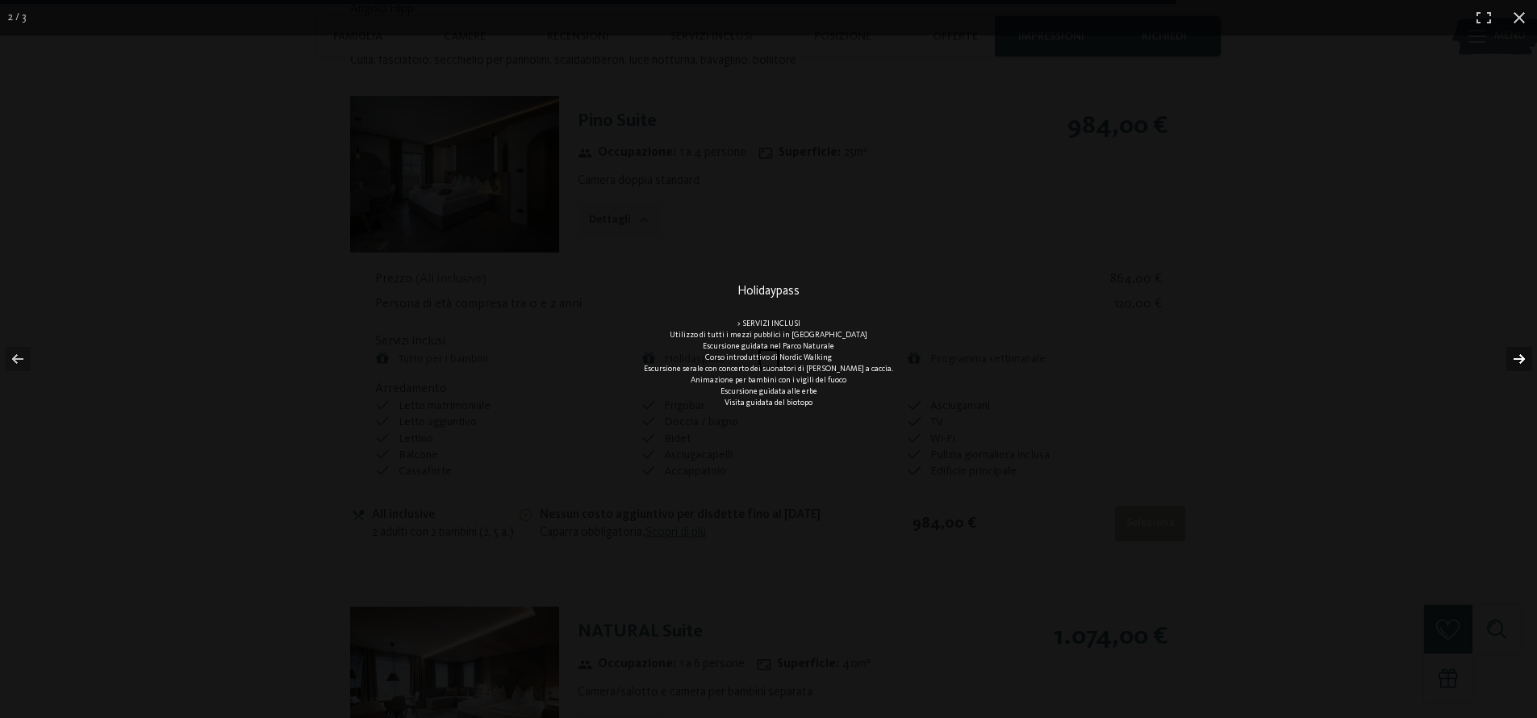
click at [1508, 362] on button "button" at bounding box center [1509, 359] width 56 height 81
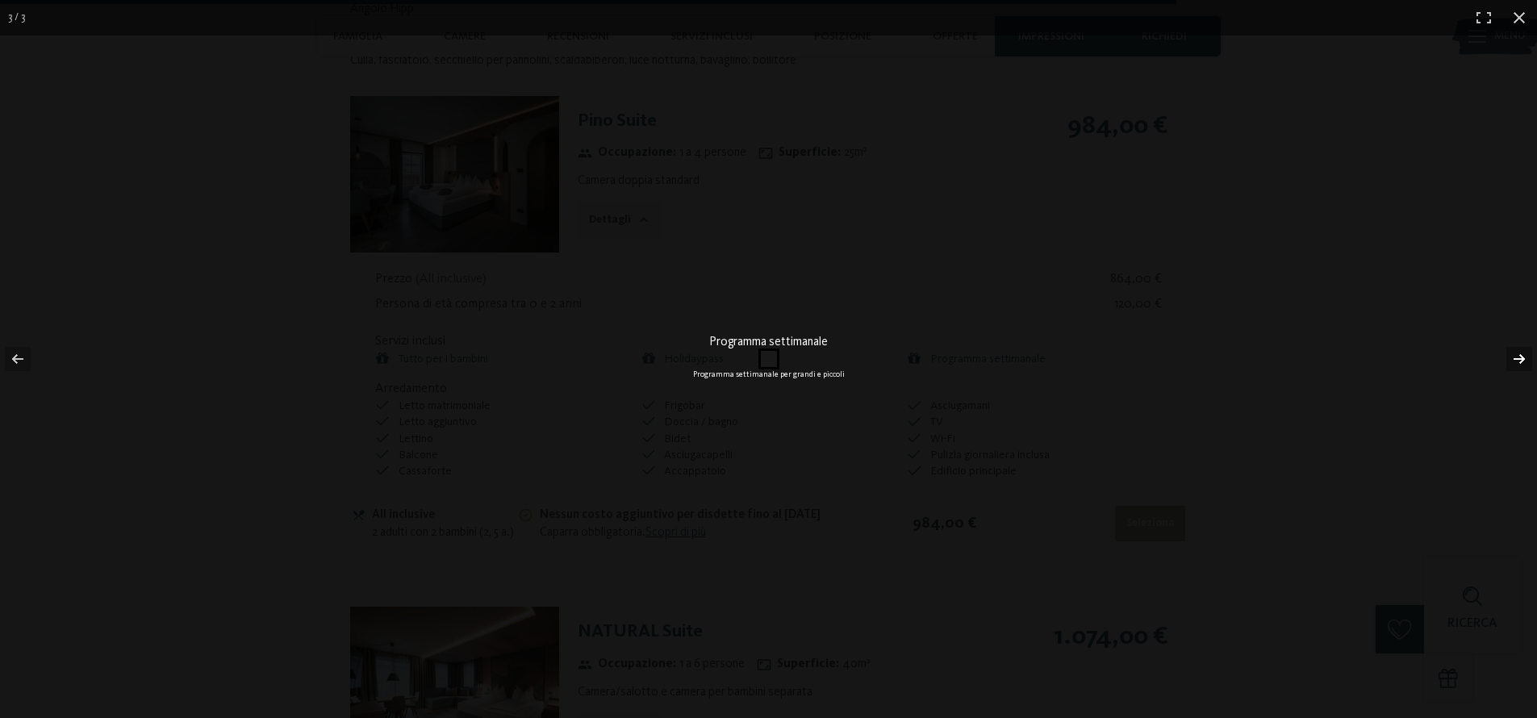
click at [1508, 362] on button "button" at bounding box center [1509, 359] width 56 height 81
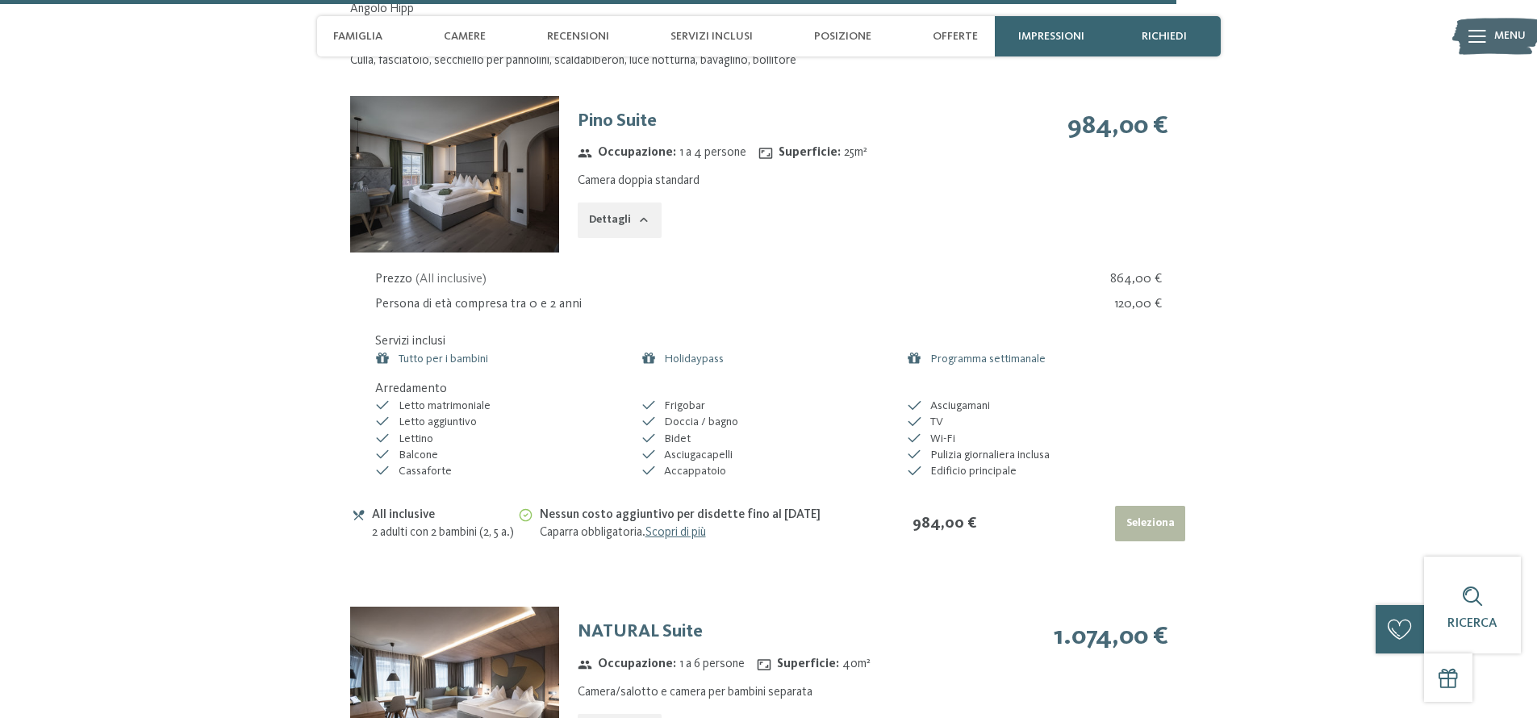
click at [0, 0] on div "Tutto per i bambini Piatti caldi a pranzo per bambini (dalle ore 12.30 alle 13.…" at bounding box center [0, 0] width 0 height 0
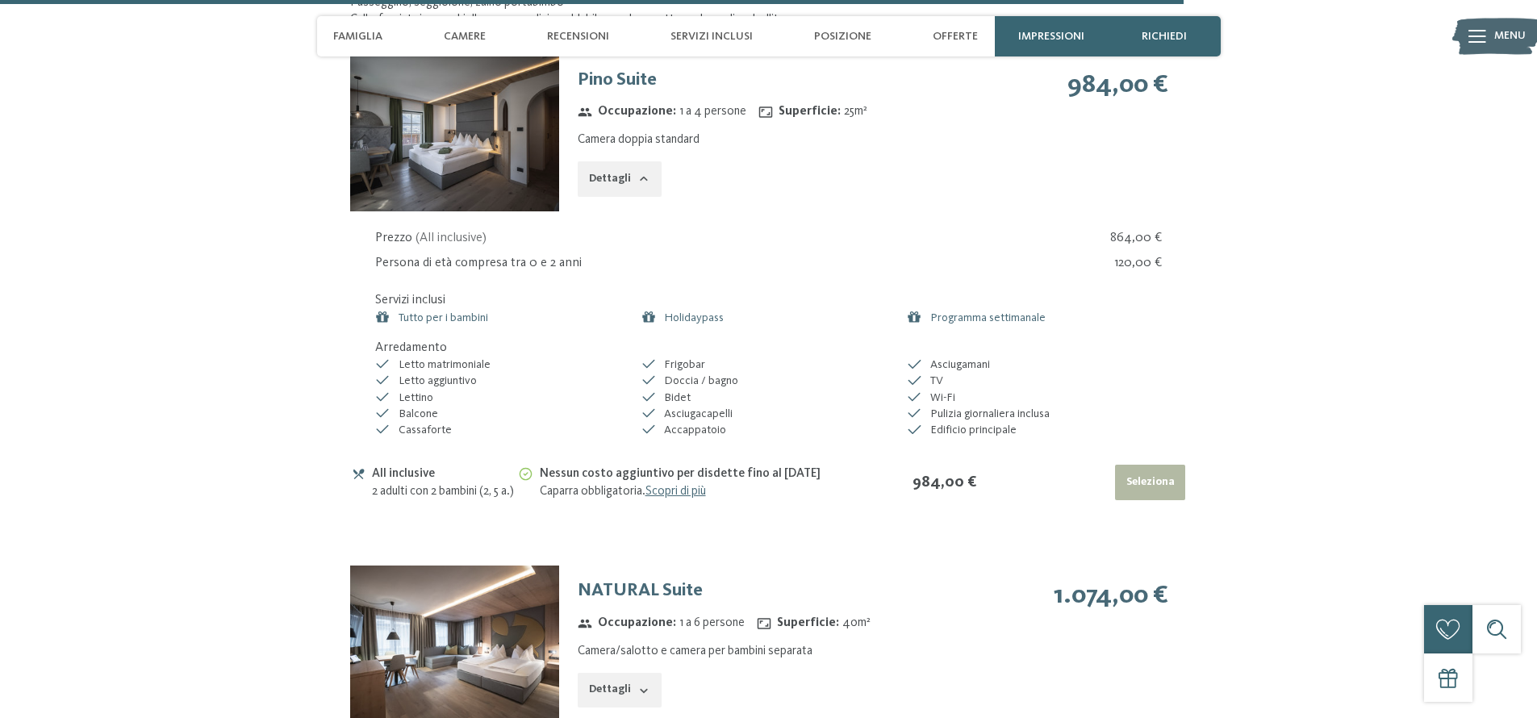
scroll to position [6522, 0]
click at [684, 497] on link "Scopri di più" at bounding box center [676, 490] width 61 height 13
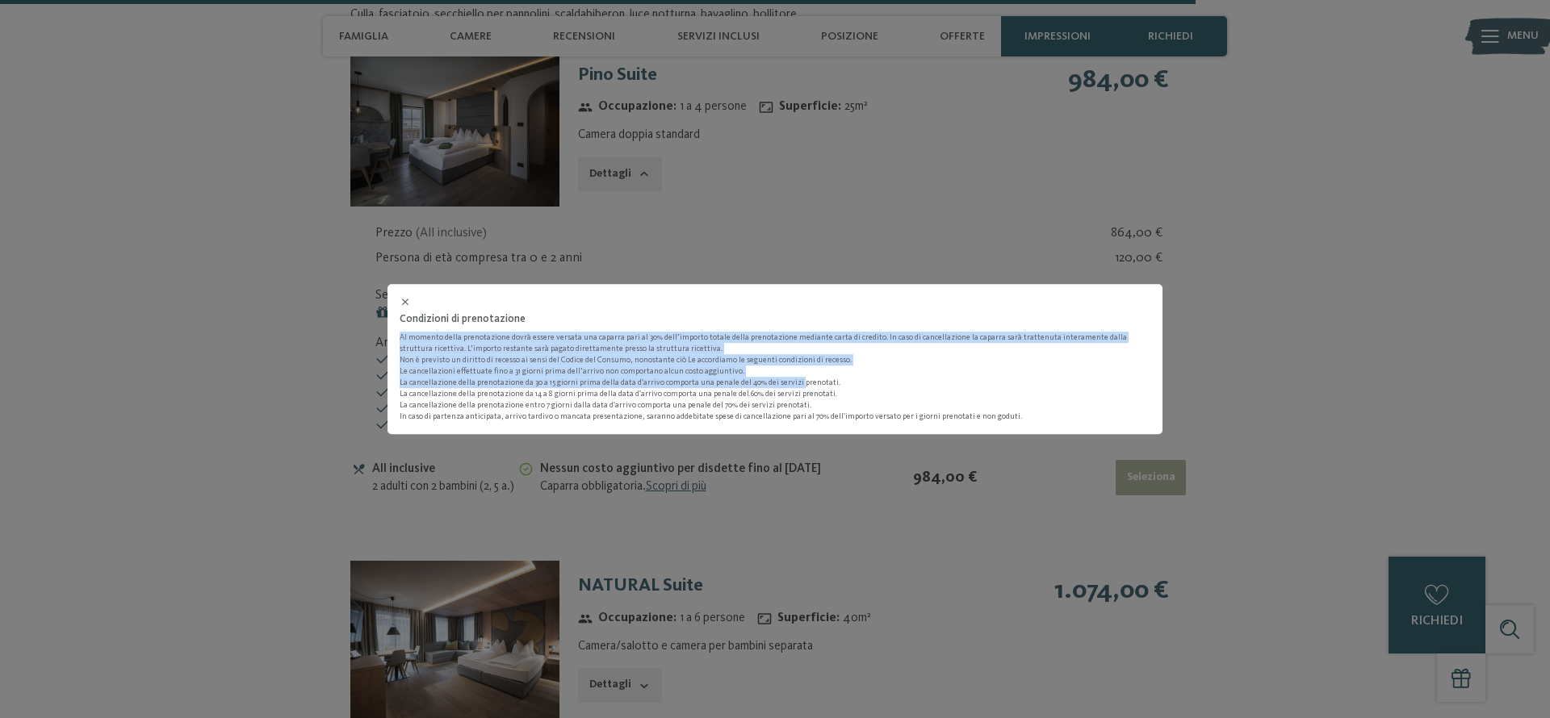
drag, startPoint x: 396, startPoint y: 333, endPoint x: 794, endPoint y: 383, distance: 401.0
click at [793, 383] on div "Condizioni di prenotazione Al momento della prenotazione dovrà essere versata u…" at bounding box center [774, 359] width 775 height 150
click at [794, 383] on p "Non è previsto un diritto di recesso ai sensi del Codice del Consumo, nonostant…" at bounding box center [774, 388] width 751 height 68
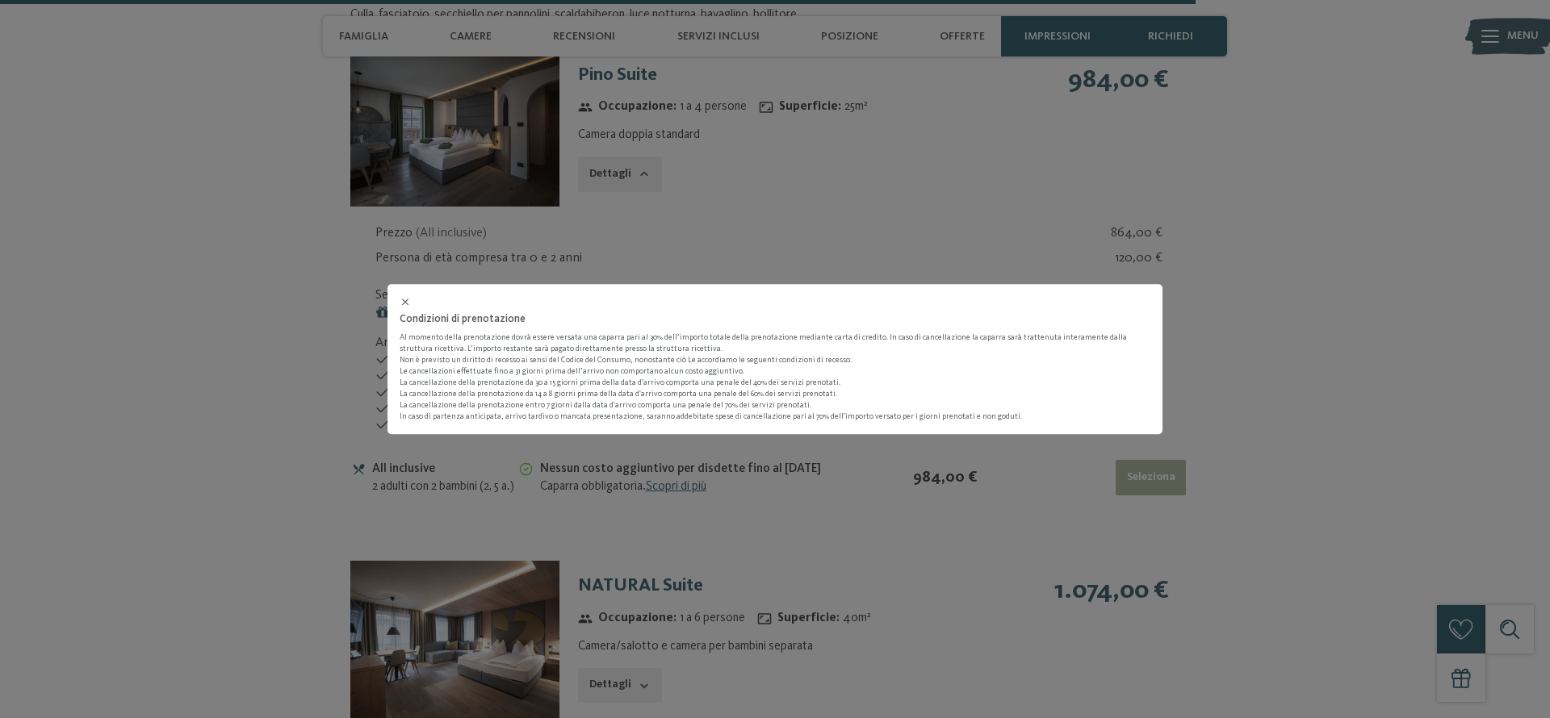
click at [844, 474] on div "Condizioni di prenotazione Al momento della prenotazione dovrà essere versata u…" at bounding box center [775, 359] width 1550 height 718
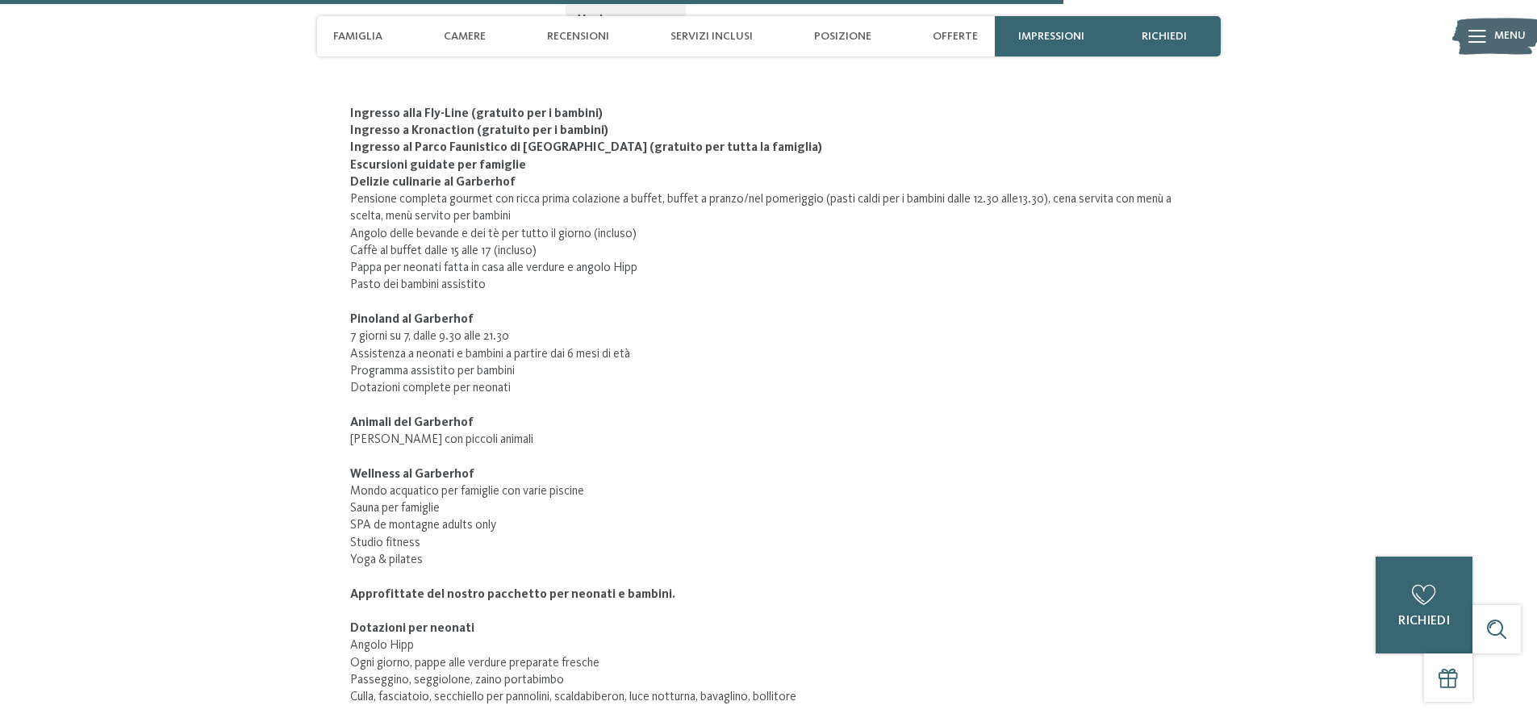
scroll to position [5881, 0]
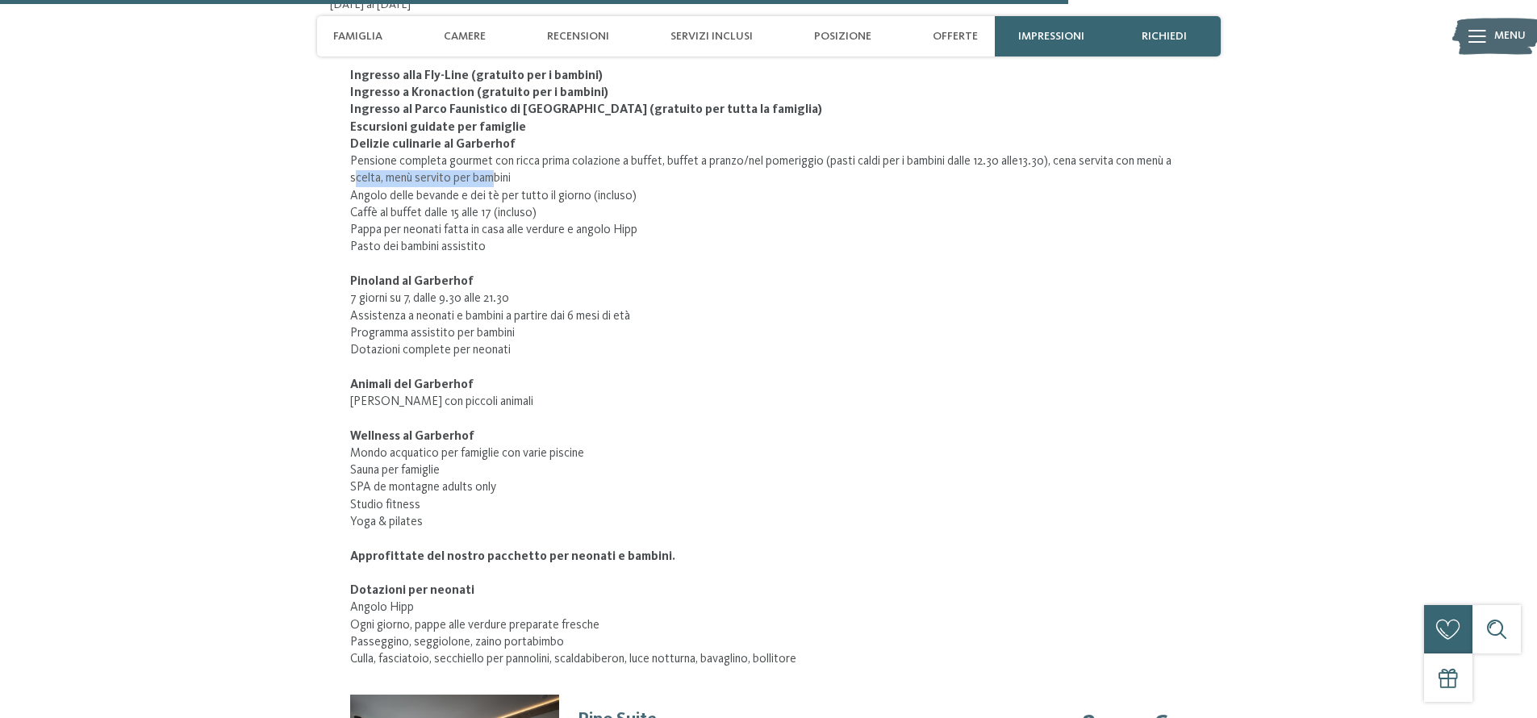
drag, startPoint x: 355, startPoint y: 174, endPoint x: 495, endPoint y: 181, distance: 139.8
click at [495, 181] on li "Pensione completa gourmet con ricca prima colazione a buffet, buffet a pranzo/n…" at bounding box center [769, 170] width 838 height 35
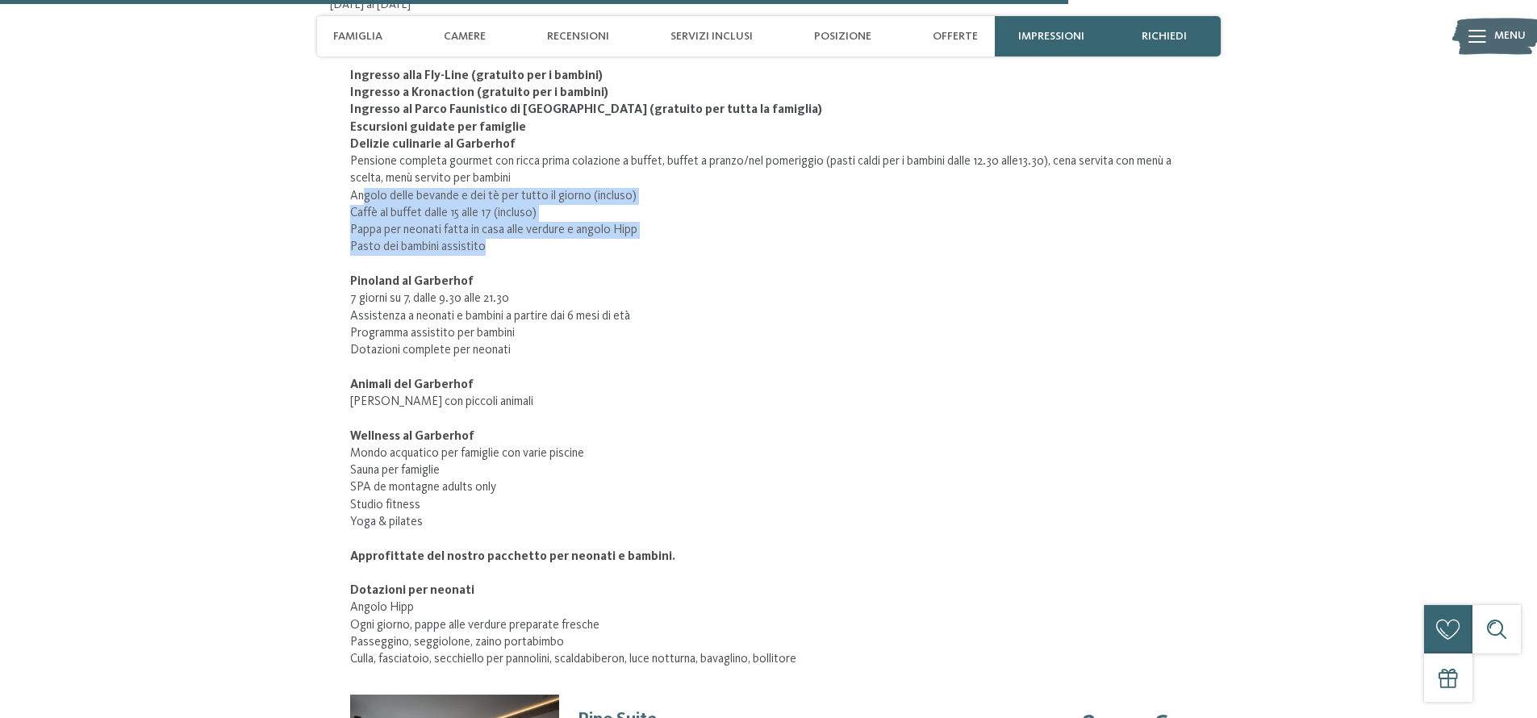
drag, startPoint x: 365, startPoint y: 194, endPoint x: 507, endPoint y: 251, distance: 152.9
click at [507, 251] on ul "Pensione completa gourmet con ricca prima colazione a buffet, buffet a pranzo/n…" at bounding box center [769, 204] width 838 height 103
click at [503, 248] on li "Pasto dei bambini assistito" at bounding box center [769, 247] width 838 height 17
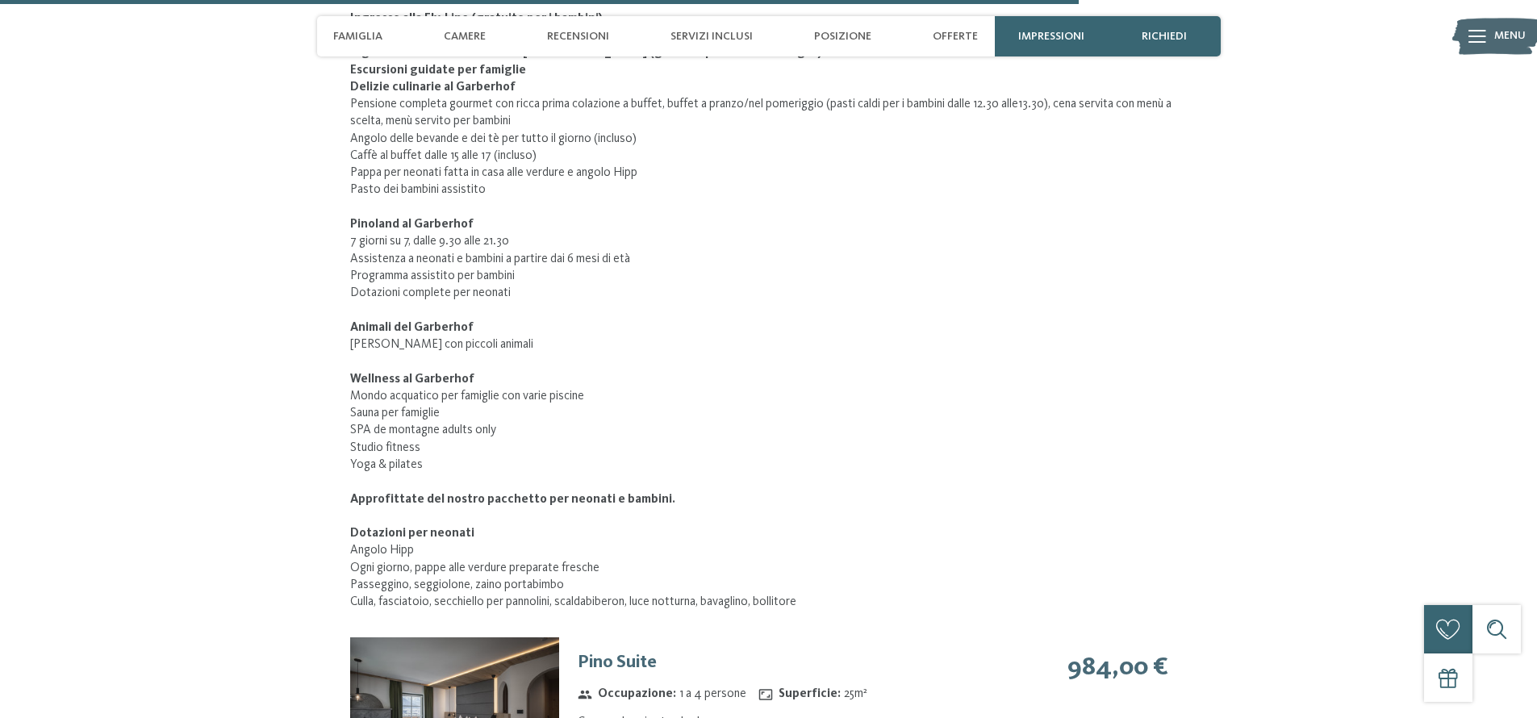
scroll to position [5942, 0]
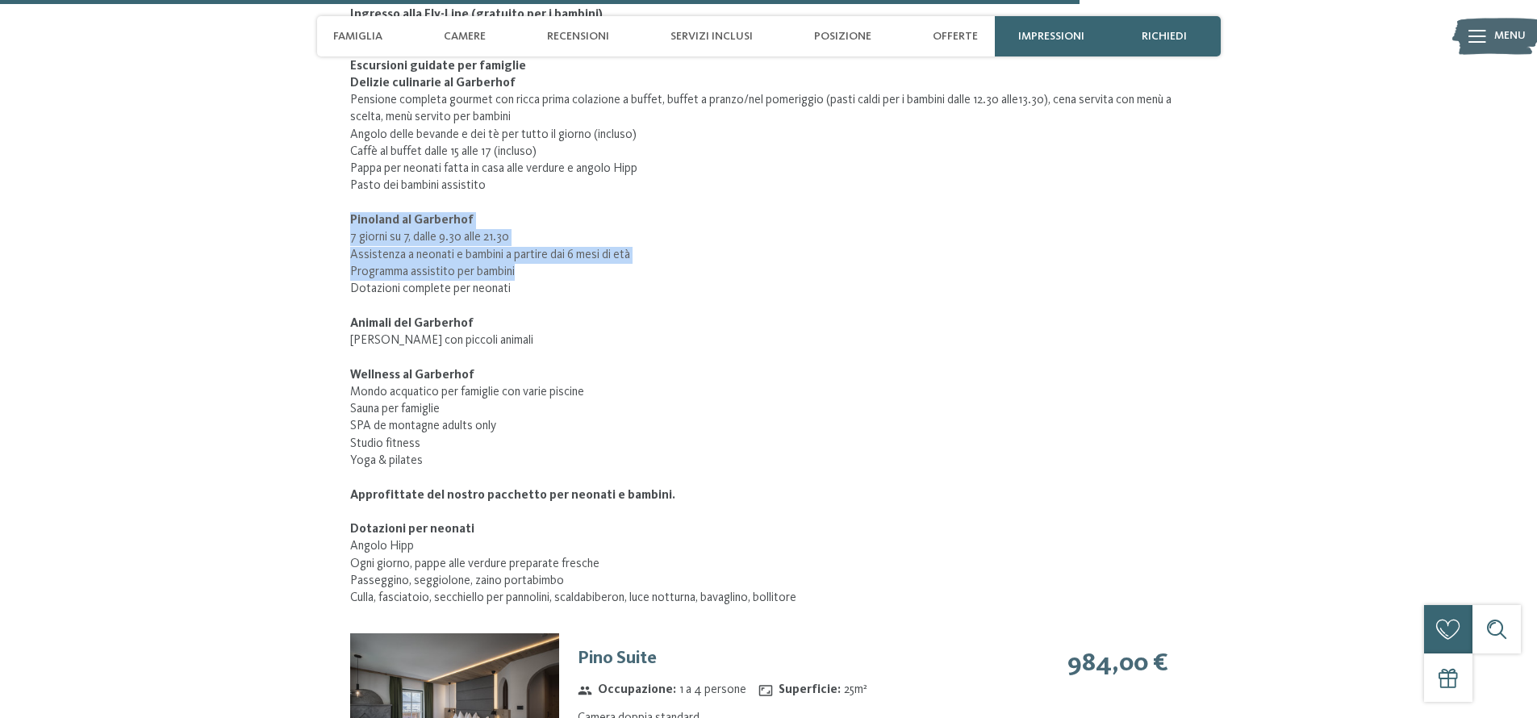
drag, startPoint x: 344, startPoint y: 213, endPoint x: 521, endPoint y: 269, distance: 185.3
click at [520, 269] on div "Ingresso alla Fly-Line (gratuito per i bambini) Ingresso a Kronaction (gratuito…" at bounding box center [769, 295] width 891 height 650
click at [521, 269] on li "Programma assistito per bambini" at bounding box center [769, 272] width 838 height 17
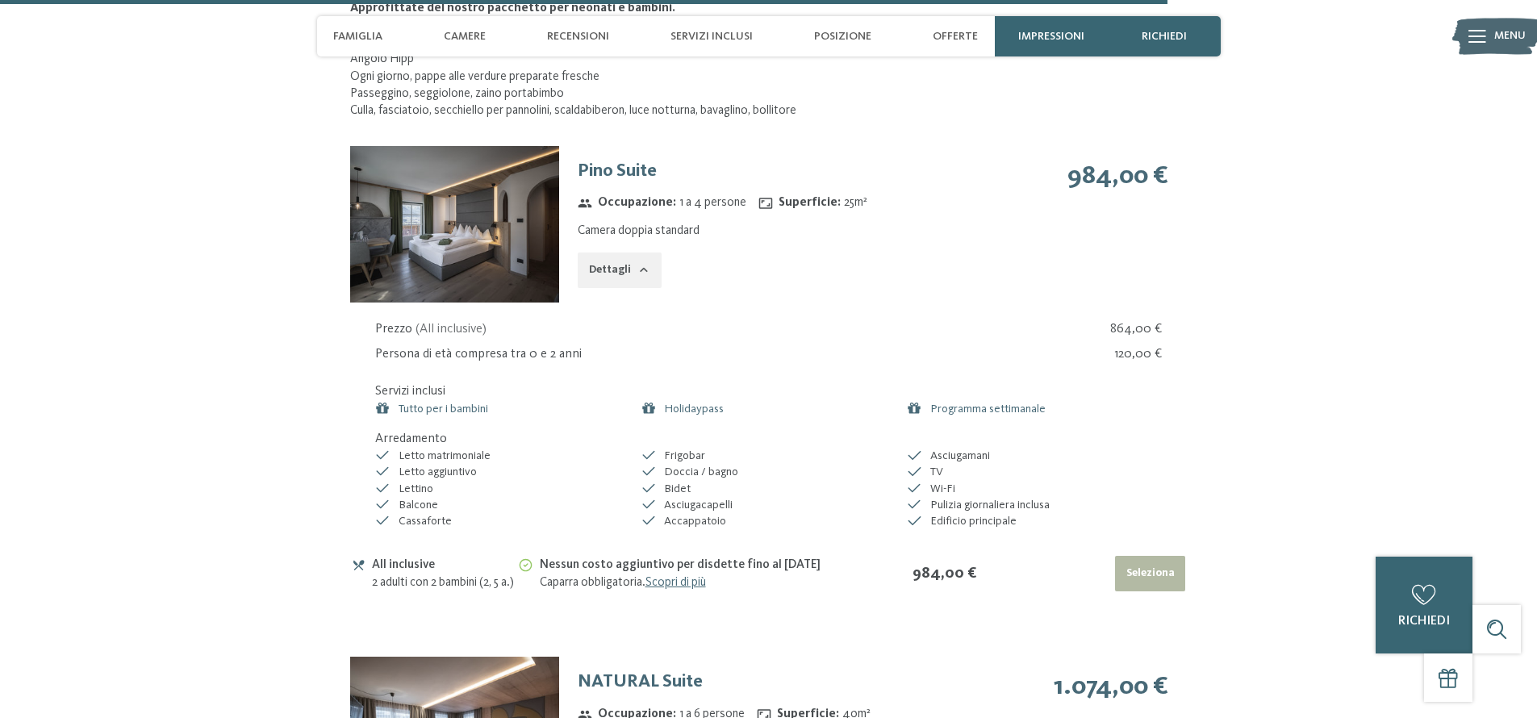
scroll to position [6437, 0]
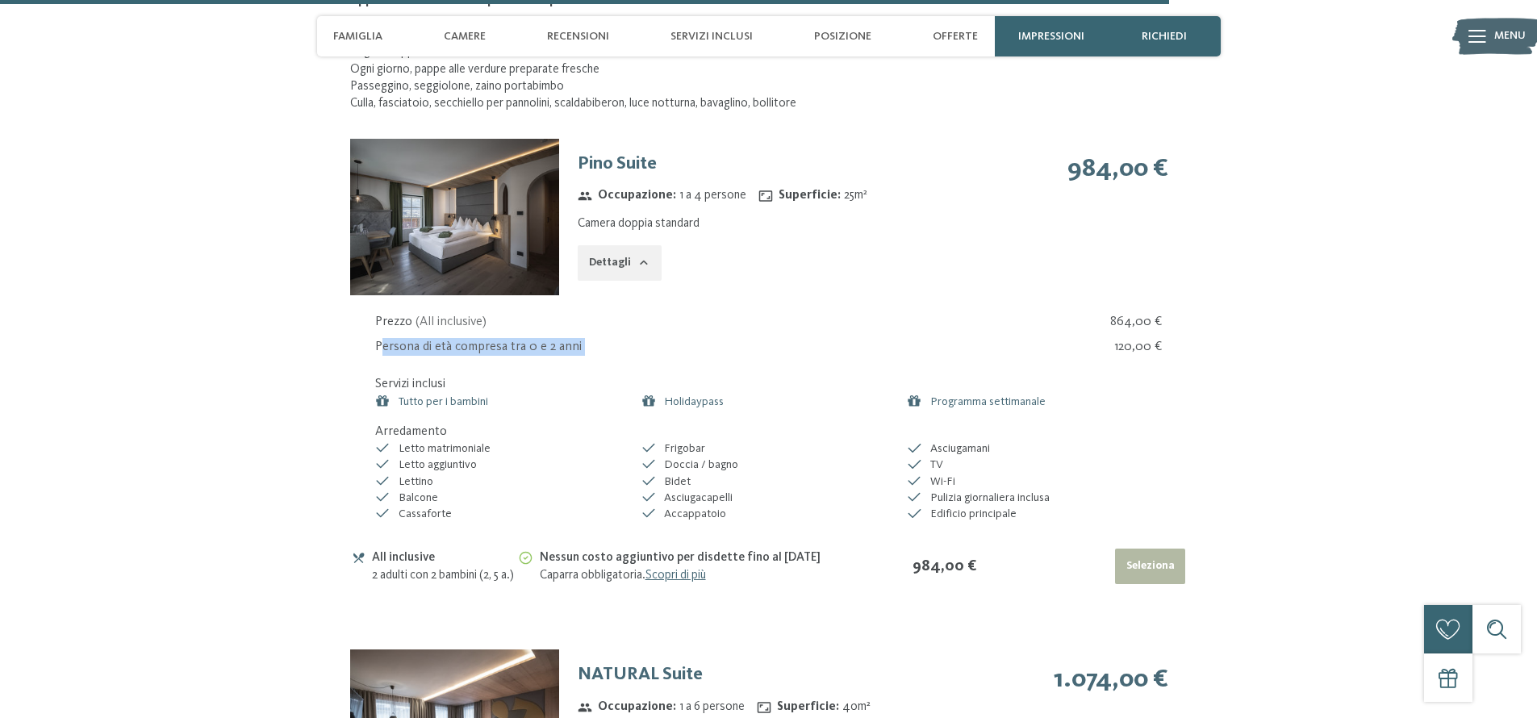
drag, startPoint x: 380, startPoint y: 345, endPoint x: 1044, endPoint y: 353, distance: 664.2
click at [1044, 353] on div "Persona di età compresa tra 0 e 2 anni 120,00 €" at bounding box center [769, 347] width 788 height 18
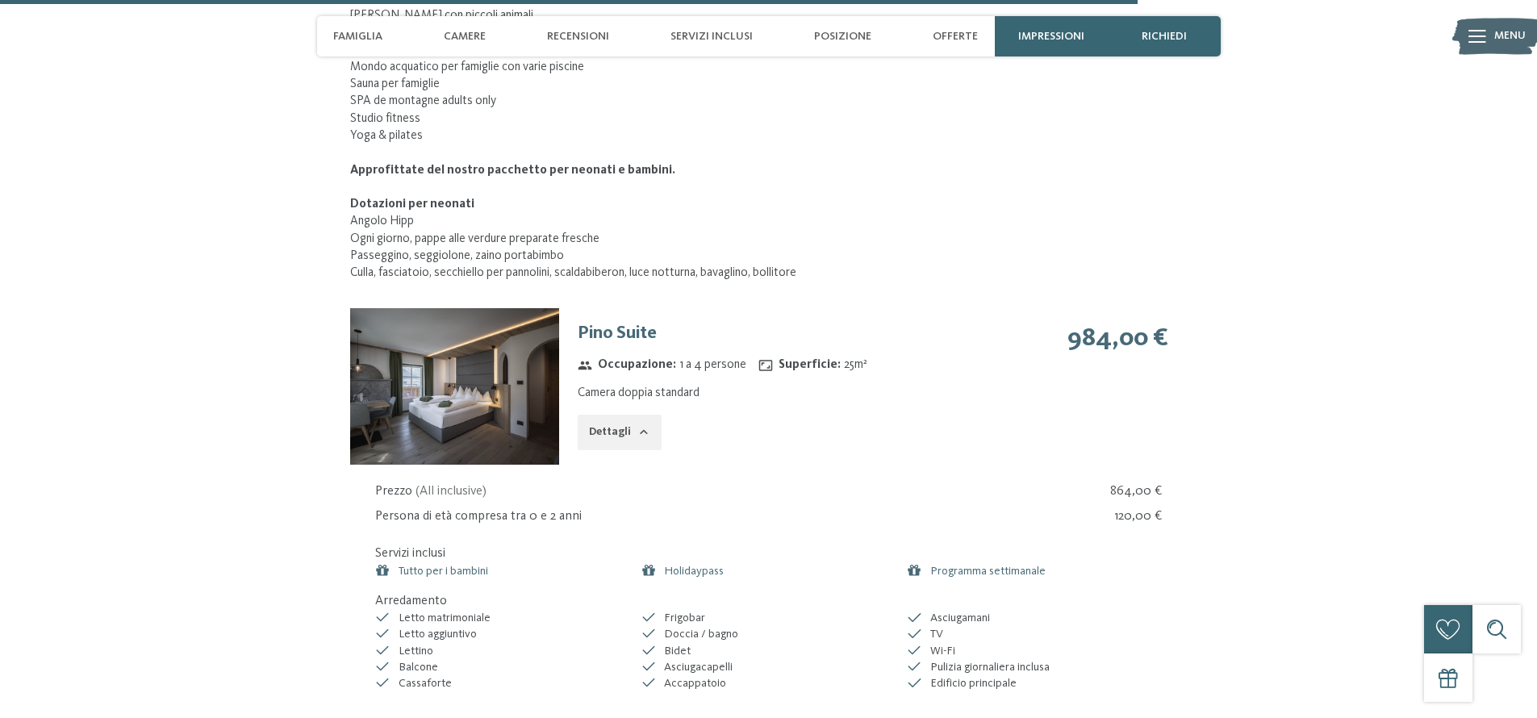
scroll to position [6269, 0]
click at [452, 570] on link "Tutto per i bambini" at bounding box center [444, 569] width 90 height 11
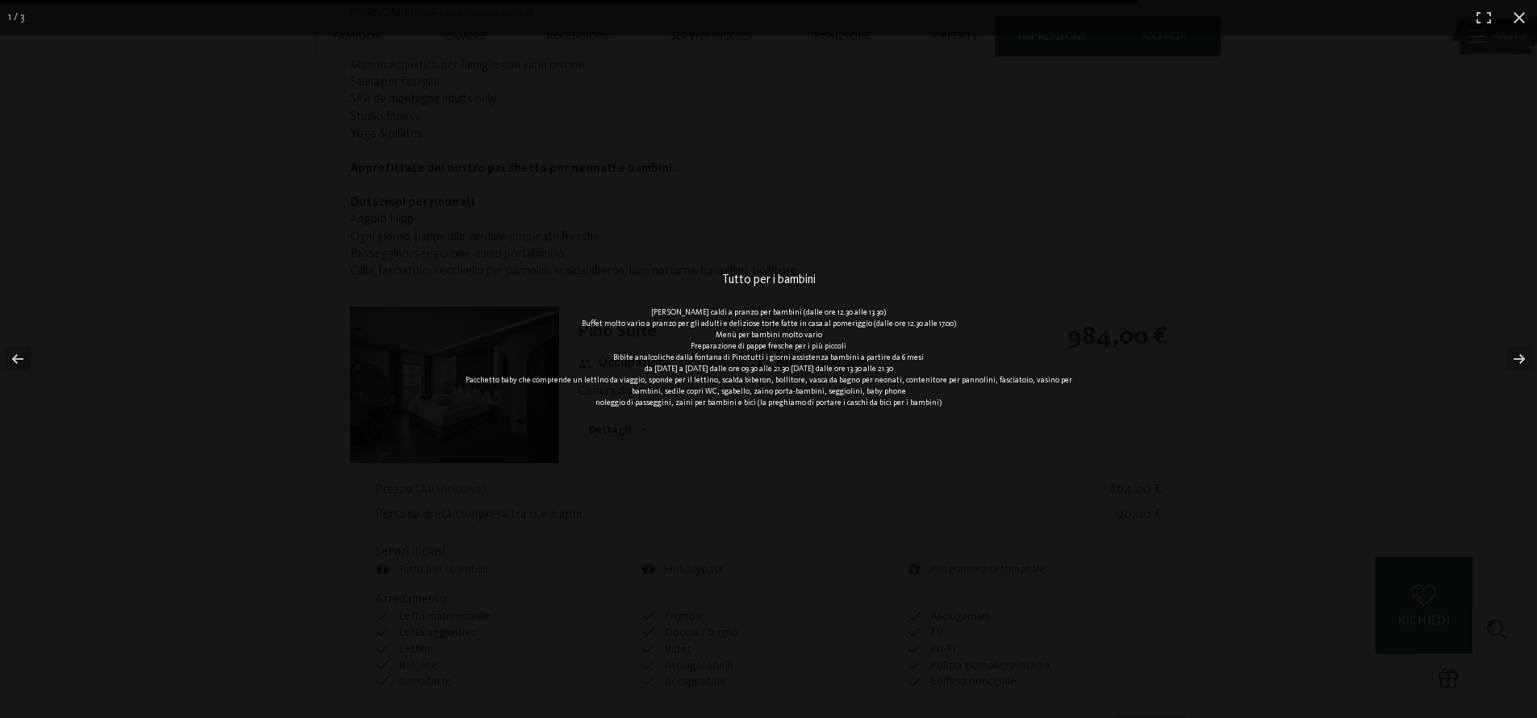
click at [830, 471] on div "Tutto per i bambini Piatti caldi a pranzo per bambini (dalle ore 12.30 alle 13.…" at bounding box center [769, 359] width 646 height 718
click at [1279, 220] on div "Tutto per i bambini Piatti caldi a pranzo per bambini (dalle ore 12.30 alle 13.…" at bounding box center [768, 359] width 1537 height 718
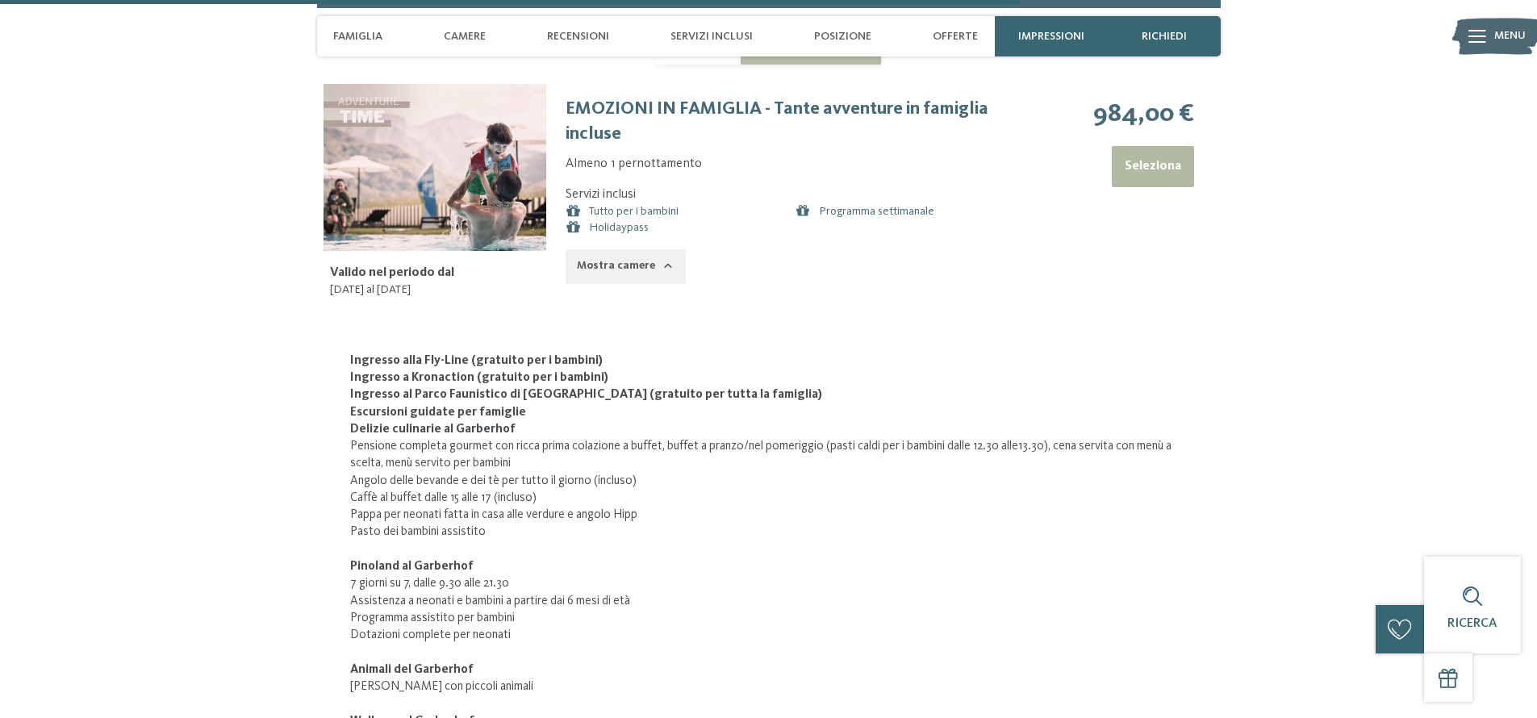
scroll to position [5594, 0]
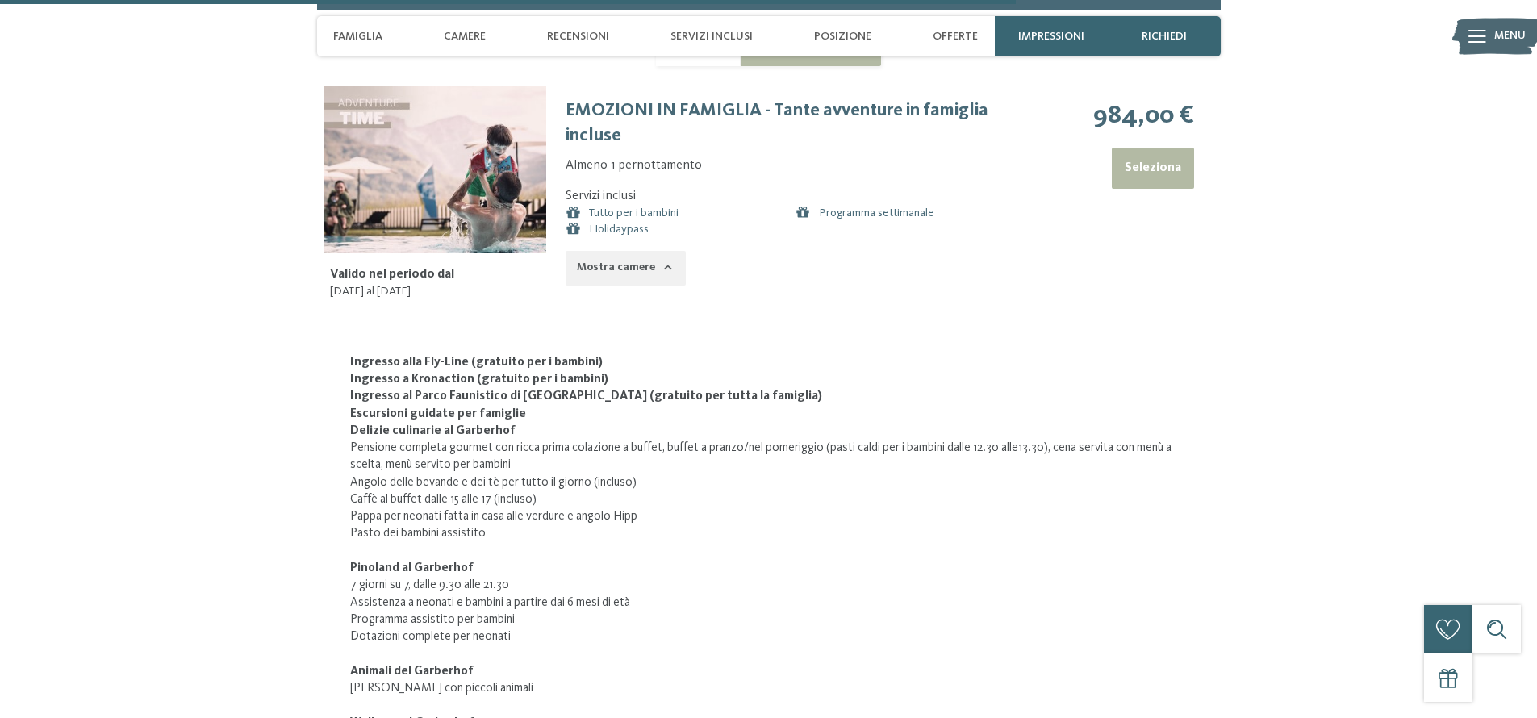
drag, startPoint x: 419, startPoint y: 361, endPoint x: 512, endPoint y: 389, distance: 97.8
click at [496, 379] on ul "Ingresso alla Fly-Line (gratuito per i bambini) Ingresso a Kronaction (gratuito…" at bounding box center [769, 388] width 838 height 69
click at [513, 391] on strong "Ingresso al Parco Faunistico di Dobbiaco (gratuito per tutta la famiglia)" at bounding box center [586, 396] width 472 height 13
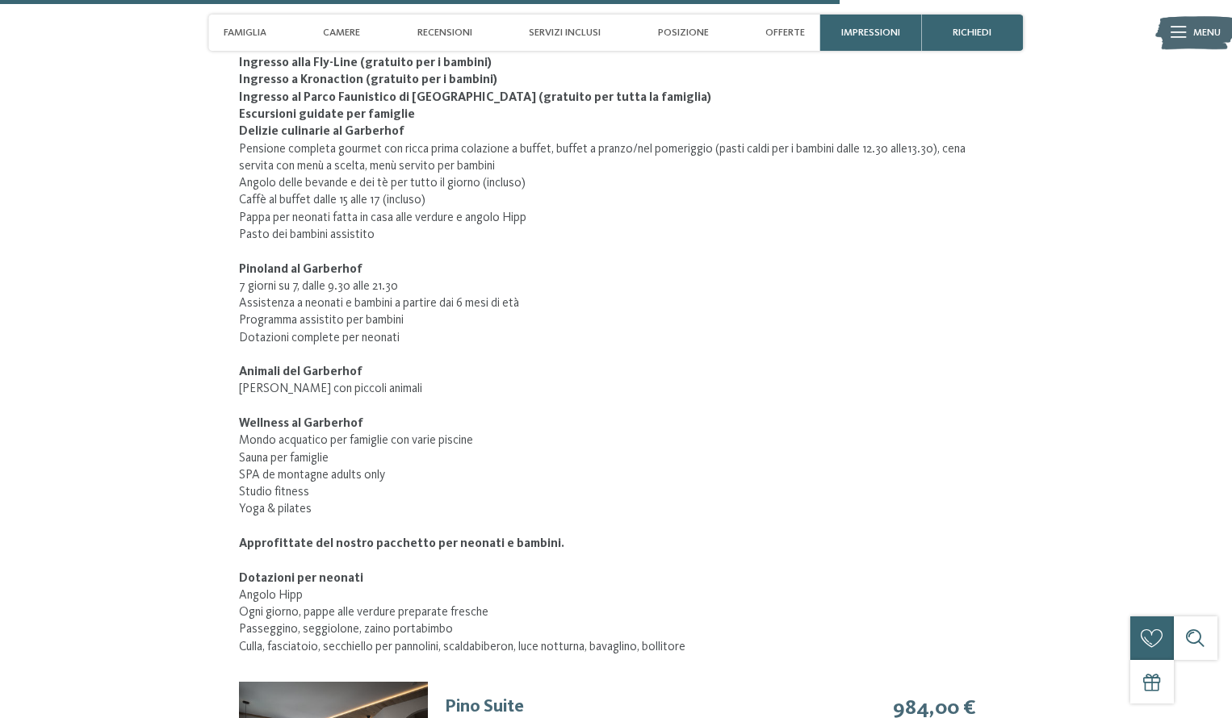
scroll to position [5277, 0]
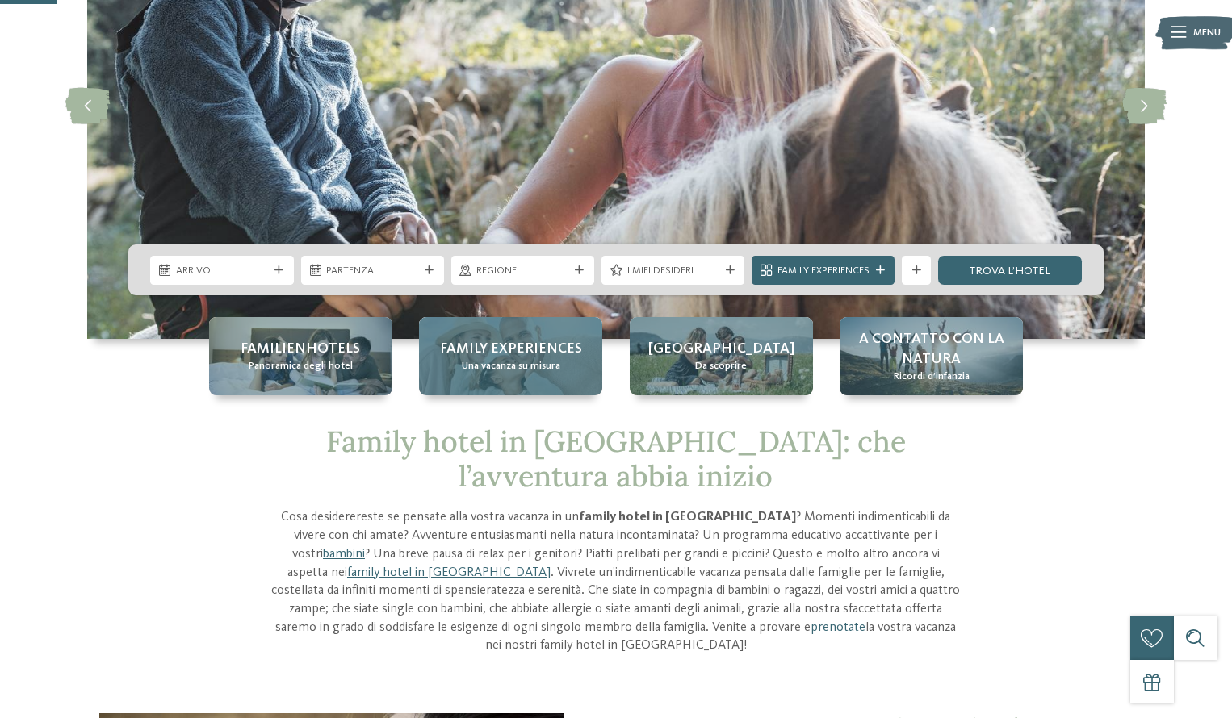
scroll to position [199, 0]
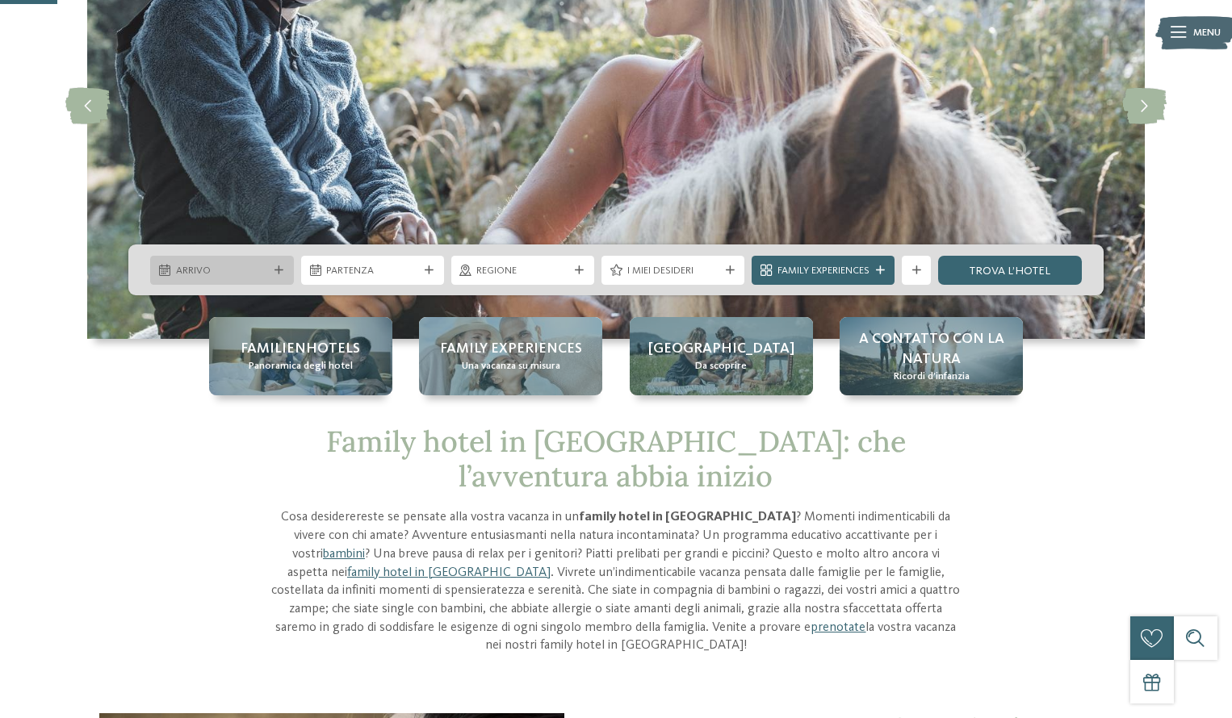
click at [236, 270] on span "Arrivo" at bounding box center [222, 271] width 92 height 15
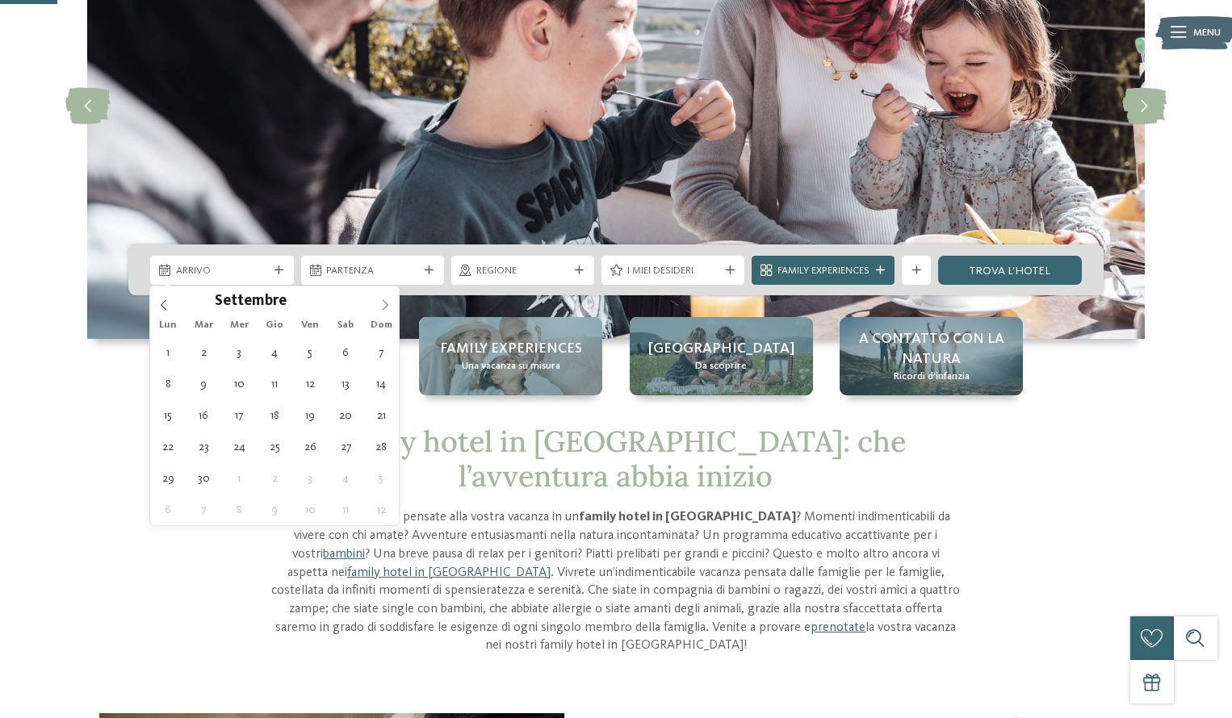
click at [387, 306] on icon at bounding box center [384, 304] width 11 height 11
type div "[DATE]"
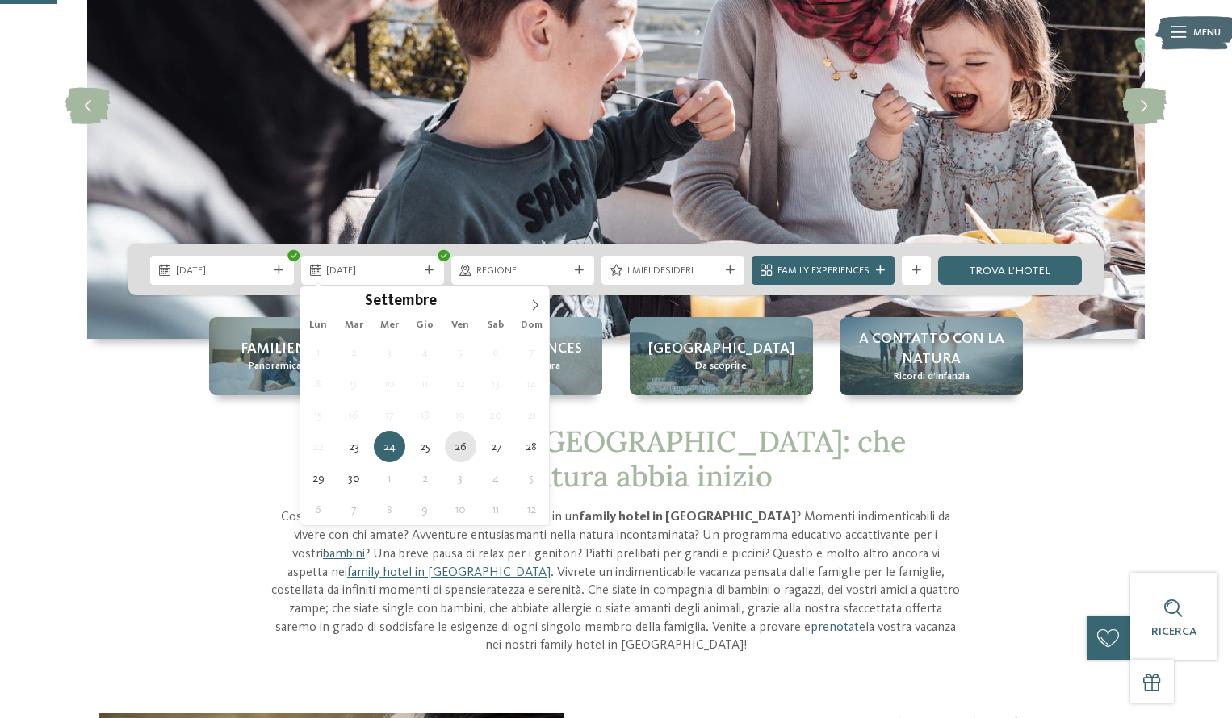
type div "26.09.2025"
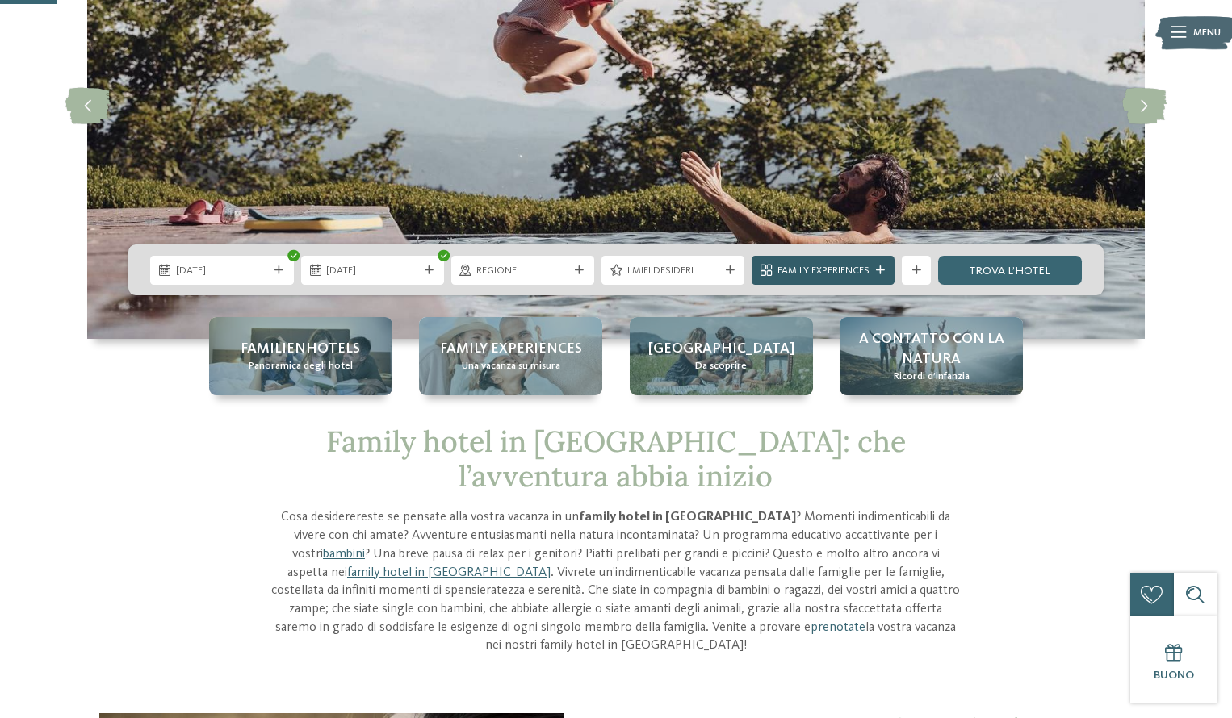
click at [811, 270] on span "Family Experiences" at bounding box center [823, 271] width 92 height 15
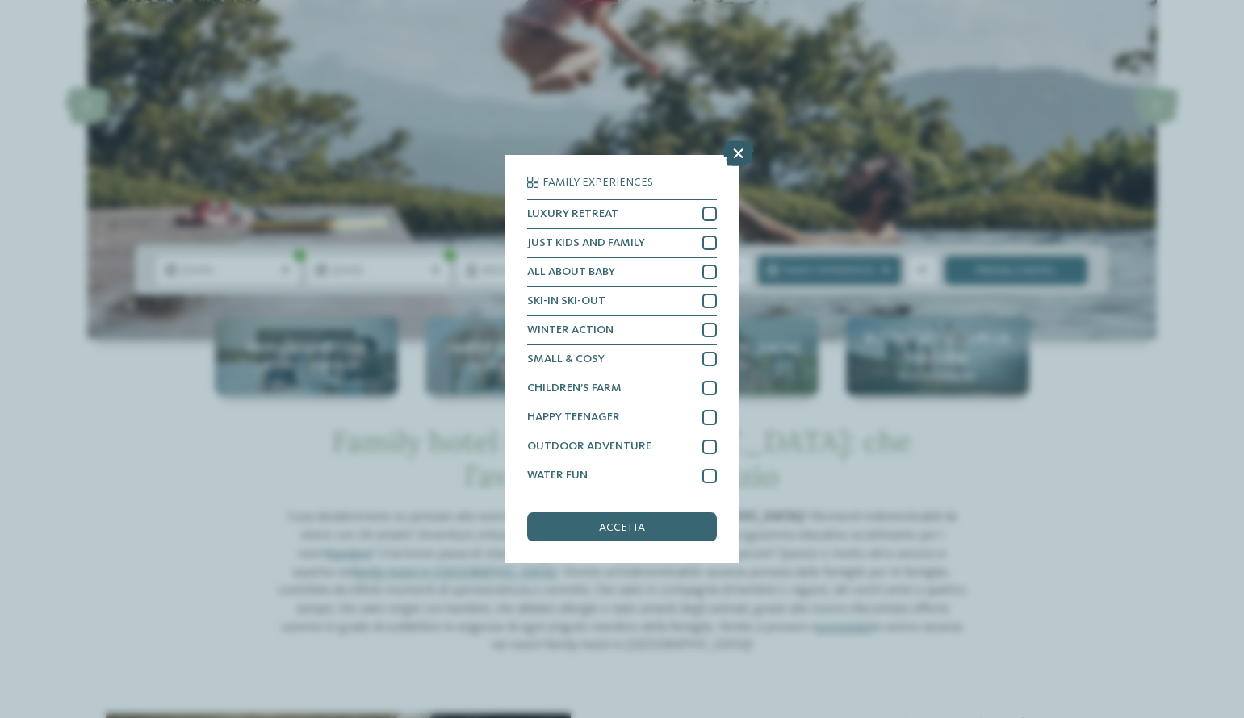
click at [736, 153] on icon at bounding box center [737, 153] width 31 height 26
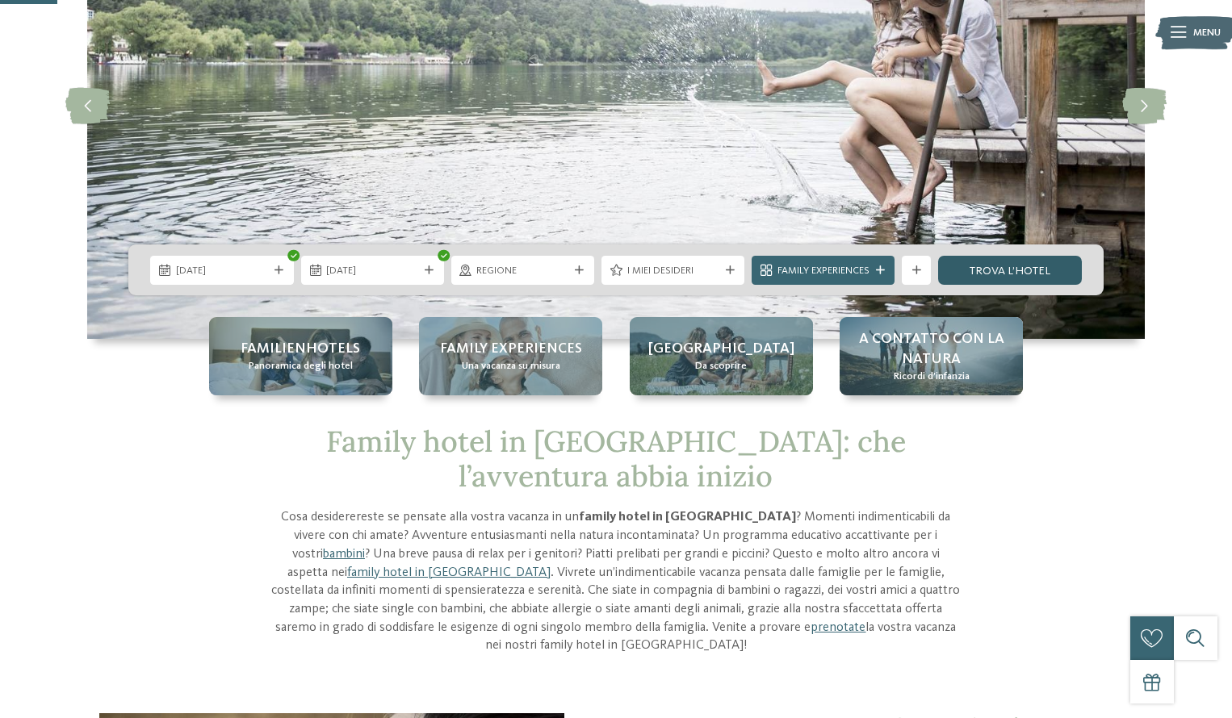
click at [975, 270] on link "trova l’hotel" at bounding box center [1009, 270] width 143 height 29
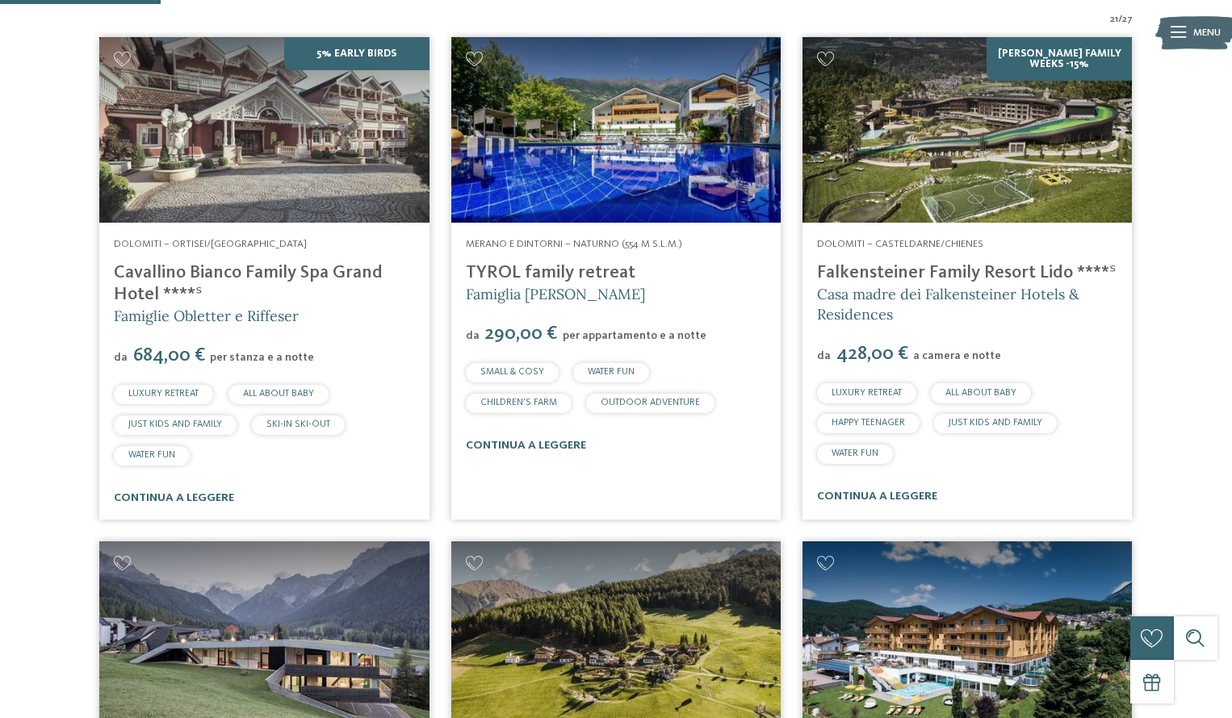
scroll to position [531, 0]
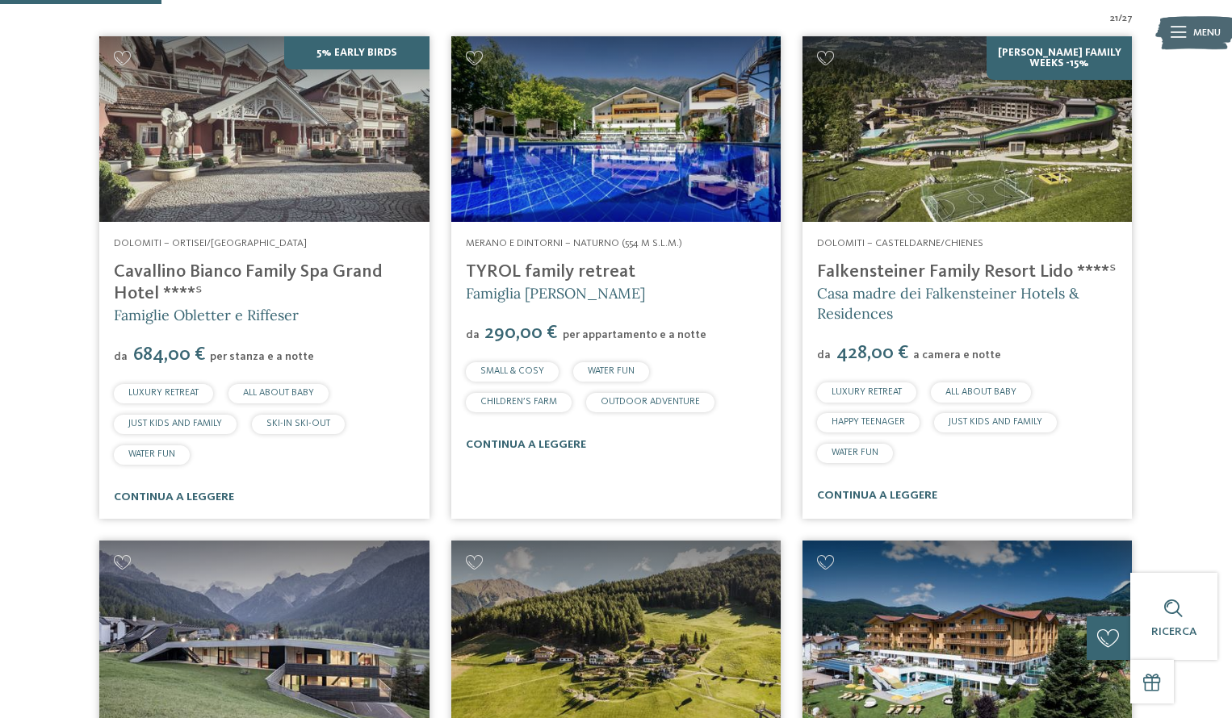
drag, startPoint x: 133, startPoint y: 349, endPoint x: 312, endPoint y: 357, distance: 179.3
click at [312, 357] on div "da 684,00 € per stanza e a notte" at bounding box center [264, 355] width 300 height 23
drag, startPoint x: 307, startPoint y: 358, endPoint x: 117, endPoint y: 353, distance: 190.5
click at [117, 353] on div "da 684,00 € per stanza e a notte" at bounding box center [264, 355] width 300 height 23
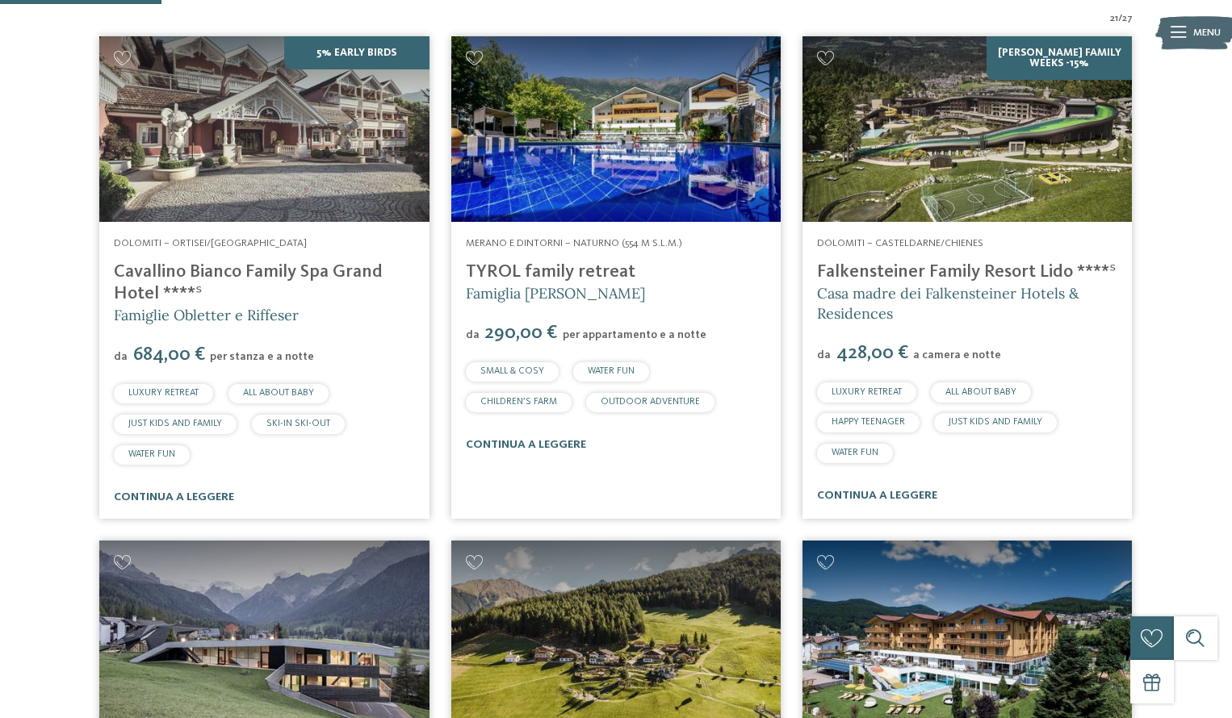
click at [117, 353] on span "da" at bounding box center [121, 356] width 14 height 11
drag, startPoint x: 115, startPoint y: 352, endPoint x: 317, endPoint y: 358, distance: 202.6
click at [317, 358] on div "da 684,00 € per stanza e a notte" at bounding box center [264, 355] width 300 height 23
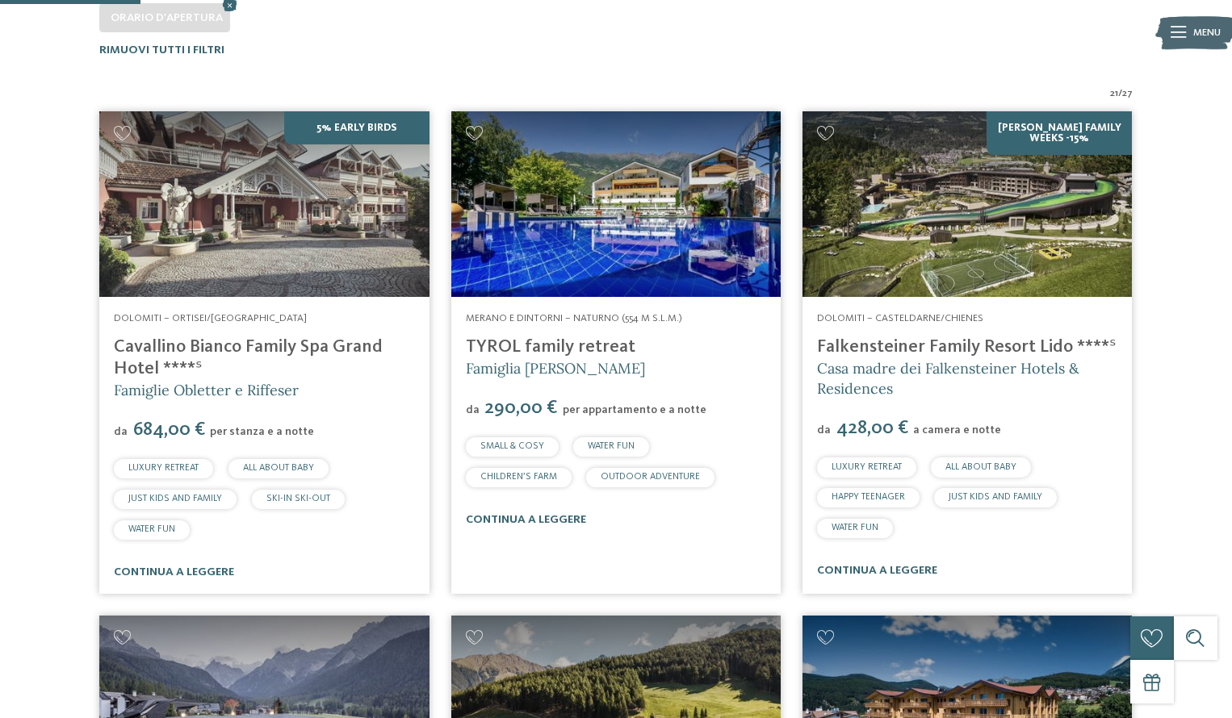
scroll to position [479, 0]
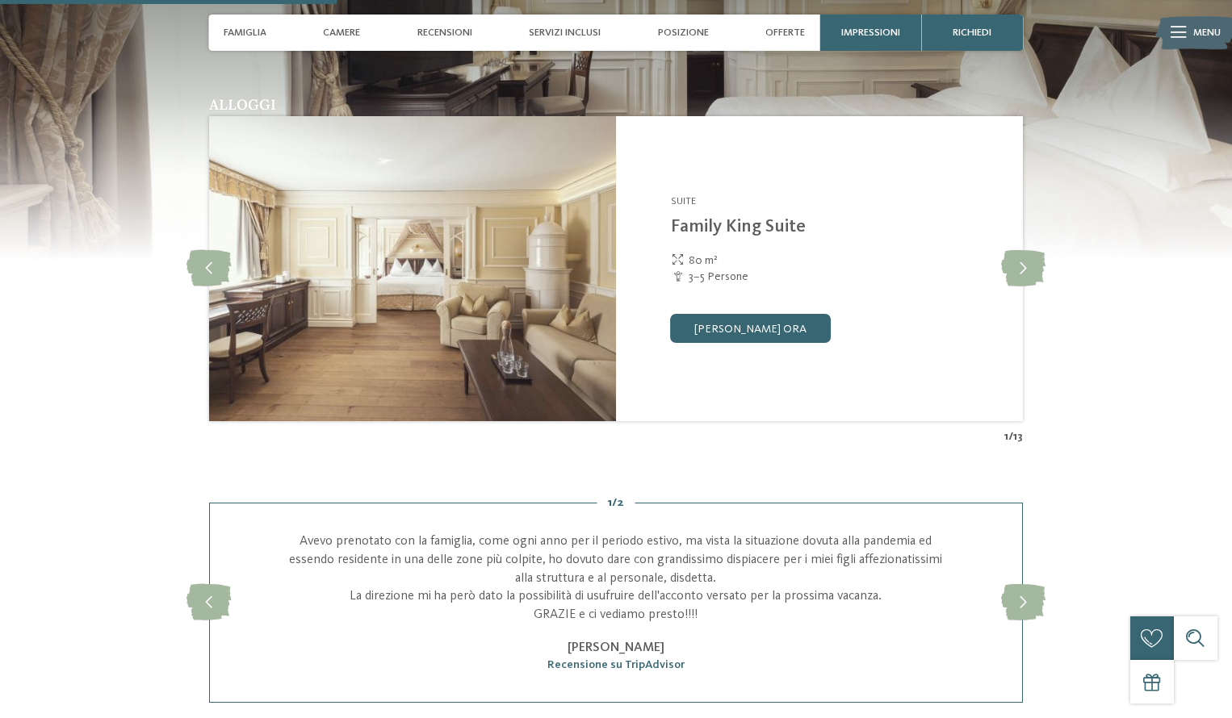
scroll to position [1395, 0]
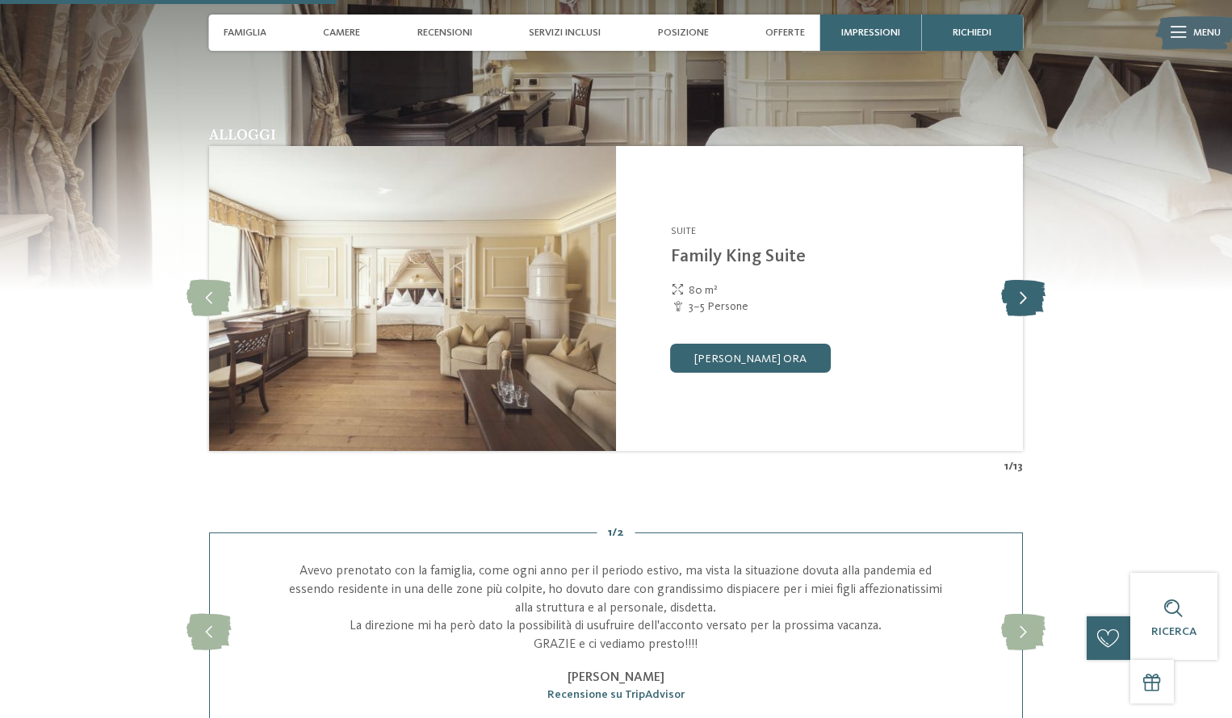
click at [1021, 300] on icon at bounding box center [1023, 298] width 44 height 36
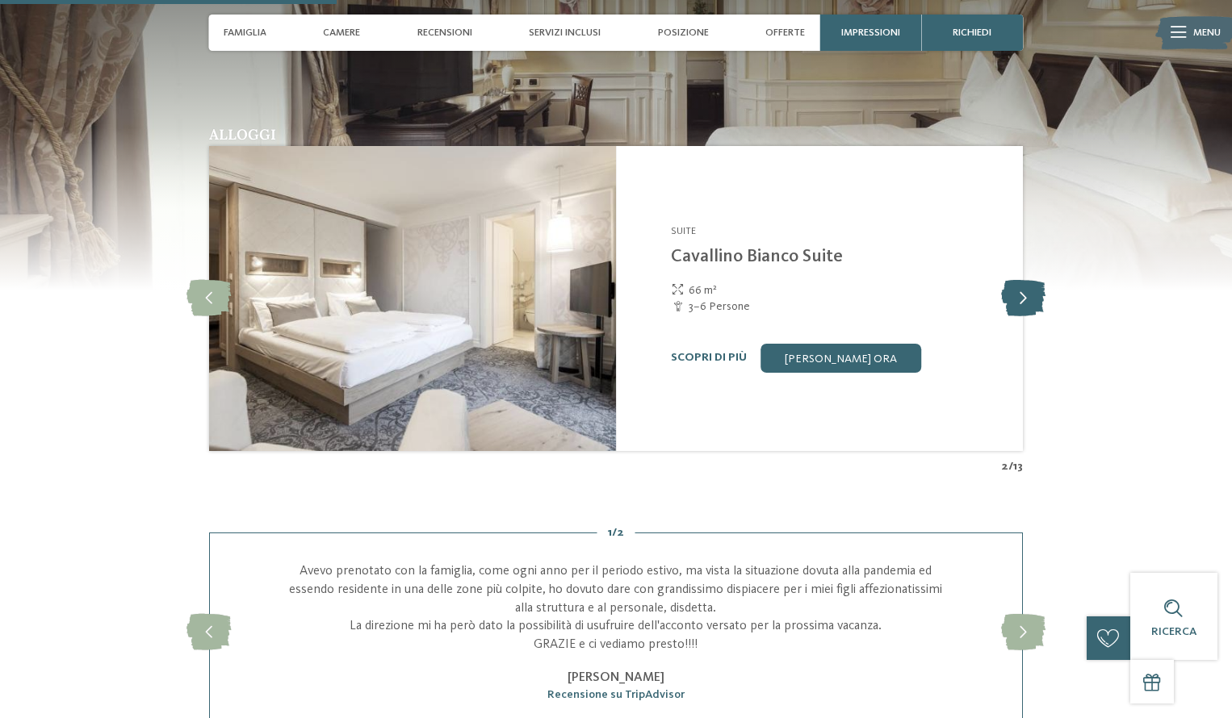
click at [1021, 300] on icon at bounding box center [1023, 298] width 44 height 36
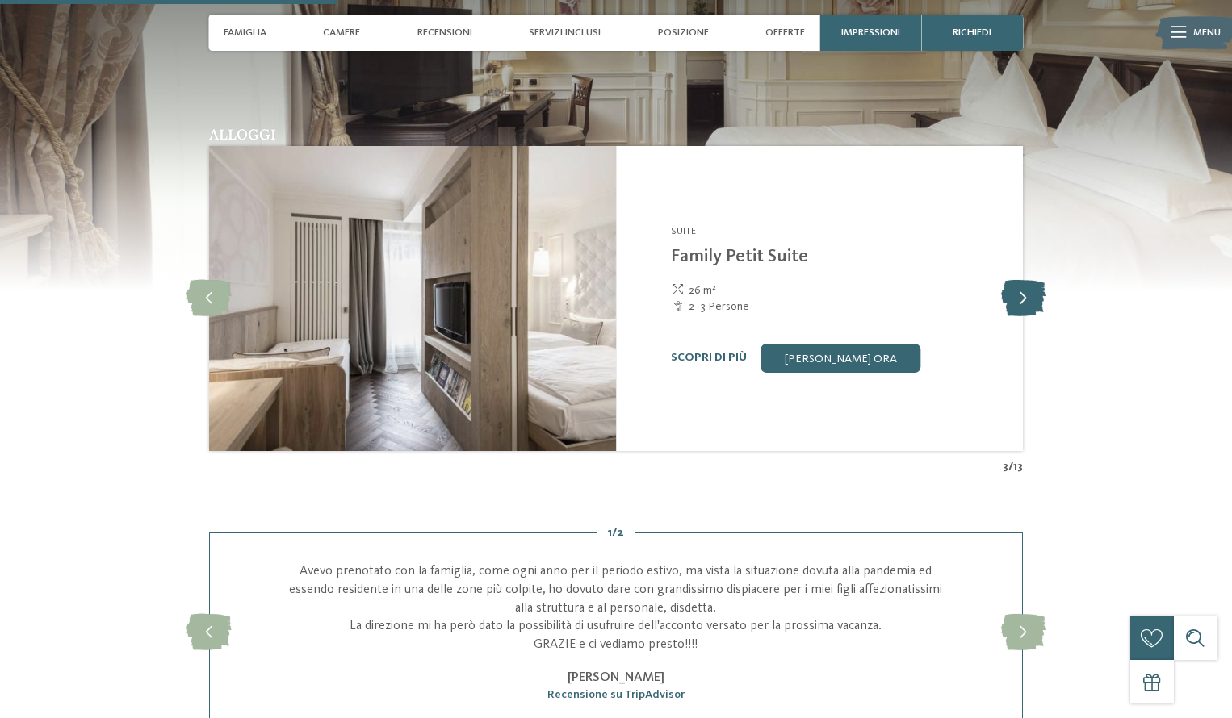
click at [1021, 300] on icon at bounding box center [1023, 298] width 44 height 36
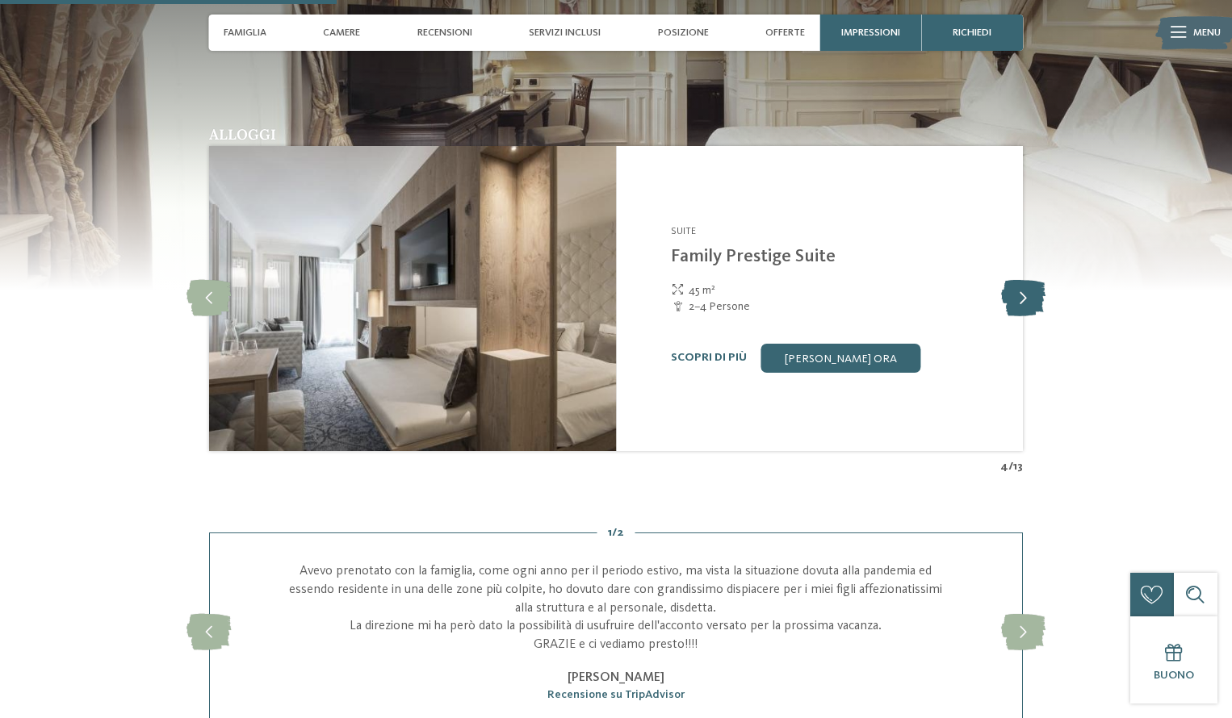
click at [1021, 300] on icon at bounding box center [1023, 298] width 44 height 36
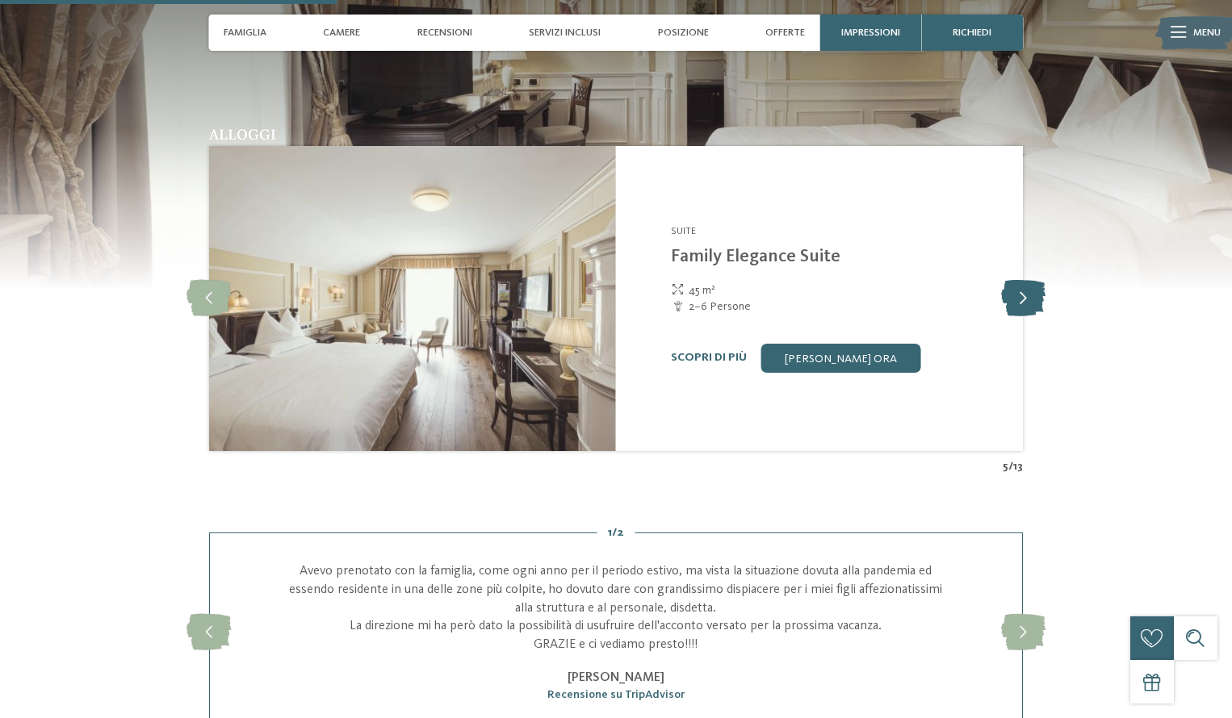
click at [1021, 300] on icon at bounding box center [1023, 298] width 44 height 36
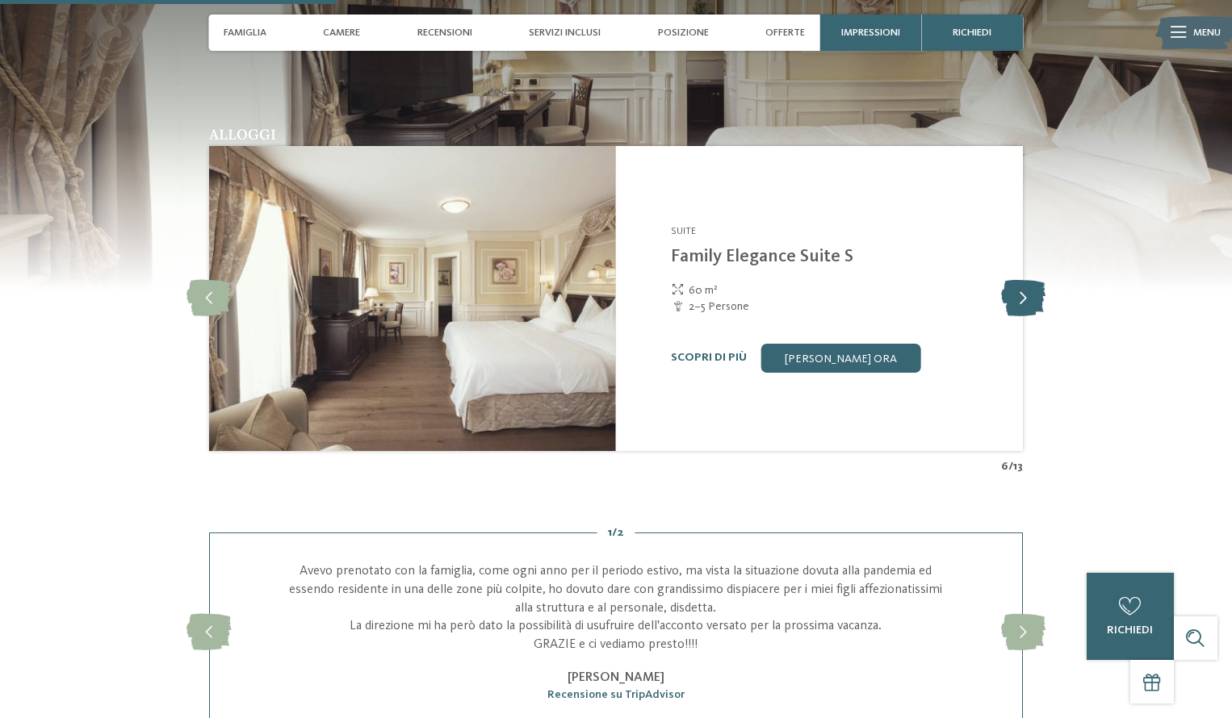
click at [1021, 300] on icon at bounding box center [1023, 298] width 44 height 36
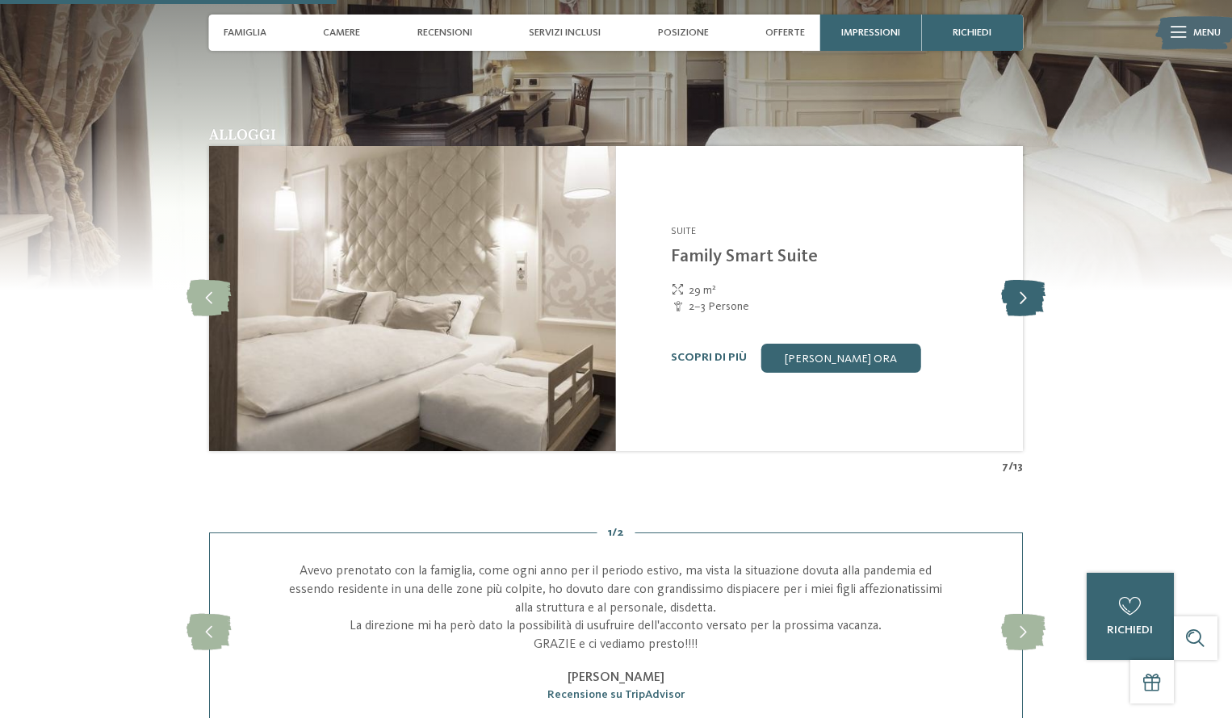
click at [1022, 300] on icon at bounding box center [1023, 298] width 44 height 36
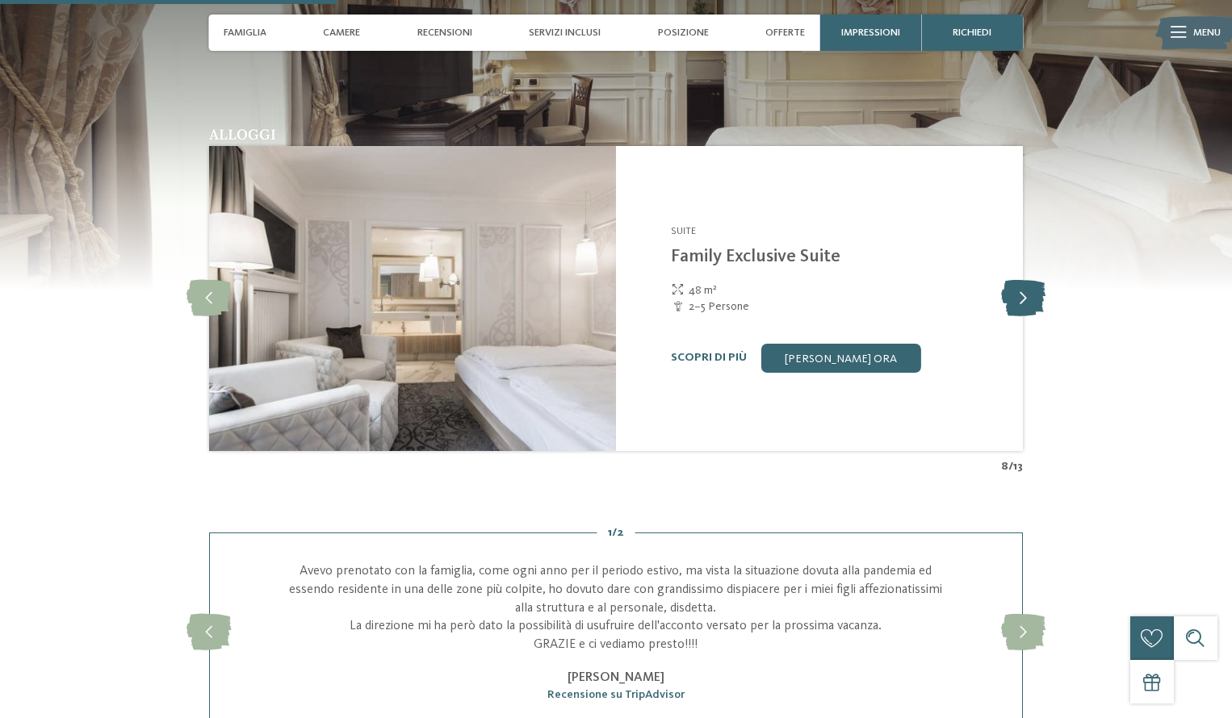
click at [1022, 300] on icon at bounding box center [1023, 298] width 44 height 36
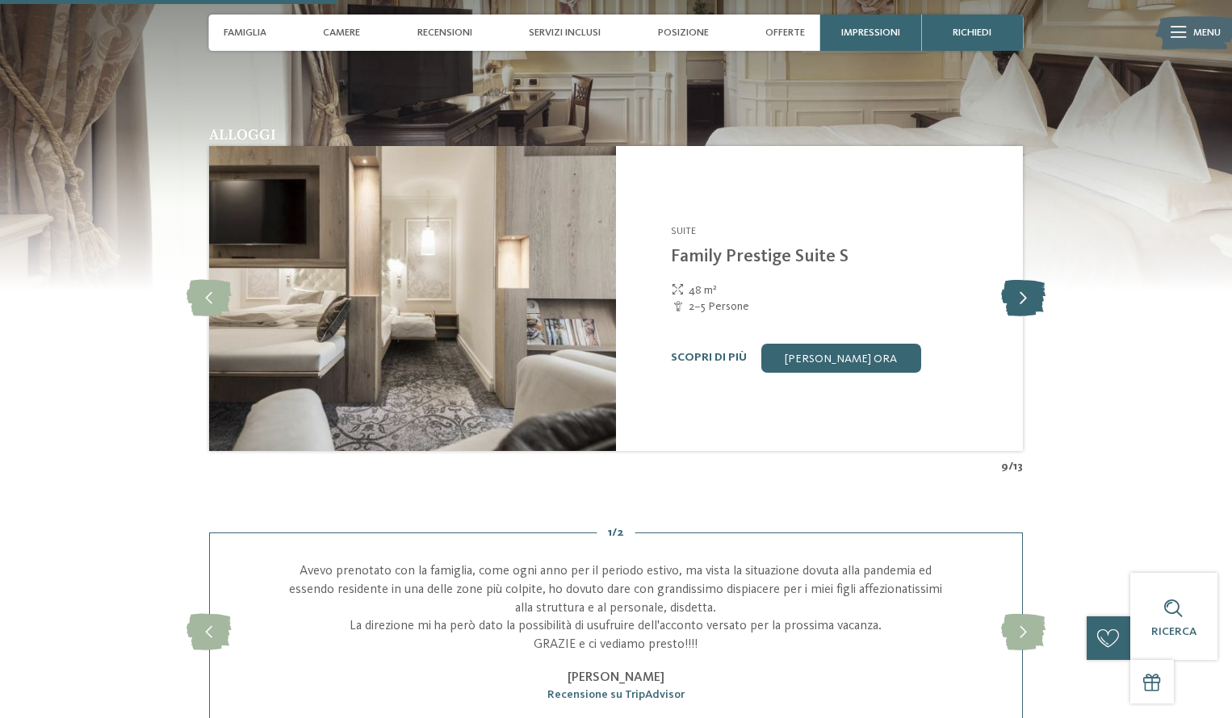
click at [1022, 300] on icon at bounding box center [1023, 298] width 44 height 36
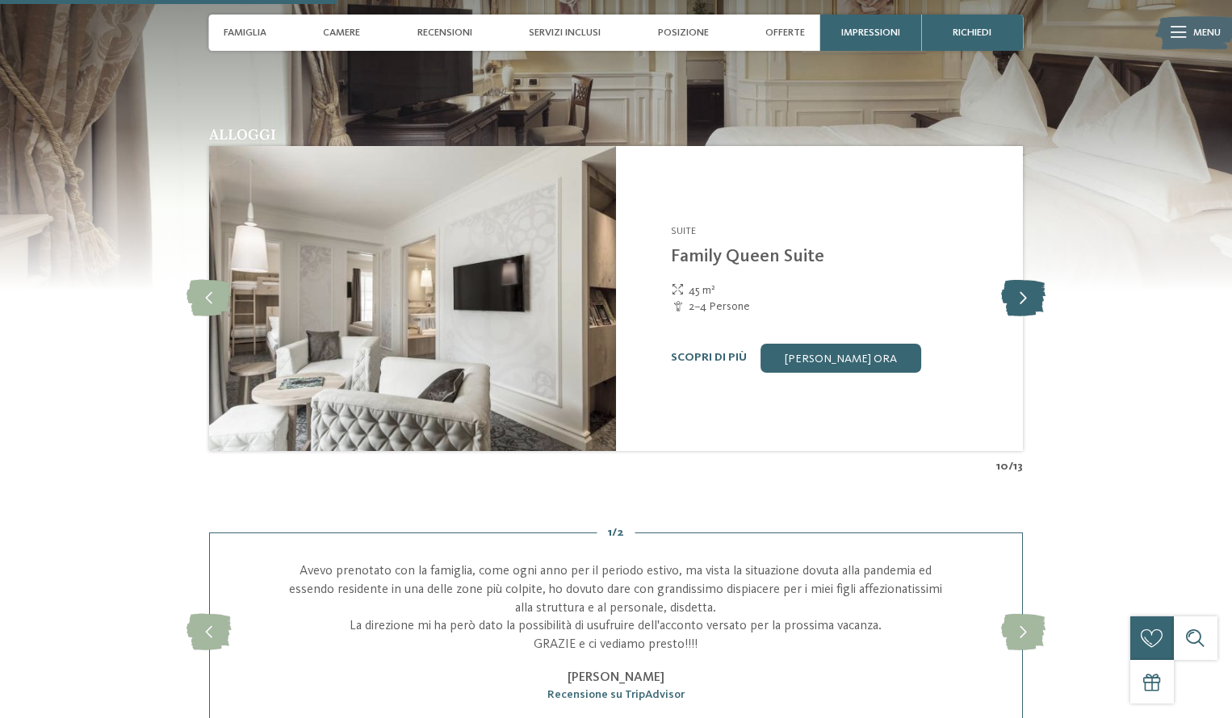
click at [1022, 300] on icon at bounding box center [1023, 298] width 44 height 36
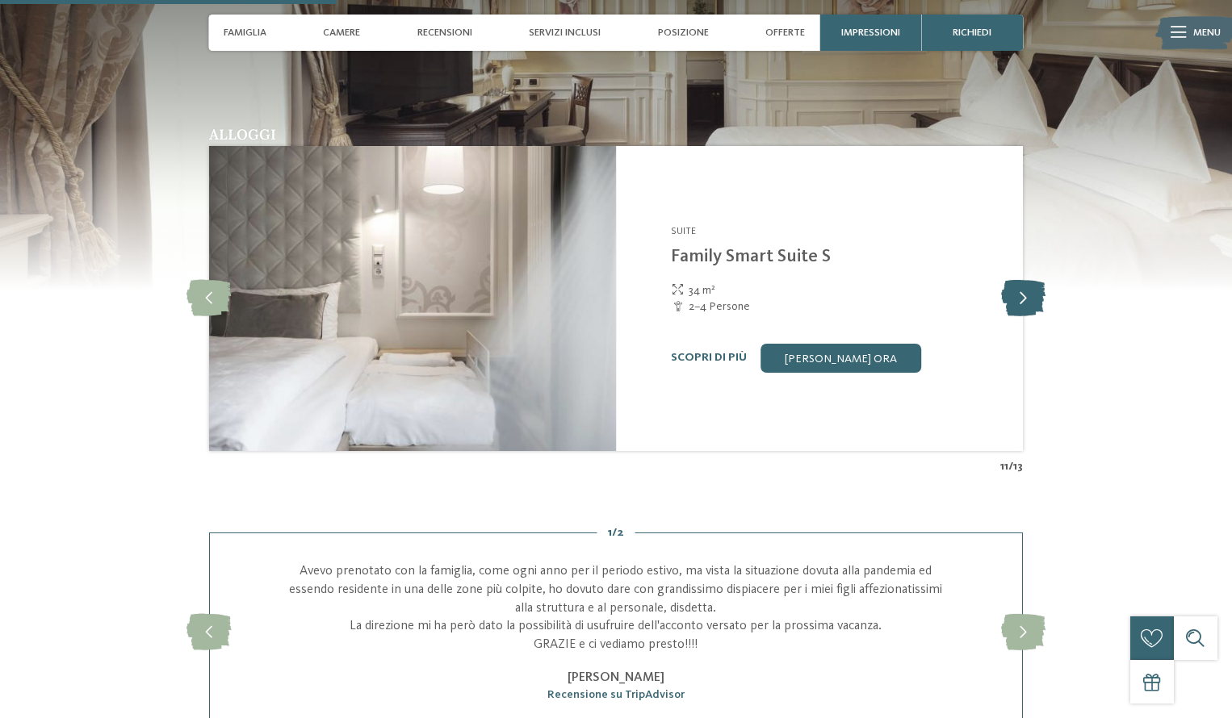
click at [1022, 300] on icon at bounding box center [1023, 298] width 44 height 36
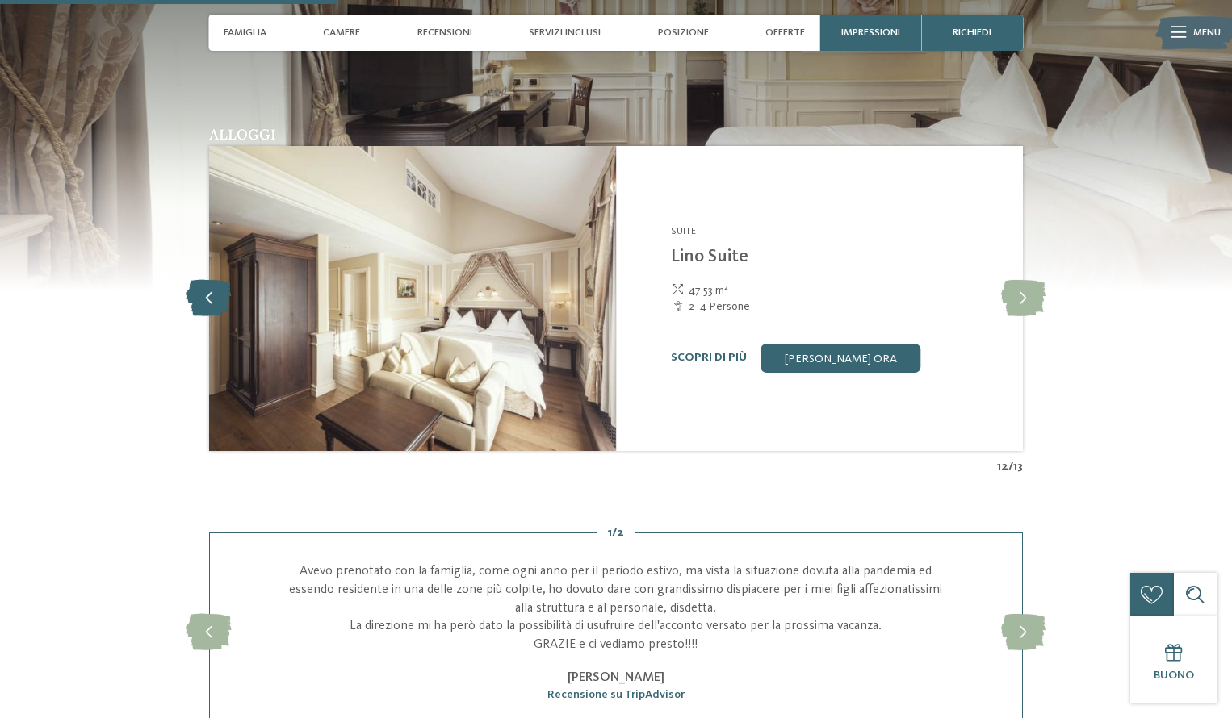
click at [211, 293] on icon at bounding box center [208, 298] width 44 height 36
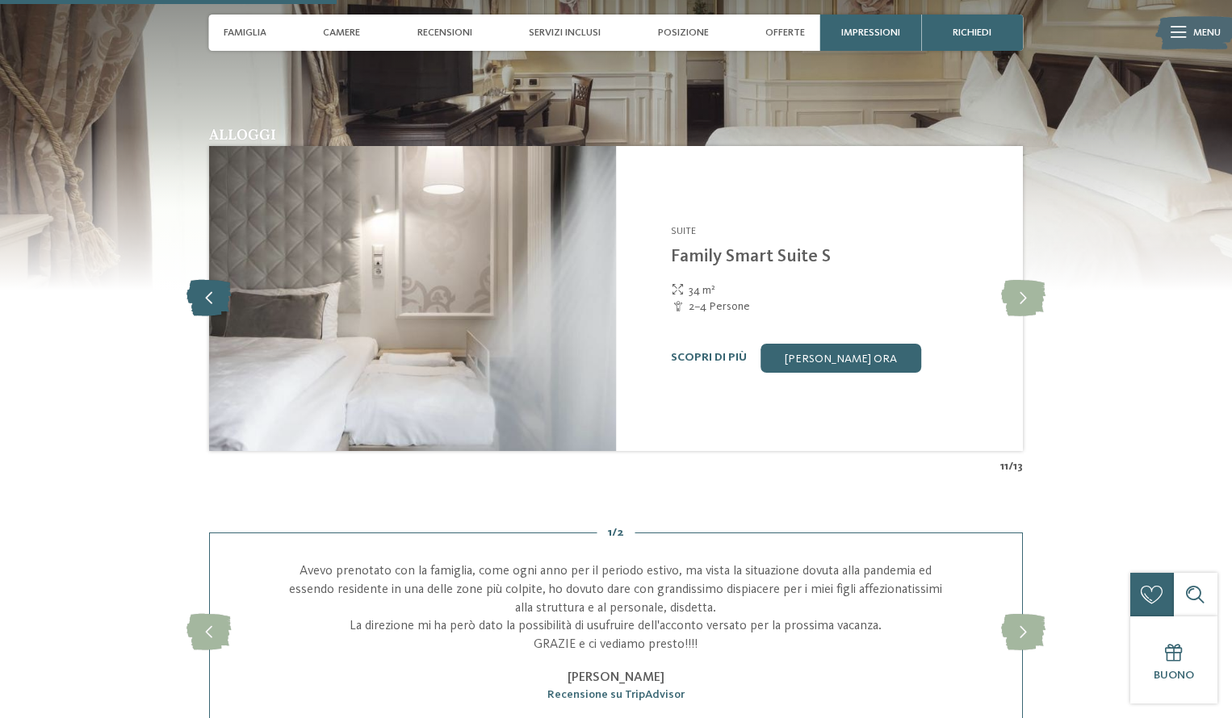
click at [211, 293] on icon at bounding box center [208, 298] width 44 height 36
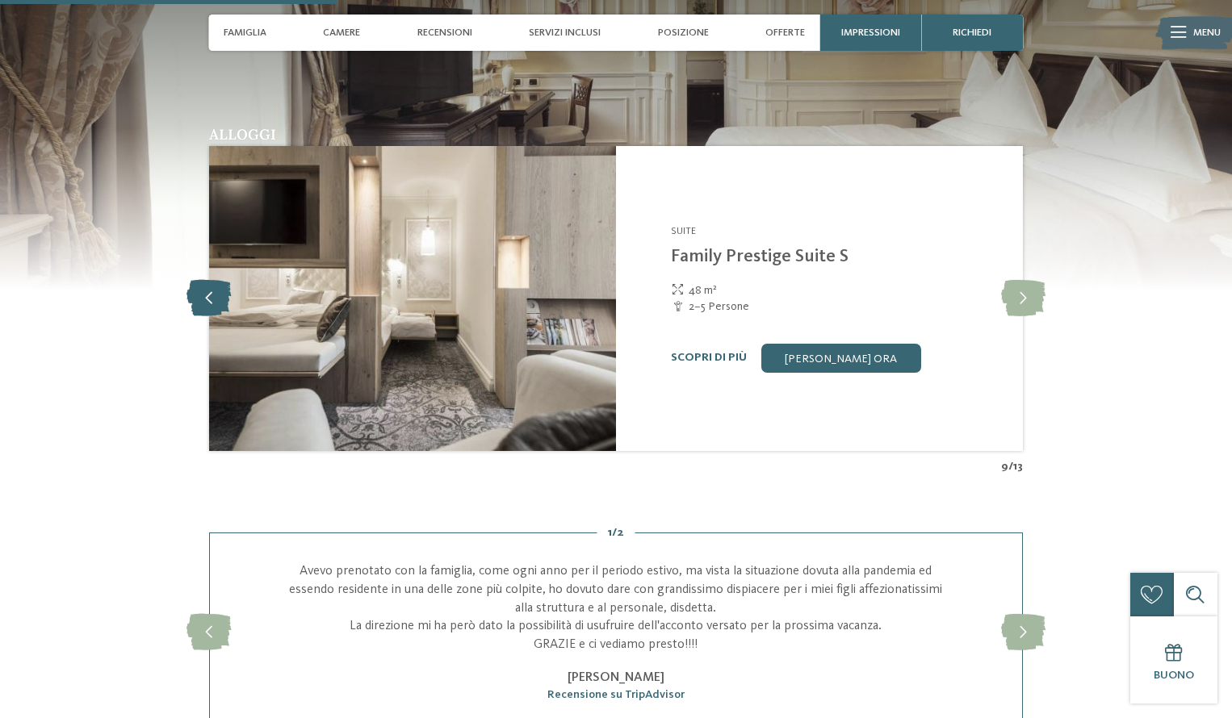
click at [211, 293] on icon at bounding box center [208, 298] width 44 height 36
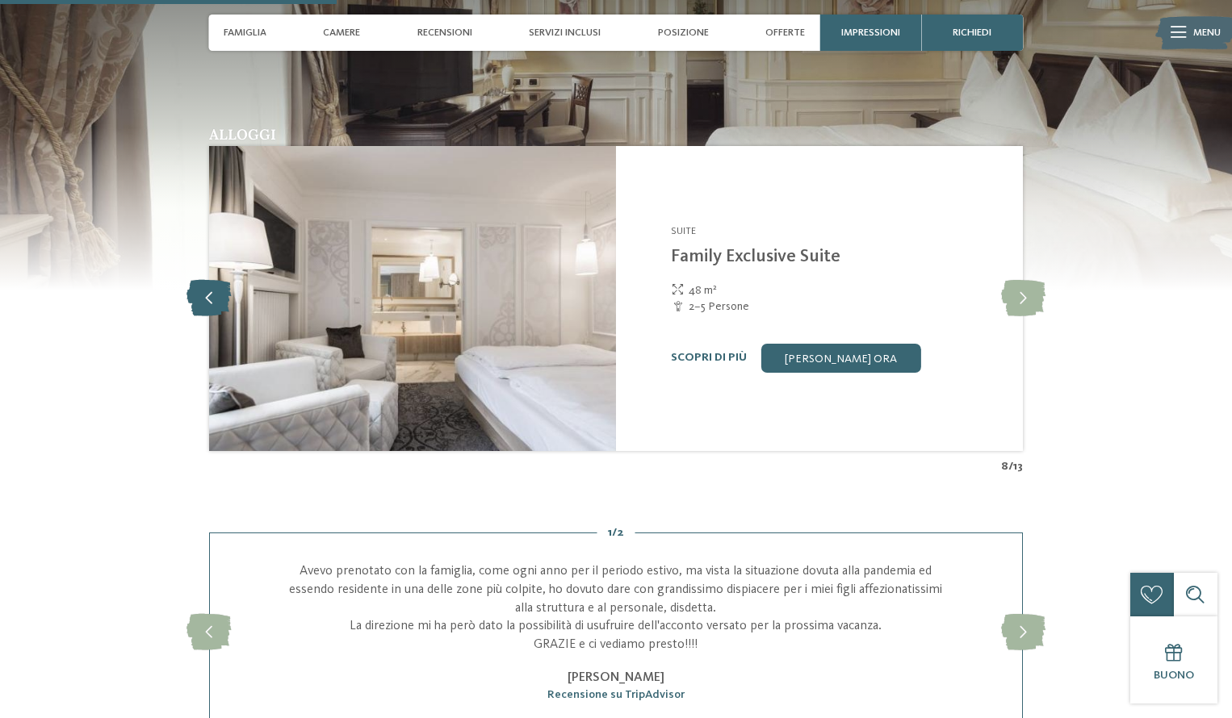
click at [211, 293] on icon at bounding box center [208, 298] width 44 height 36
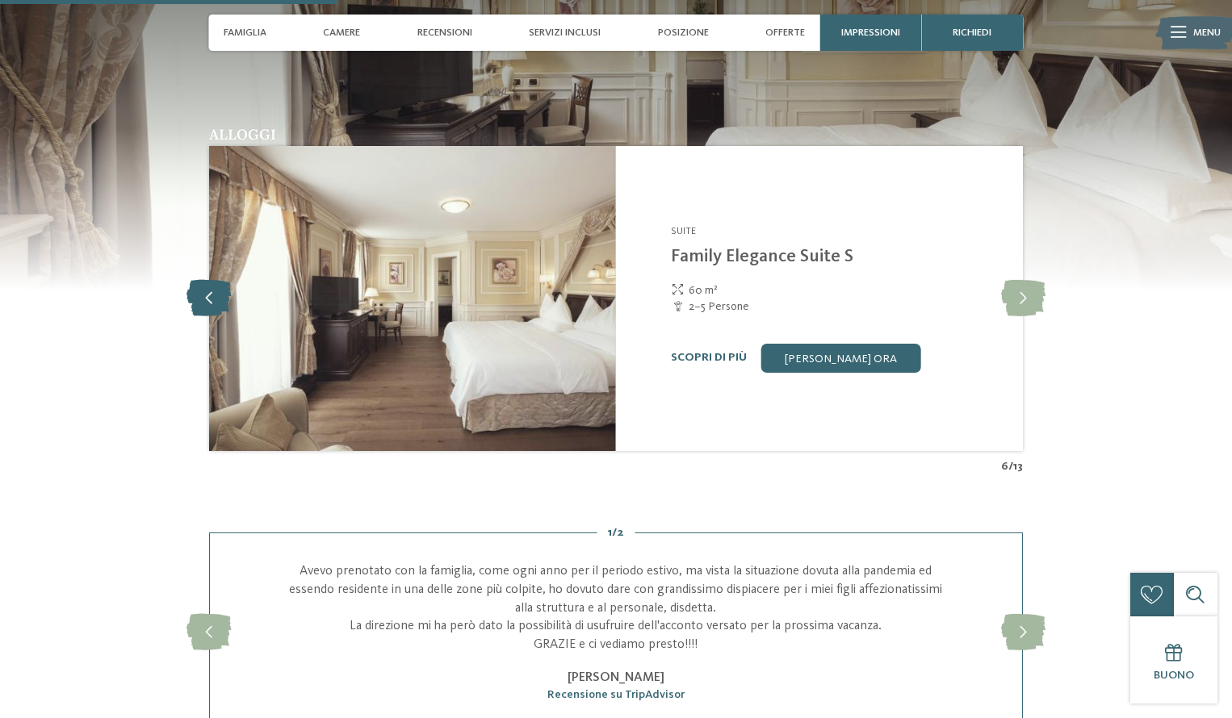
click at [211, 293] on icon at bounding box center [208, 298] width 44 height 36
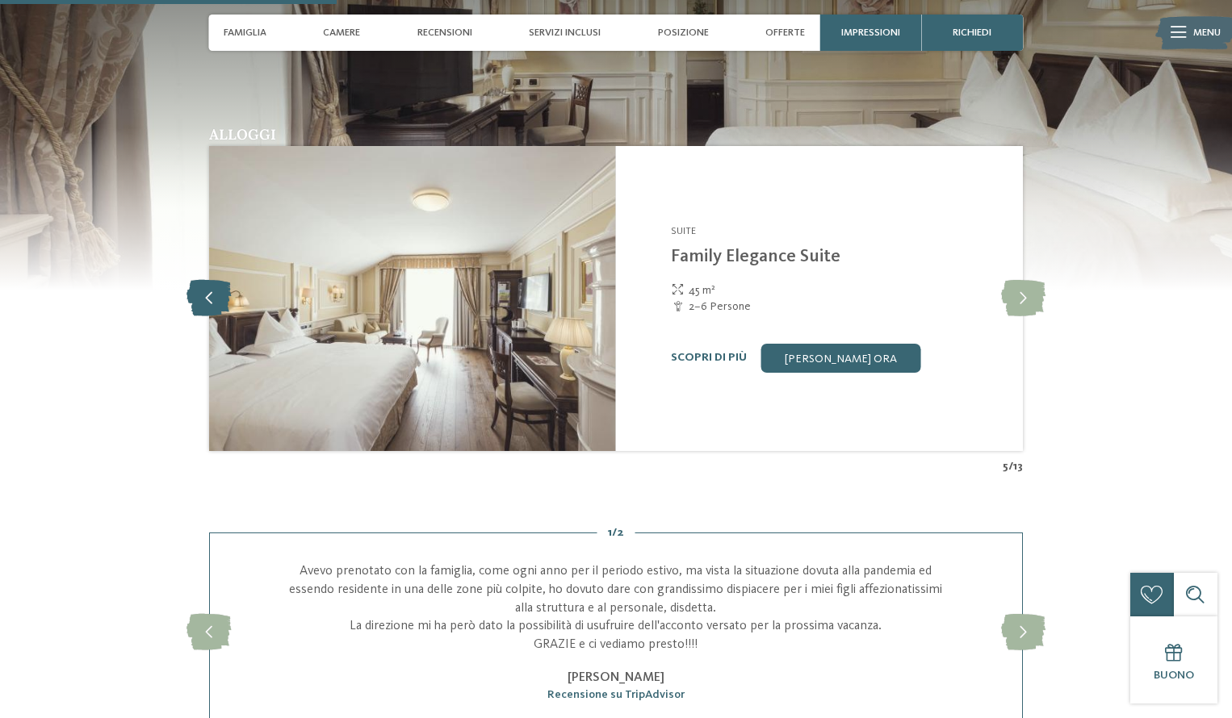
click at [211, 293] on icon at bounding box center [208, 298] width 44 height 36
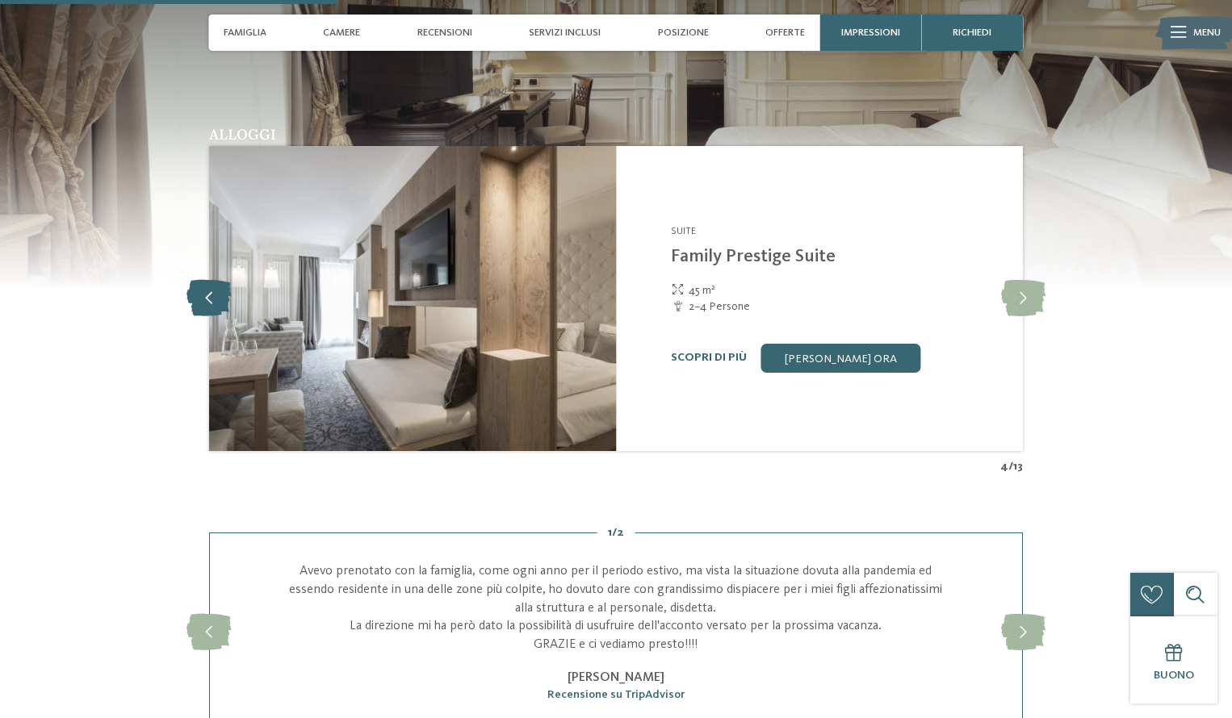
click at [211, 293] on icon at bounding box center [208, 298] width 44 height 36
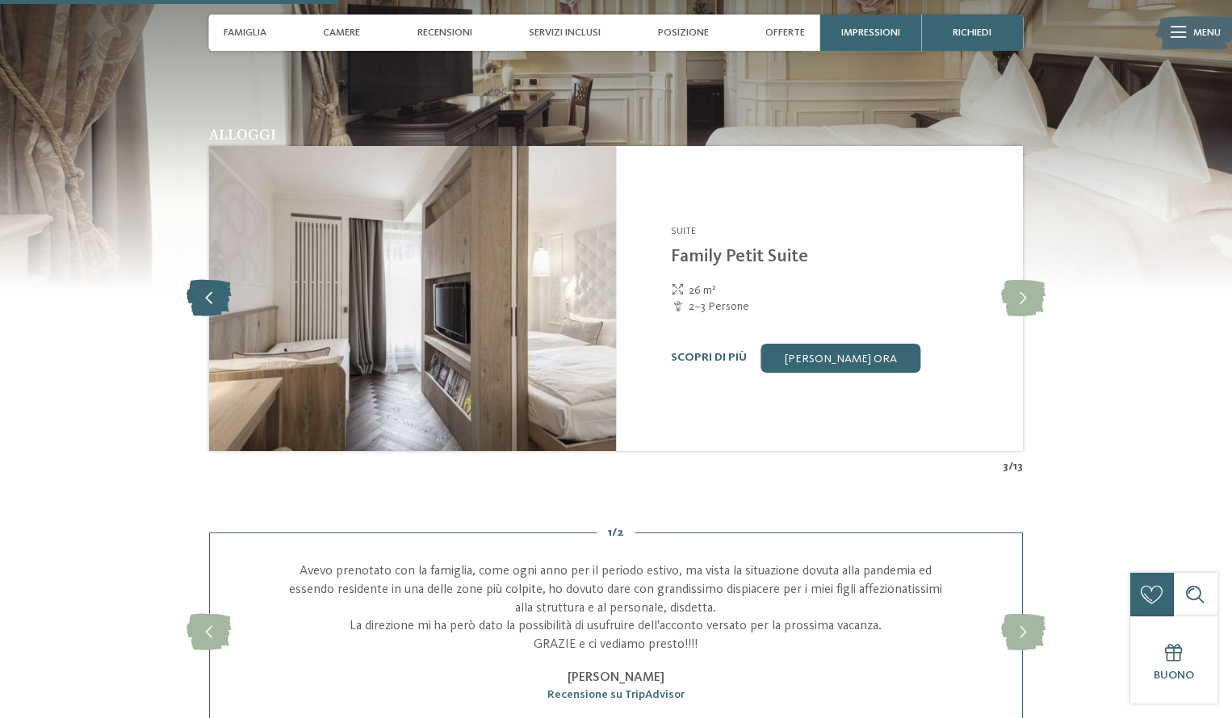
click at [211, 293] on icon at bounding box center [208, 298] width 44 height 36
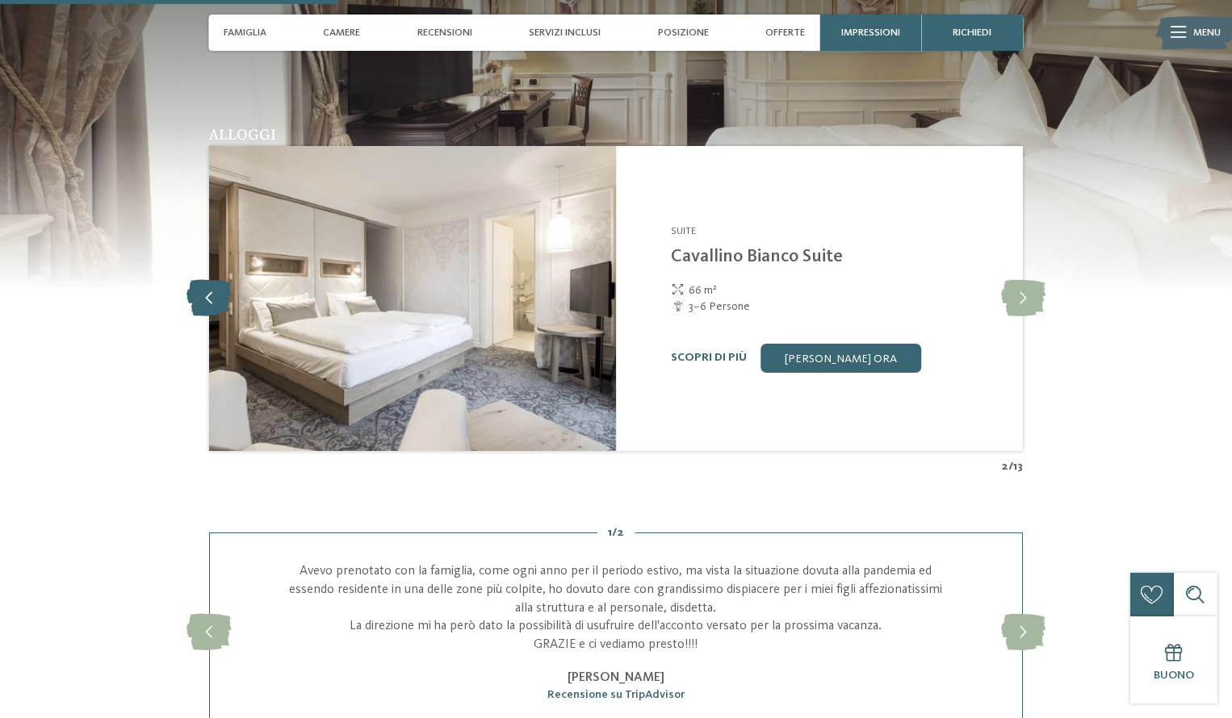
click at [211, 293] on icon at bounding box center [208, 298] width 44 height 36
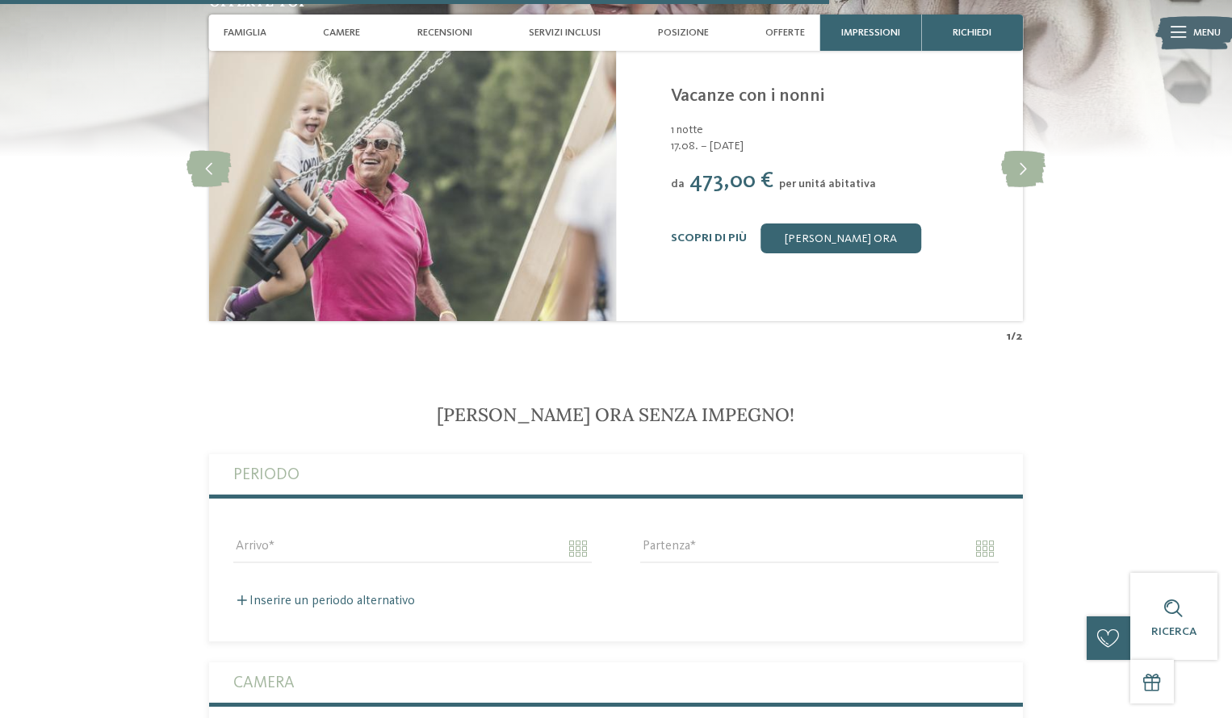
scroll to position [3323, 0]
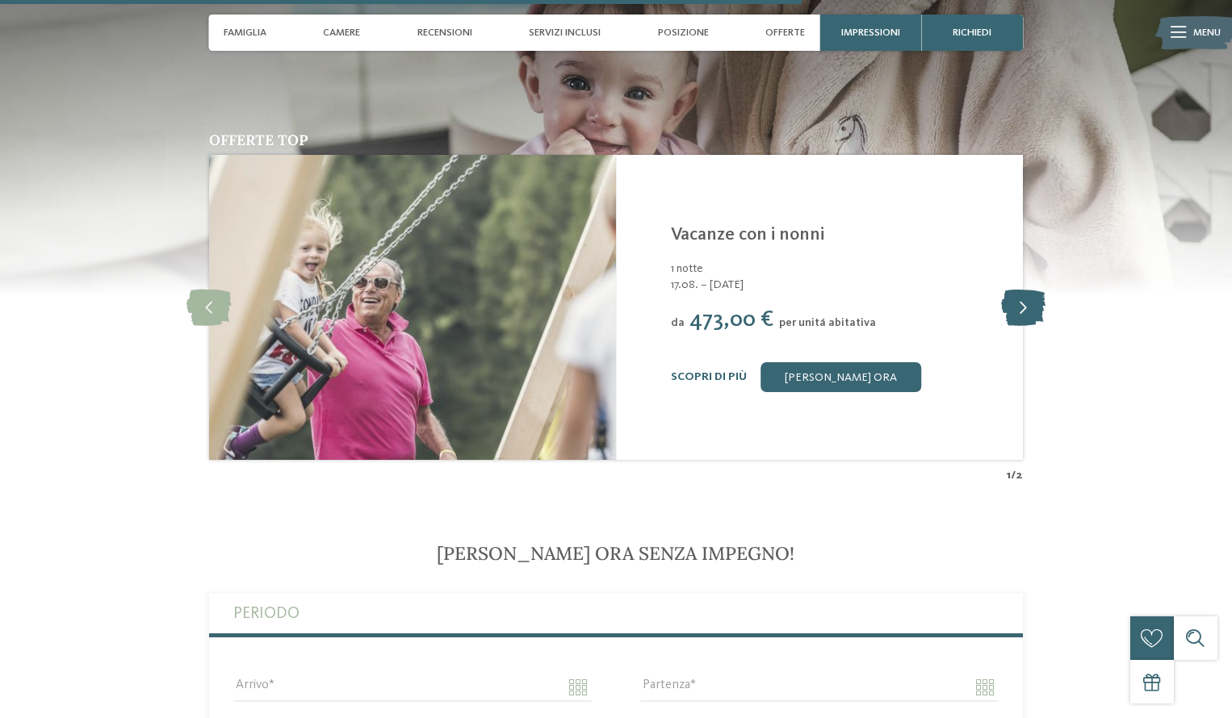
click at [1023, 310] on icon at bounding box center [1023, 308] width 44 height 36
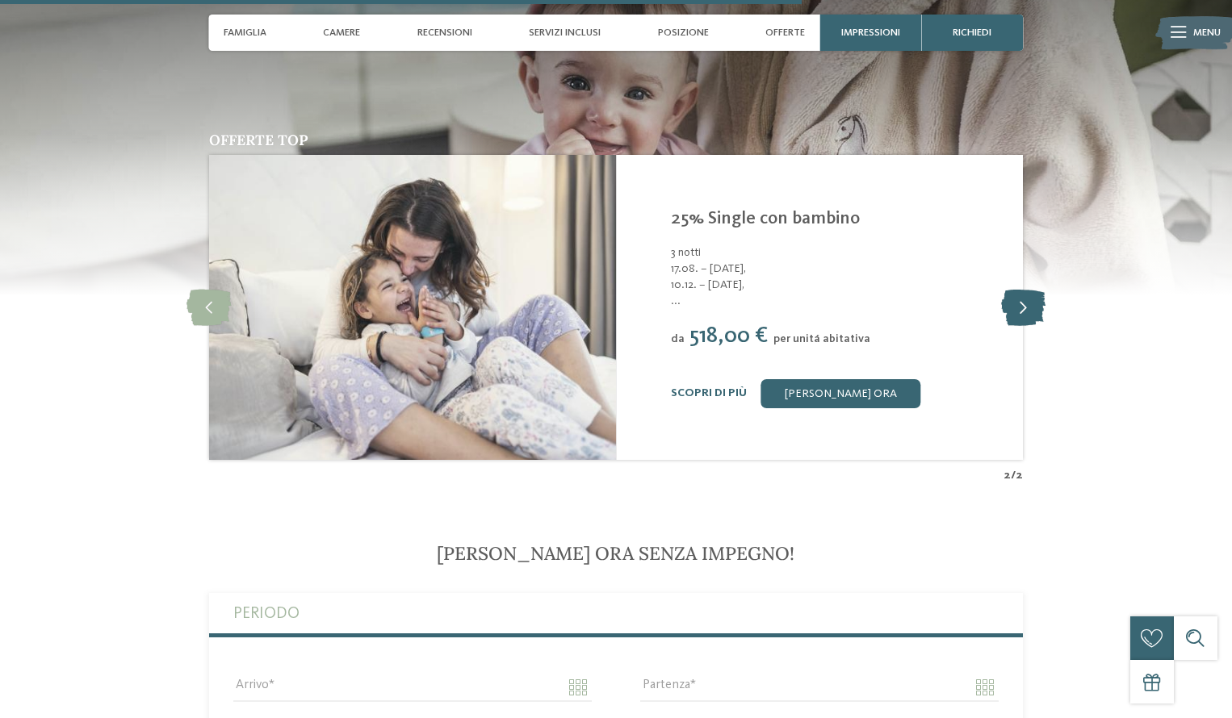
click at [1027, 306] on icon at bounding box center [1023, 308] width 44 height 36
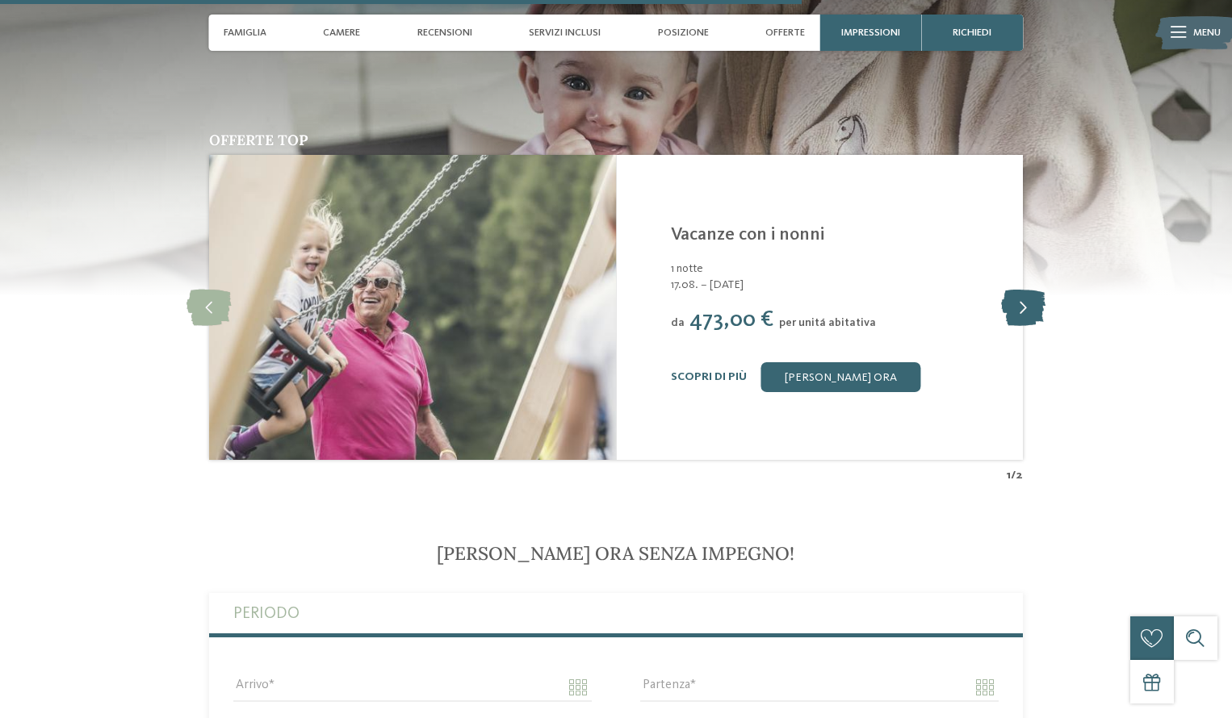
click at [1014, 305] on icon at bounding box center [1023, 308] width 44 height 36
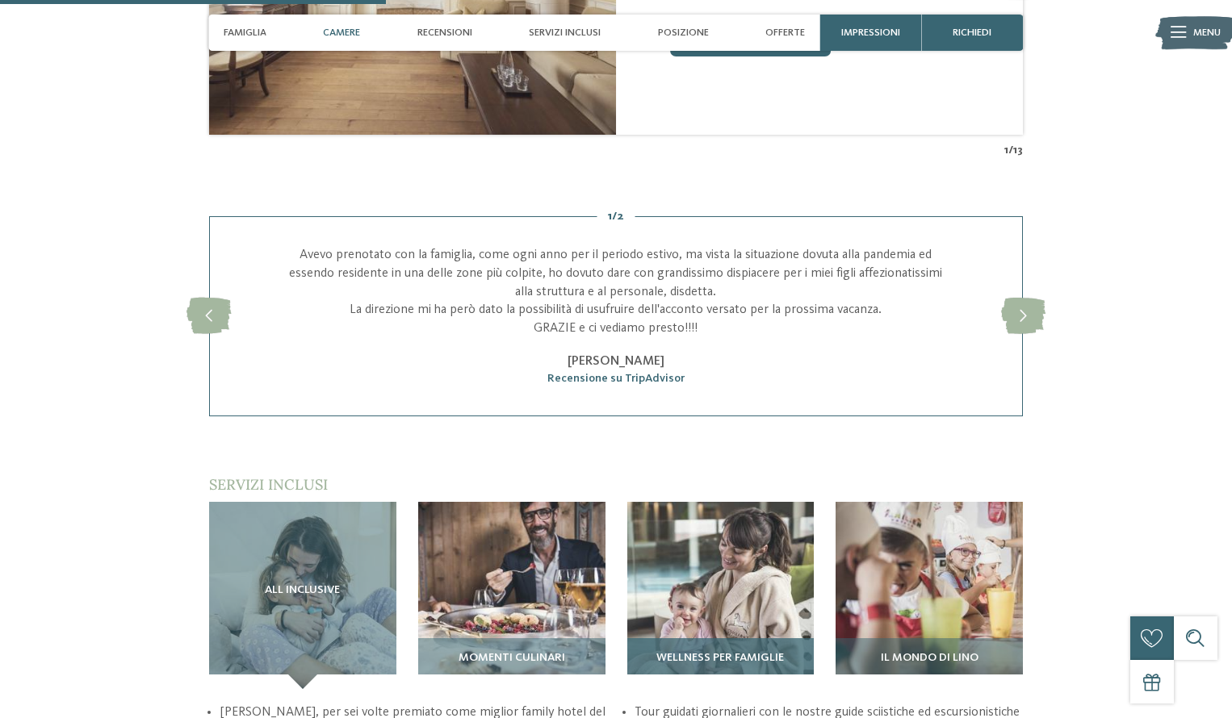
scroll to position [1357, 0]
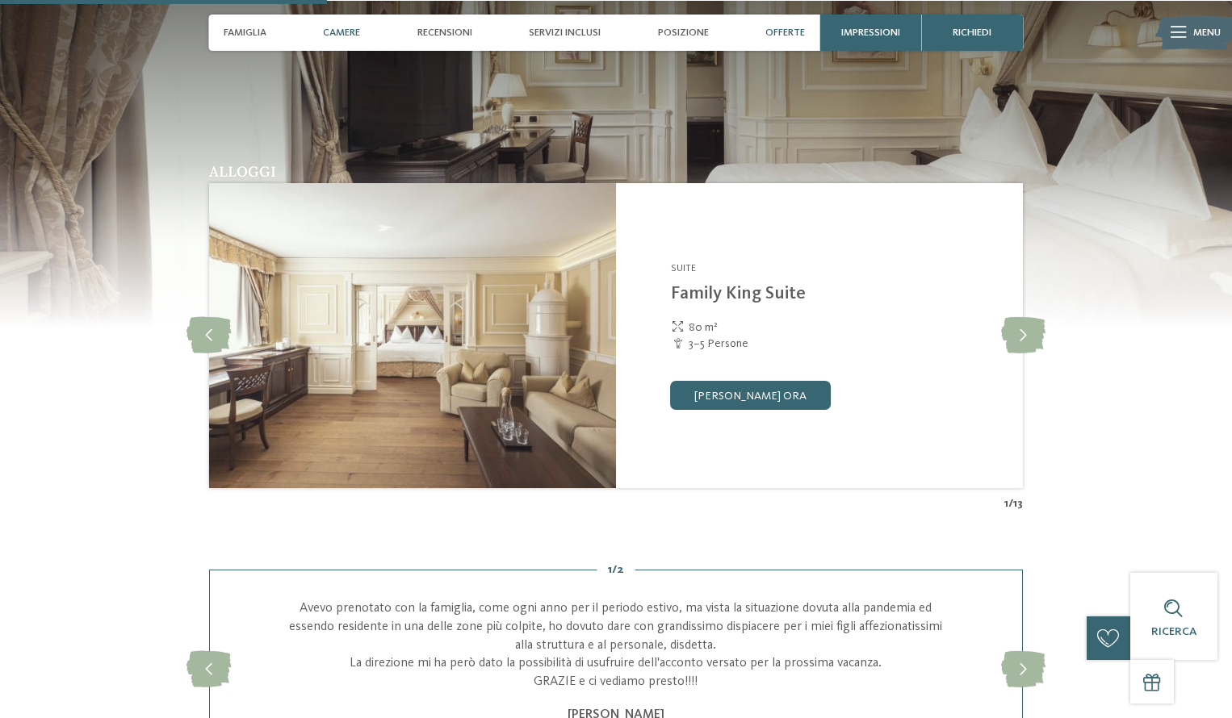
click at [809, 30] on div "Offerte" at bounding box center [785, 33] width 54 height 36
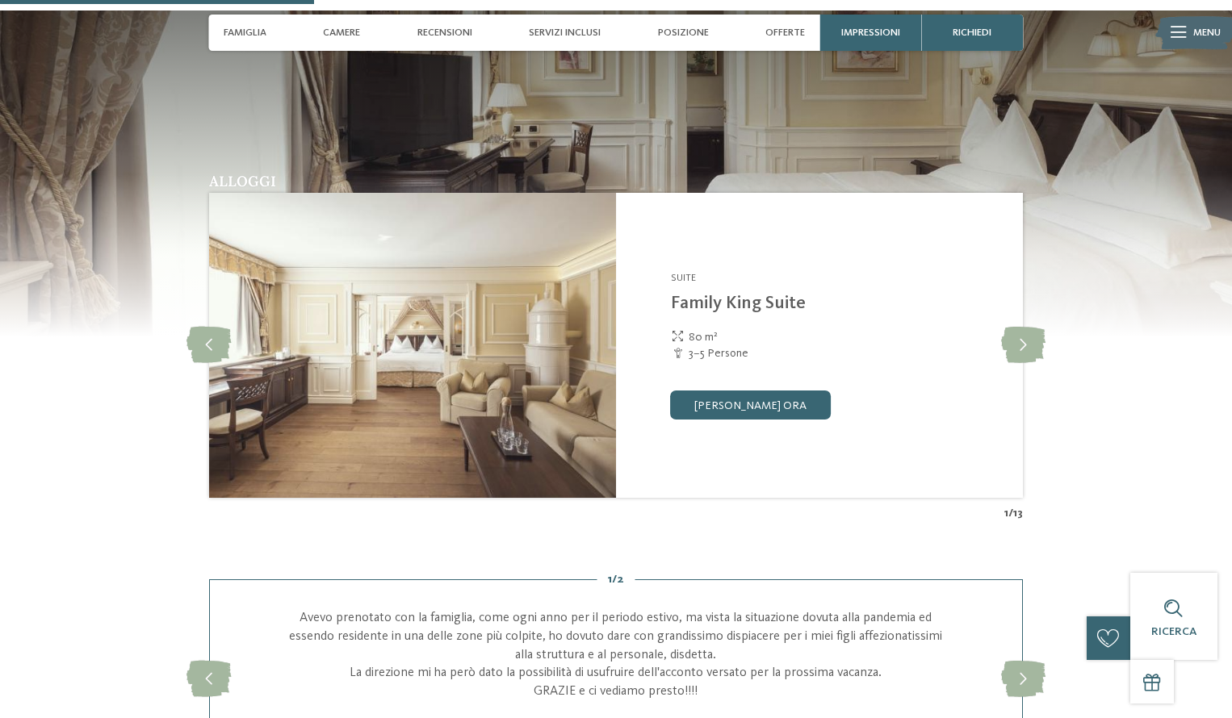
scroll to position [1300, 0]
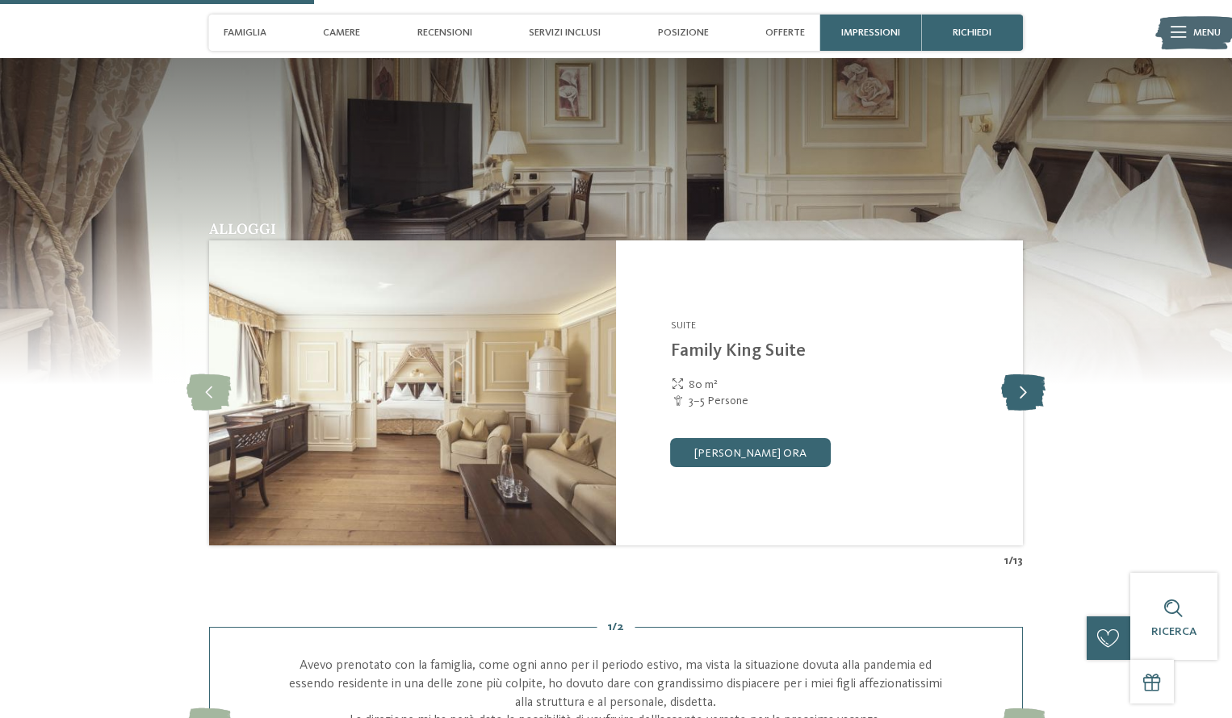
click at [1013, 394] on icon at bounding box center [1023, 392] width 44 height 36
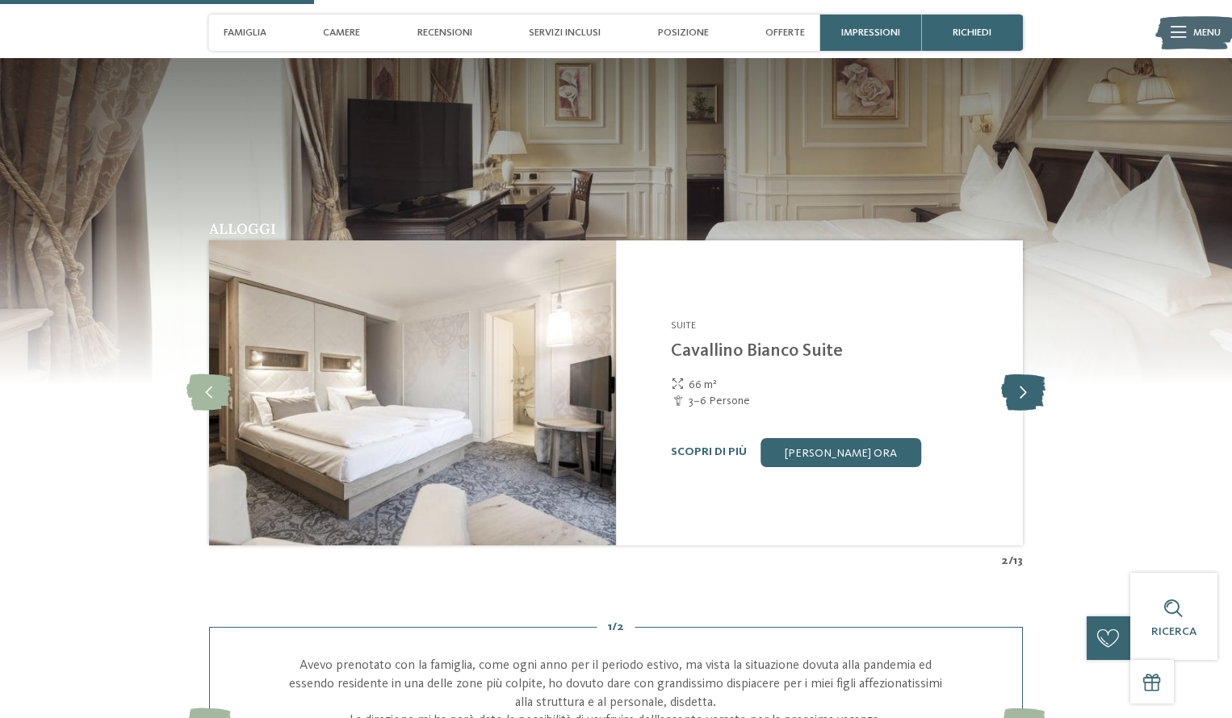
click at [1013, 394] on icon at bounding box center [1023, 392] width 44 height 36
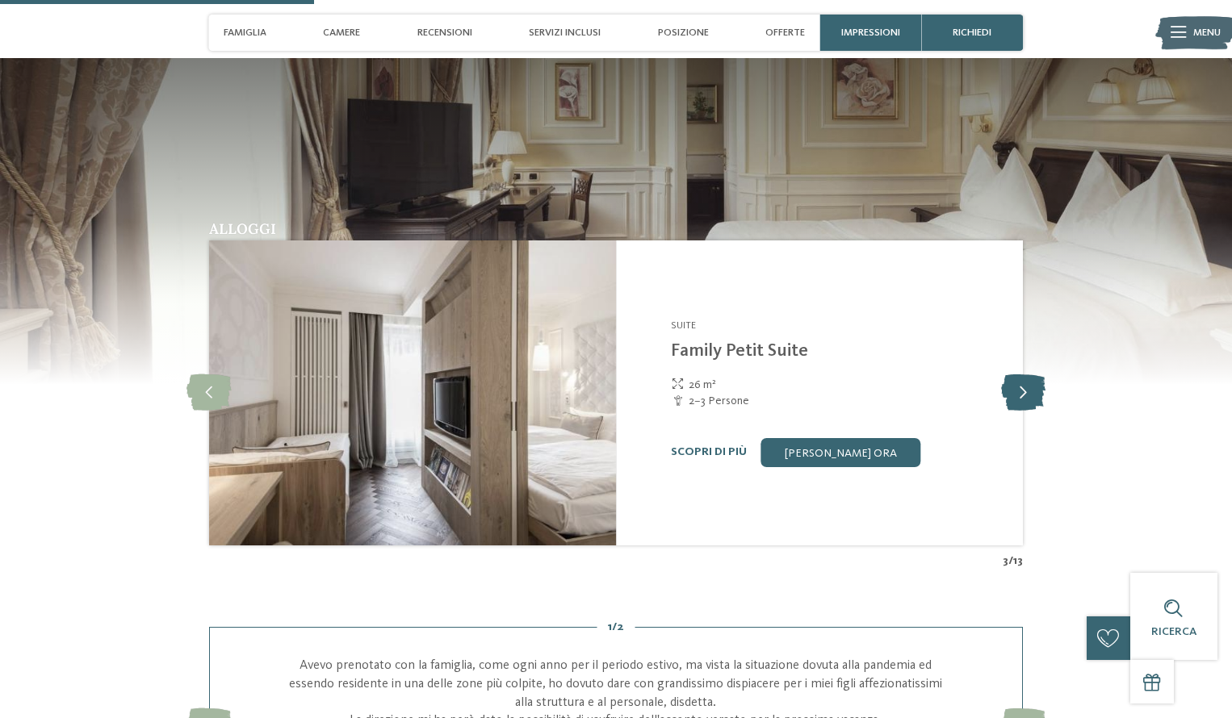
click at [1013, 394] on icon at bounding box center [1023, 392] width 44 height 36
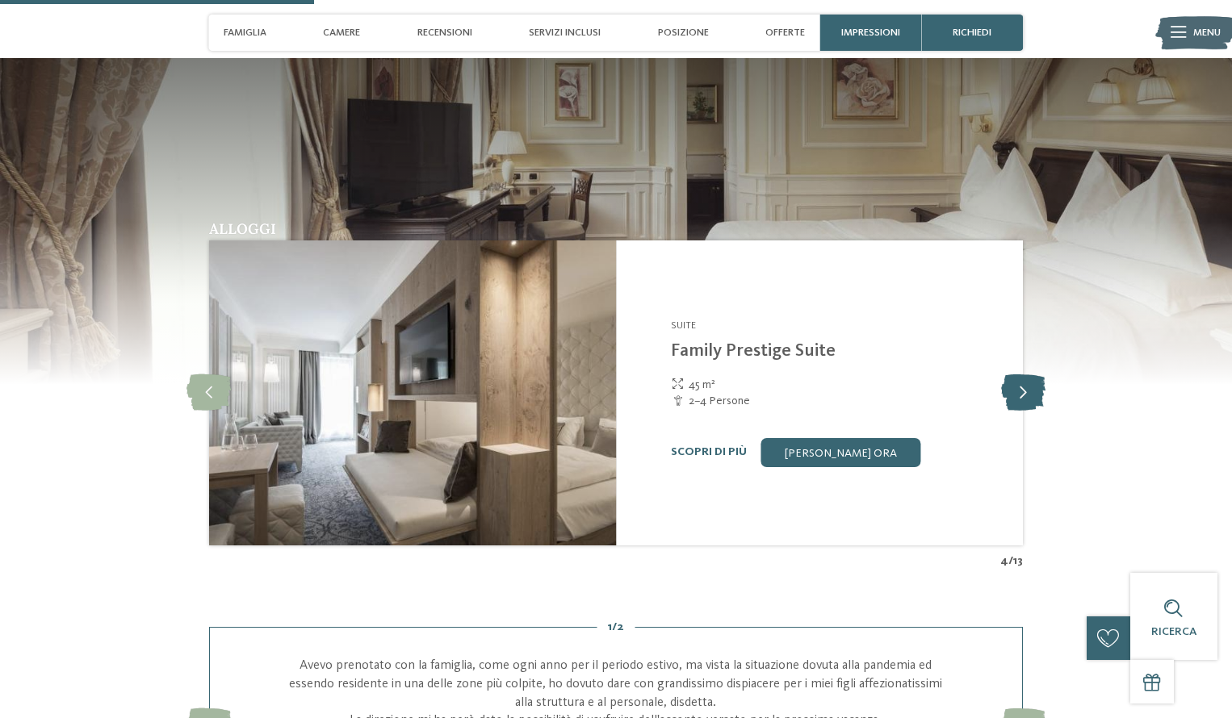
click at [1013, 394] on icon at bounding box center [1023, 392] width 44 height 36
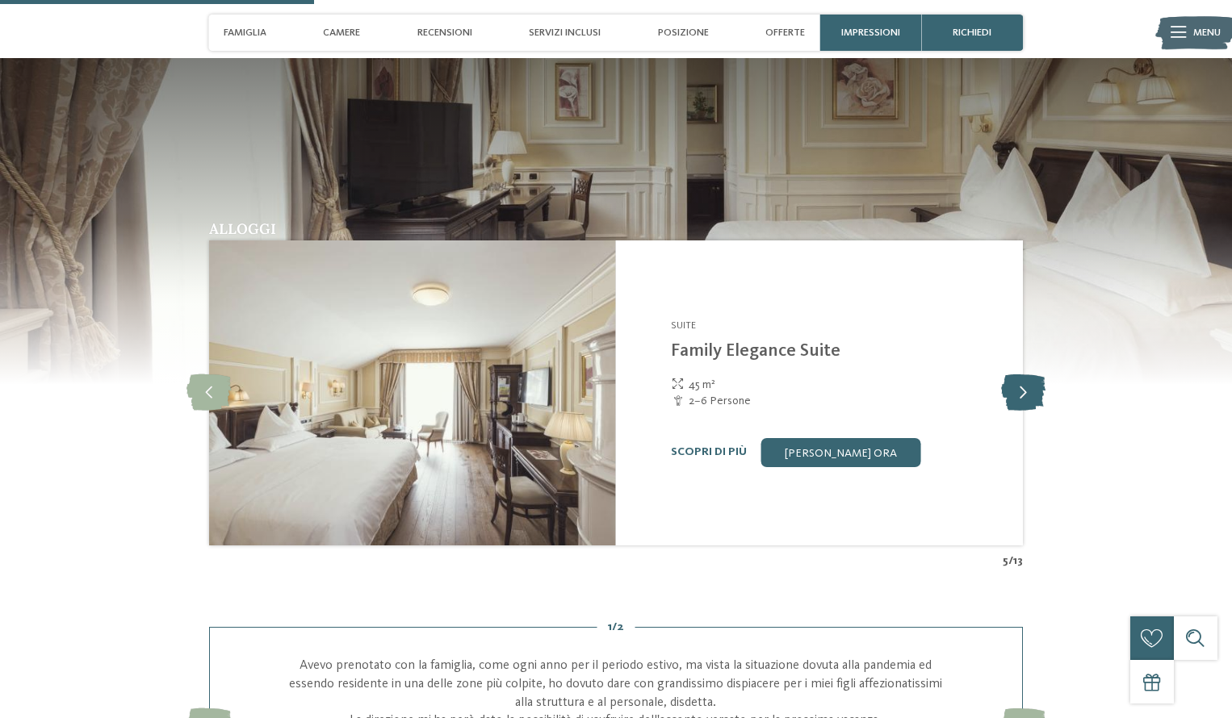
click at [1013, 394] on icon at bounding box center [1023, 392] width 44 height 36
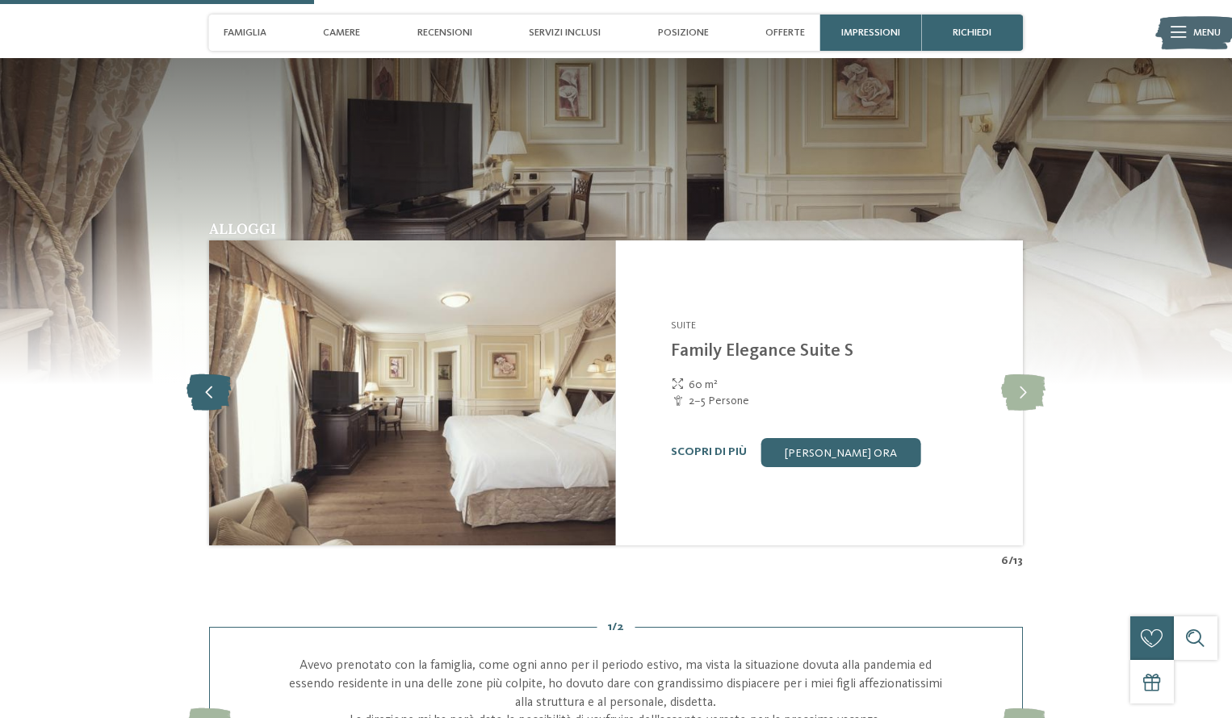
click at [196, 384] on icon at bounding box center [208, 392] width 44 height 36
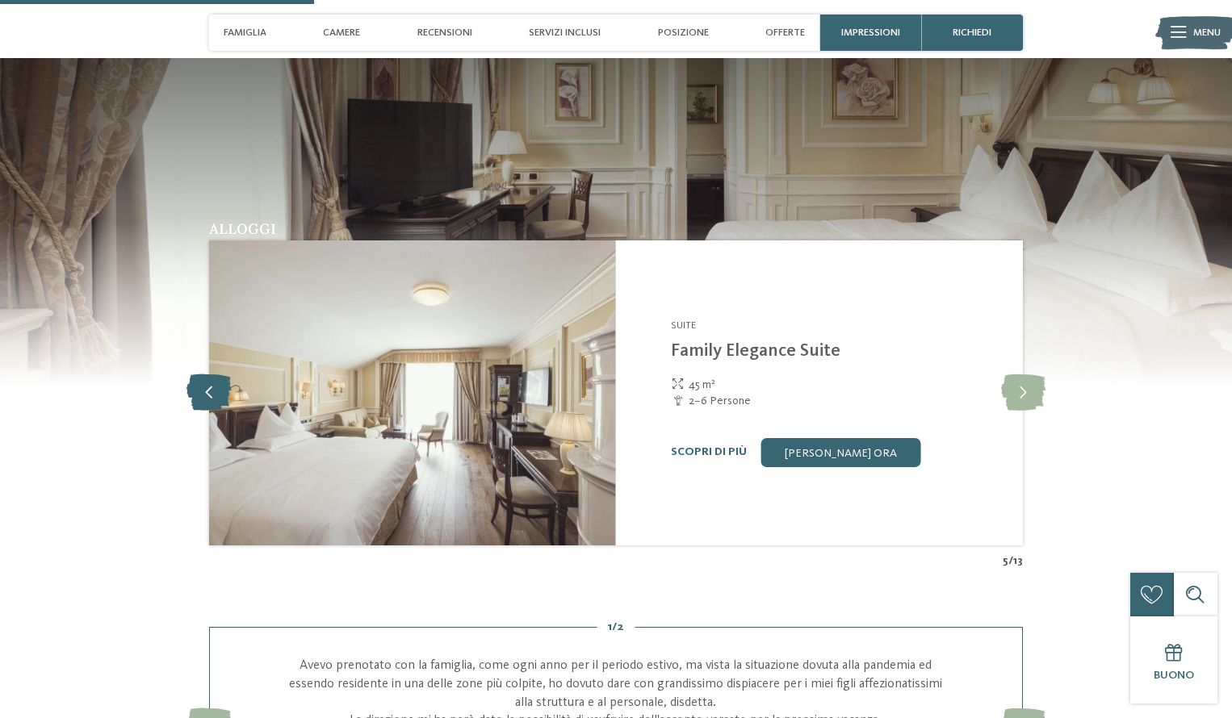
click at [196, 384] on icon at bounding box center [208, 392] width 44 height 36
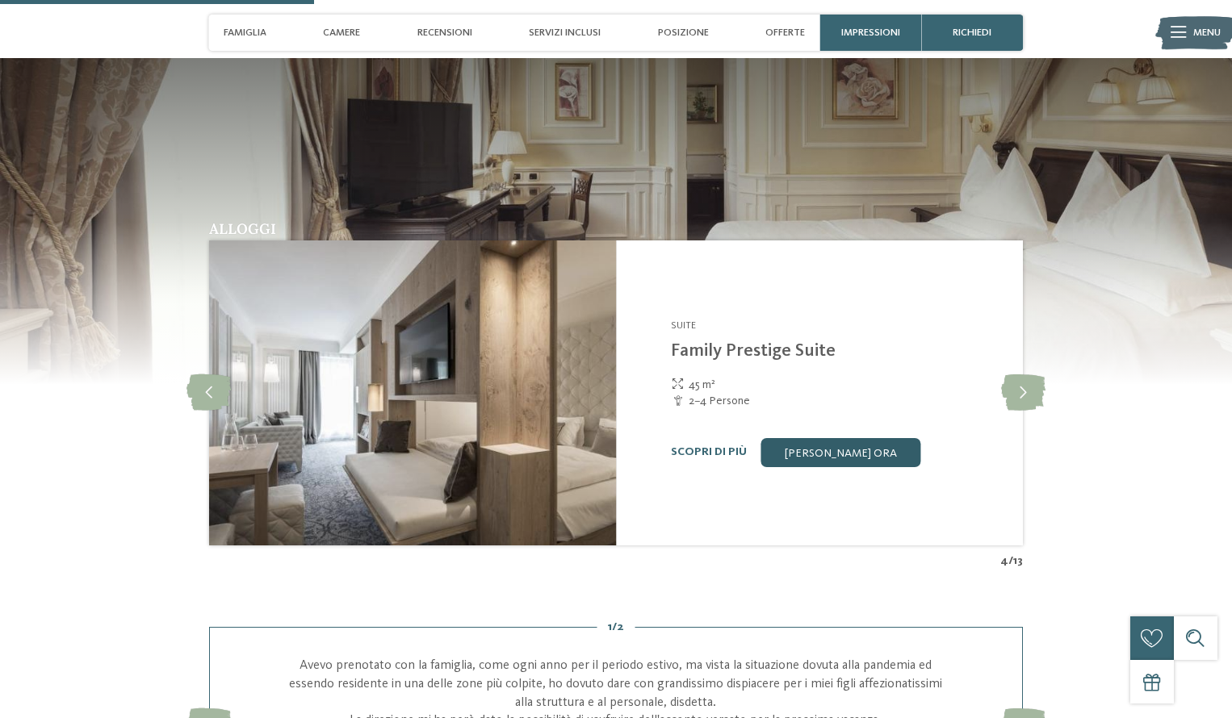
click at [847, 458] on link "[PERSON_NAME] ora" at bounding box center [841, 452] width 160 height 29
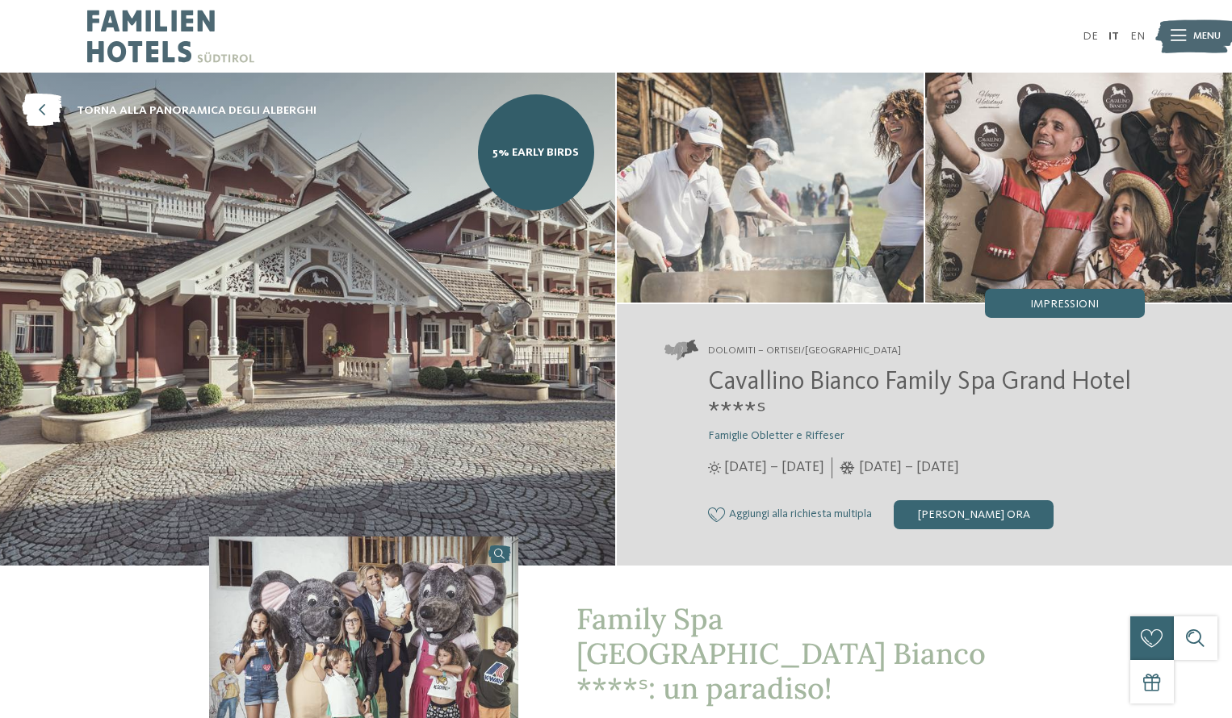
click at [136, 56] on img at bounding box center [170, 36] width 167 height 73
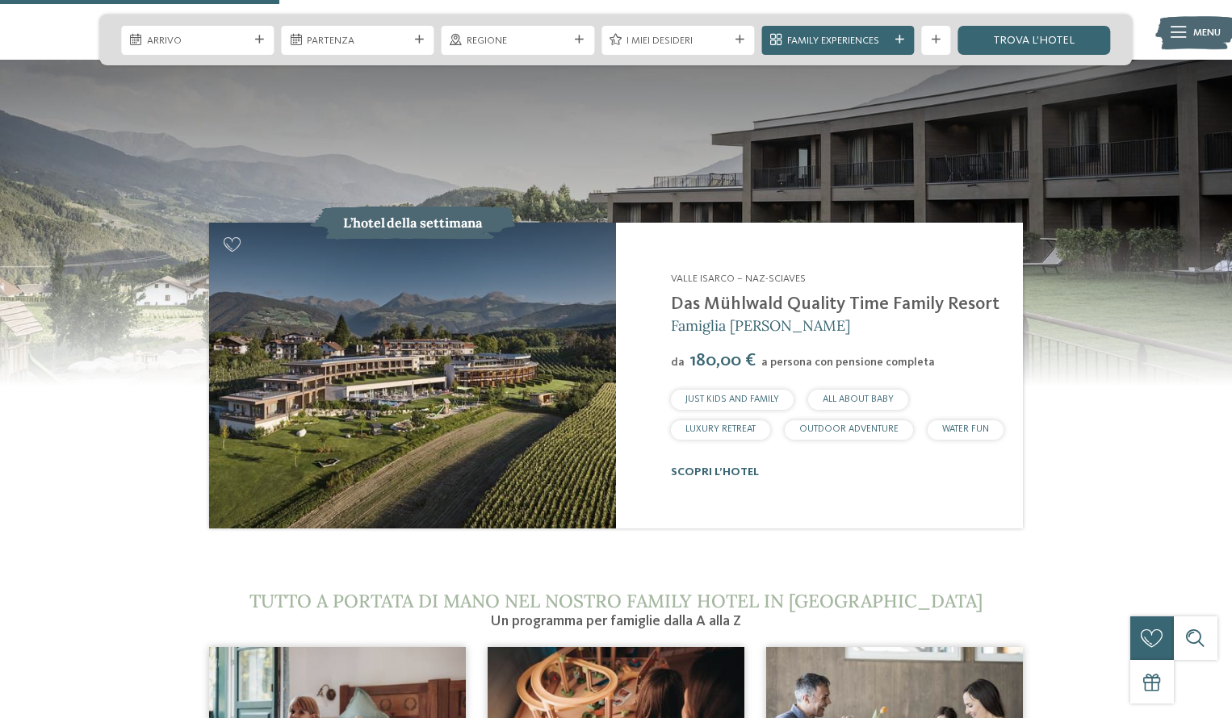
scroll to position [1513, 0]
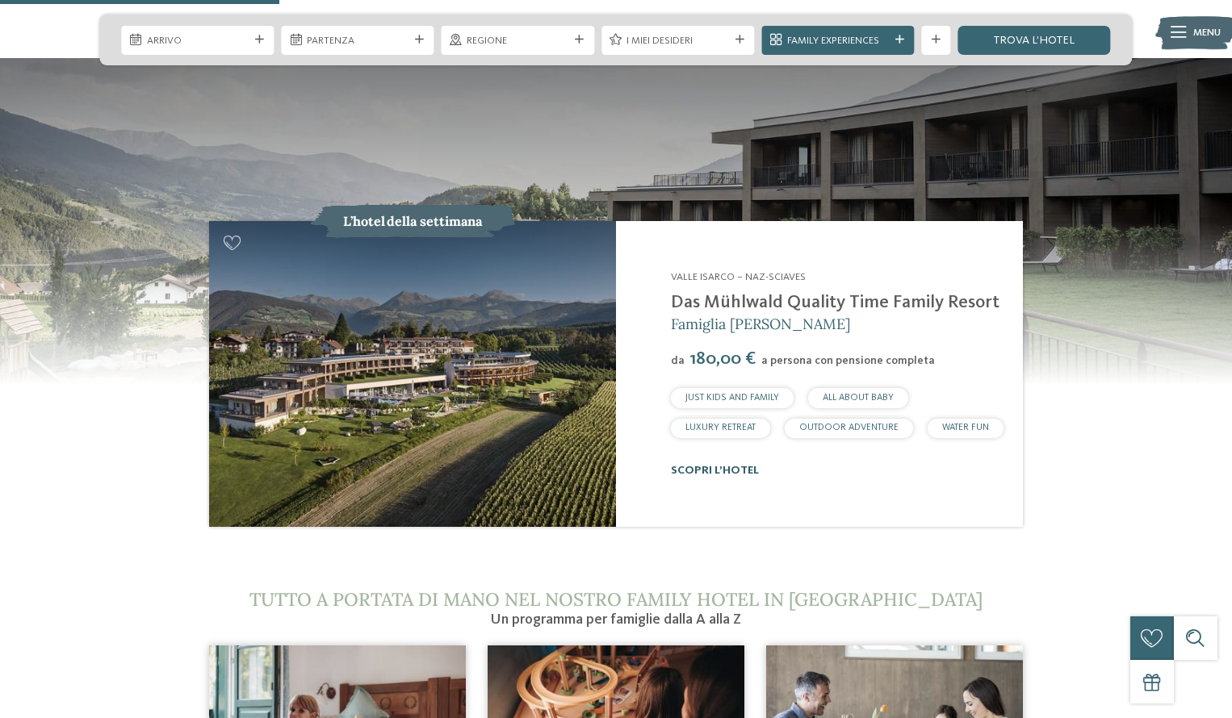
click at [737, 465] on link "scopri l’hotel" at bounding box center [715, 470] width 88 height 11
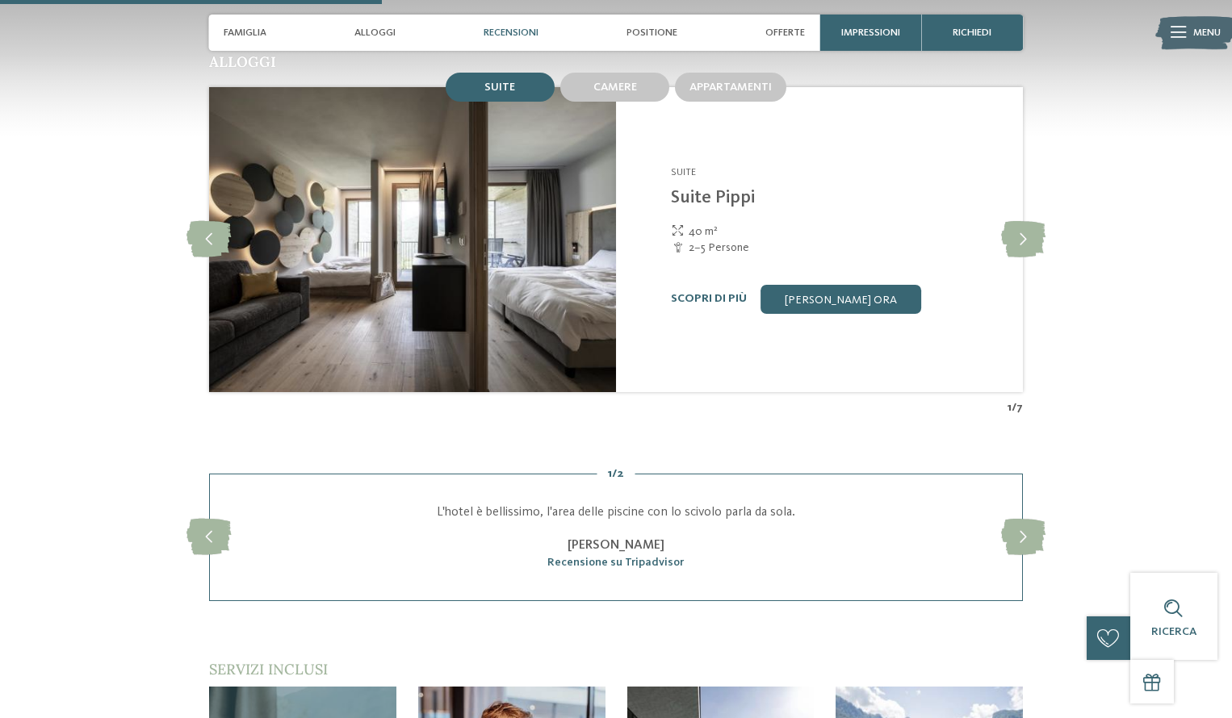
scroll to position [1585, 0]
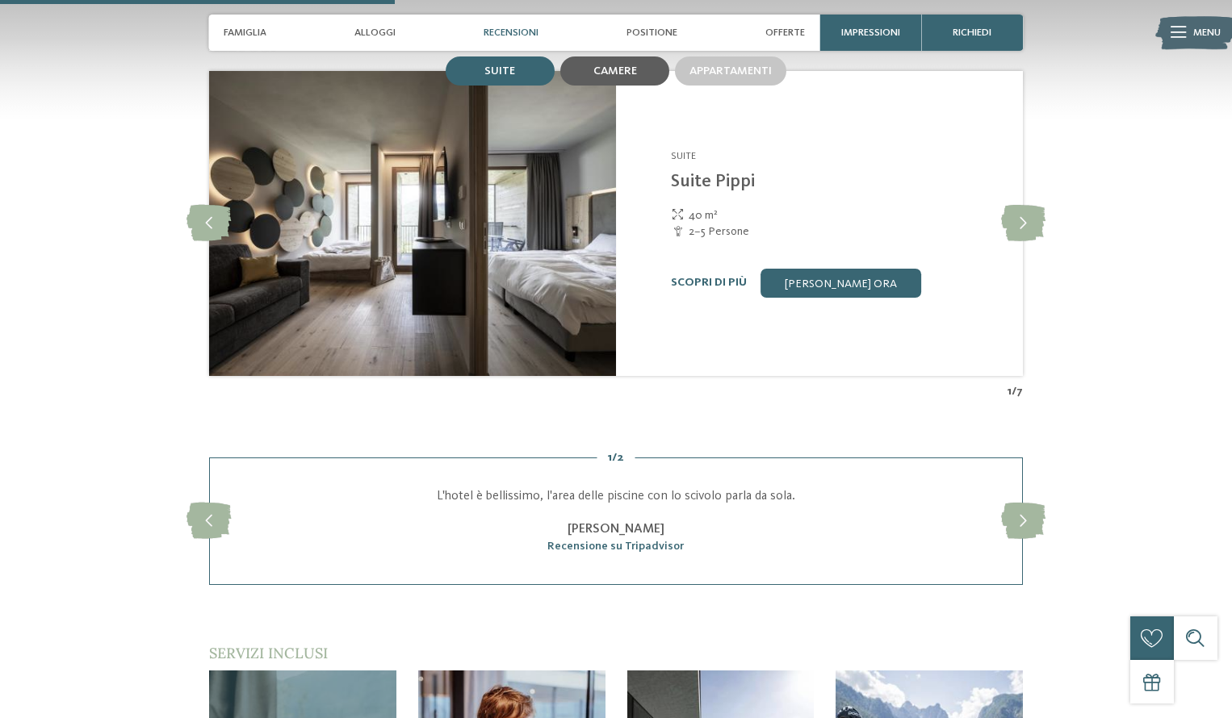
click at [623, 86] on div "Camere" at bounding box center [614, 70] width 109 height 29
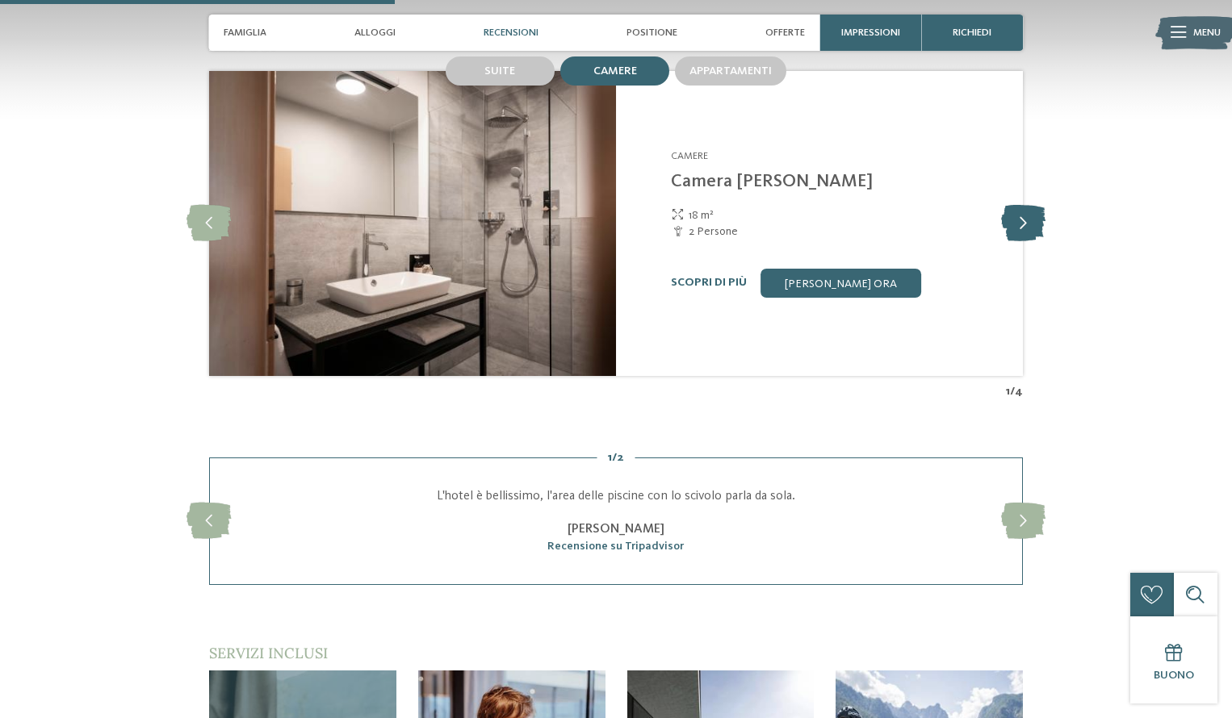
click at [1017, 241] on icon at bounding box center [1023, 223] width 44 height 36
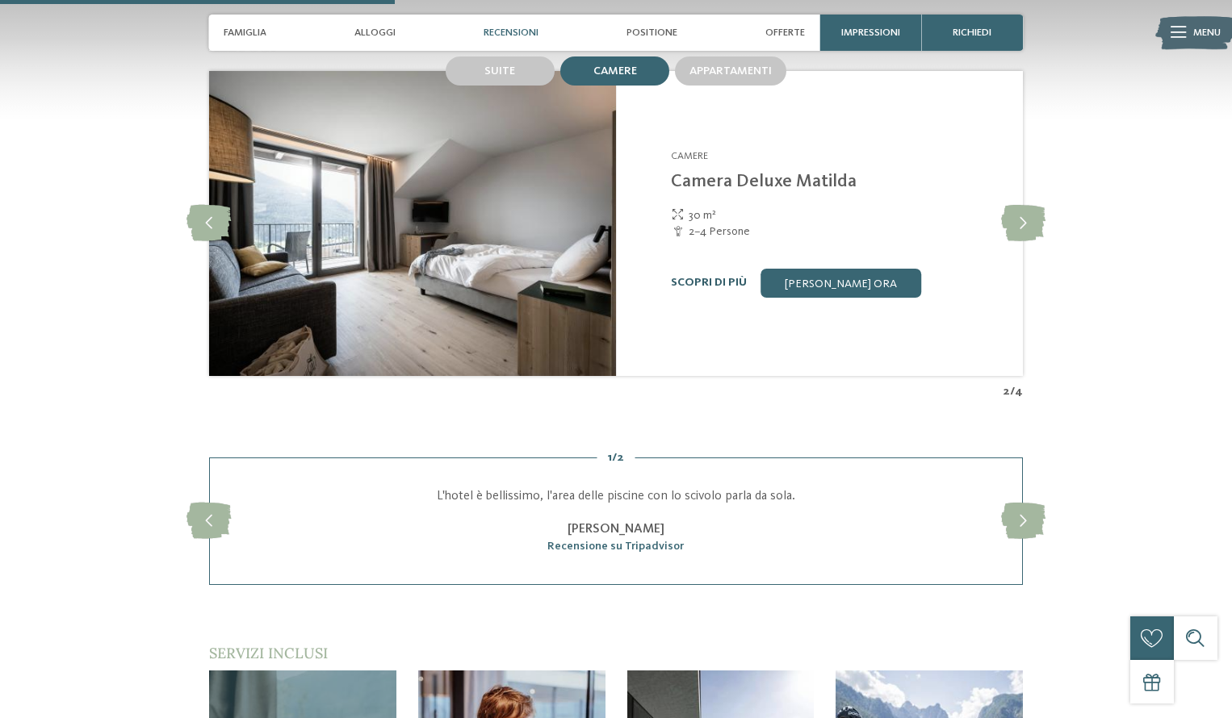
click at [718, 288] on link "Scopri di più" at bounding box center [709, 282] width 76 height 11
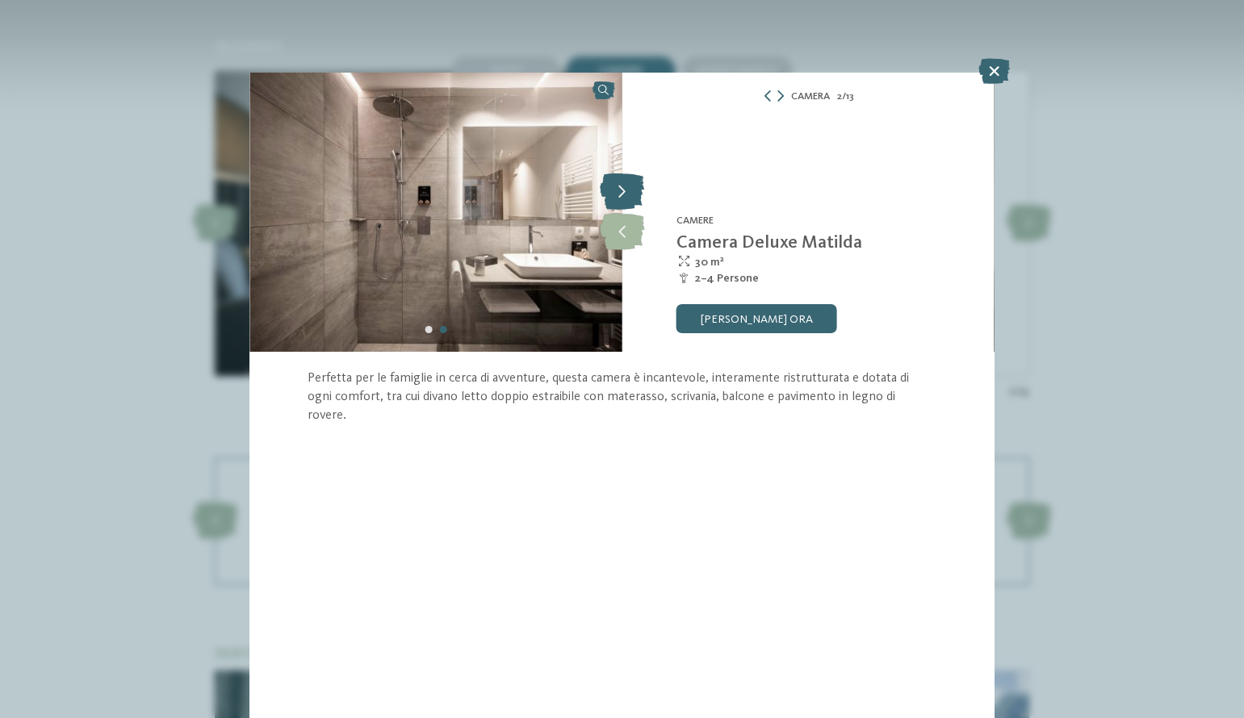
click at [624, 193] on icon at bounding box center [622, 192] width 44 height 36
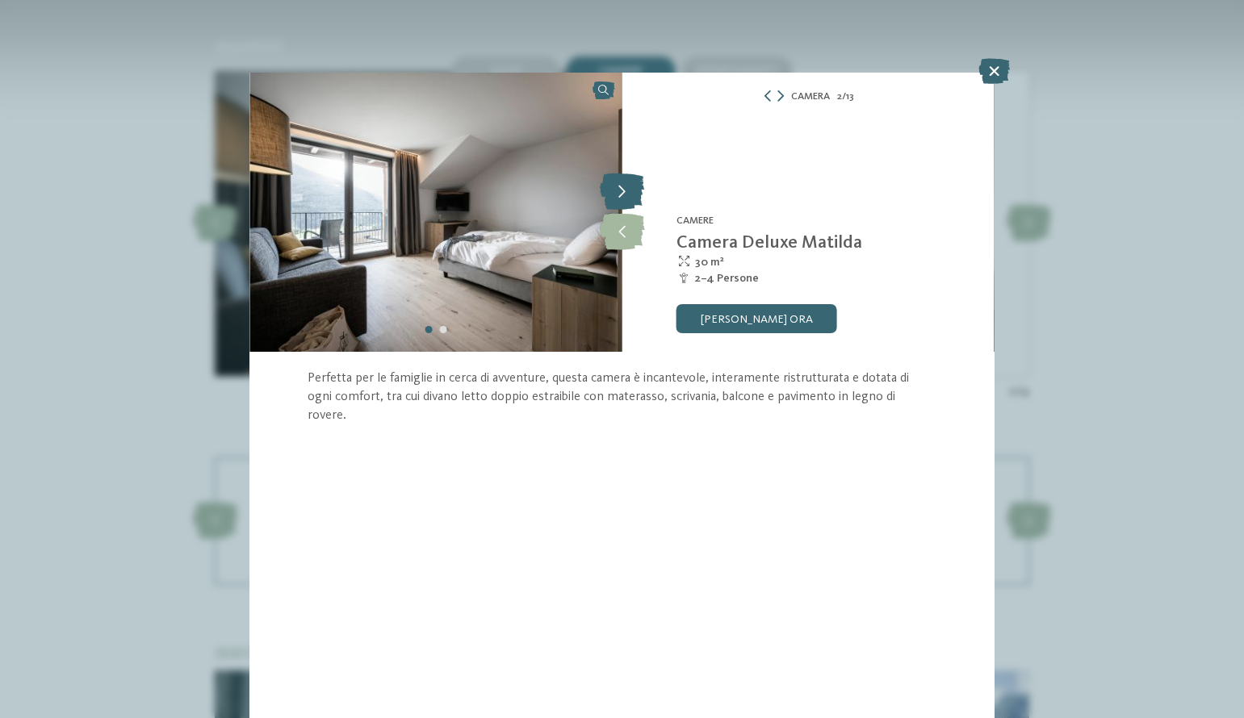
click at [624, 193] on icon at bounding box center [622, 192] width 44 height 36
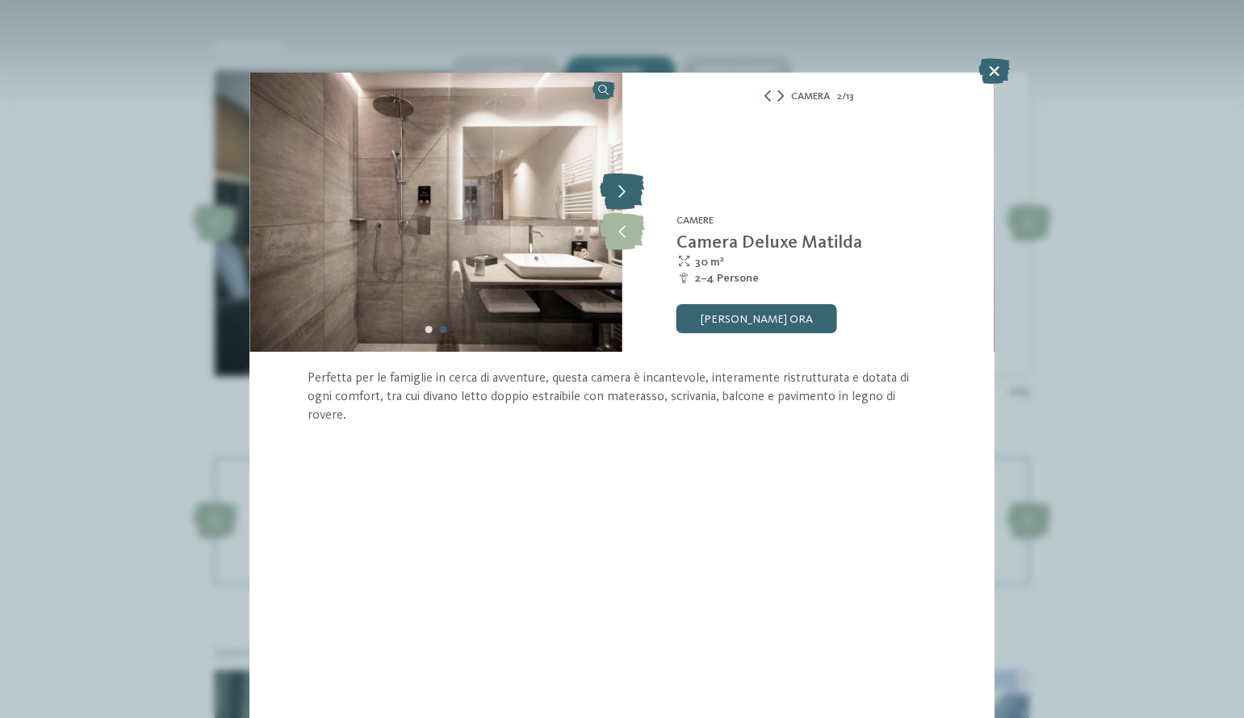
click at [624, 193] on icon at bounding box center [622, 192] width 44 height 36
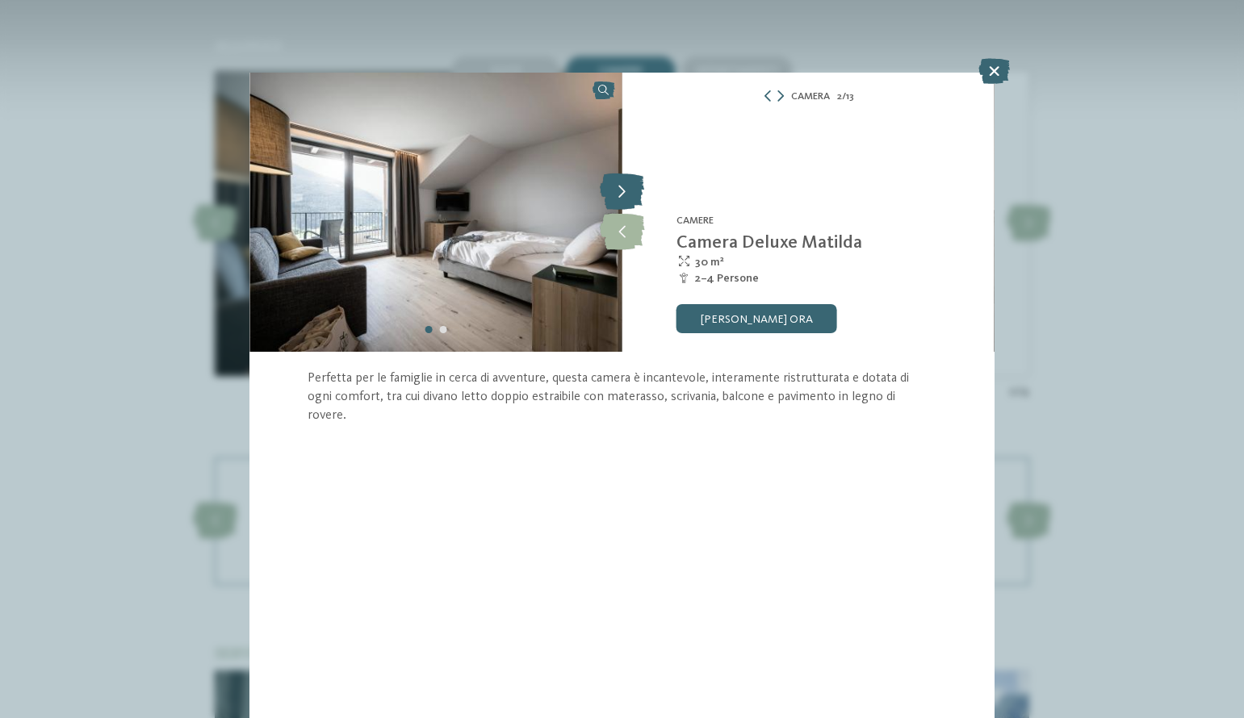
click at [624, 193] on icon at bounding box center [622, 192] width 44 height 36
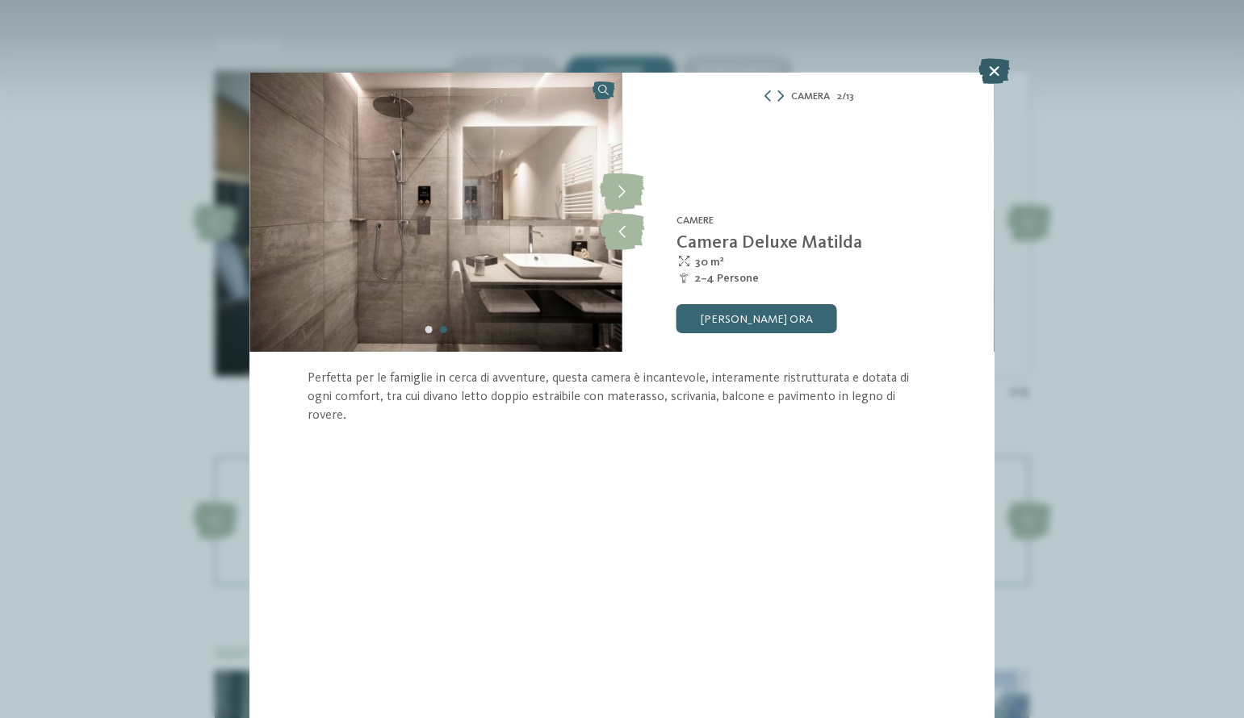
click at [993, 75] on icon at bounding box center [993, 71] width 31 height 26
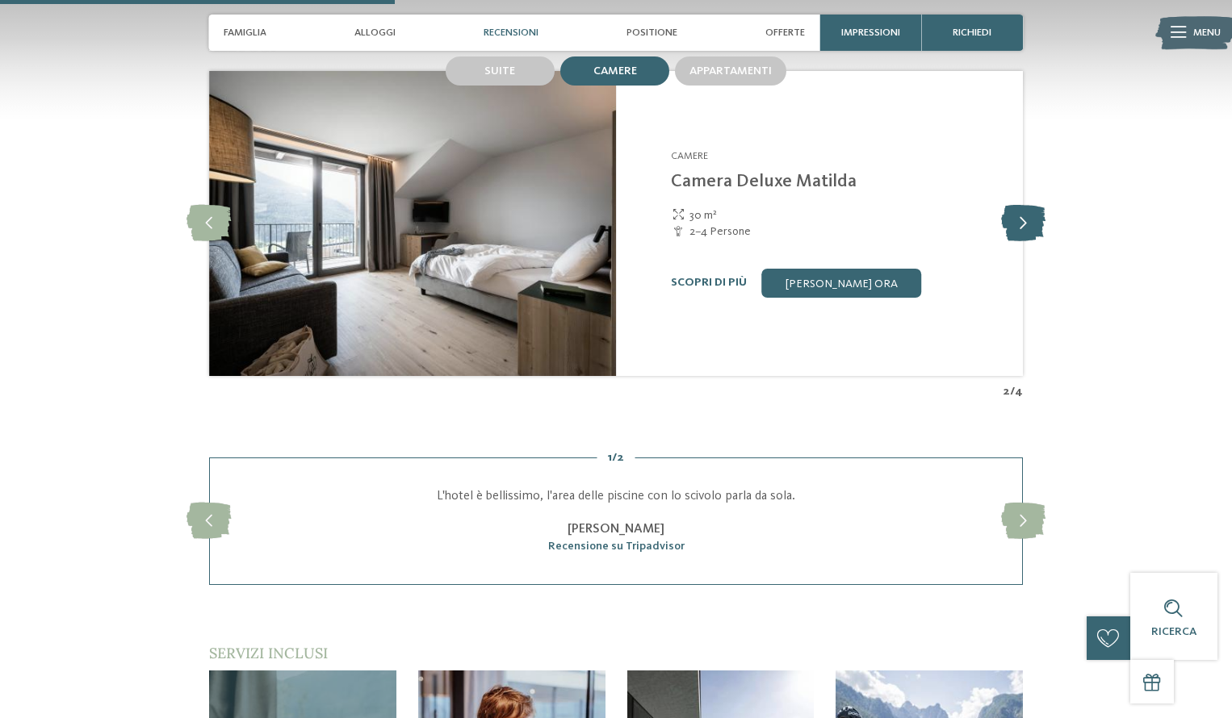
click at [1023, 238] on icon at bounding box center [1023, 223] width 44 height 36
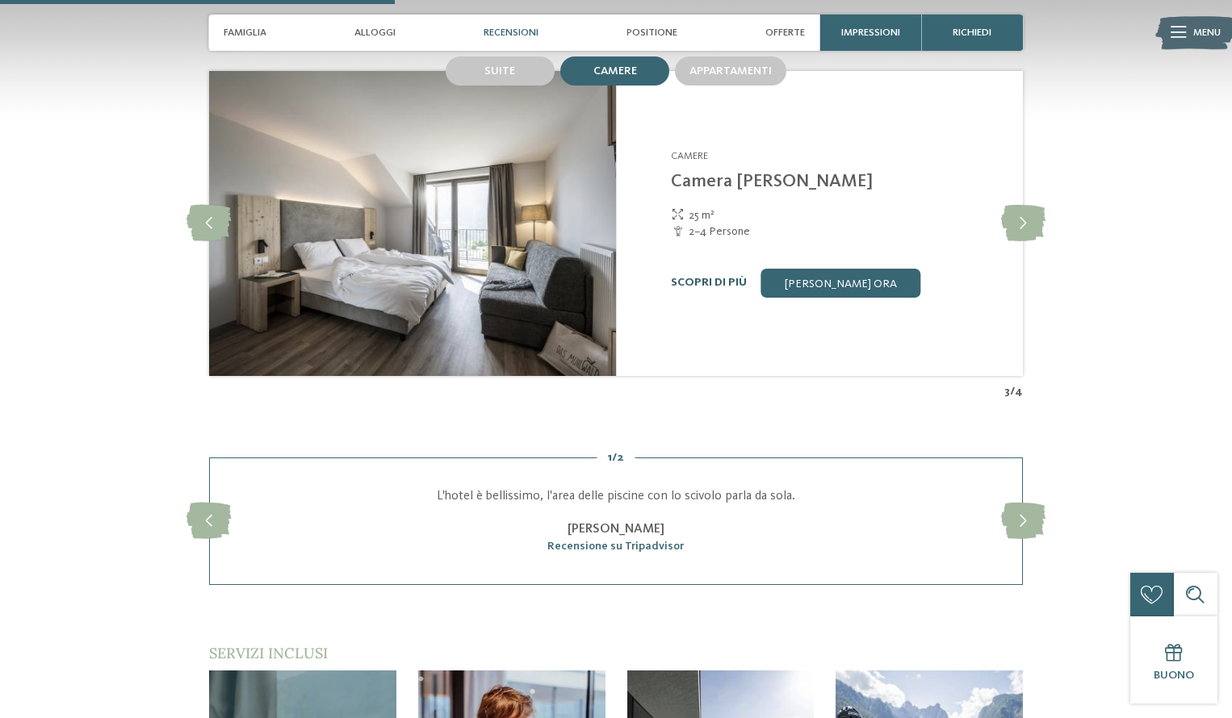
click at [720, 288] on link "Scopri di più" at bounding box center [709, 282] width 76 height 11
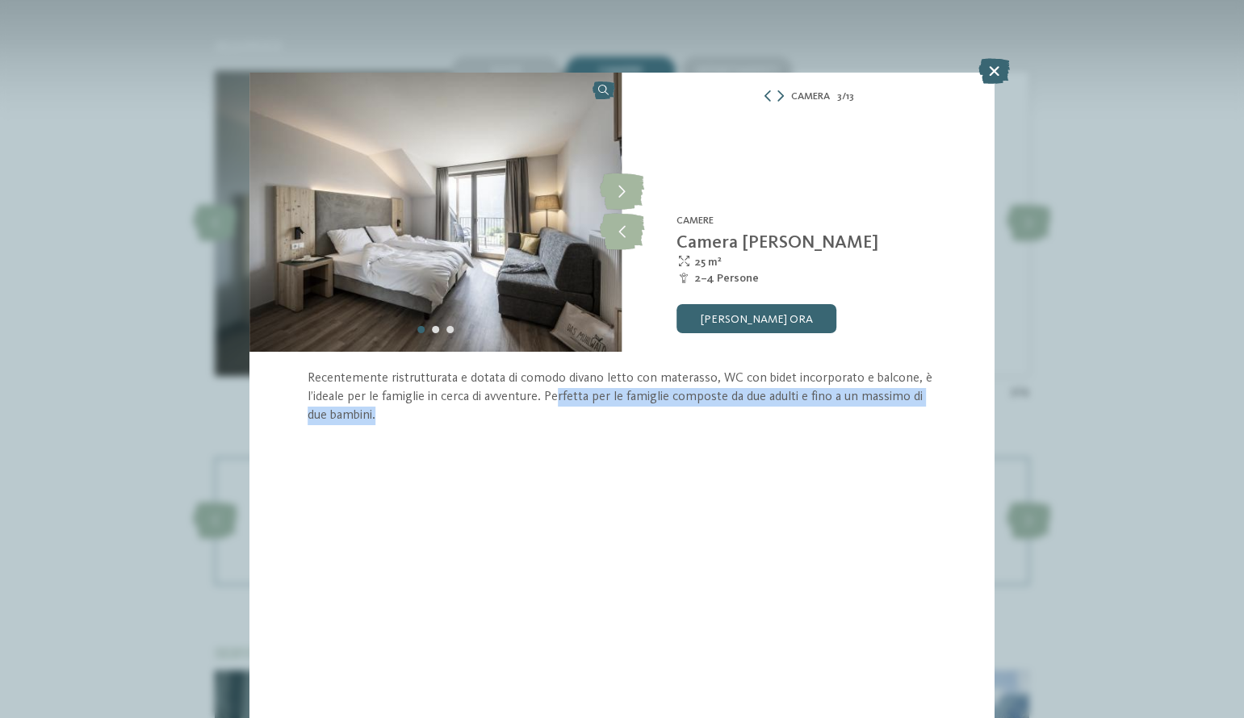
drag, startPoint x: 556, startPoint y: 402, endPoint x: 694, endPoint y: 415, distance: 138.6
click at [694, 415] on p "Recentemente ristrutturata e dotata di comodo divano letto con materasso, WC co…" at bounding box center [621, 397] width 628 height 55
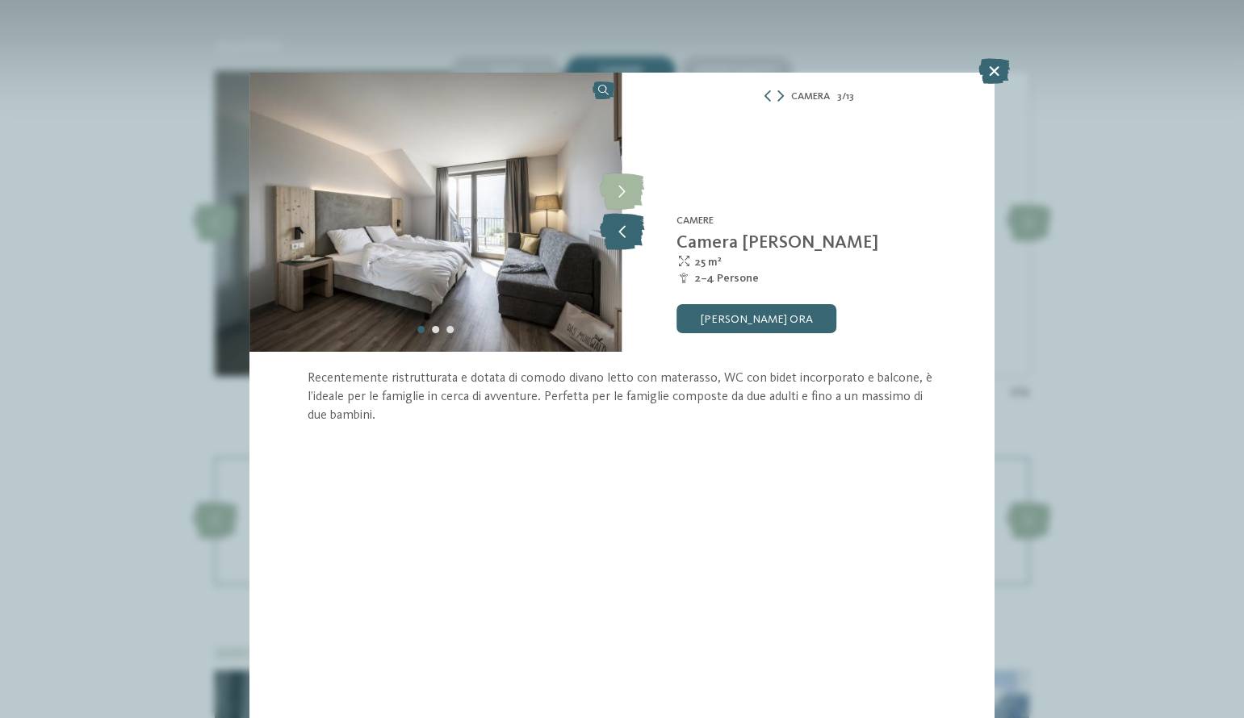
click at [633, 226] on icon at bounding box center [622, 232] width 44 height 36
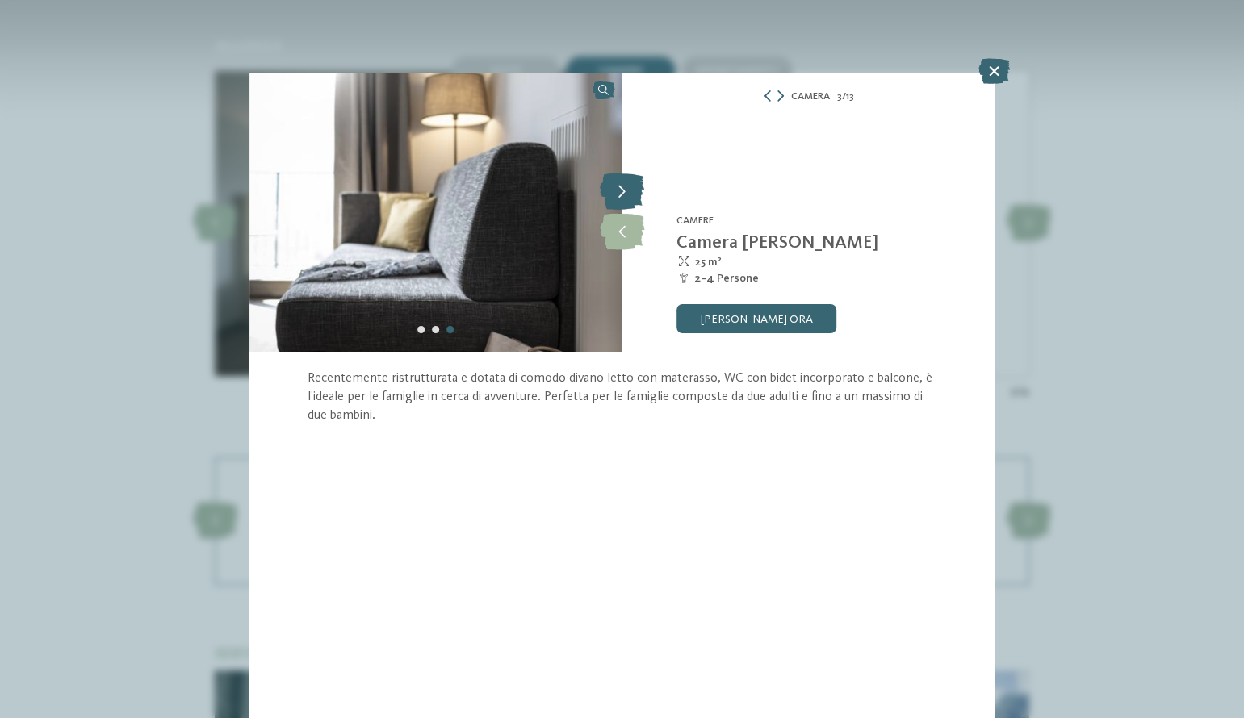
click at [626, 192] on icon at bounding box center [622, 192] width 44 height 36
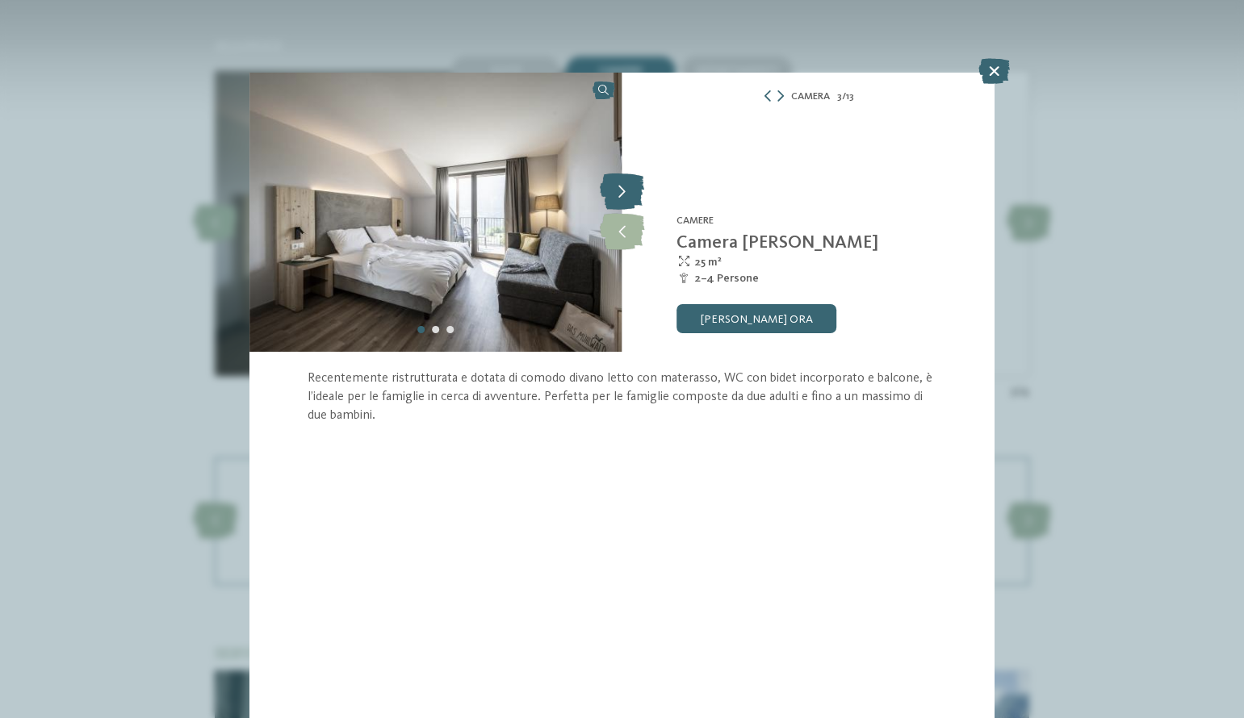
click at [626, 192] on icon at bounding box center [622, 192] width 44 height 36
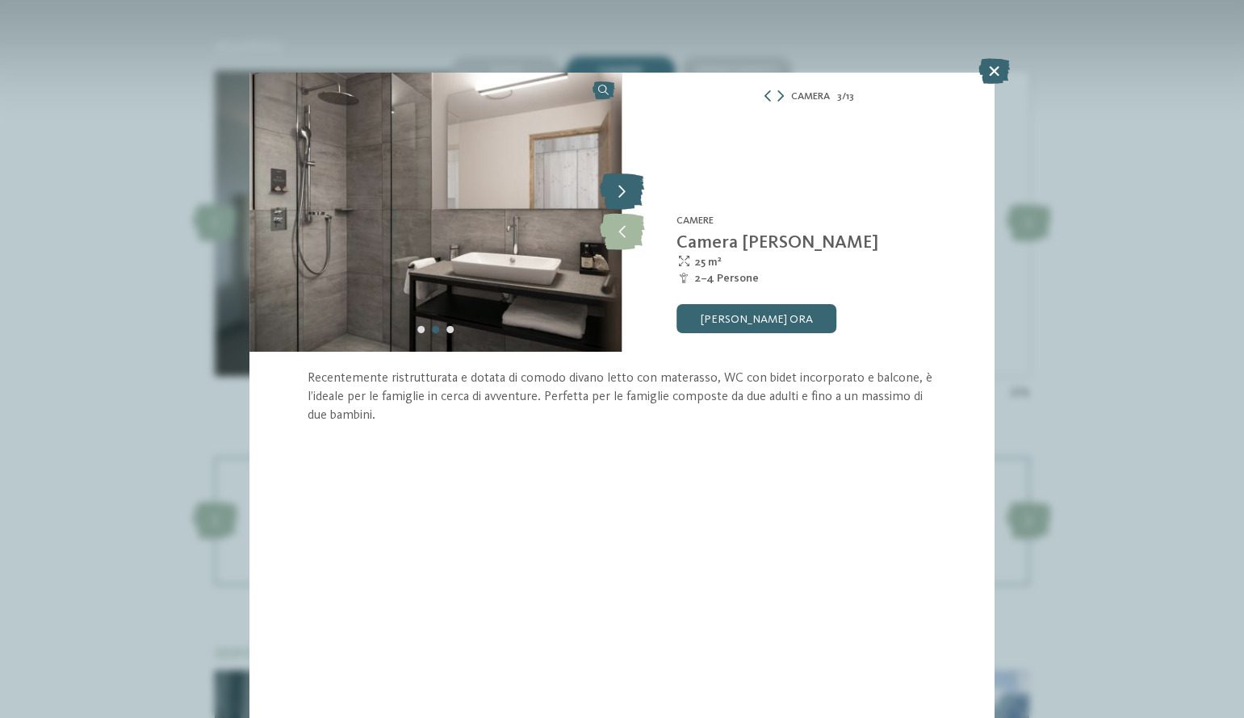
click at [626, 192] on icon at bounding box center [622, 192] width 44 height 36
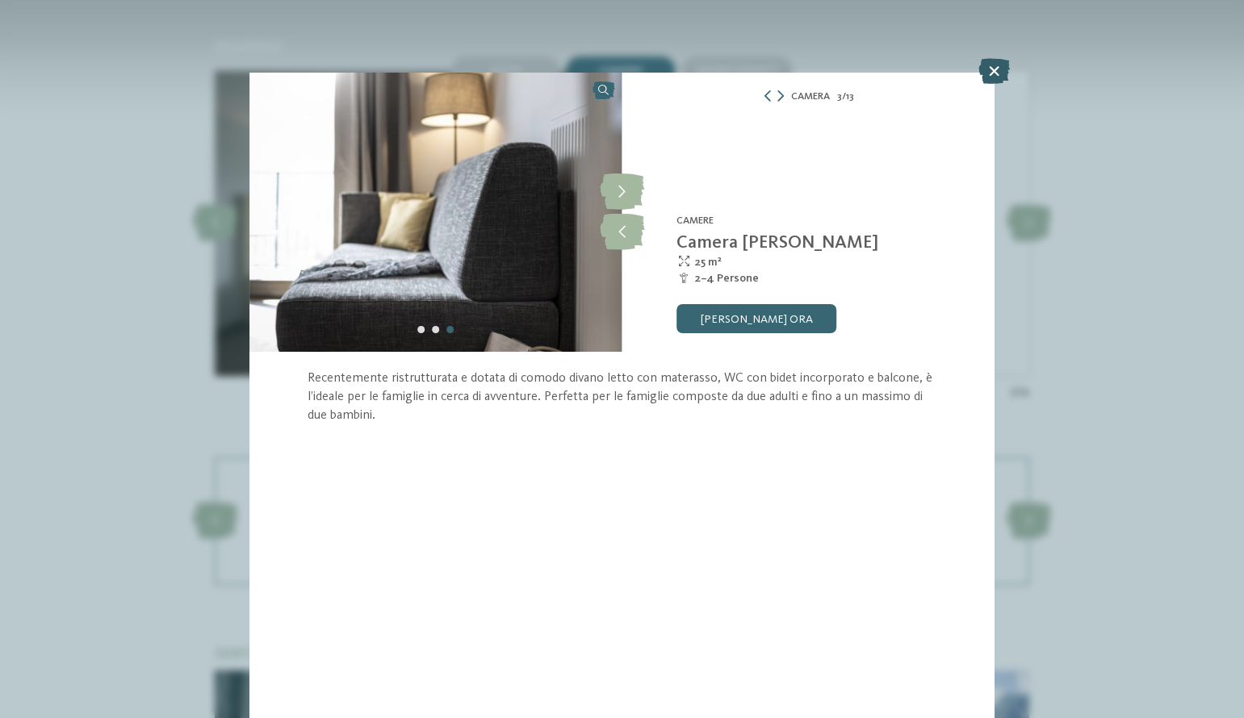
click at [994, 74] on icon at bounding box center [993, 71] width 31 height 26
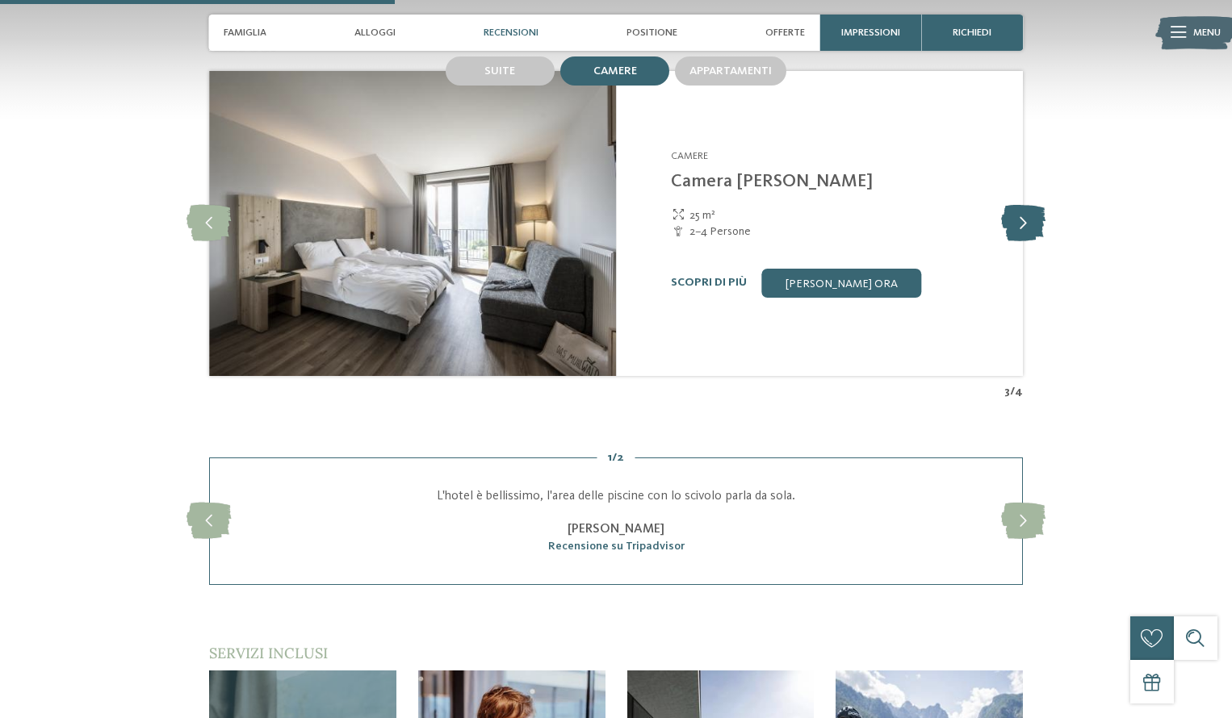
click at [1037, 237] on icon at bounding box center [1023, 223] width 44 height 36
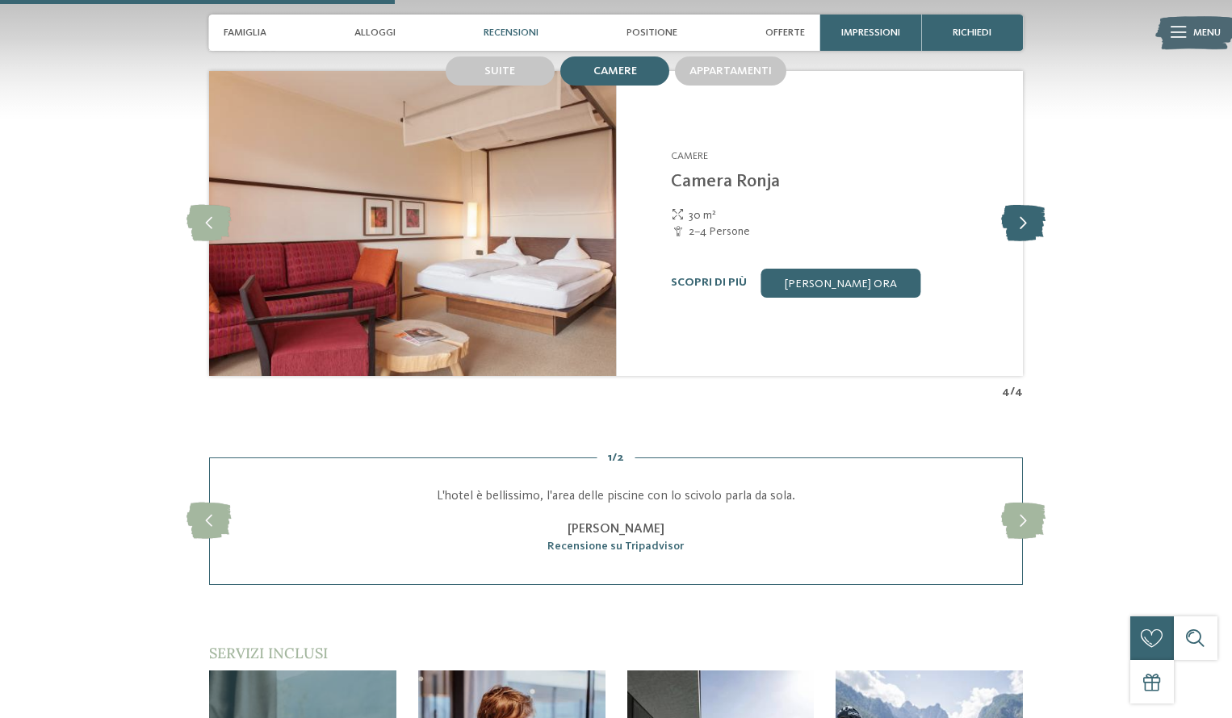
click at [1035, 234] on icon at bounding box center [1023, 223] width 44 height 36
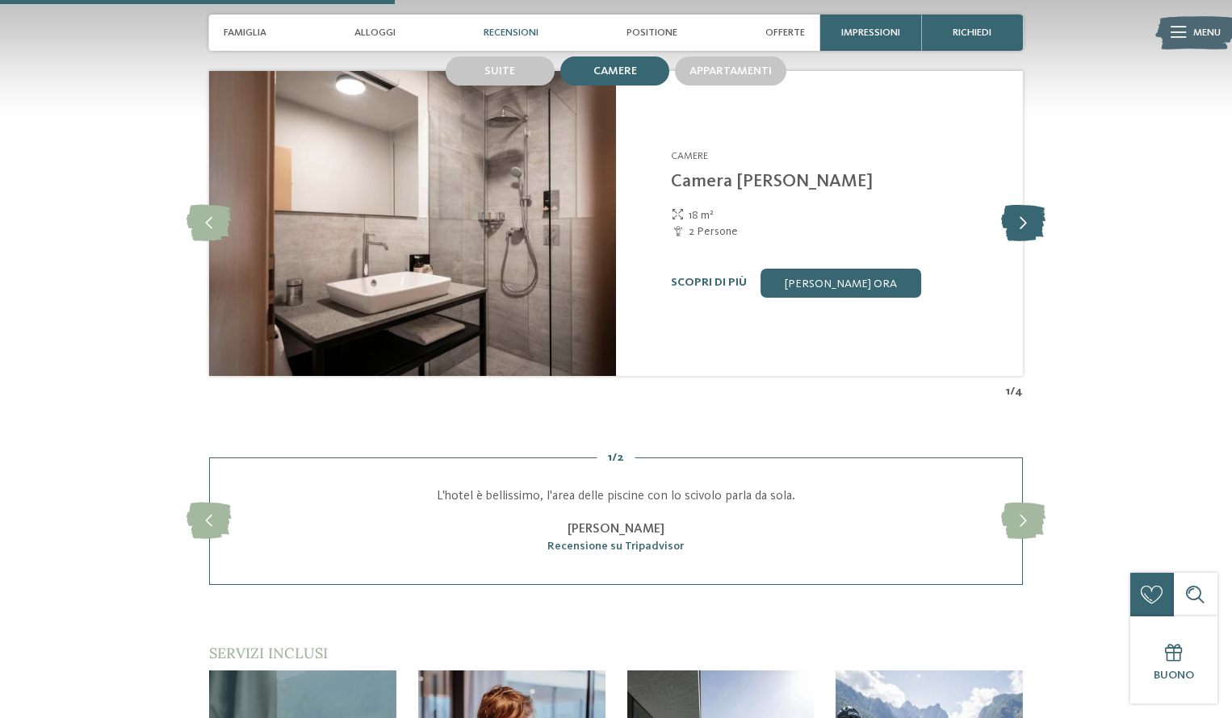
click at [1035, 234] on icon at bounding box center [1023, 223] width 44 height 36
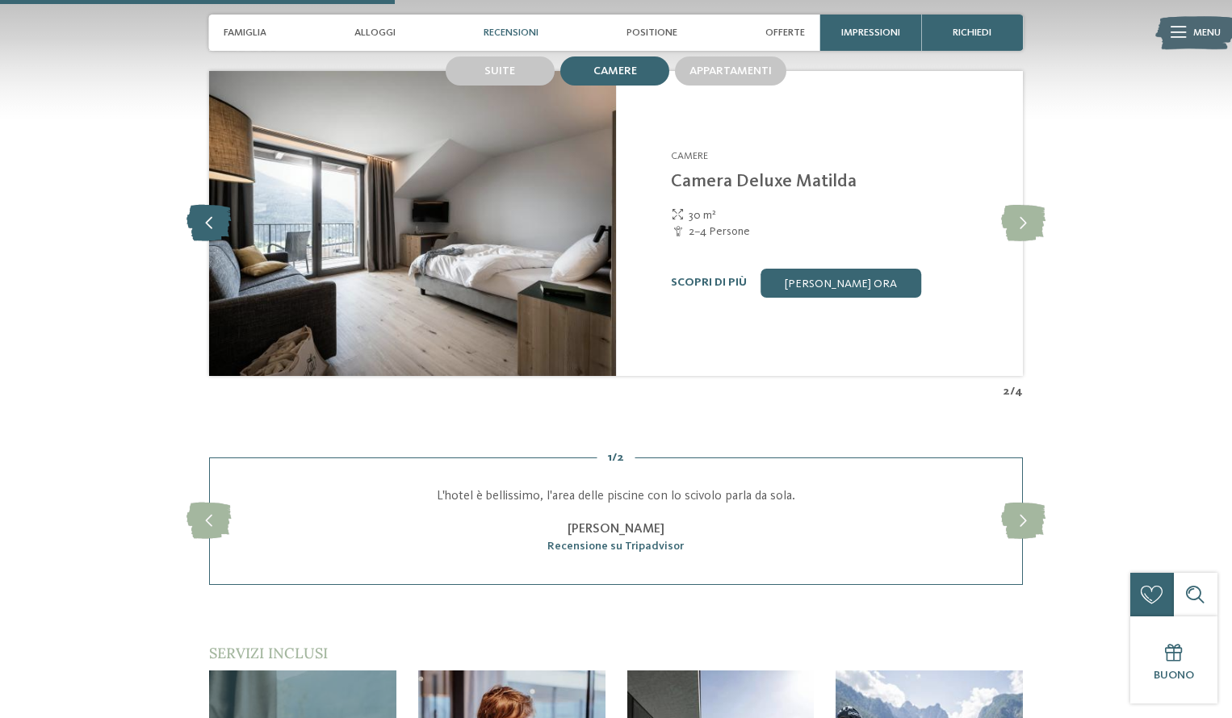
click at [194, 241] on icon at bounding box center [208, 223] width 44 height 36
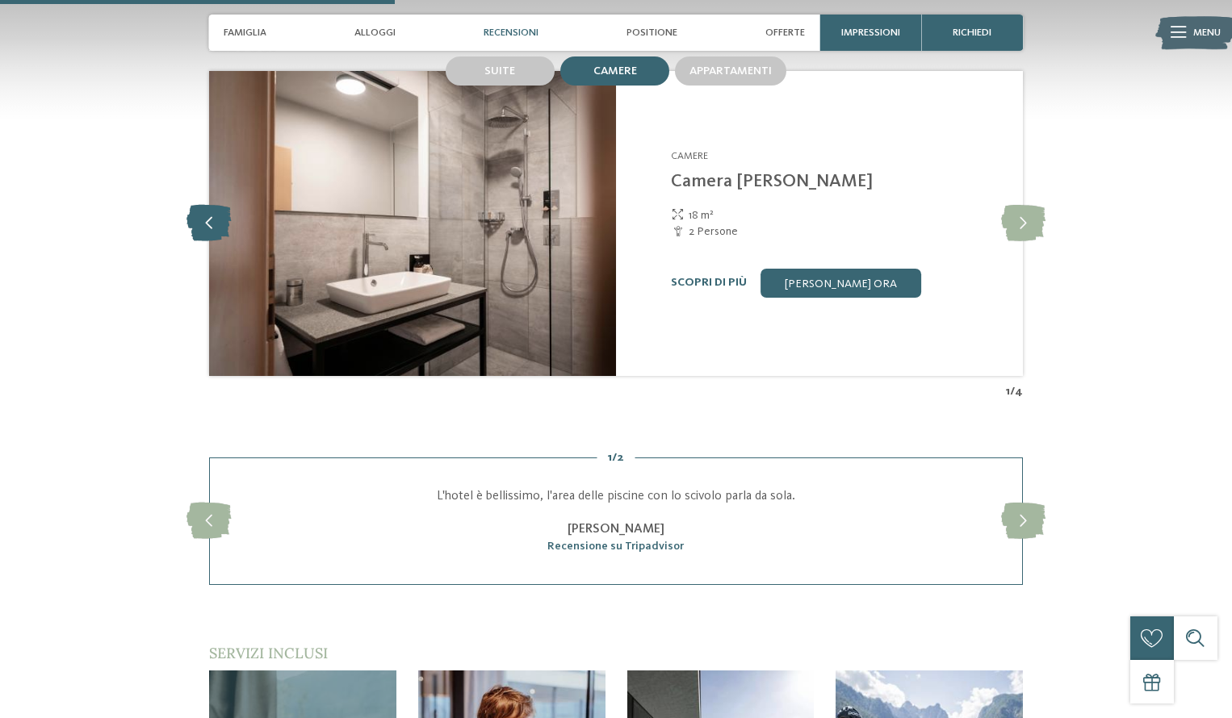
click at [211, 241] on icon at bounding box center [208, 223] width 44 height 36
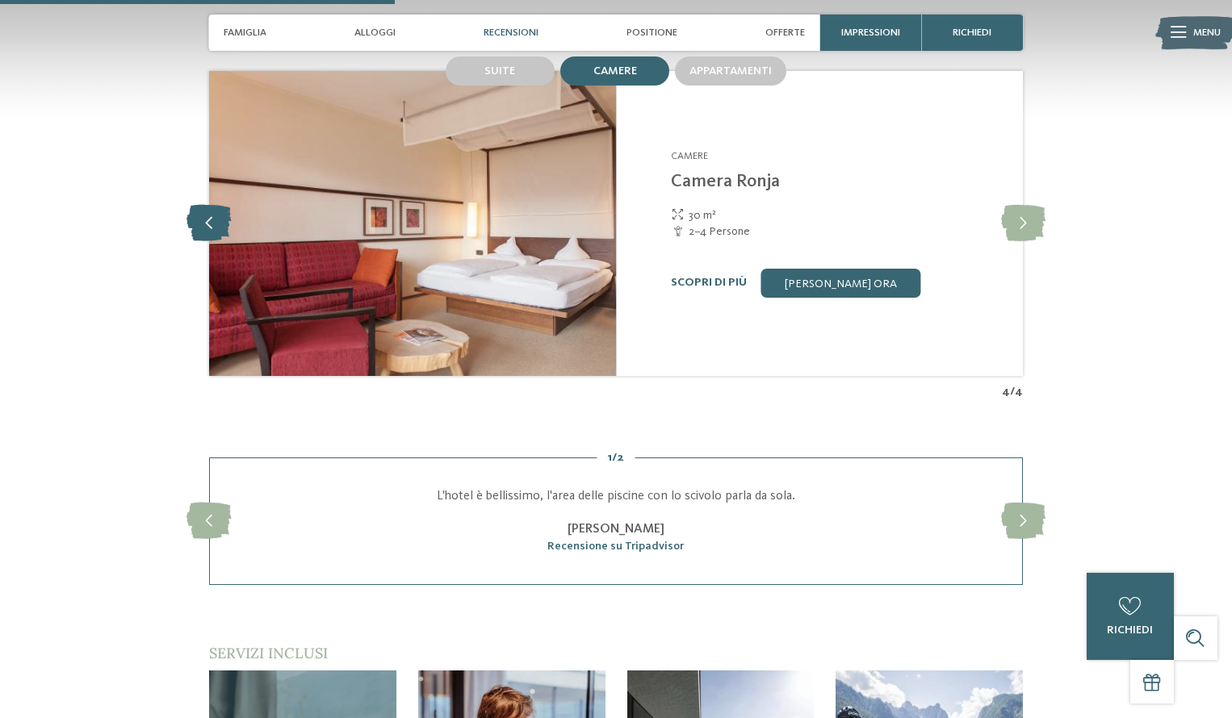
click at [211, 241] on icon at bounding box center [208, 223] width 44 height 36
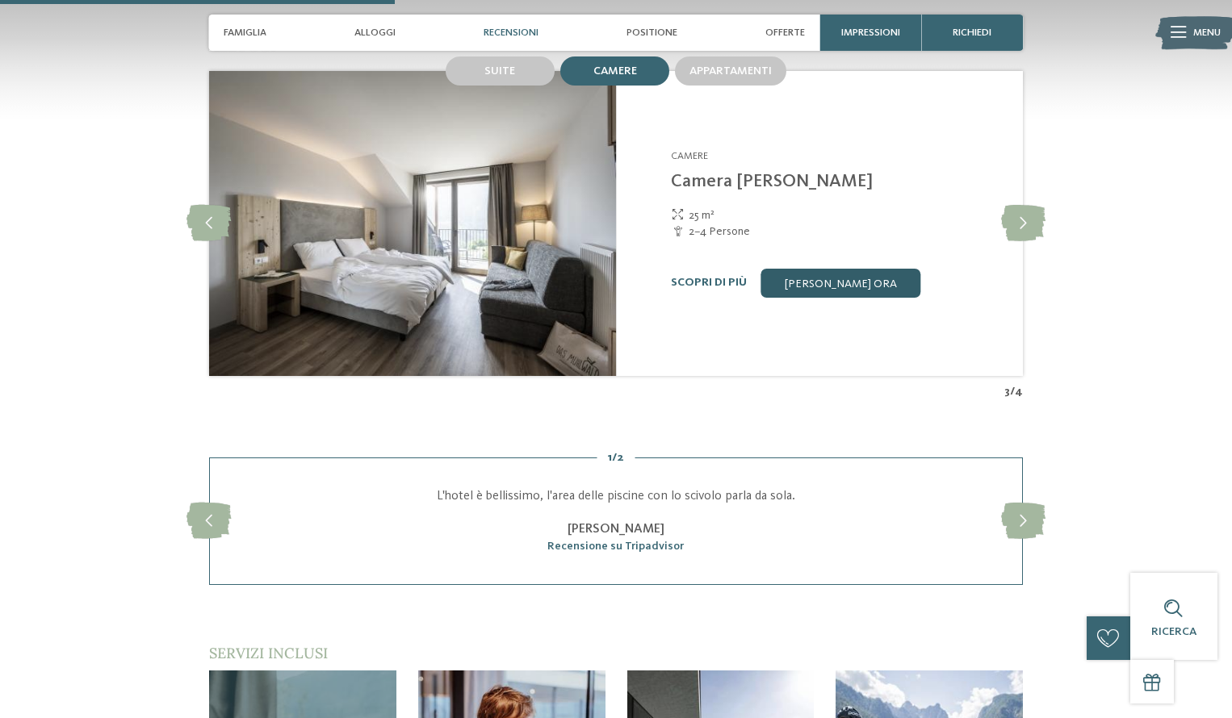
click at [812, 298] on link "[PERSON_NAME] ora" at bounding box center [841, 283] width 160 height 29
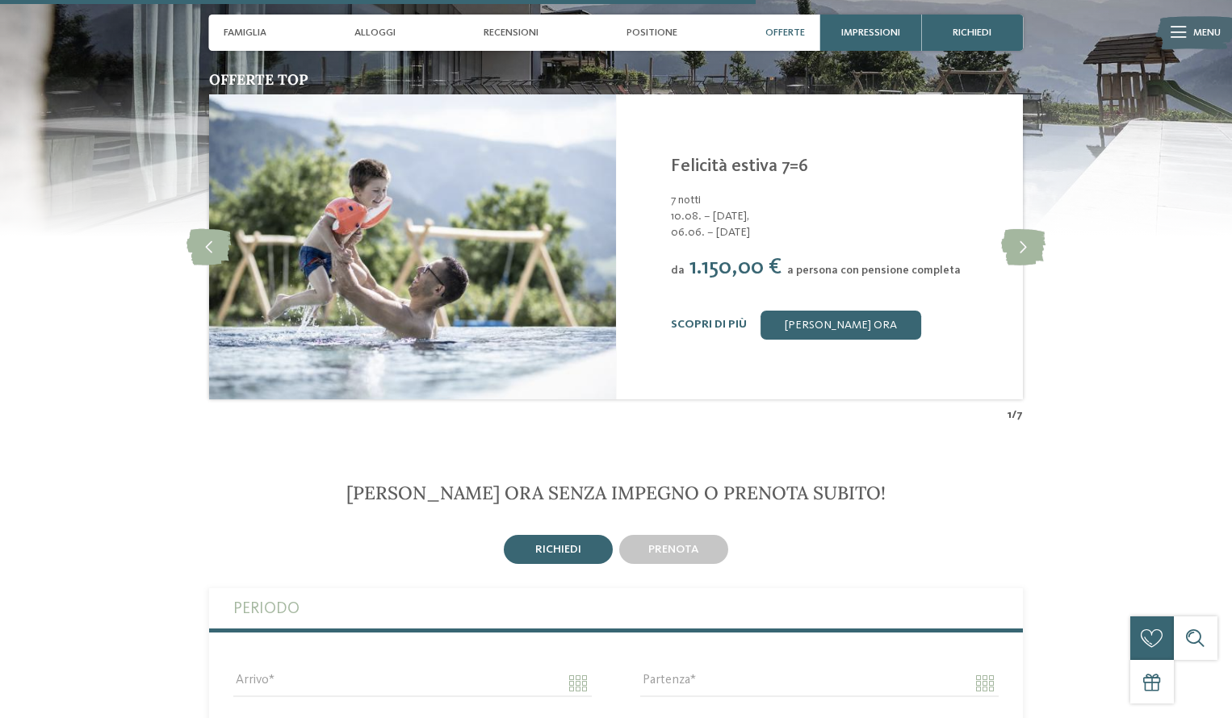
scroll to position [3168, 0]
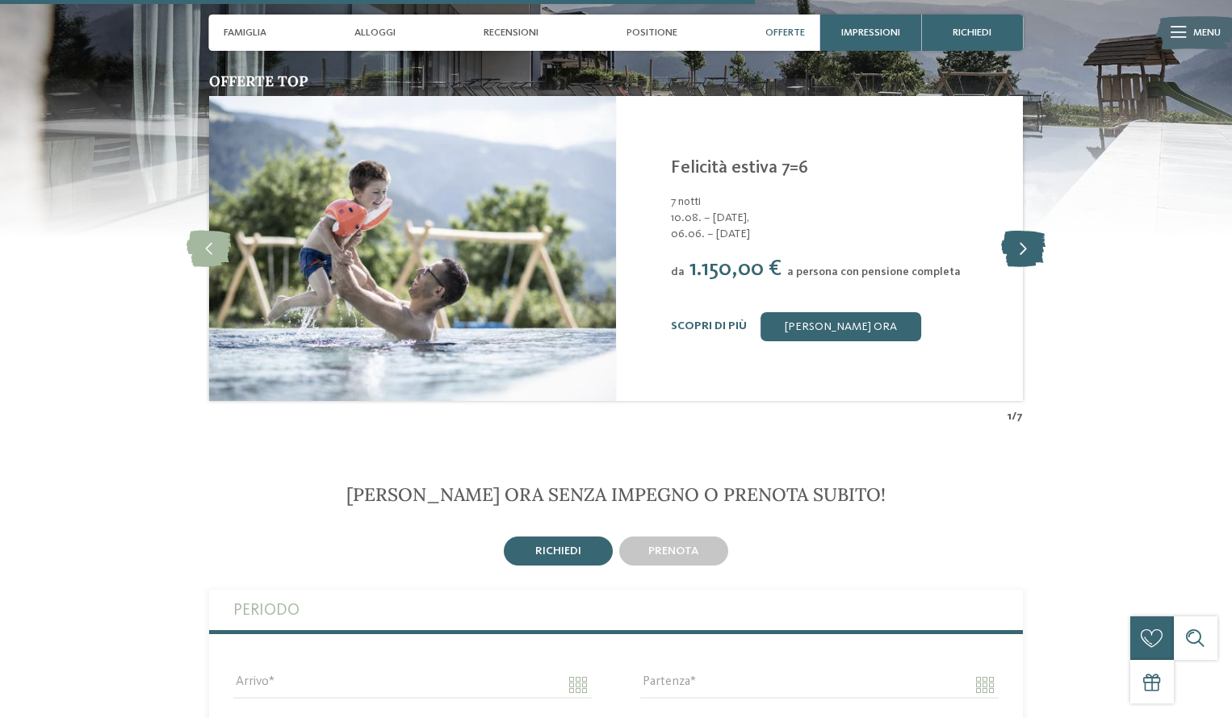
click at [1026, 267] on icon at bounding box center [1023, 249] width 44 height 36
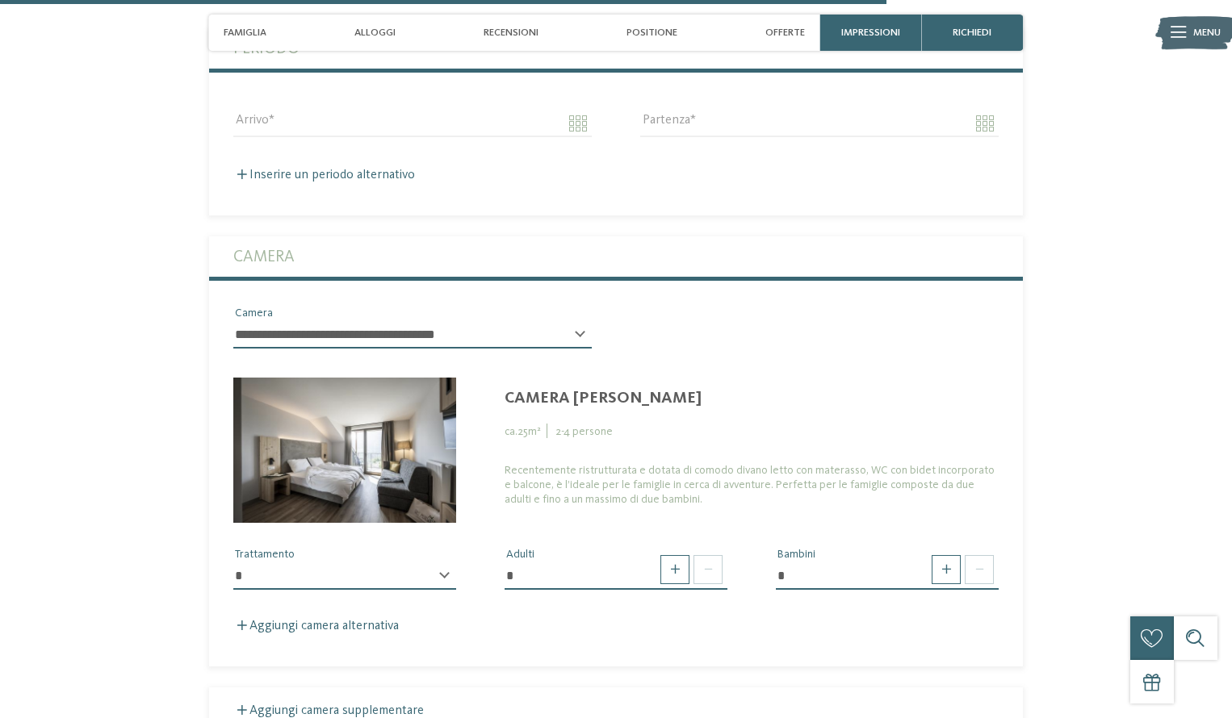
scroll to position [3712, 0]
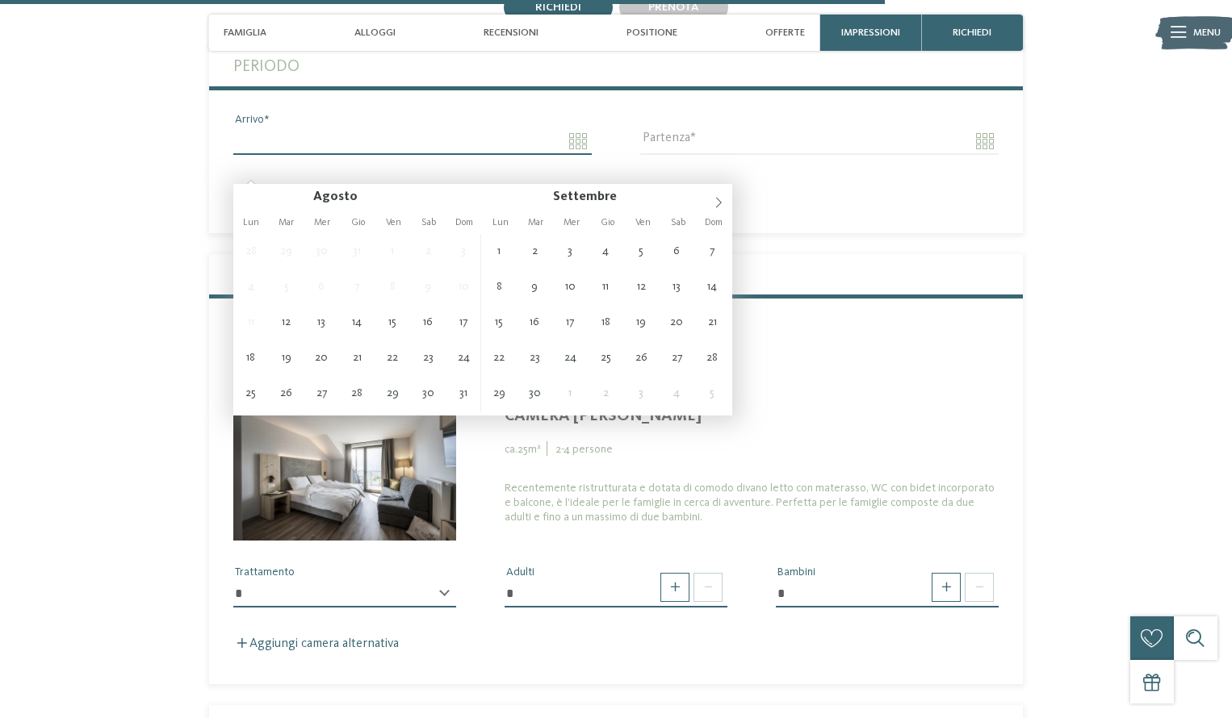
click at [579, 155] on input "Arrivo" at bounding box center [412, 141] width 358 height 27
type input "**********"
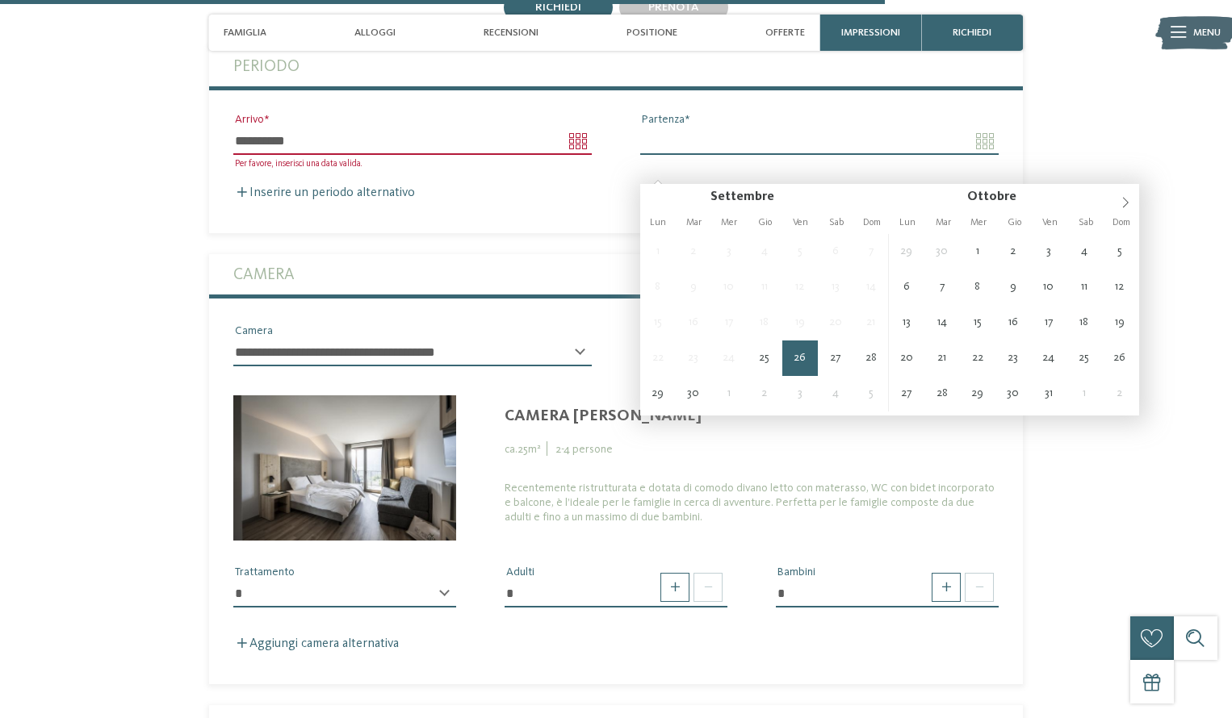
type input "**********"
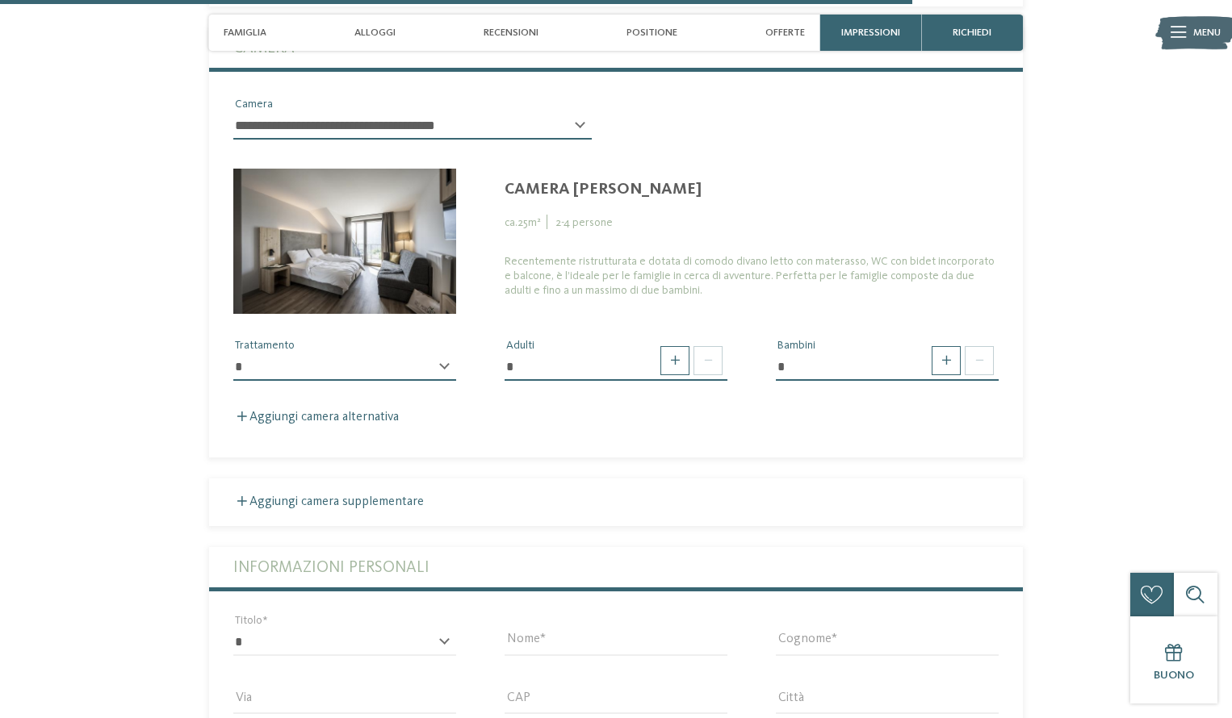
scroll to position [3968, 0]
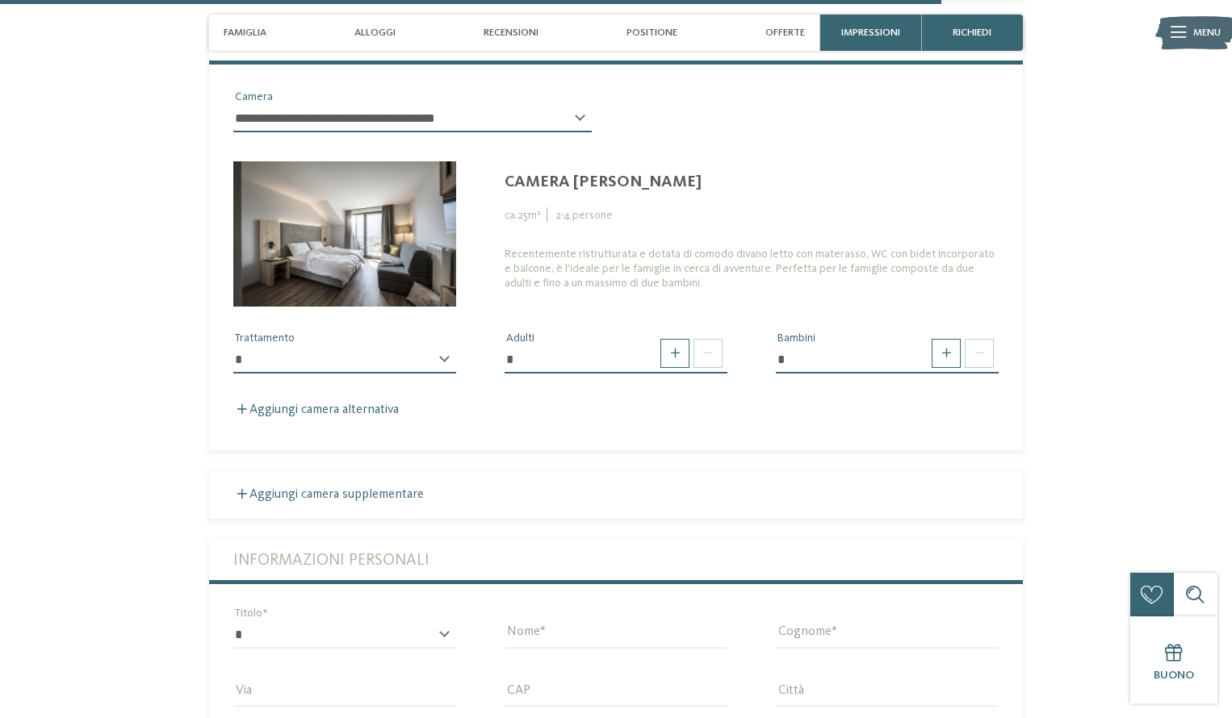
click at [392, 374] on select "**********" at bounding box center [344, 359] width 223 height 27
select select "*"
click at [233, 373] on select "**********" at bounding box center [344, 359] width 223 height 27
click at [935, 368] on span at bounding box center [945, 353] width 29 height 29
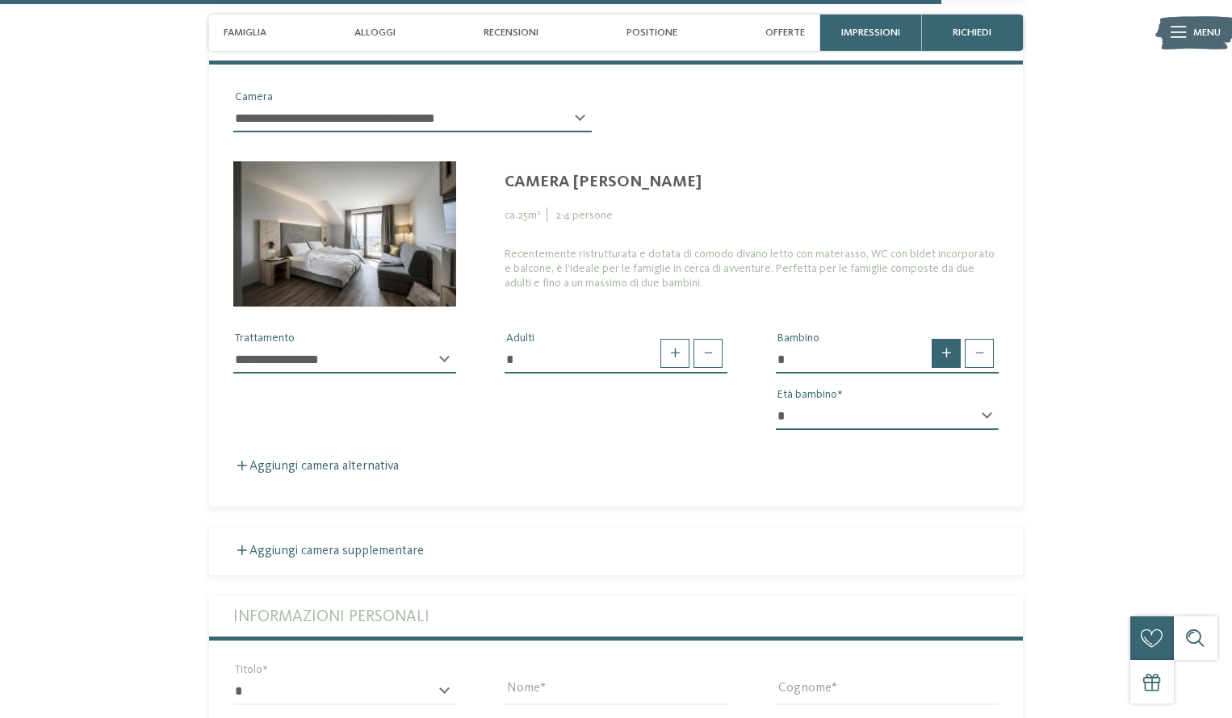
click at [935, 368] on span at bounding box center [945, 353] width 29 height 29
type input "*"
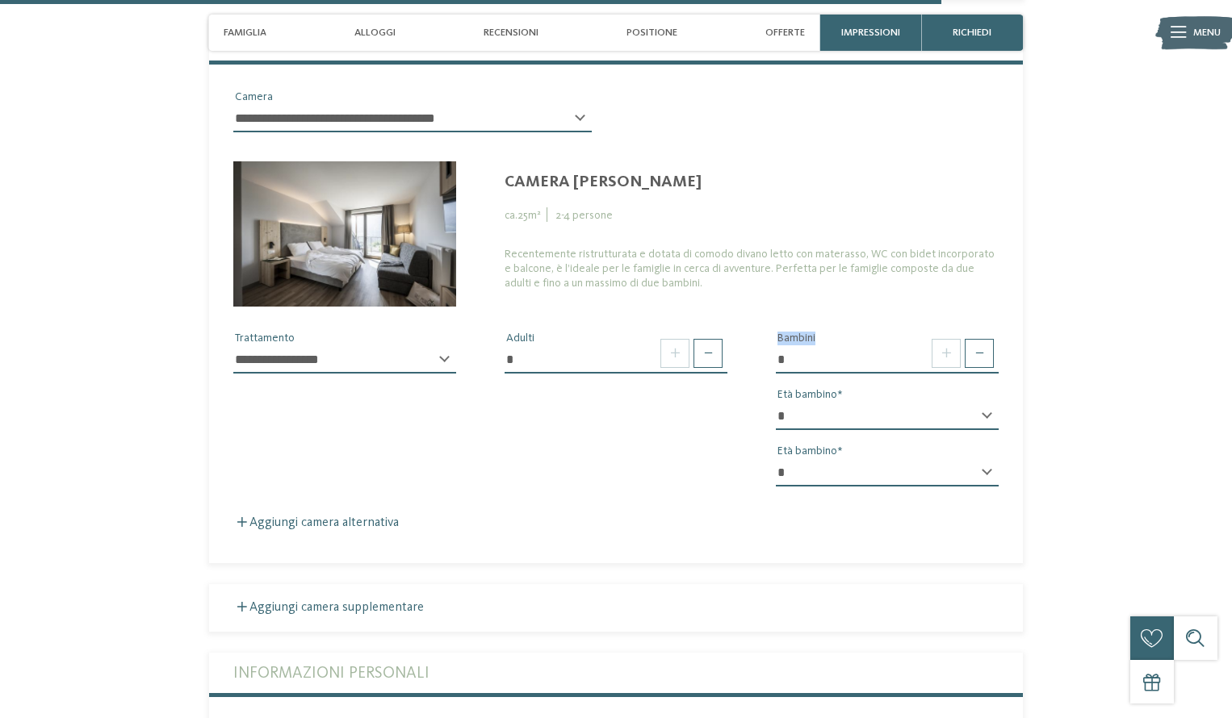
click at [924, 430] on select "* * * * * * * * * * * ** ** ** ** ** ** ** **" at bounding box center [887, 416] width 223 height 27
select select "*"
click at [776, 429] on select "* * * * * * * * * * * ** ** ** ** ** ** ** **" at bounding box center [887, 416] width 223 height 27
click at [859, 487] on select "* * * * * * * * * * * ** ** ** ** ** ** ** **" at bounding box center [887, 472] width 223 height 27
select select "*"
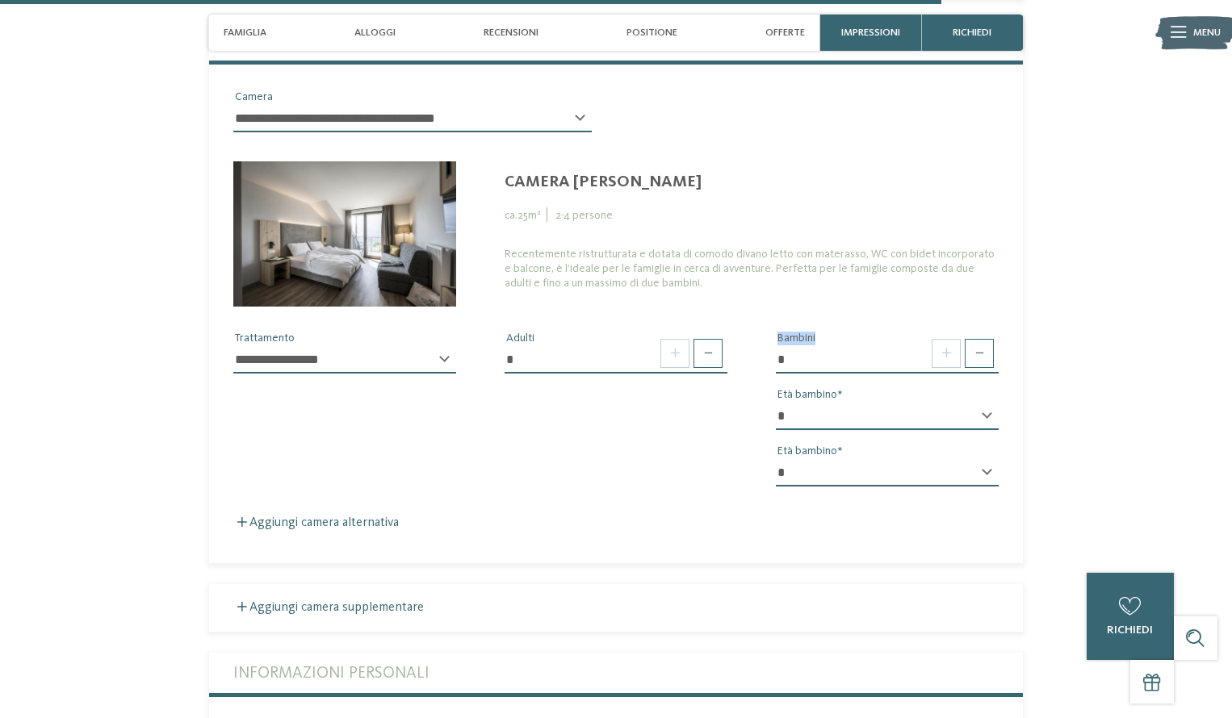
click at [776, 485] on select "* * * * * * * * * * * ** ** ** ** ** ** ** **" at bounding box center [887, 472] width 223 height 27
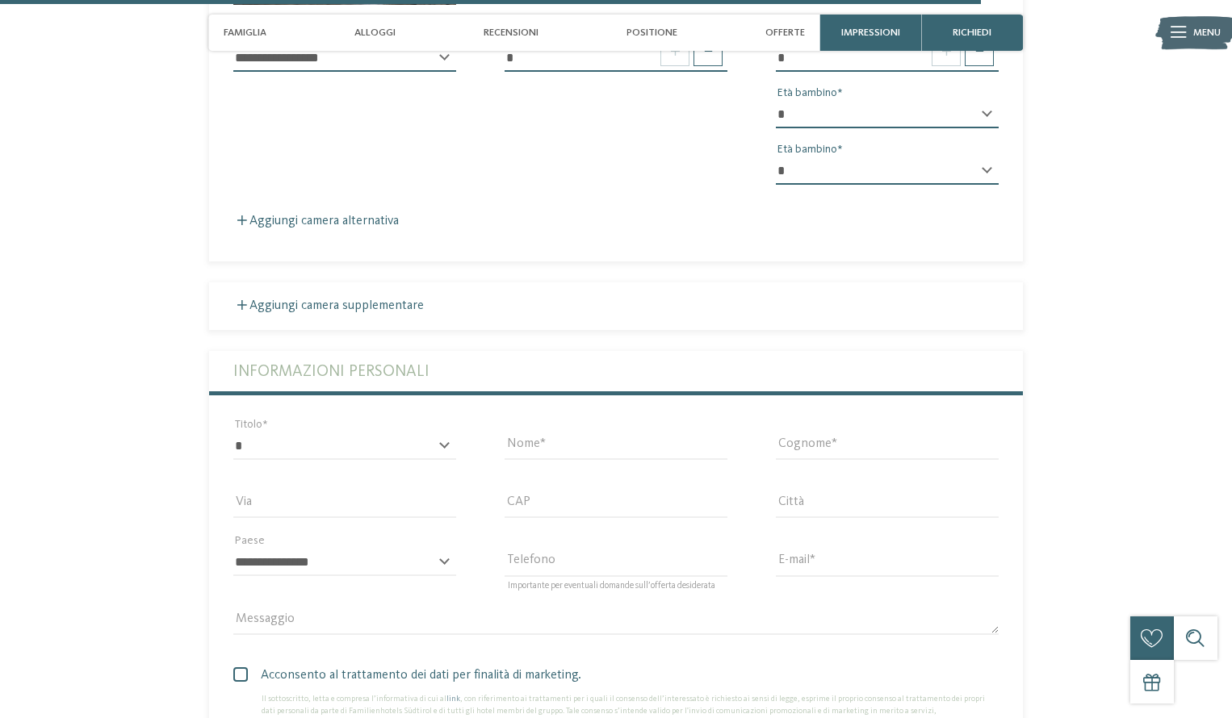
scroll to position [4473, 0]
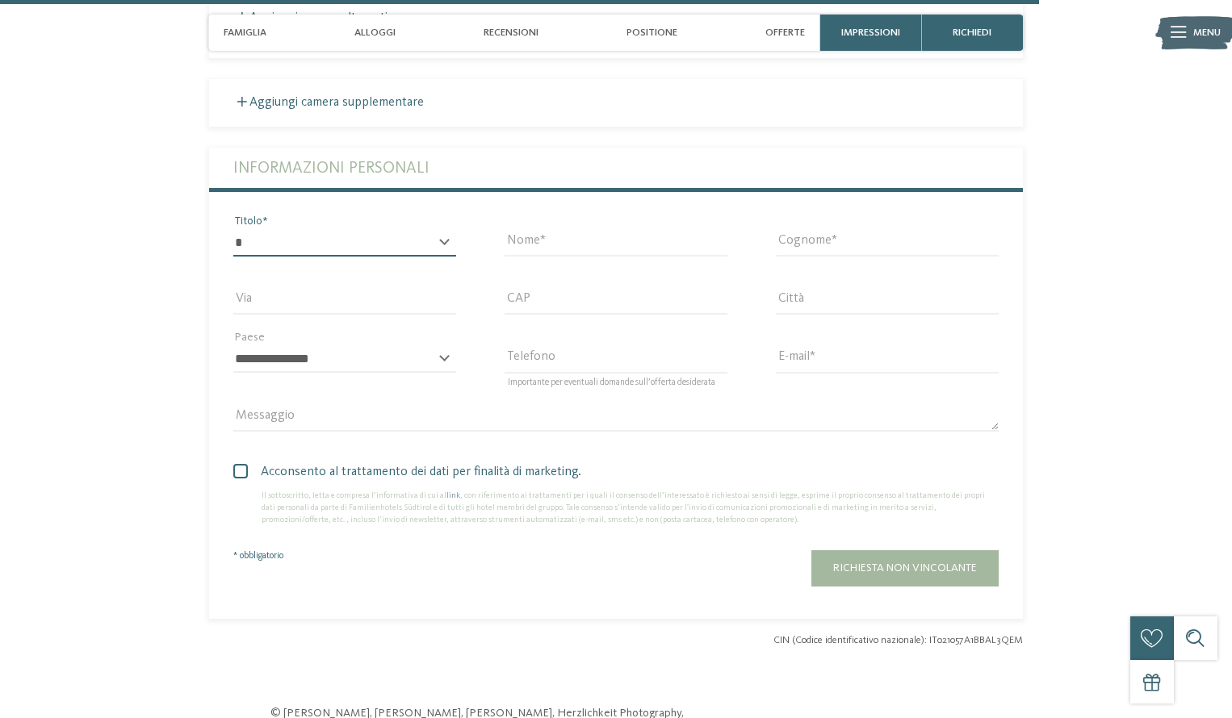
click at [330, 257] on select "* ****** ******* ******** ******" at bounding box center [344, 242] width 223 height 27
select select "*"
click at [233, 255] on select "* ****** ******* ******** ******" at bounding box center [344, 242] width 223 height 27
click at [594, 257] on input "Nome" at bounding box center [615, 242] width 223 height 27
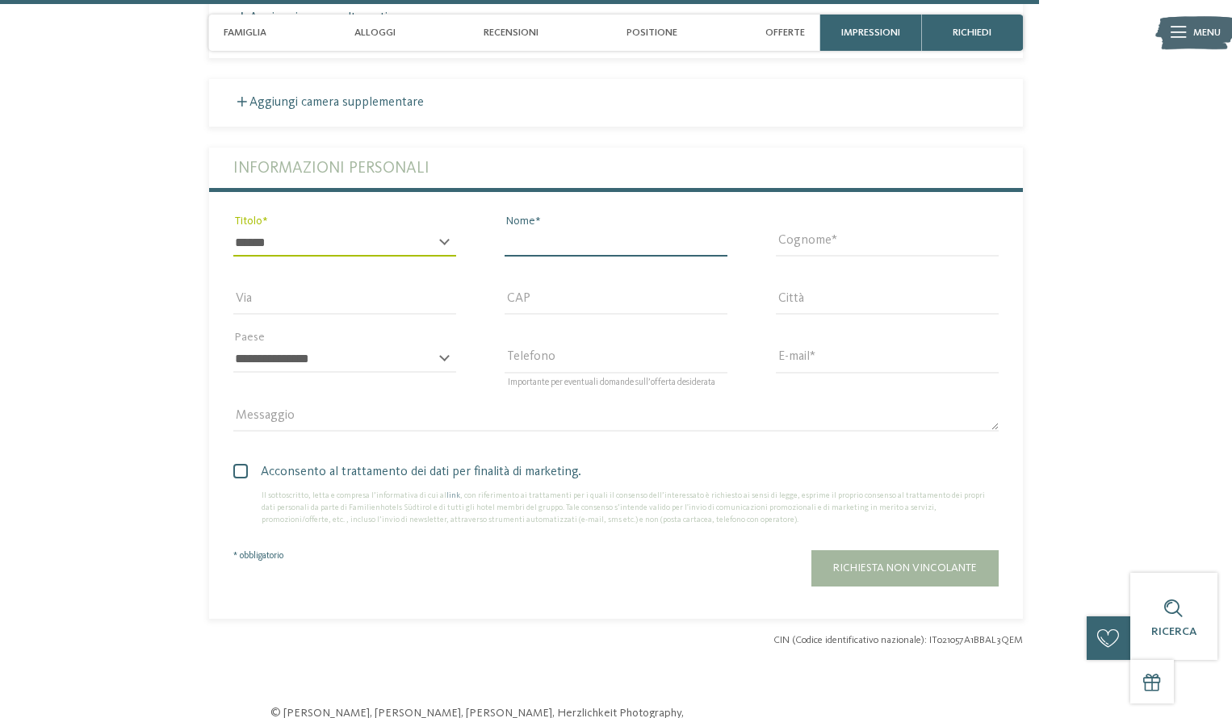
type input "******"
type input "********"
type input "**********"
type input "*****"
type input "****"
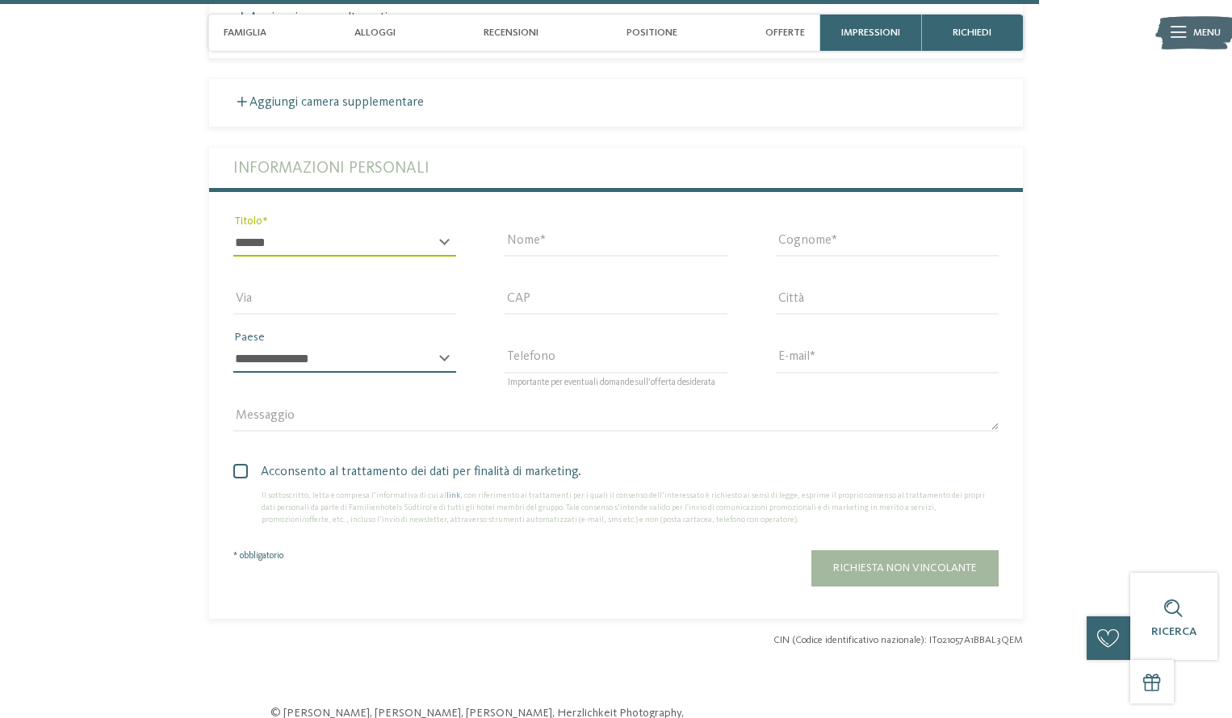
select select "**"
type input "**********"
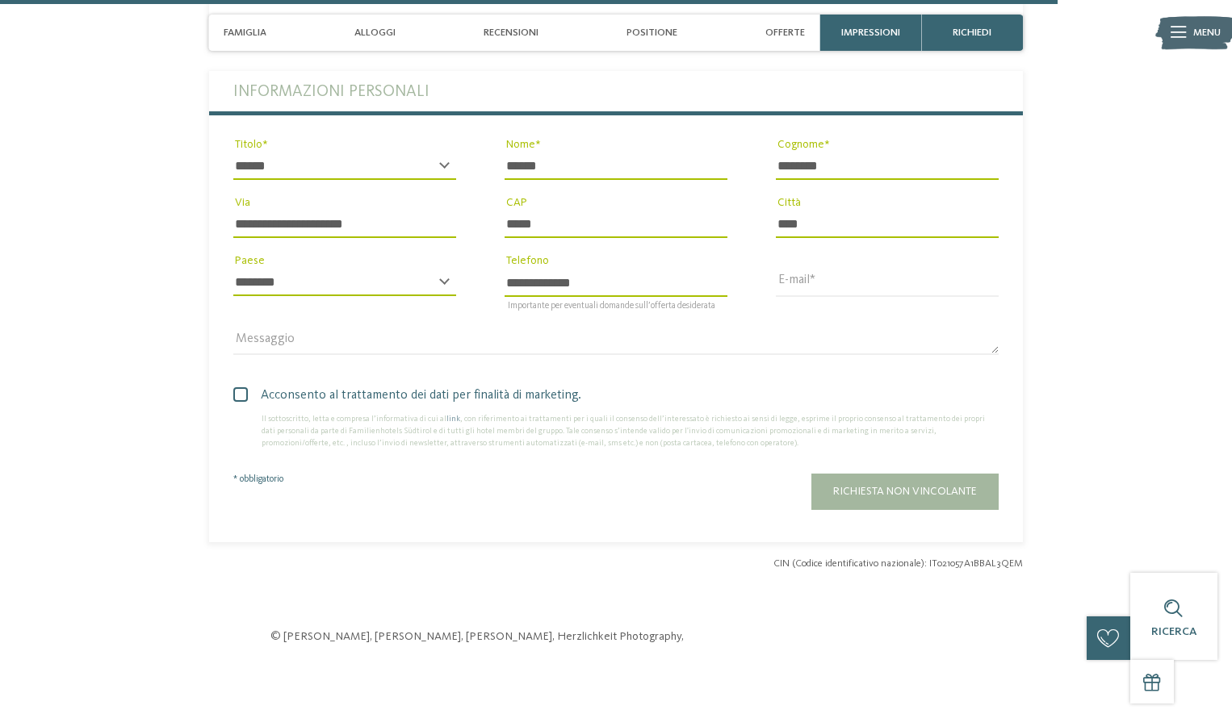
scroll to position [4574, 0]
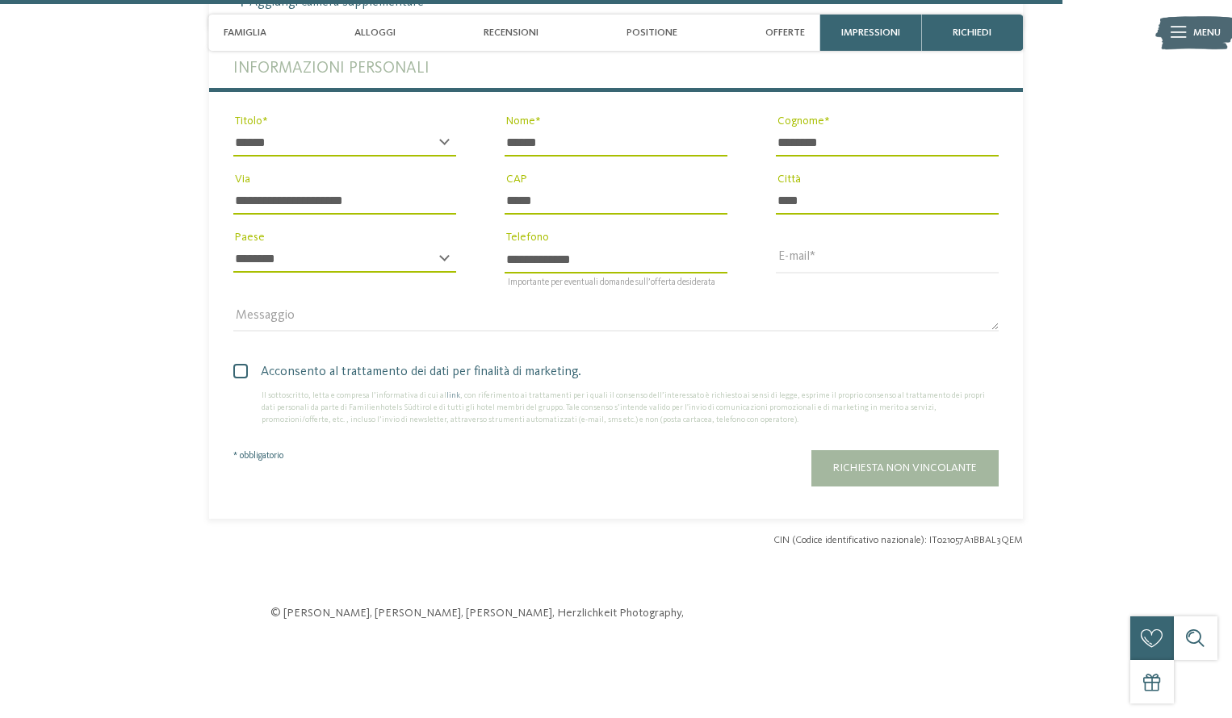
click at [239, 379] on span at bounding box center [240, 371] width 15 height 15
click at [880, 273] on input "E-mail" at bounding box center [887, 258] width 223 height 27
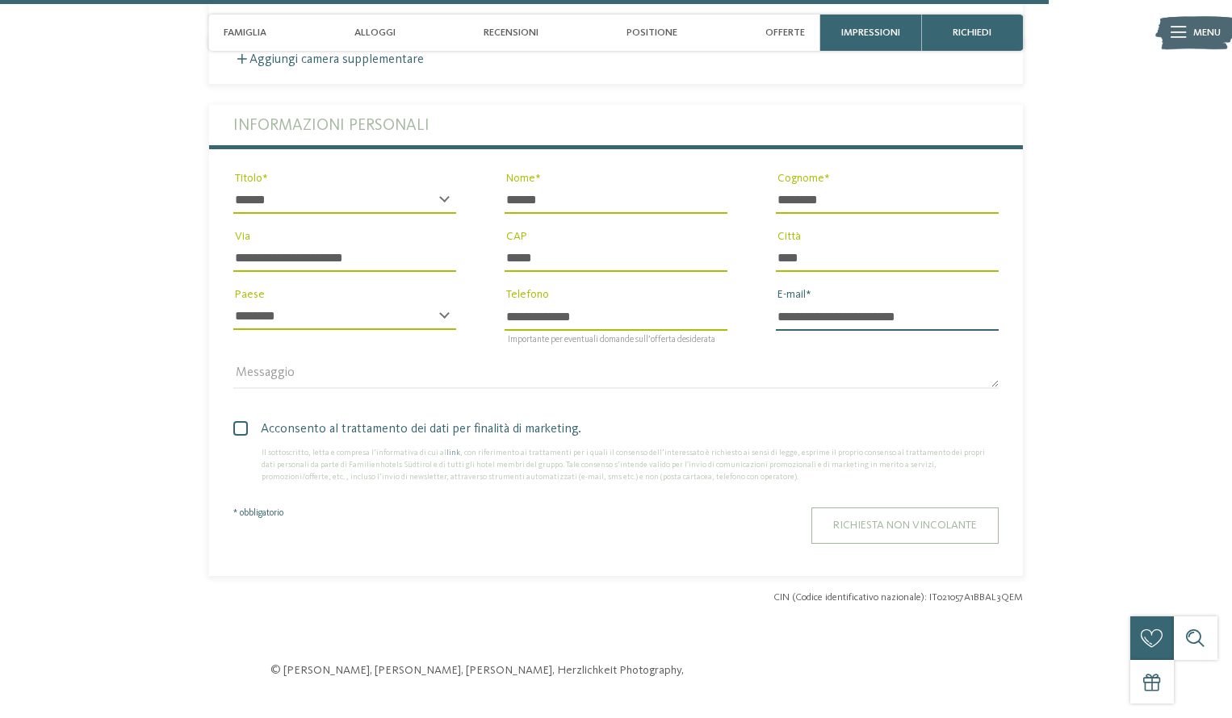
scroll to position [4515, 0]
type input "**********"
click at [916, 532] on span "Richiesta non vincolante" at bounding box center [905, 526] width 144 height 11
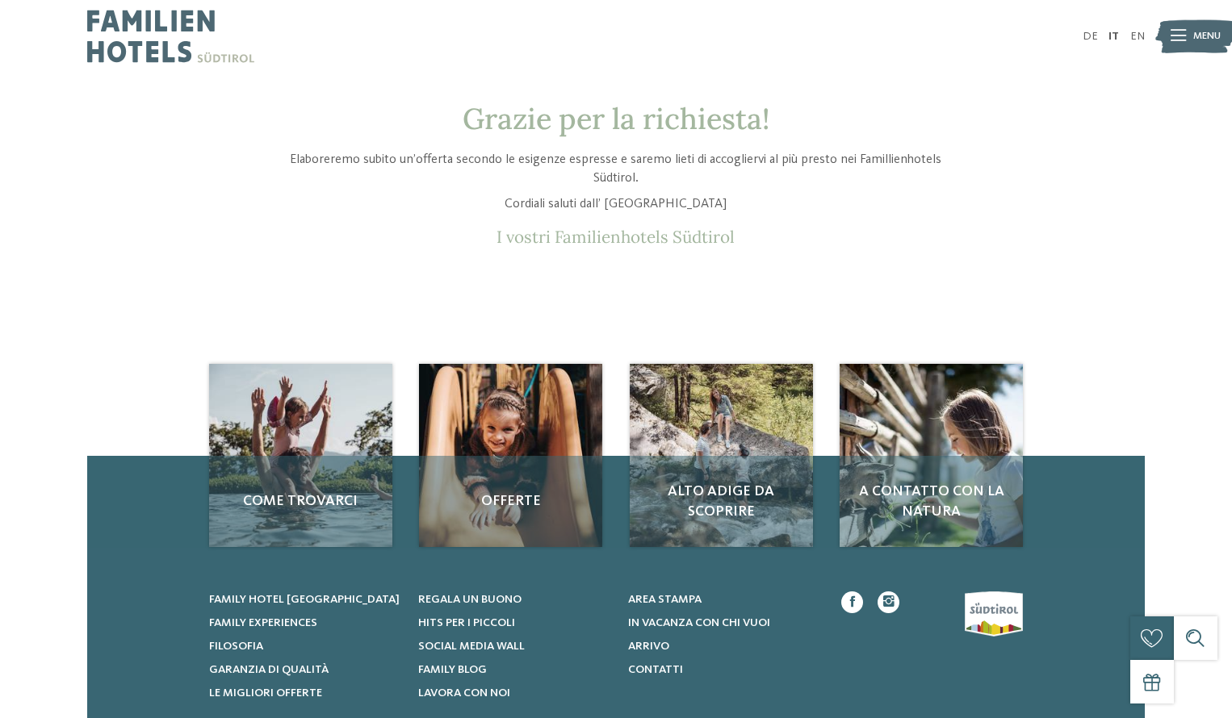
click at [144, 46] on img at bounding box center [170, 36] width 167 height 73
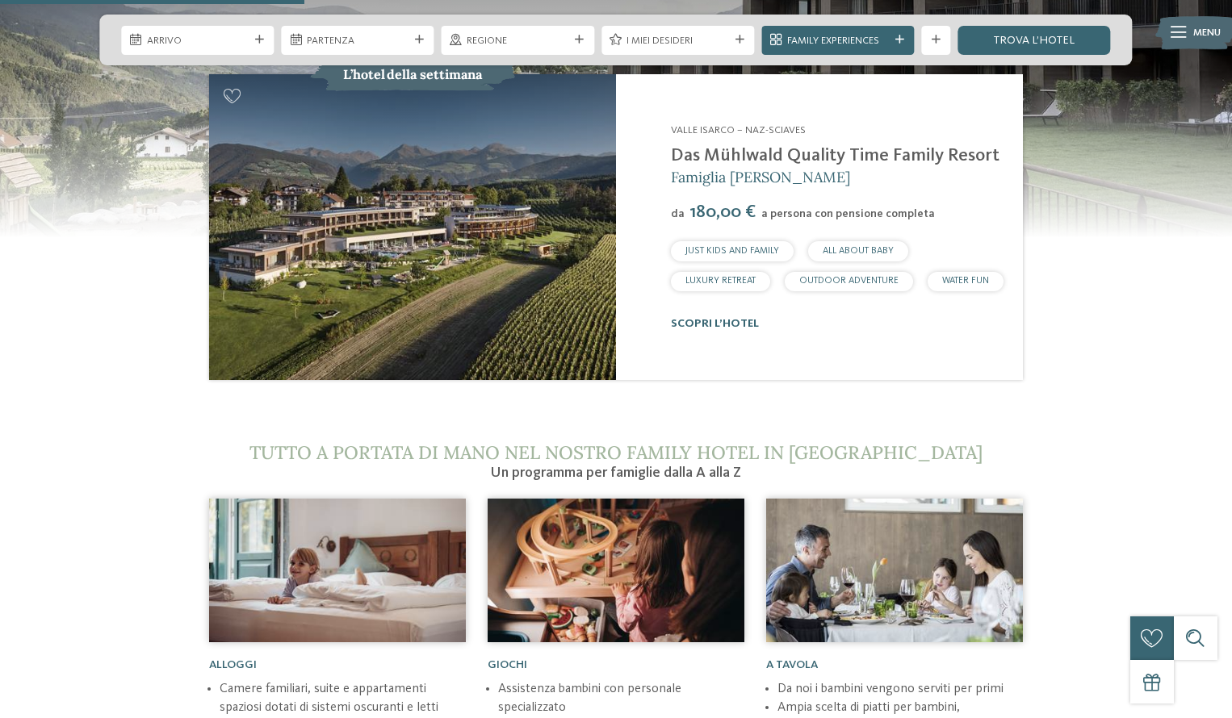
scroll to position [1662, 0]
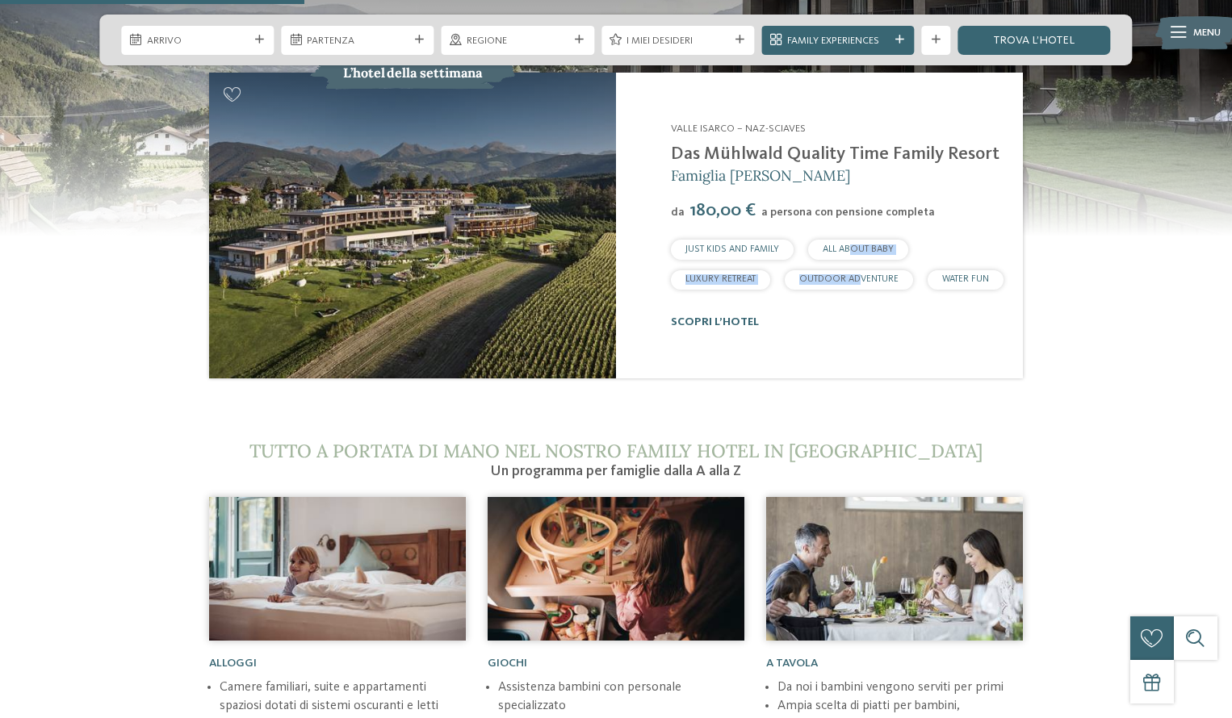
drag, startPoint x: 850, startPoint y: 219, endPoint x: 856, endPoint y: 248, distance: 29.8
click at [856, 247] on div "JUST KIDS AND FAMILY ALL ABOUT BABY LUXURY RETREAT OUTDOOR ADVENTURE WATER FUN" at bounding box center [838, 265] width 334 height 50
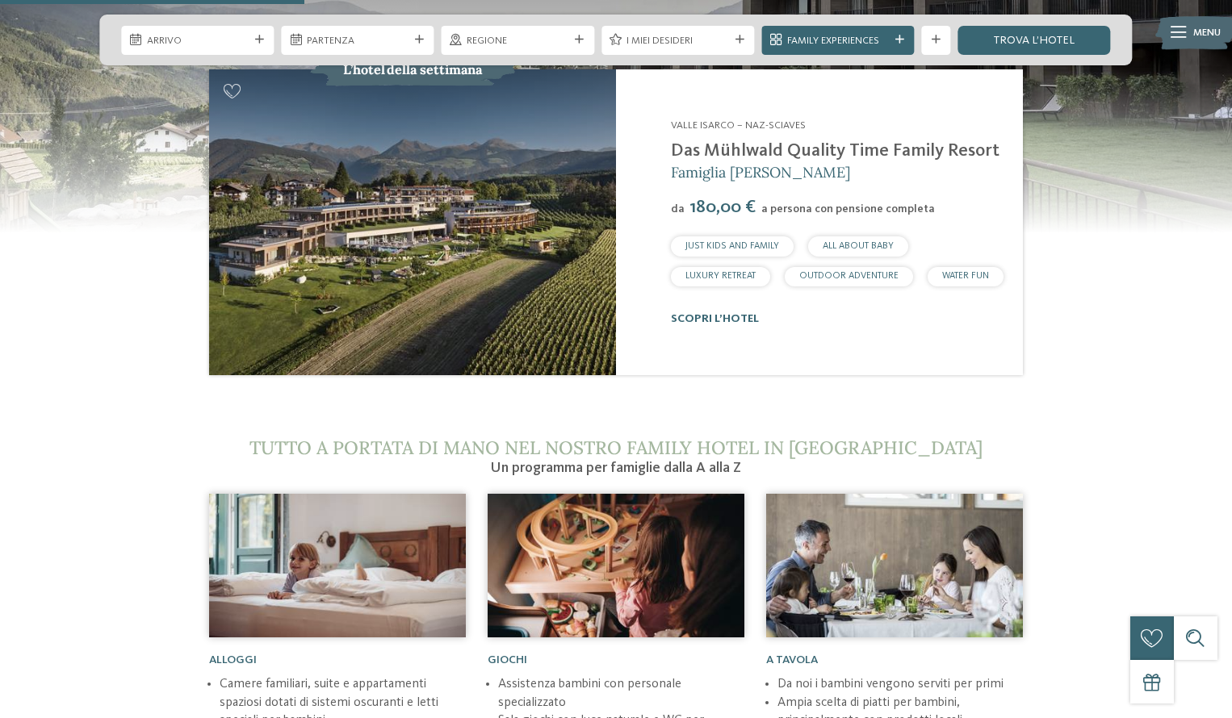
scroll to position [1665, 0]
click at [713, 313] on link "scopri l’hotel" at bounding box center [715, 318] width 88 height 11
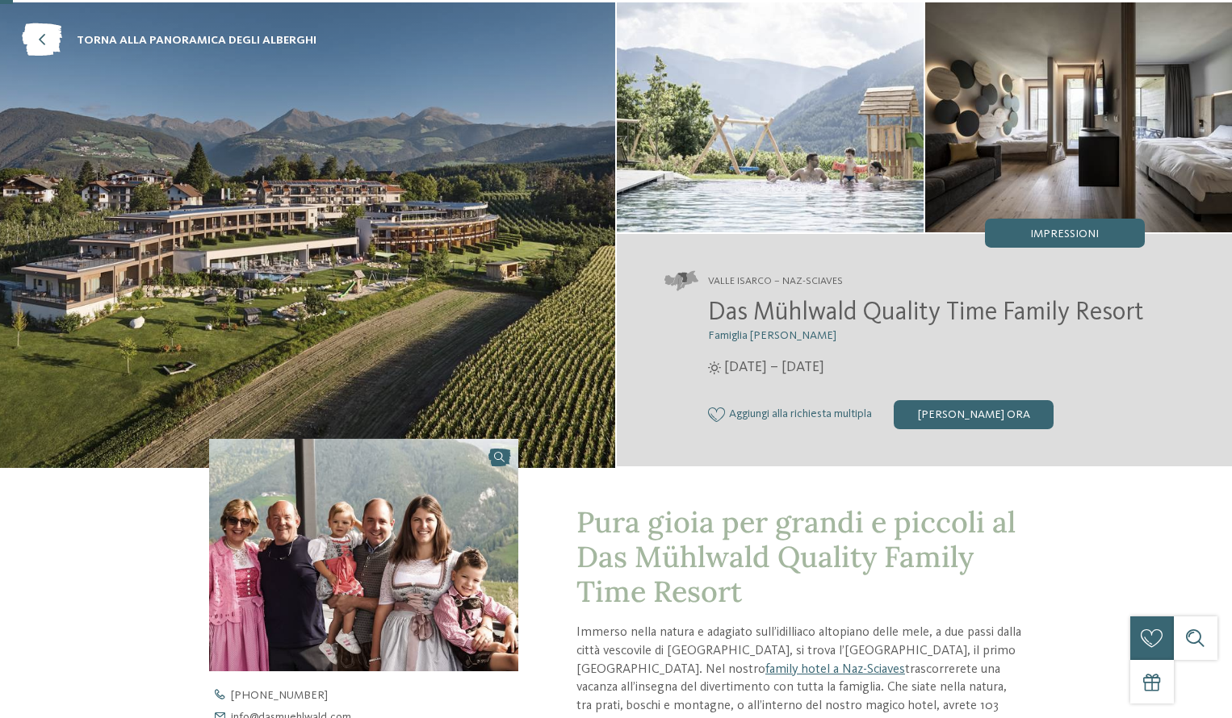
scroll to position [70, 0]
